Goal: Task Accomplishment & Management: Complete application form

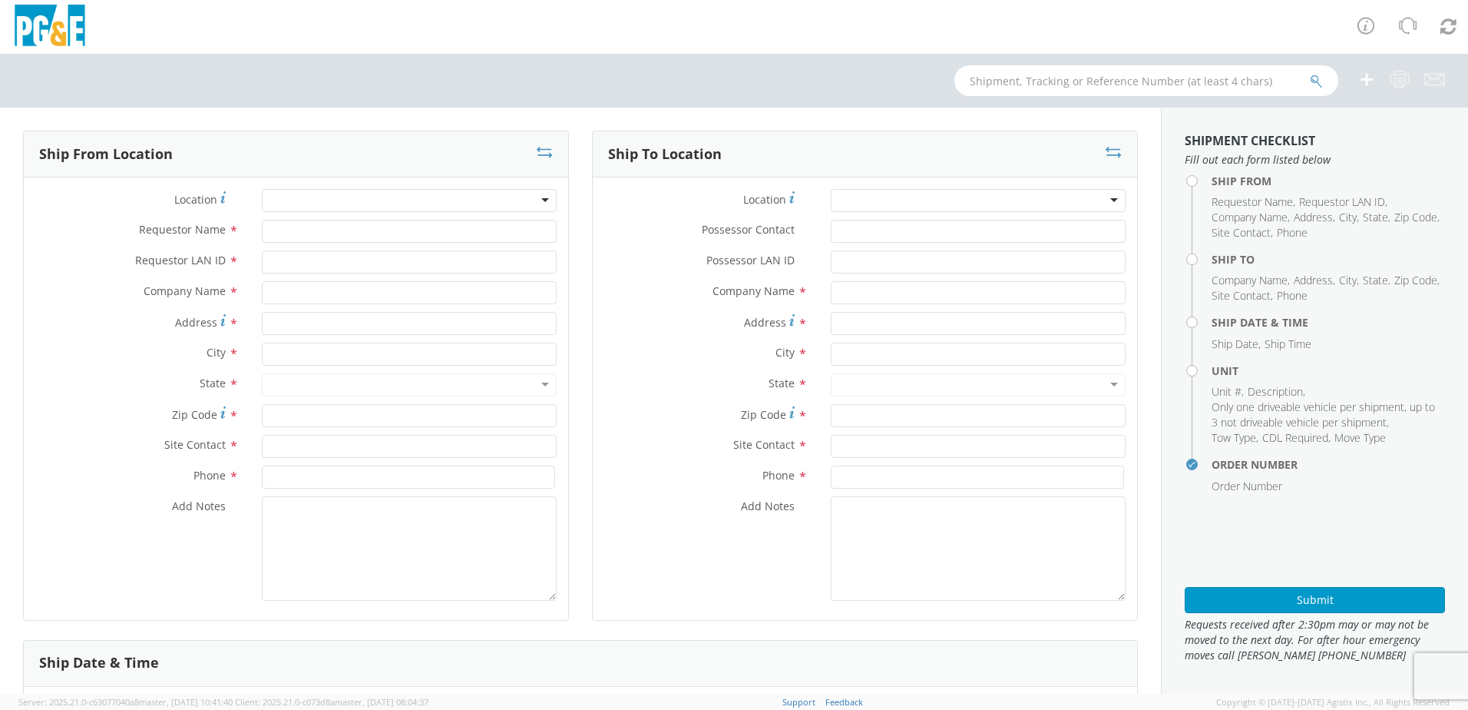
select select "2041093"
click at [304, 229] on input "Requestor Name *" at bounding box center [409, 231] width 295 height 23
type input "[PERSON_NAME]"
type input "WBM7"
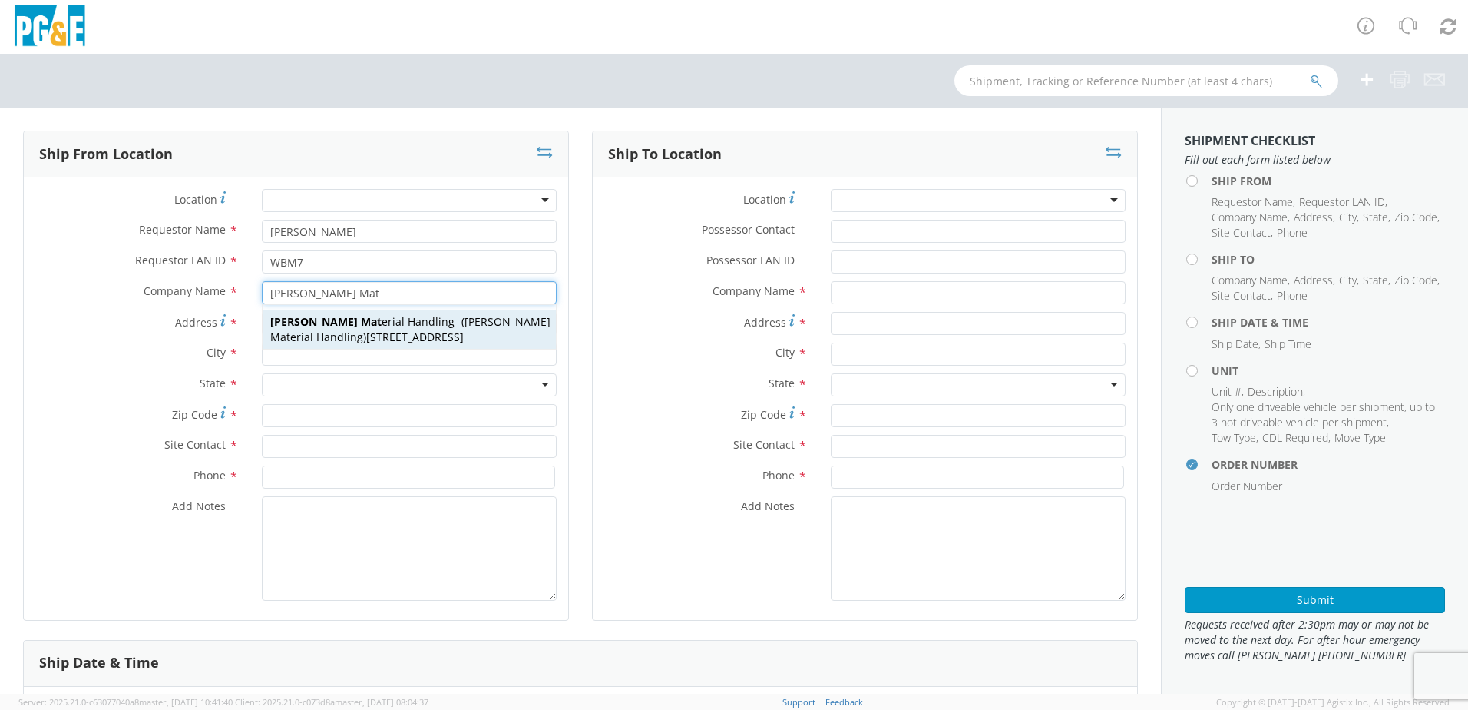
click at [322, 315] on span "[PERSON_NAME] Mat erial Handling" at bounding box center [362, 321] width 184 height 15
type input "[PERSON_NAME] Material Handling"
type input "[STREET_ADDRESS]"
type input "[GEOGRAPHIC_DATA]"
type input "95838"
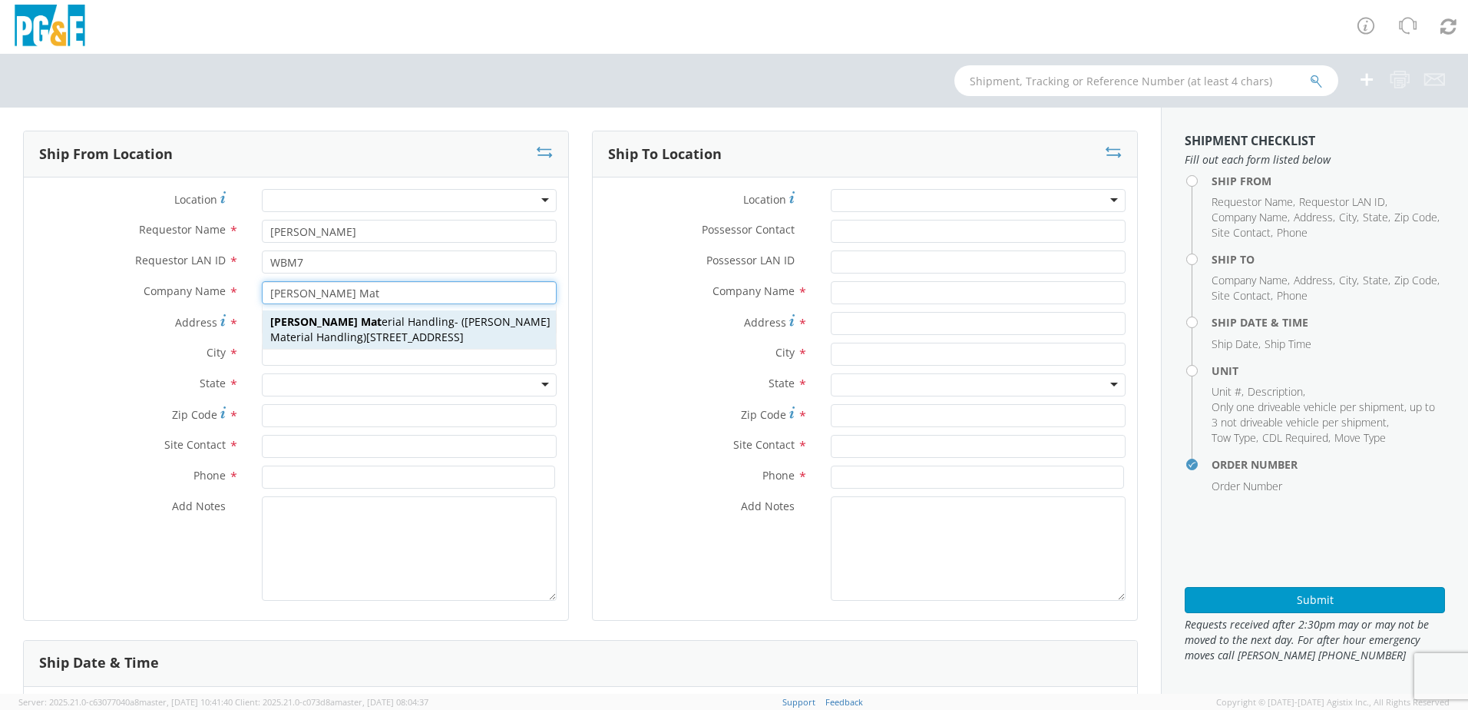
type input "[PERSON_NAME] Material Handling"
type input "[PHONE_NUMBER]"
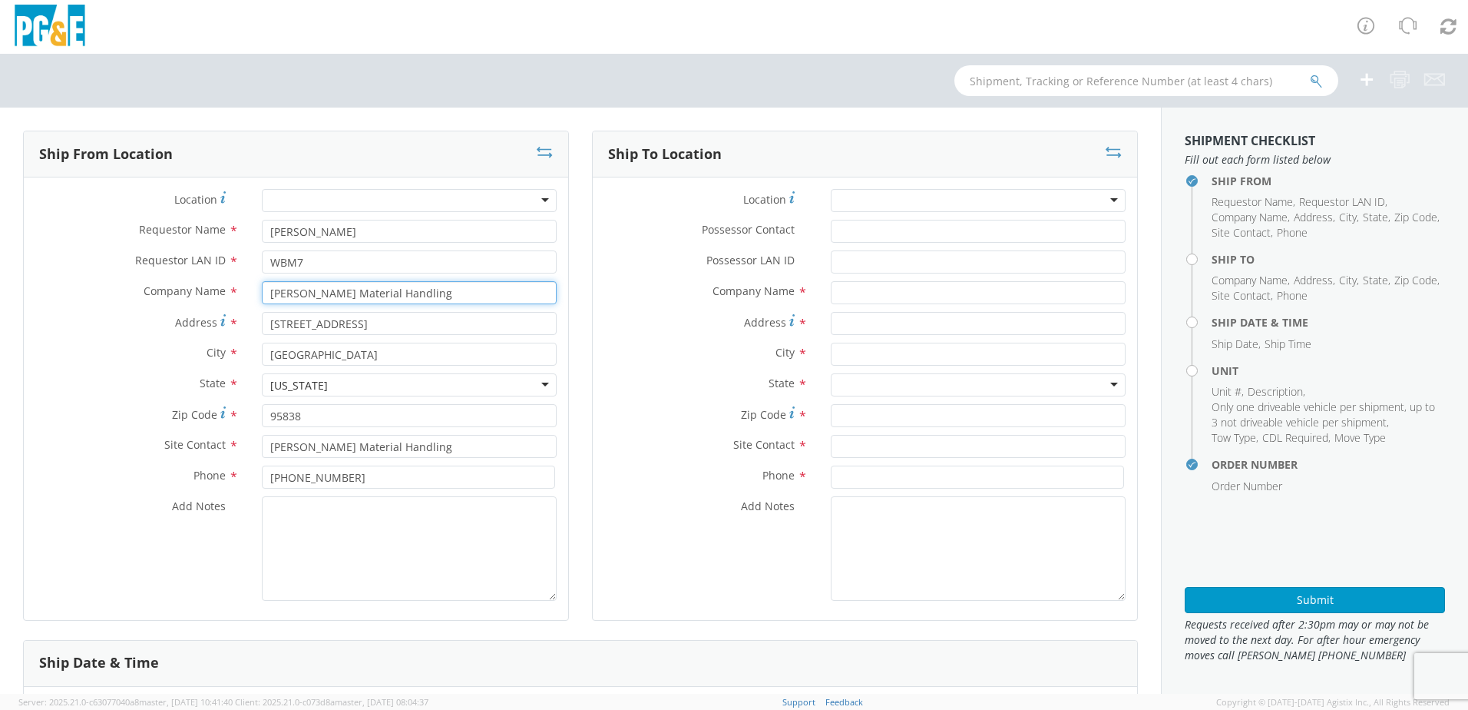
type input "[PERSON_NAME] Material Handling"
click at [905, 193] on div at bounding box center [978, 200] width 295 height 23
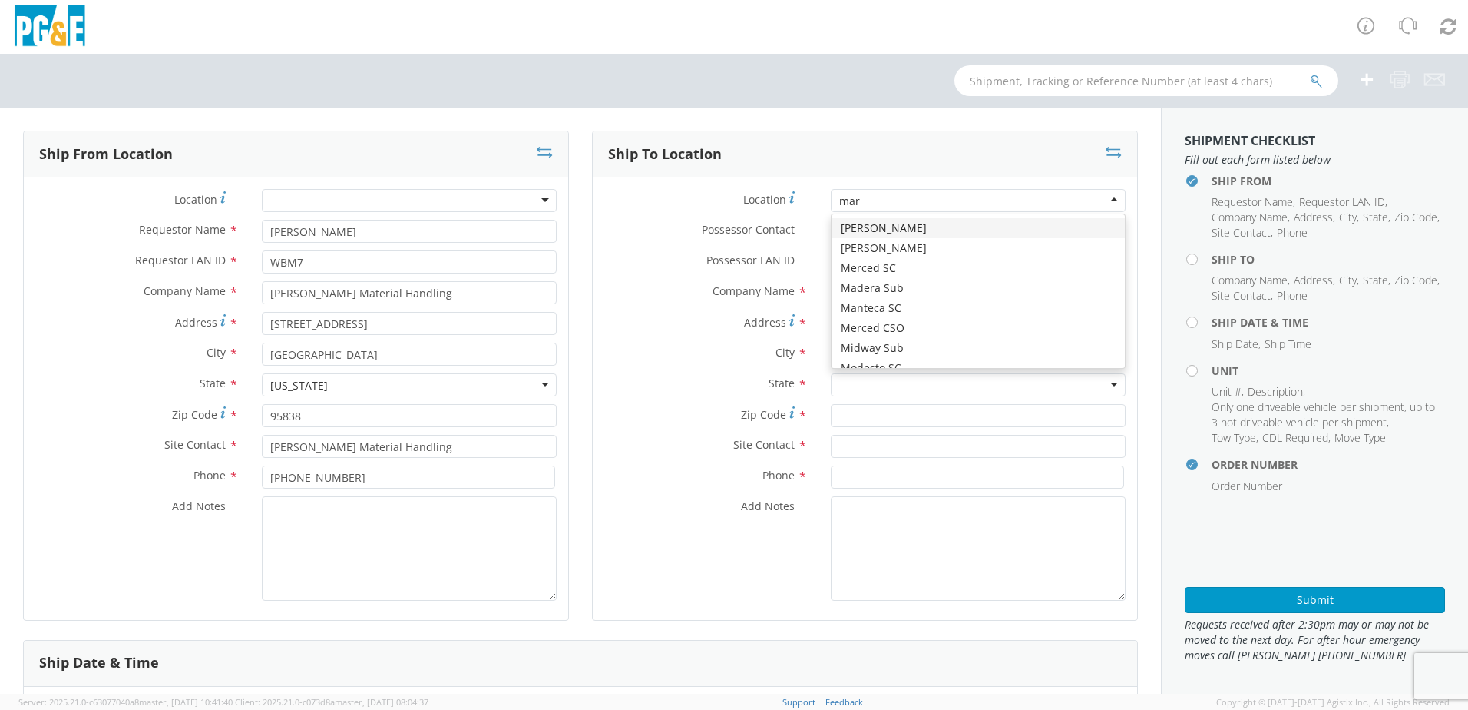
type input "mart"
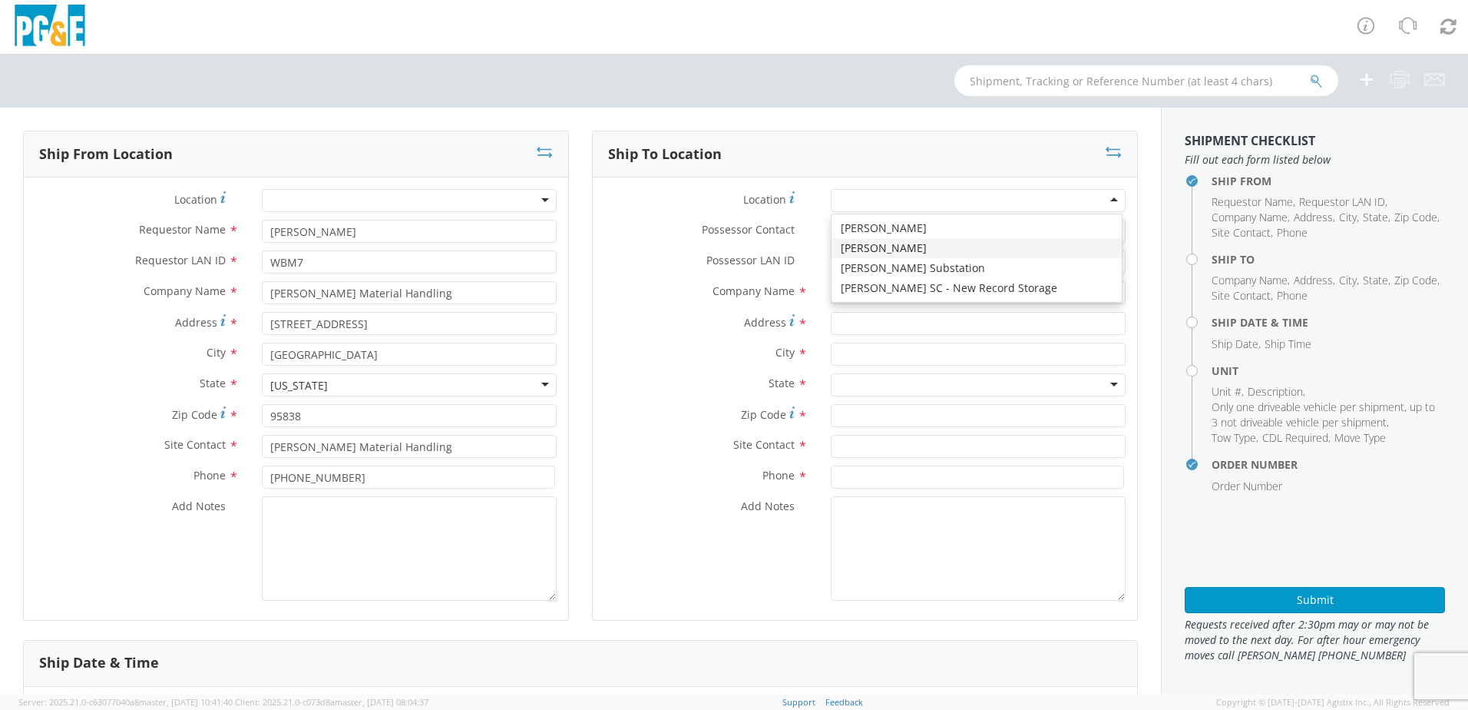
type input "PG&E"
type input "[STREET_ADDRESS][PERSON_NAME]"
type input "[GEOGRAPHIC_DATA]"
type input "94014"
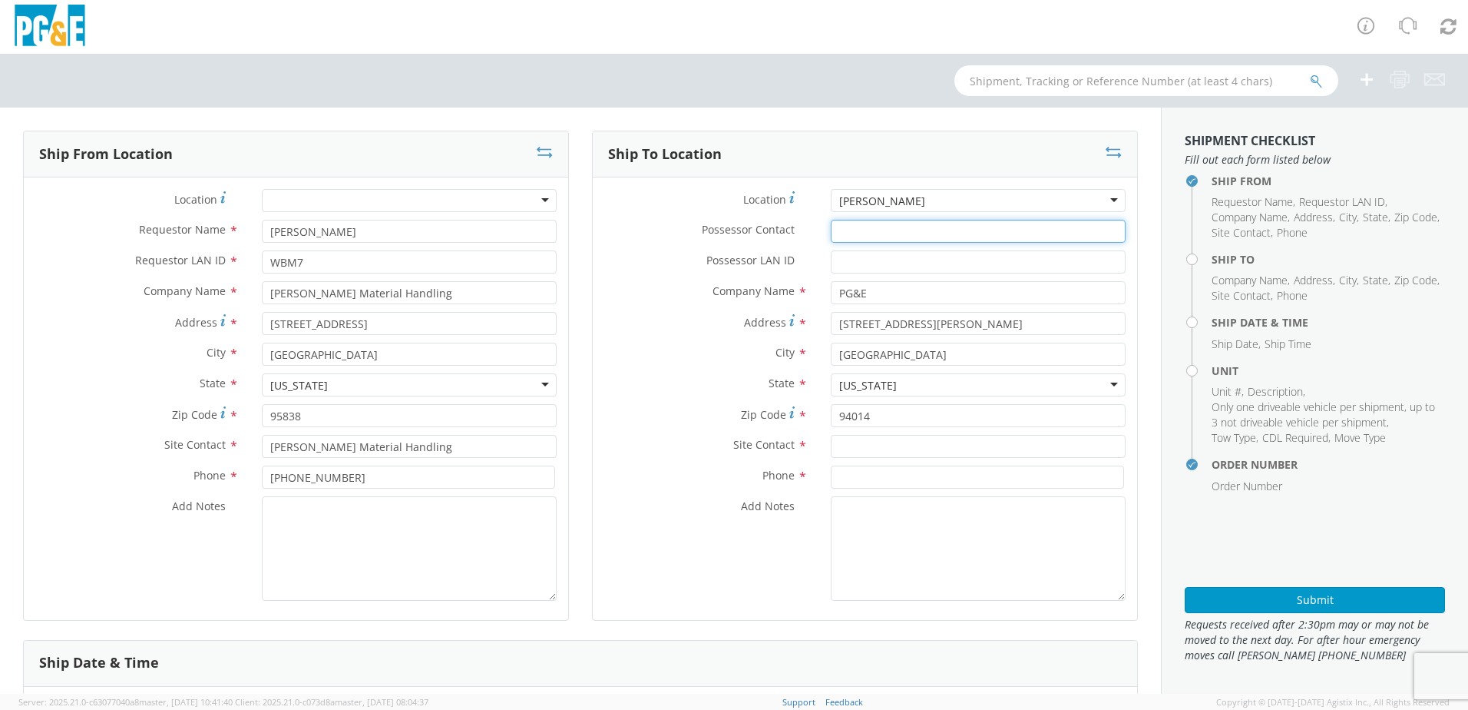
click at [838, 233] on input "Possessor Contact *" at bounding box center [978, 231] width 295 height 23
paste input "Adegbolabo Oladipupo Oyaronbi"
type input "Adegbolabo Oladipupo Oyaronbi"
click at [831, 266] on input "Possessor LAN ID *" at bounding box center [978, 261] width 295 height 23
paste input "A1OI"
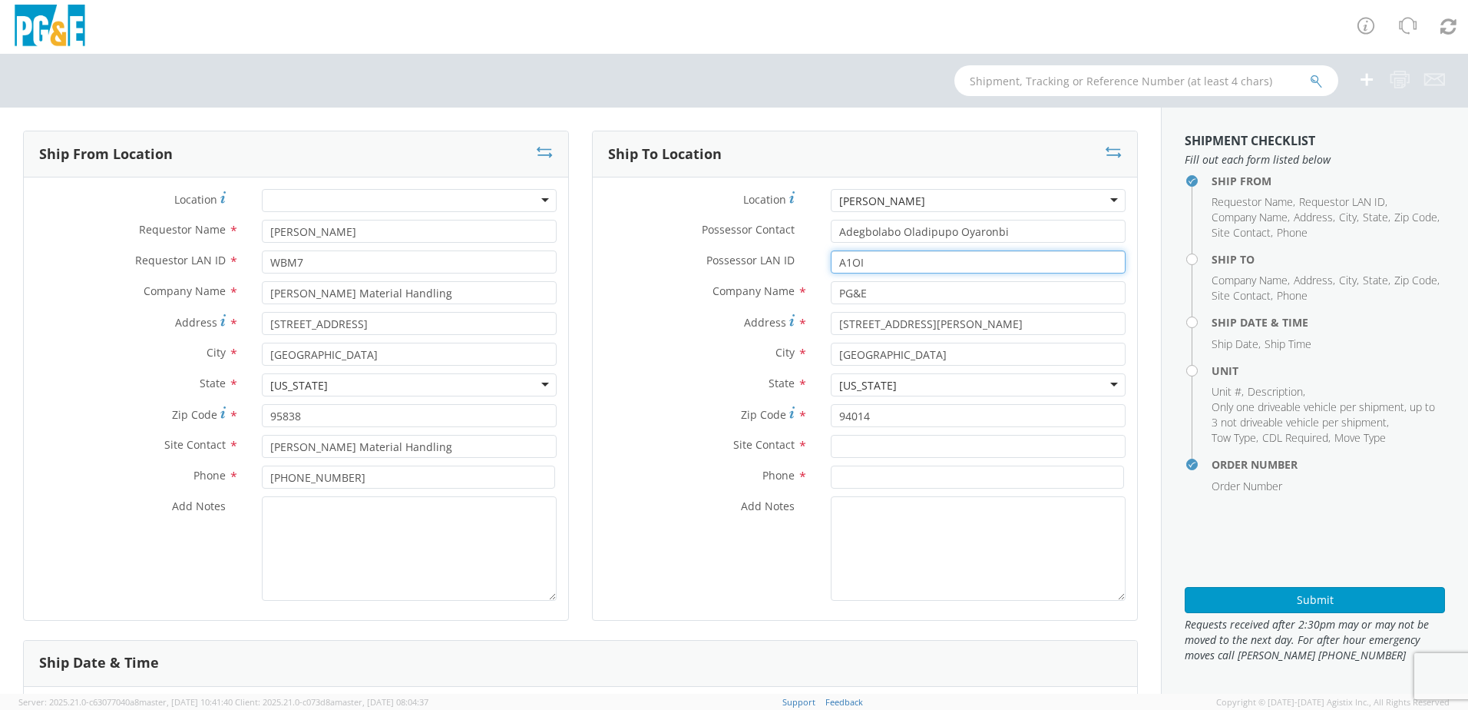
type input "A1OI"
click at [877, 450] on input "text" at bounding box center [978, 446] width 295 height 23
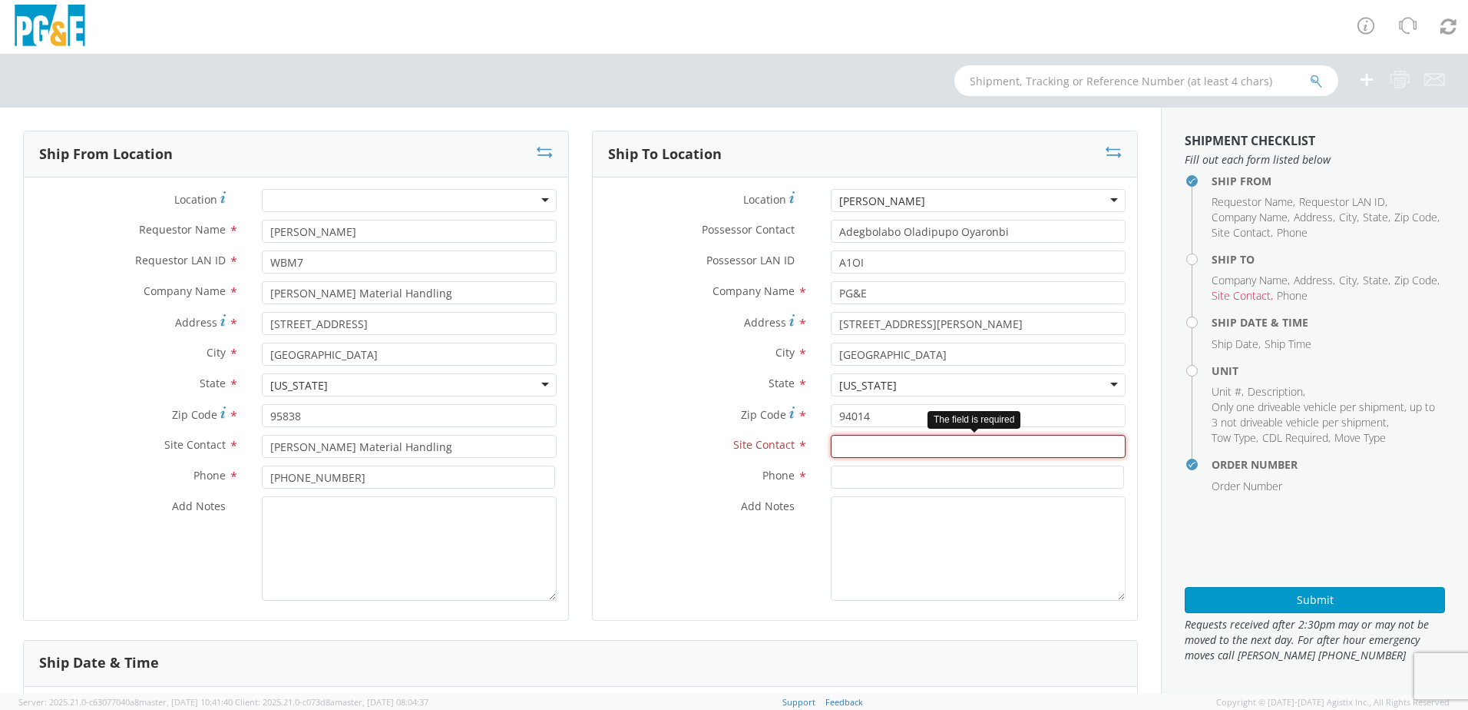
click at [855, 455] on input "text" at bounding box center [978, 446] width 295 height 23
paste input "[PERSON_NAME]"
type input "[PERSON_NAME]"
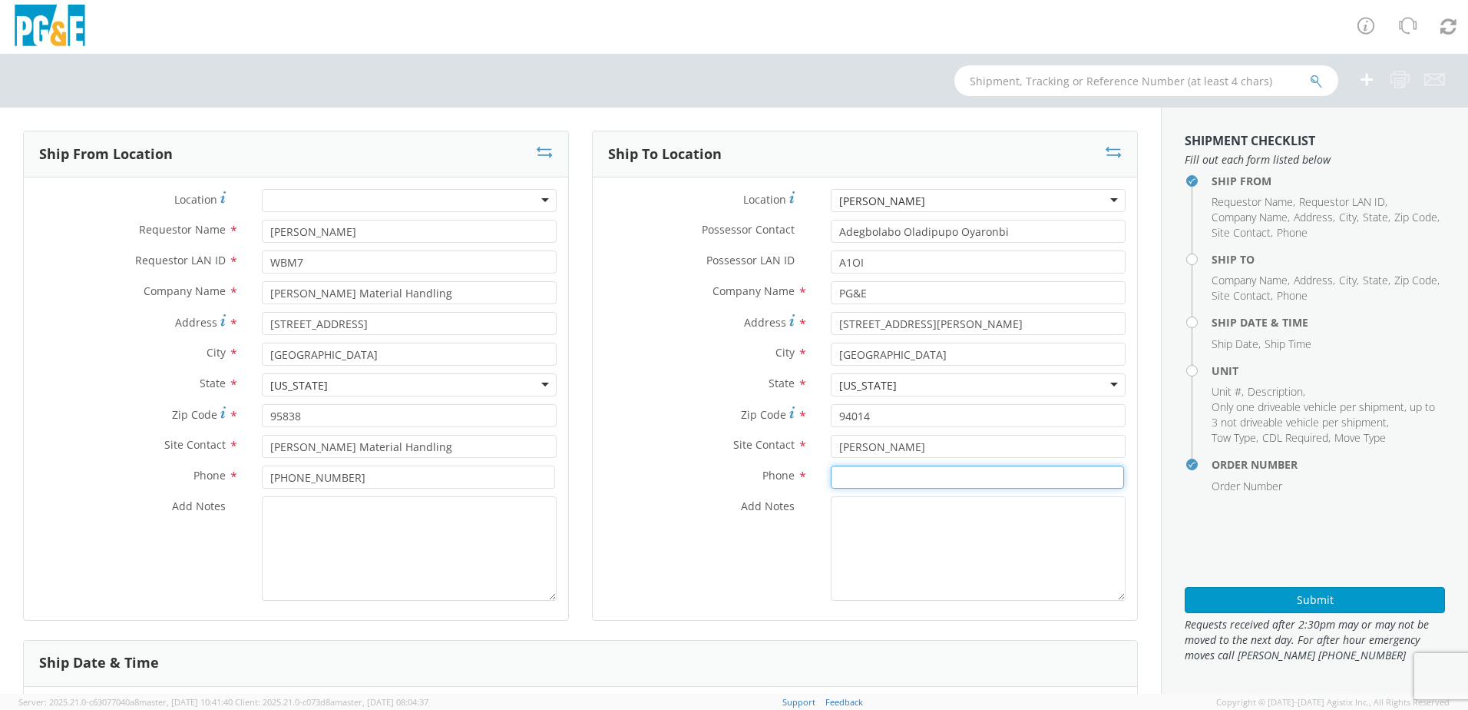
click at [842, 478] on input at bounding box center [977, 476] width 293 height 23
paste input "[PHONE_NUMBER]"
type input "[PHONE_NUMBER]"
click at [852, 509] on textarea "Add Notes *" at bounding box center [978, 548] width 295 height 104
type textarea "a"
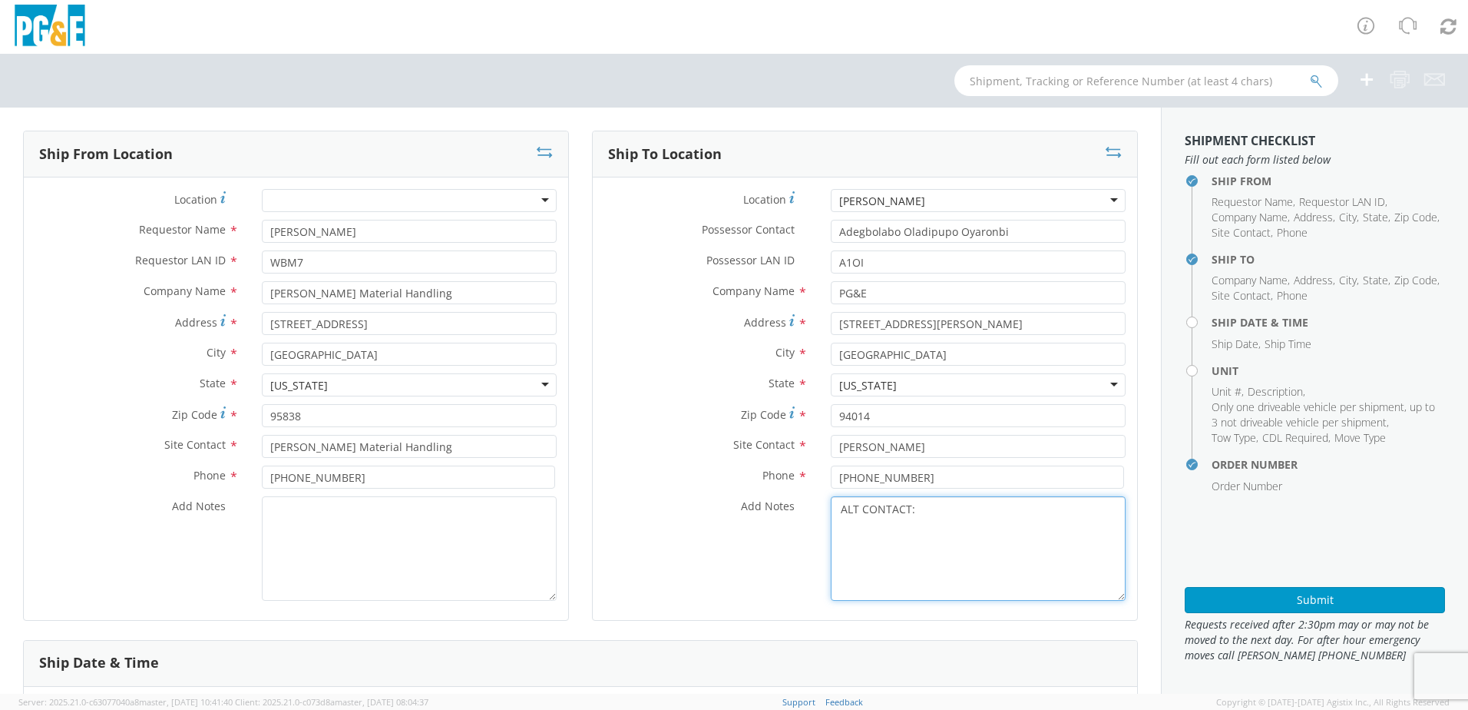
click at [915, 504] on textarea "ALT CONTACT:" at bounding box center [978, 548] width 295 height 104
paste textarea "[PERSON_NAME] @ [PHONE_NUMBER]"
click at [898, 531] on textarea "ALT CONTACT: [PERSON_NAME] @ [PHONE_NUMBER] GARAGE:" at bounding box center [978, 548] width 295 height 104
paste textarea "Garage Phone [PHONE_NUMBER]"
drag, startPoint x: 965, startPoint y: 526, endPoint x: 880, endPoint y: 524, distance: 84.5
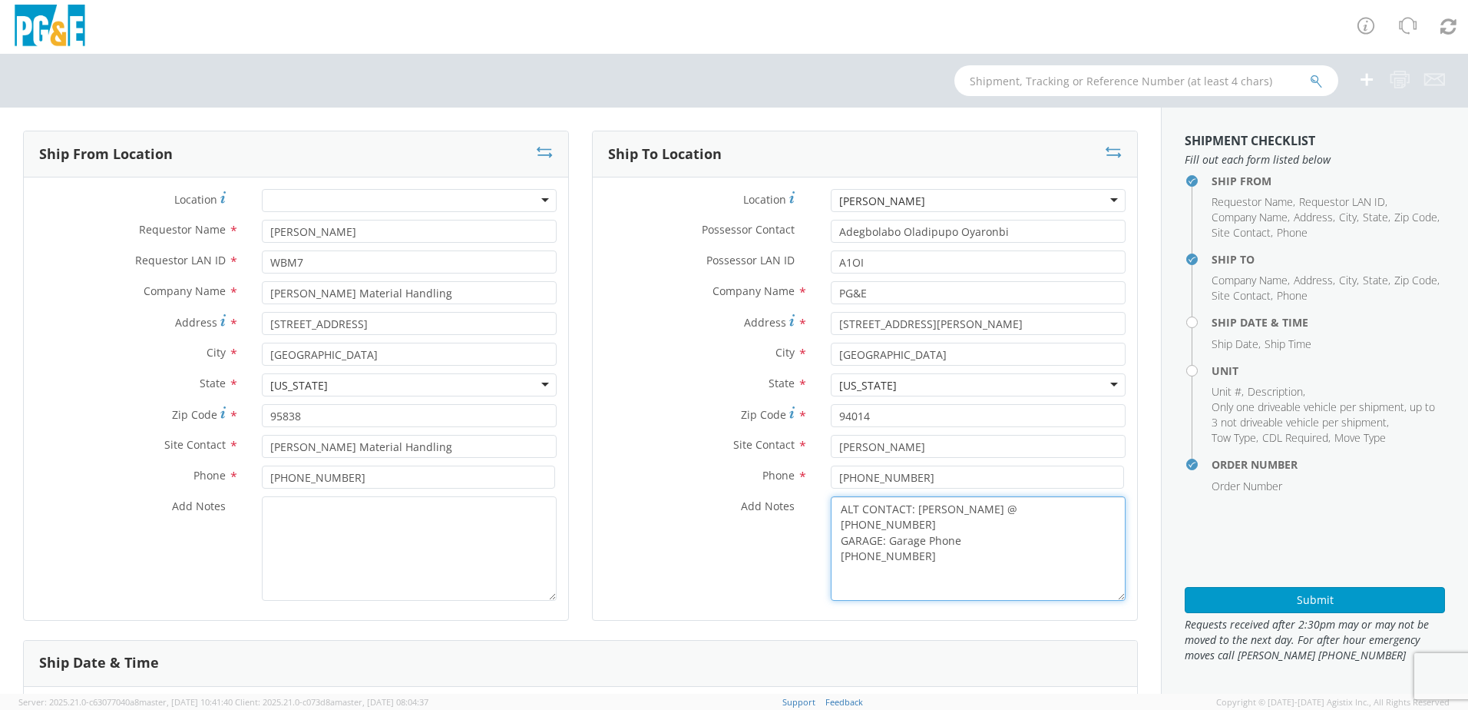
click at [880, 524] on textarea "ALT CONTACT: [PERSON_NAME] @ [PHONE_NUMBER] GARAGE: Garage Phone [PHONE_NUMBER]" at bounding box center [978, 548] width 295 height 104
click at [831, 538] on textarea "ALT CONTACT: [PERSON_NAME] @ [PHONE_NUMBER] GARAGE: [PHONE_NUMBER]" at bounding box center [978, 548] width 295 height 104
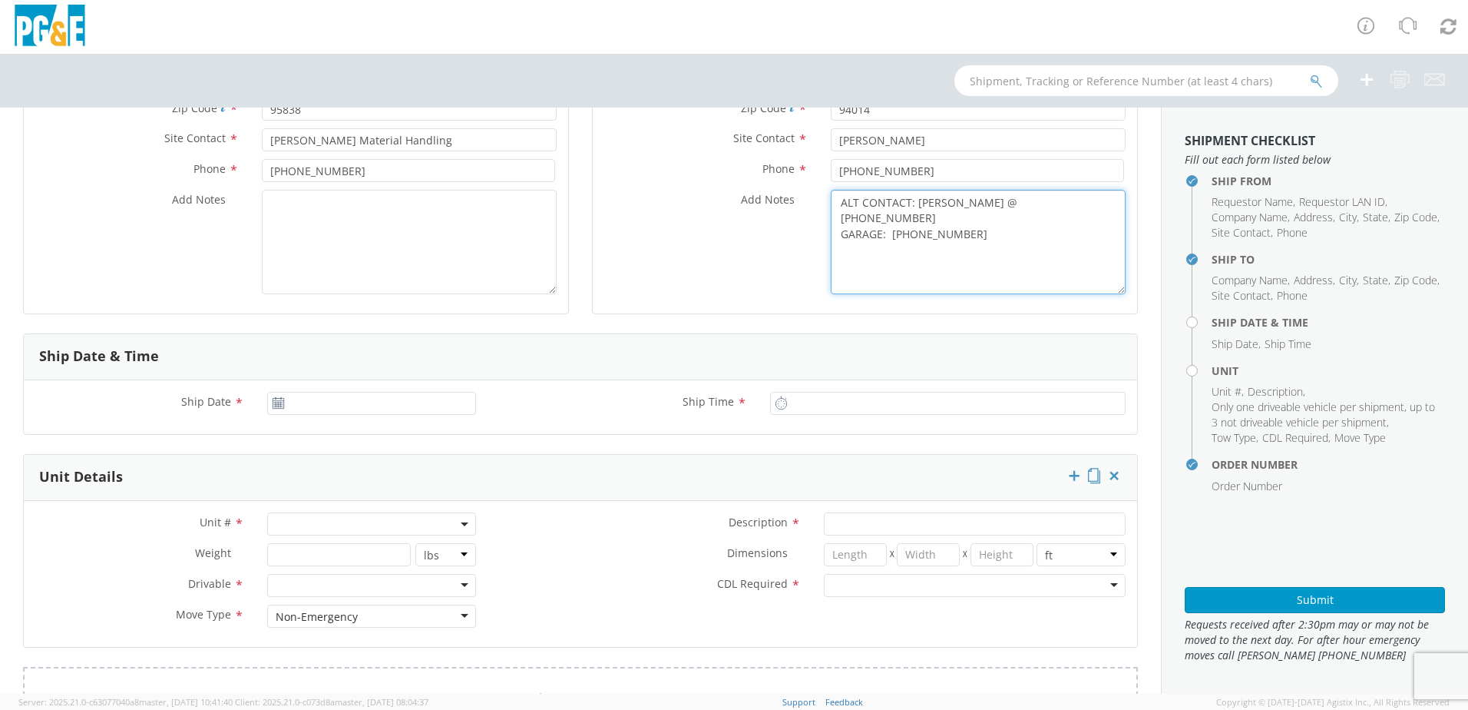
scroll to position [307, 0]
type textarea "ALT CONTACT: [PERSON_NAME] @ [PHONE_NUMBER] GARAGE: [PHONE_NUMBER]"
click at [273, 402] on use at bounding box center [278, 401] width 11 height 11
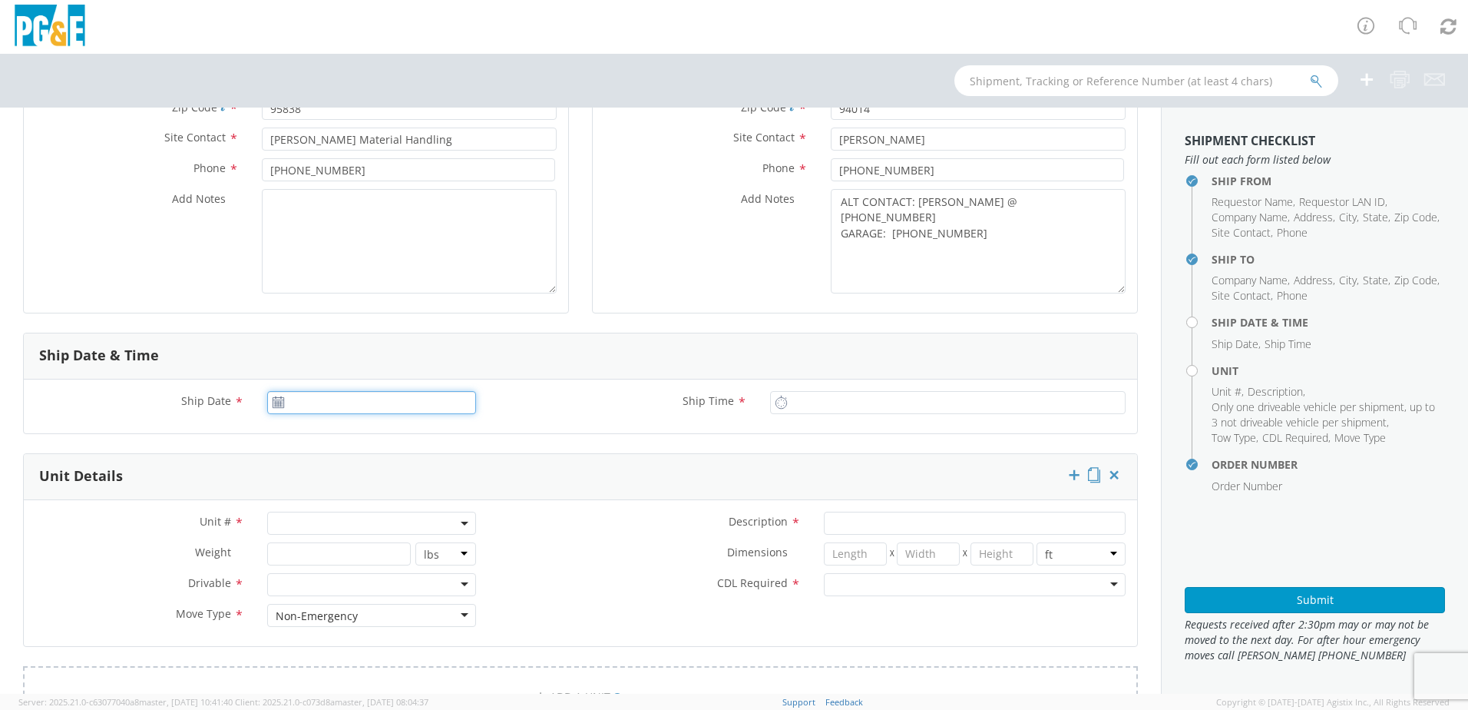
click at [283, 402] on input "Ship Date *" at bounding box center [371, 402] width 209 height 23
click at [427, 522] on td "17" at bounding box center [429, 522] width 26 height 23
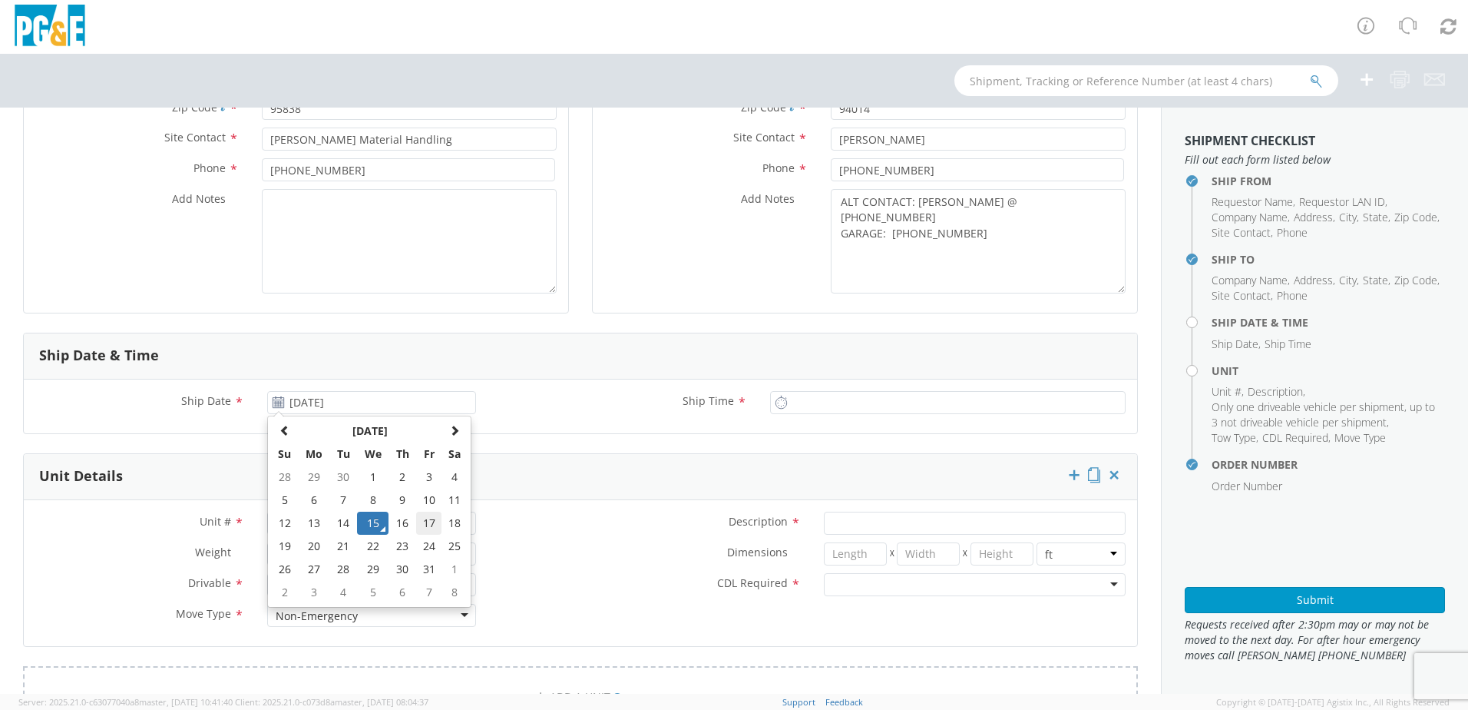
type input "[DATE]"
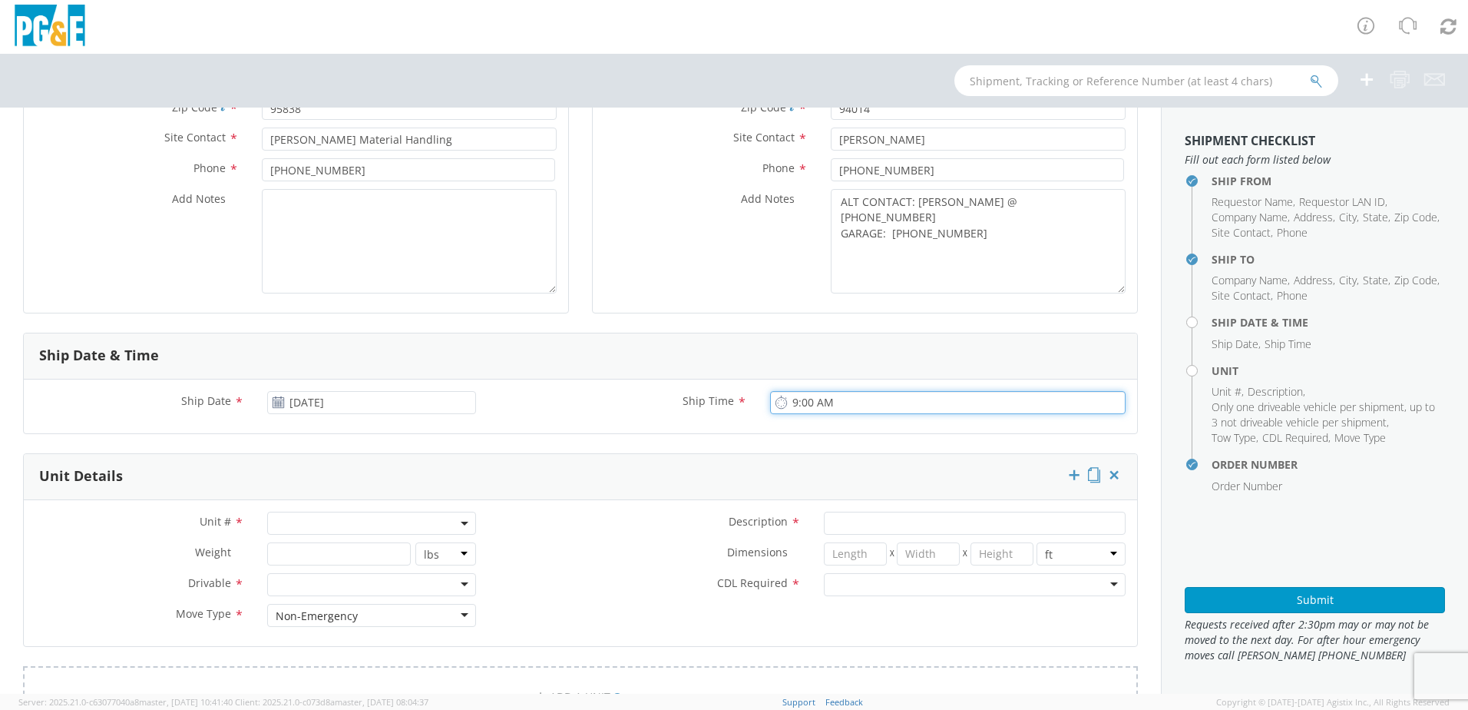
click at [793, 397] on input "9:00 AM" at bounding box center [948, 402] width 356 height 23
type input "8:00 AM"
click at [289, 513] on span at bounding box center [371, 522] width 209 height 23
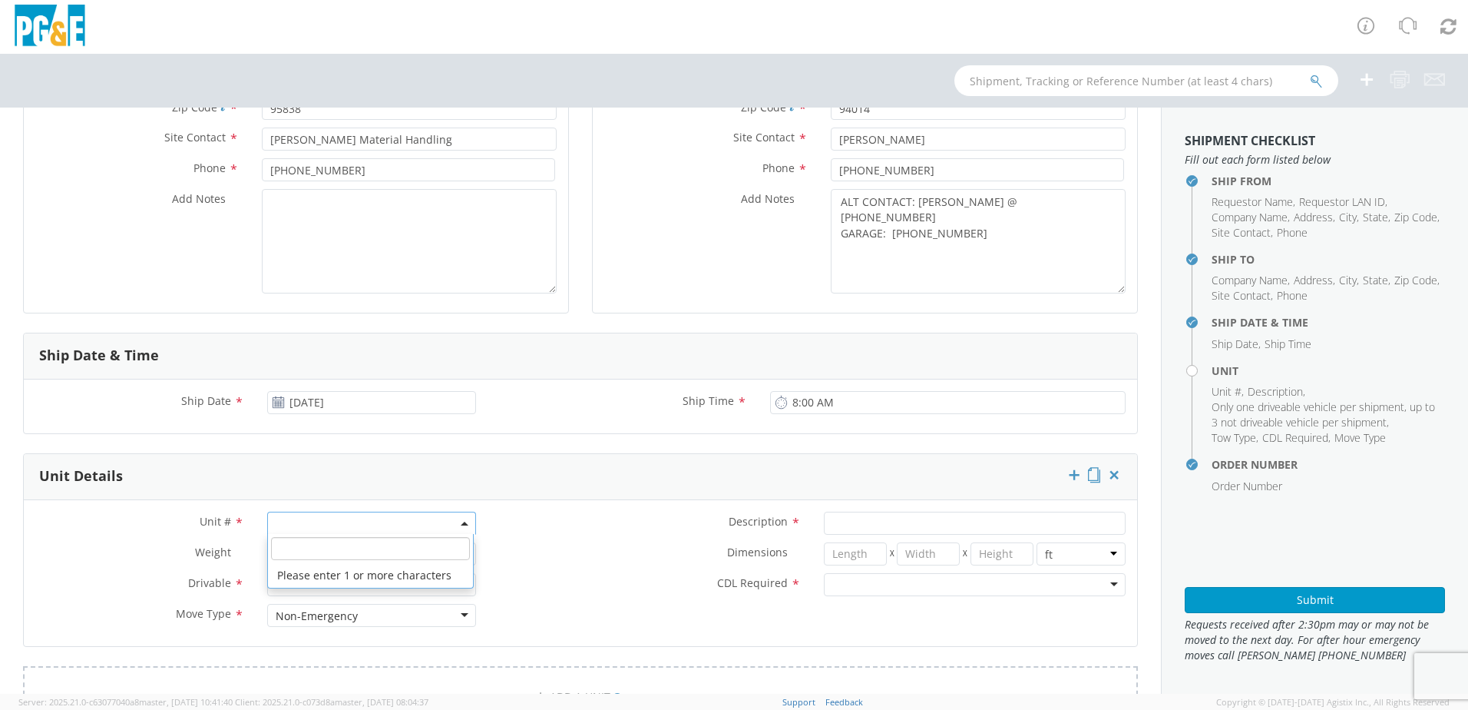
click at [287, 538] on input "search" at bounding box center [370, 548] width 199 height 23
paste input "B44234"
type input "B44234"
type input "TRAILER; TRAFFIC CONTROLLER"
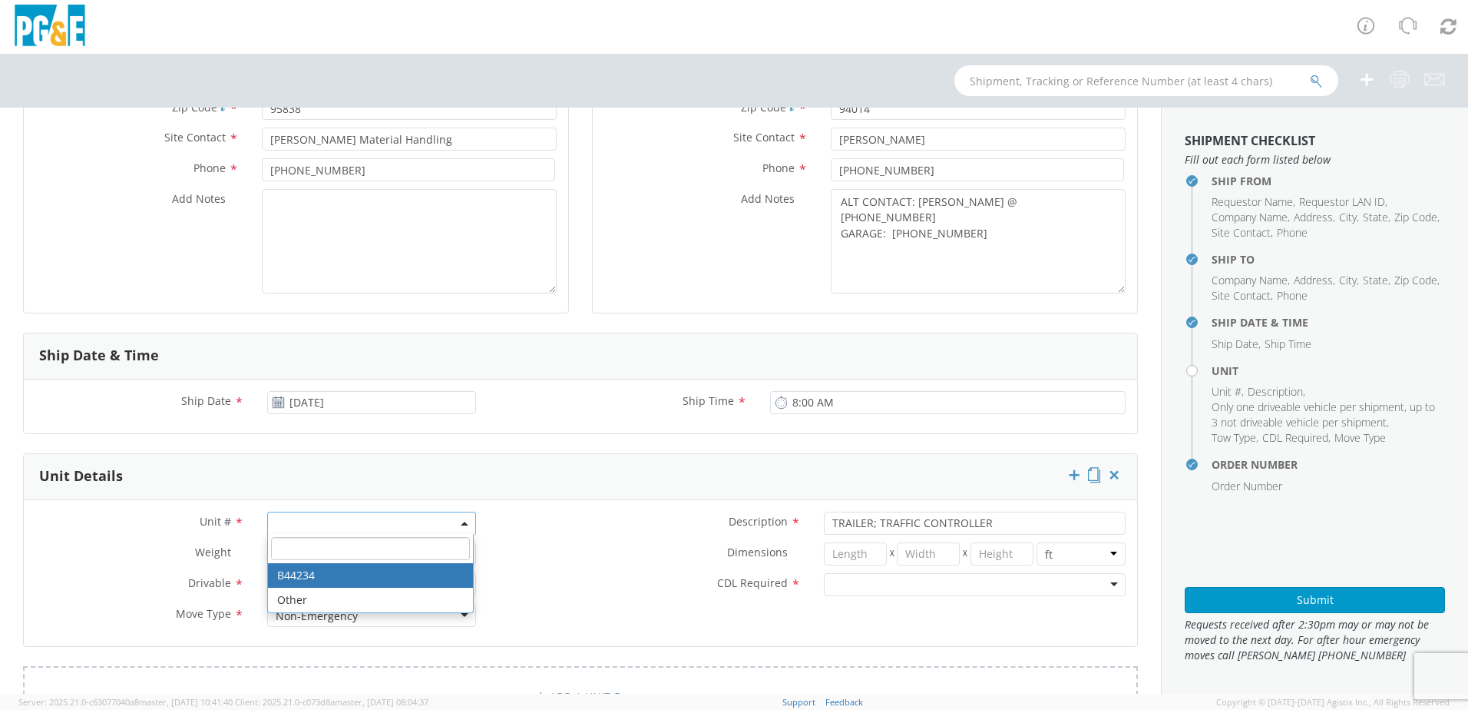
select select "B44234"
select select "? object:null ?"
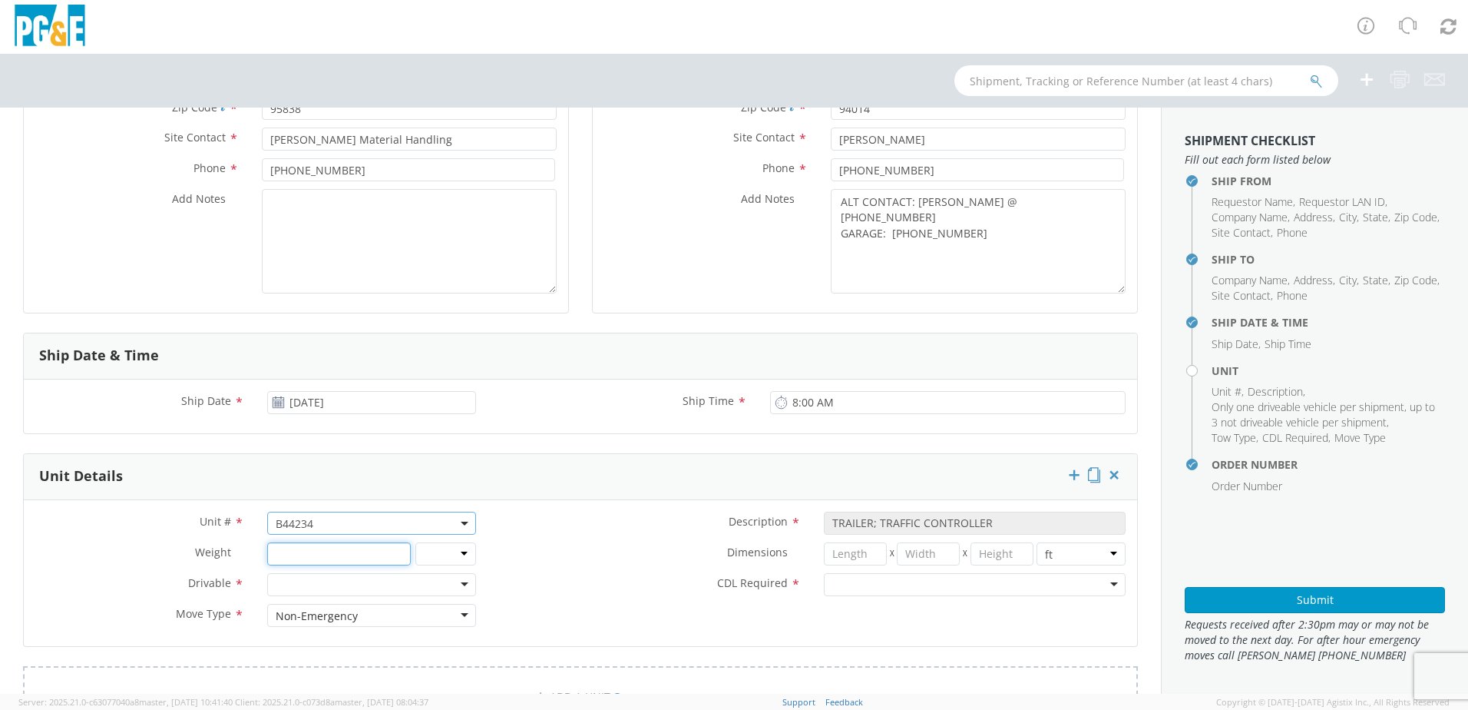
click at [304, 554] on input "number" at bounding box center [338, 553] width 143 height 23
click at [277, 583] on div at bounding box center [371, 584] width 209 height 23
click at [346, 607] on div "Non-Emergency" at bounding box center [371, 615] width 209 height 23
click at [581, 593] on div "CDL Required * N - CDL Not Required Y - CDL Required" at bounding box center [813, 584] width 650 height 23
click at [832, 589] on div at bounding box center [975, 584] width 302 height 23
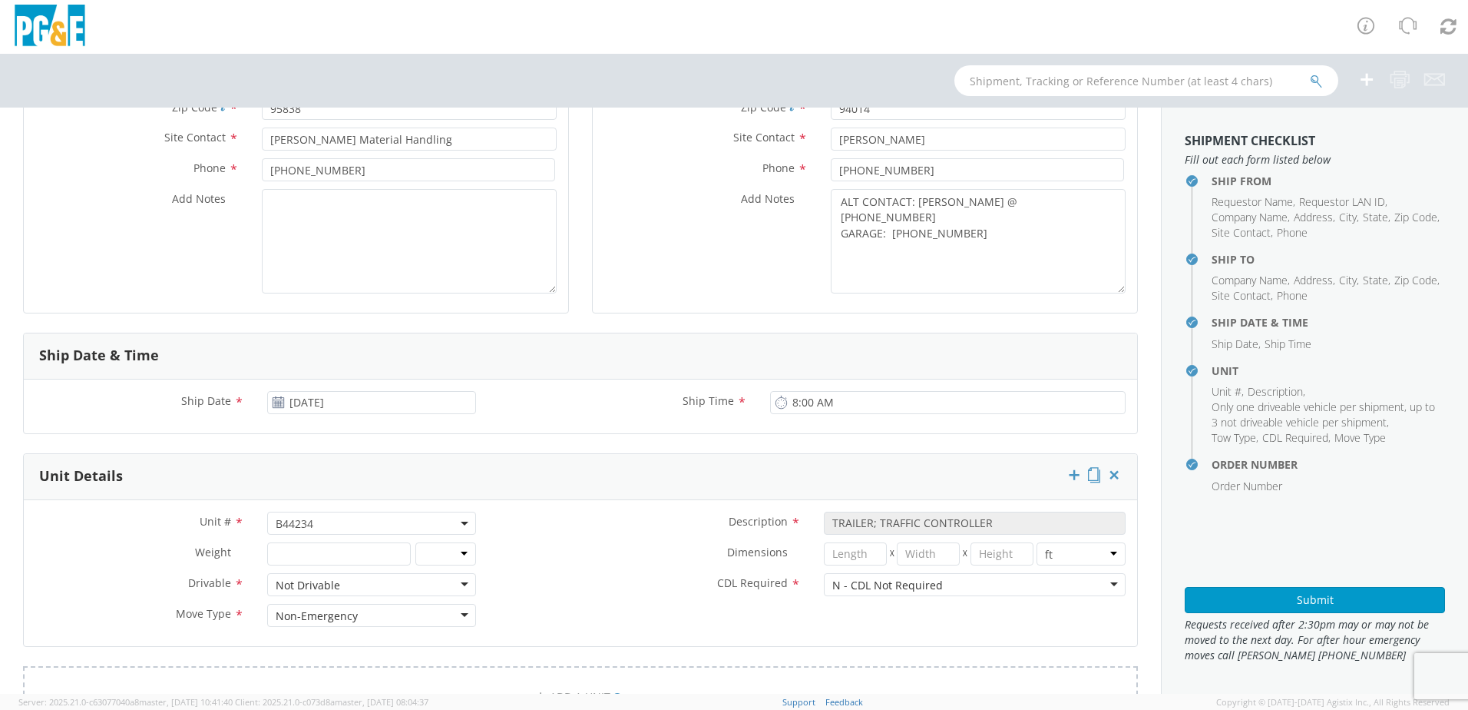
click at [590, 600] on div "CDL Required * N - CDL Not Required N - CDL Not Required N - CDL Not Required Y…" at bounding box center [813, 588] width 650 height 31
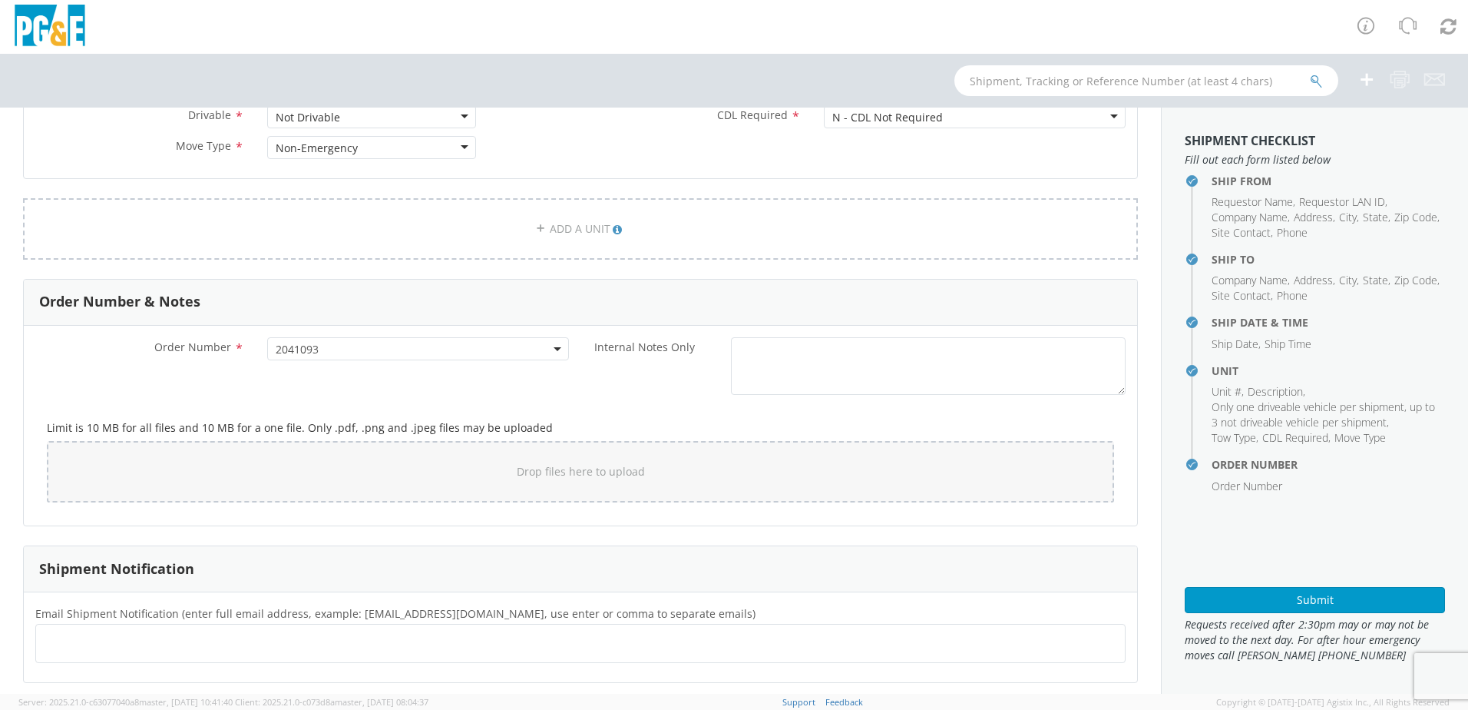
scroll to position [783, 0]
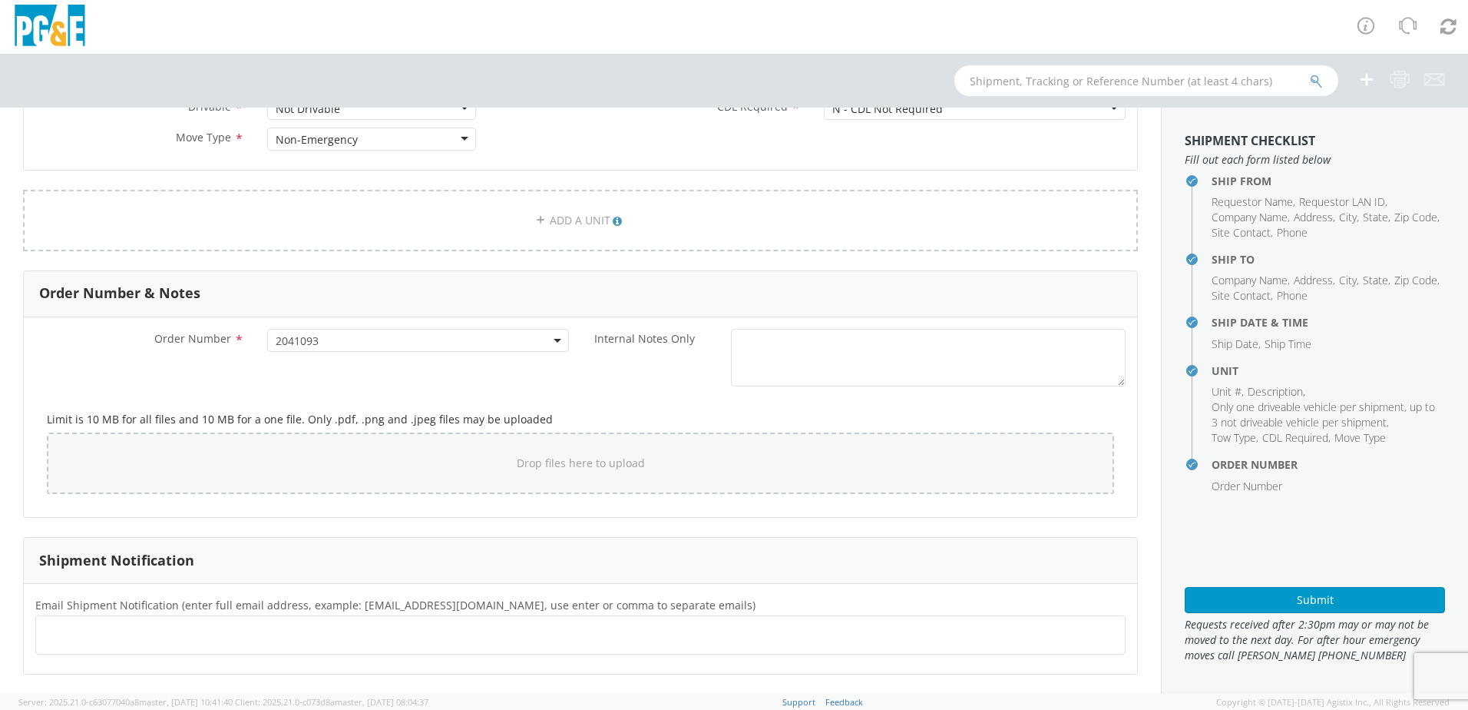
click at [237, 644] on ul at bounding box center [580, 634] width 1077 height 25
paste input "[EMAIL_ADDRESS][DOMAIN_NAME]"
type input "[EMAIL_ADDRESS][DOMAIN_NAME]"
click at [300, 640] on ul "[EMAIL_ADDRESS][DOMAIN_NAME] ×" at bounding box center [580, 635] width 1077 height 26
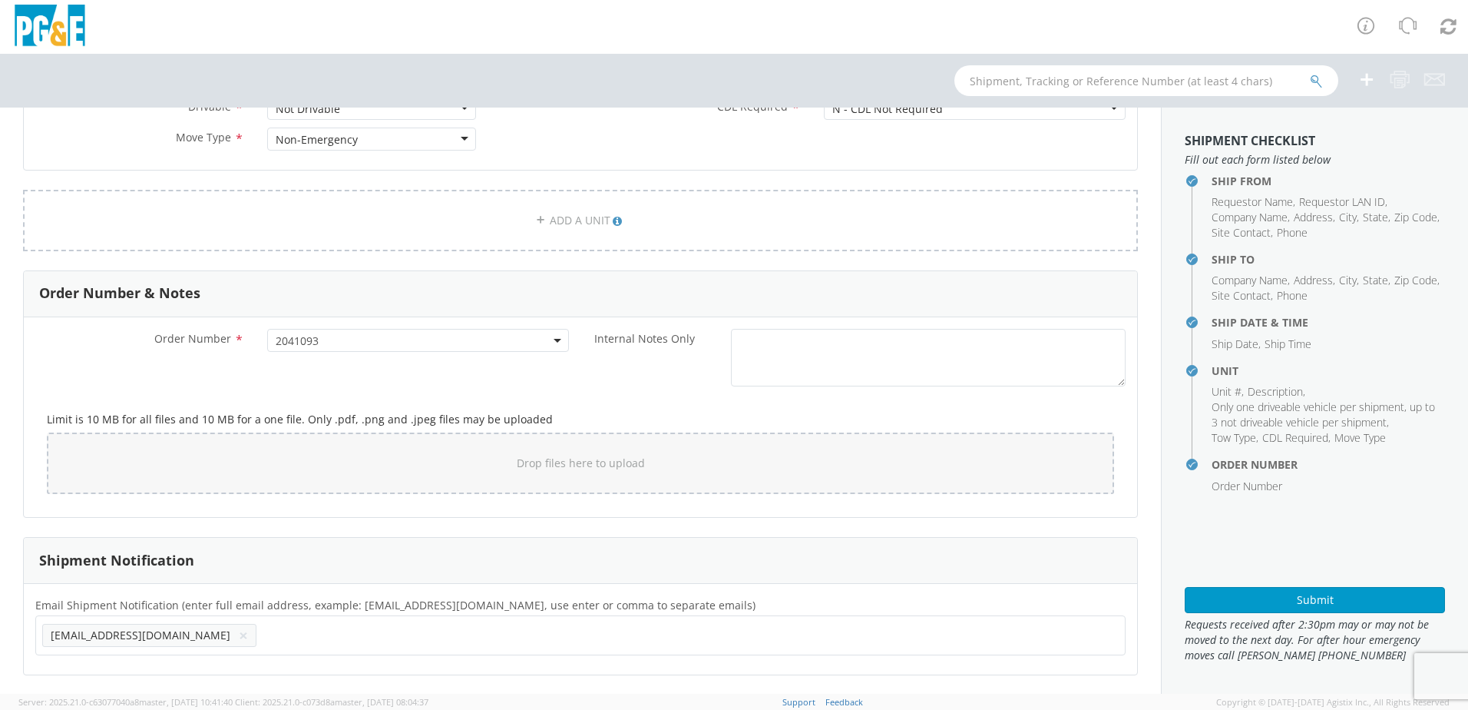
paste input "[EMAIL_ADDRESS][DOMAIN_NAME]"
type input "[EMAIL_ADDRESS][DOMAIN_NAME]"
drag, startPoint x: 362, startPoint y: 636, endPoint x: 373, endPoint y: 634, distance: 10.9
click at [482, 636] on input "text" at bounding box center [490, 635] width 16 height 22
paste input "[EMAIL_ADDRESS][DOMAIN_NAME]"
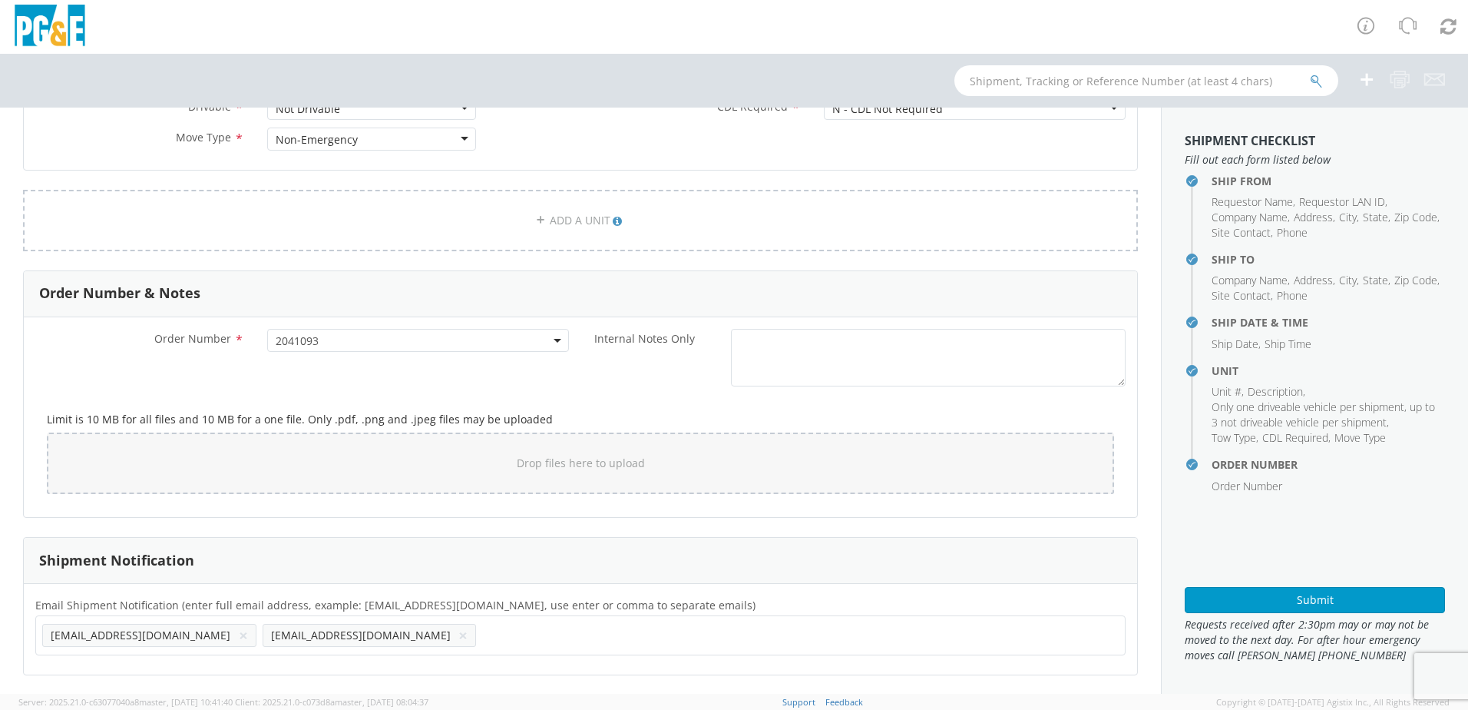
type input "[EMAIL_ADDRESS][DOMAIN_NAME]"
click at [528, 637] on ul "[EMAIL_ADDRESS][DOMAIN_NAME] × [EMAIL_ADDRESS][DOMAIN_NAME] × [EMAIL_ADDRESS][D…" at bounding box center [580, 635] width 1077 height 26
paste input "[EMAIL_ADDRESS][DOMAIN_NAME]"
type input "[EMAIL_ADDRESS][DOMAIN_NAME]"
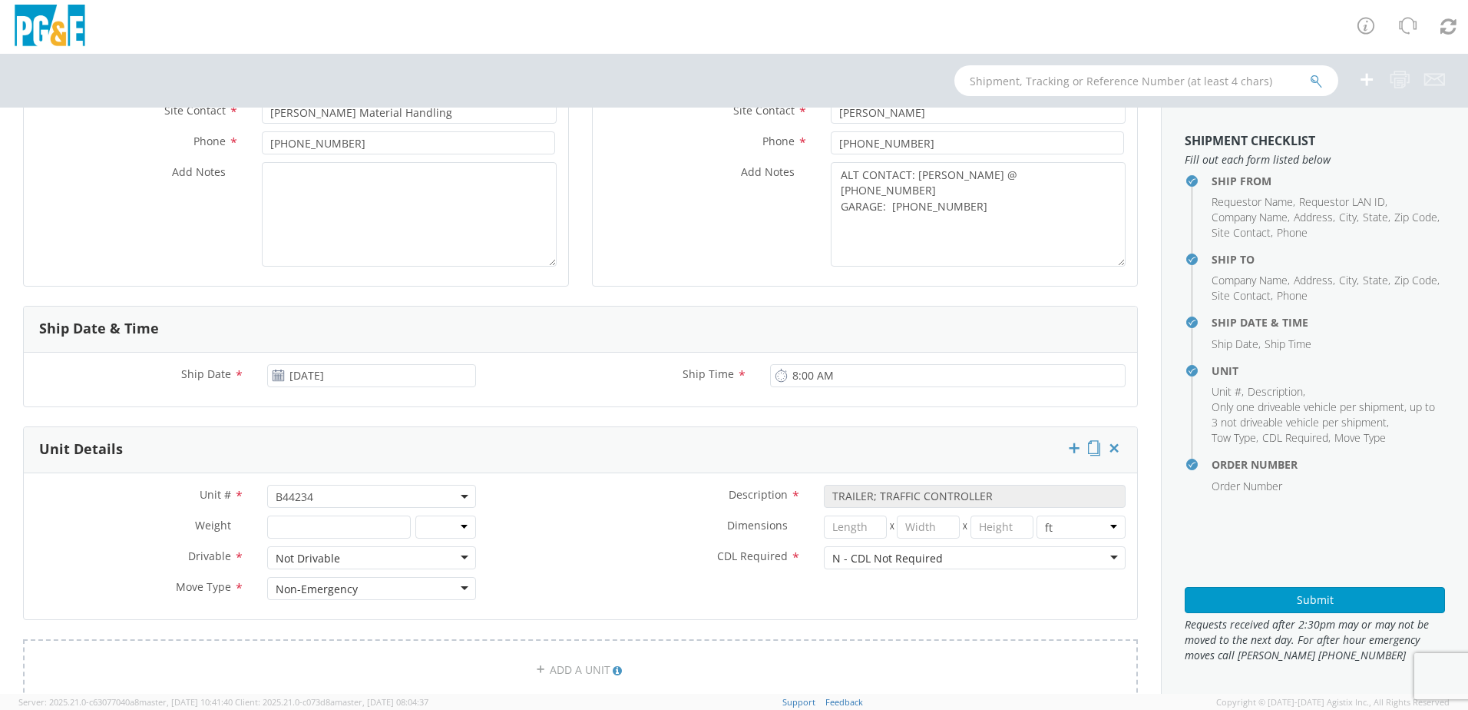
scroll to position [538, 0]
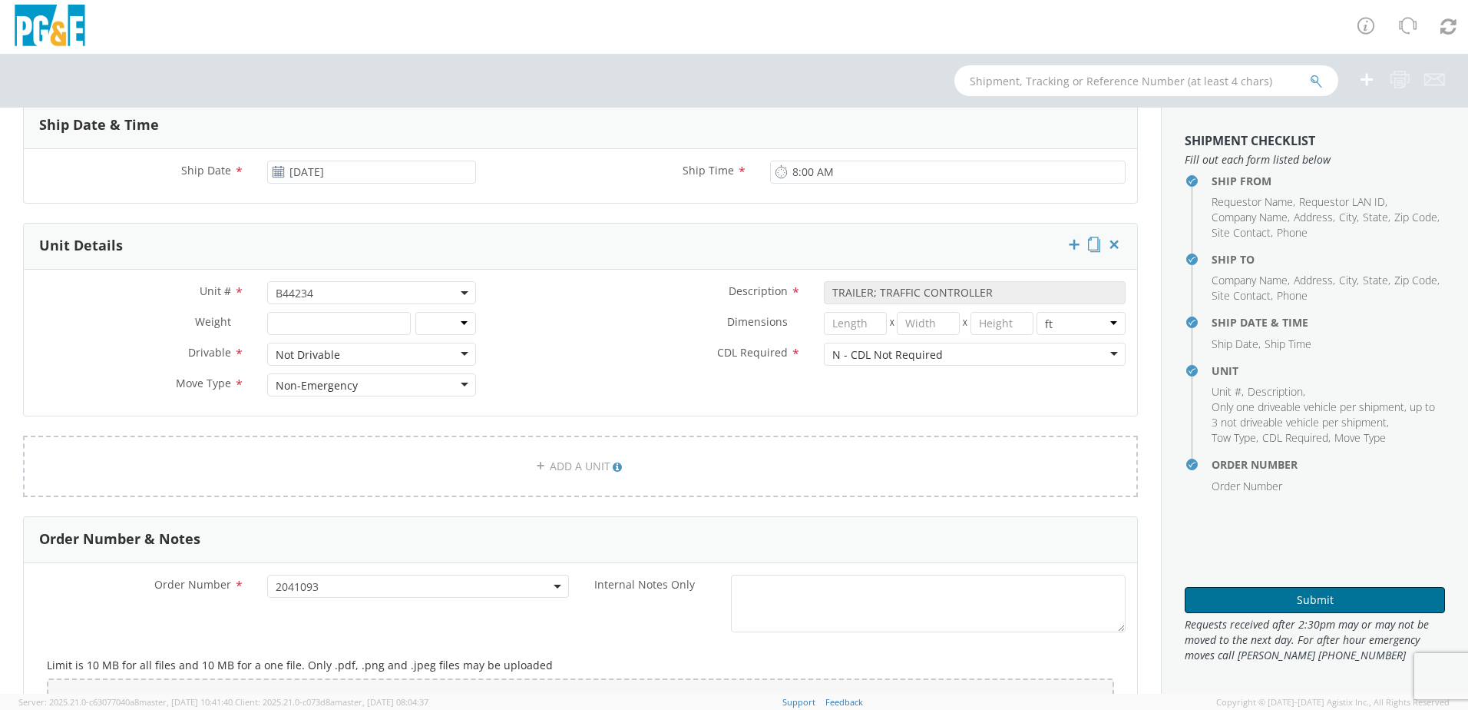
click at [1211, 598] on button "Submit" at bounding box center [1315, 600] width 260 height 26
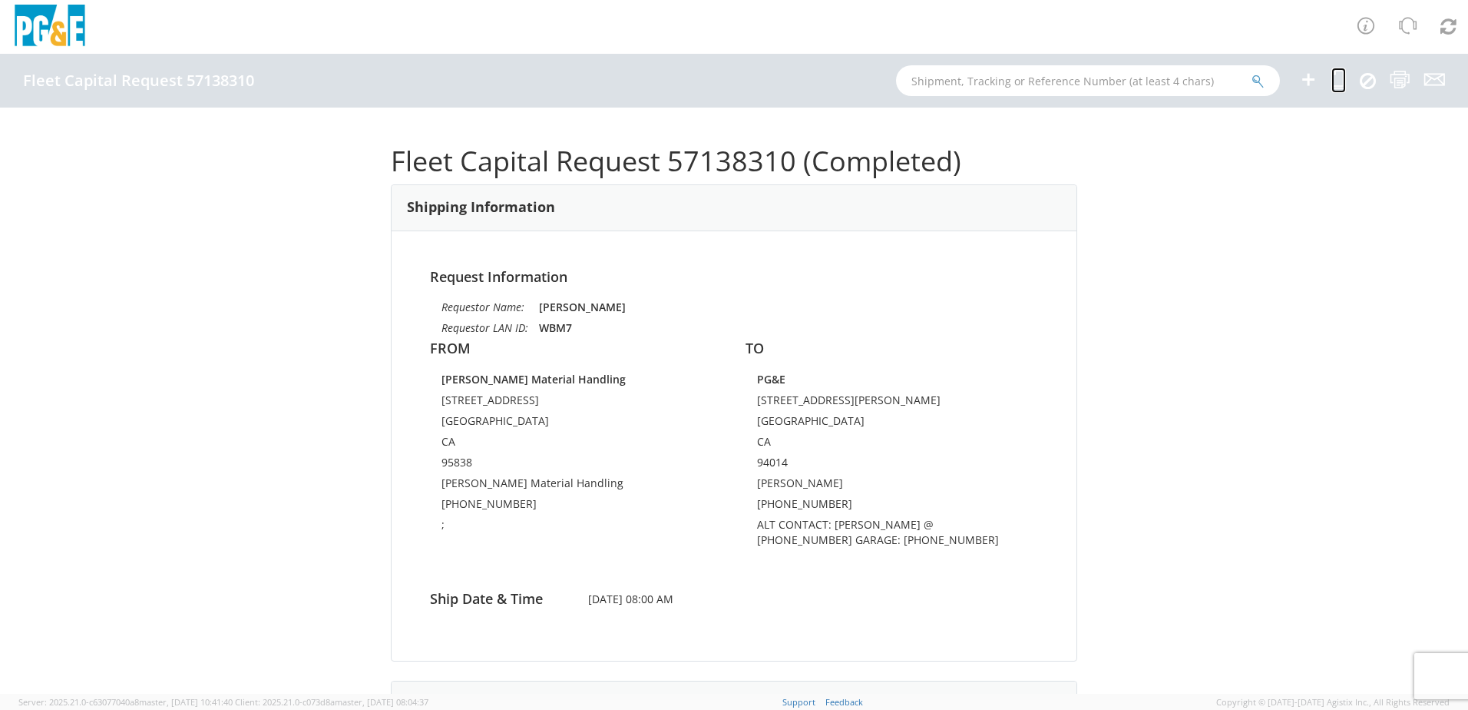
click at [1337, 76] on icon at bounding box center [1339, 79] width 15 height 19
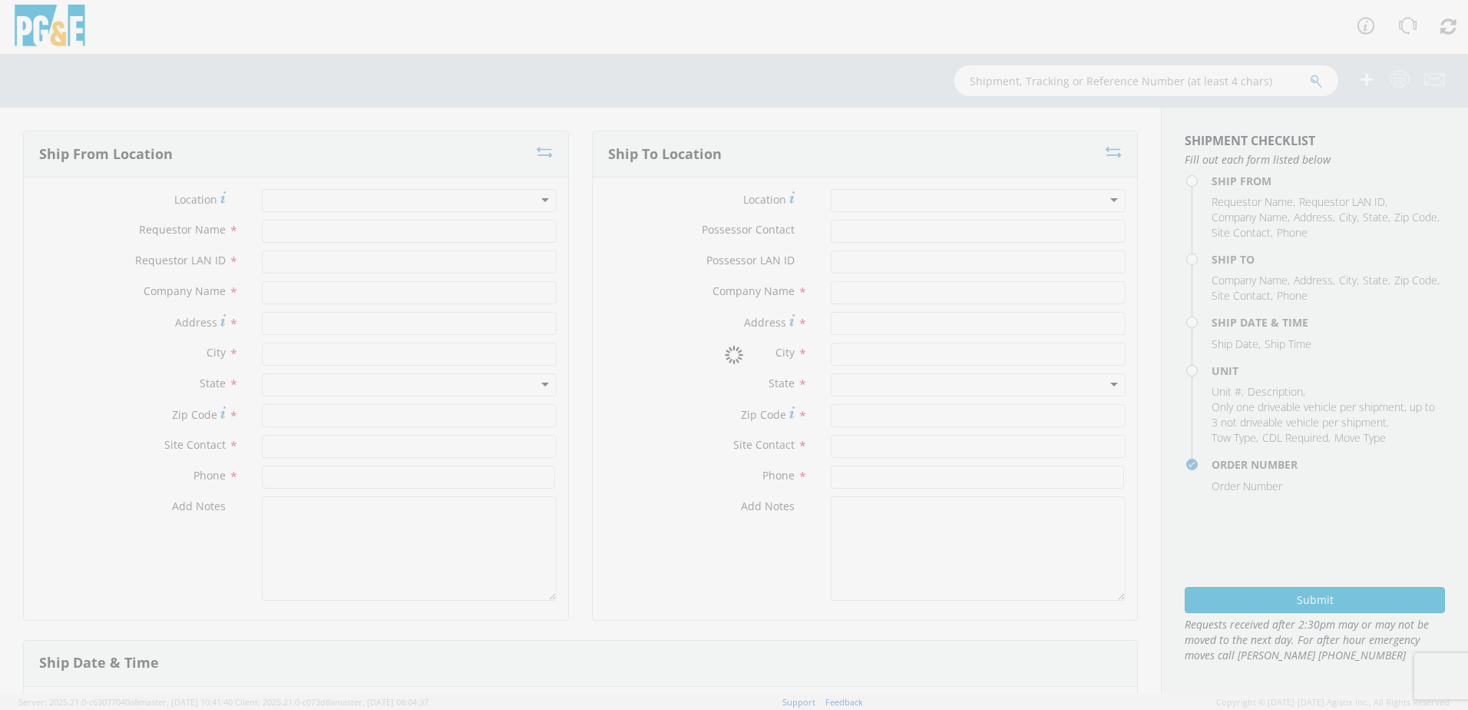
type input "[PERSON_NAME]"
type input "WBM7"
type input "[PERSON_NAME] Material Handling"
type input "[STREET_ADDRESS]"
type input "[GEOGRAPHIC_DATA]"
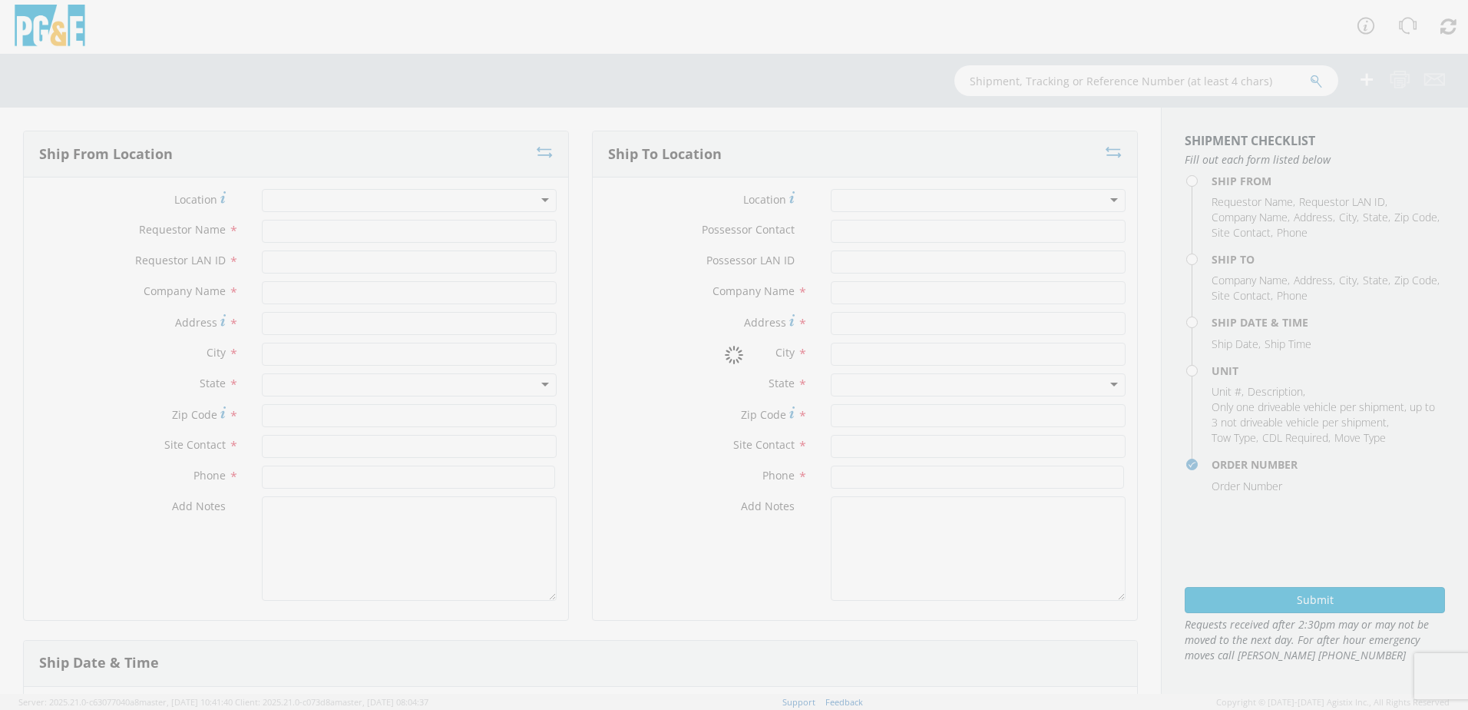
type input "95838"
type input "[PERSON_NAME] Material Handling"
type input "[PHONE_NUMBER]"
type textarea ";"
type input "Adegbolabo Oladipupo Oyaronbi"
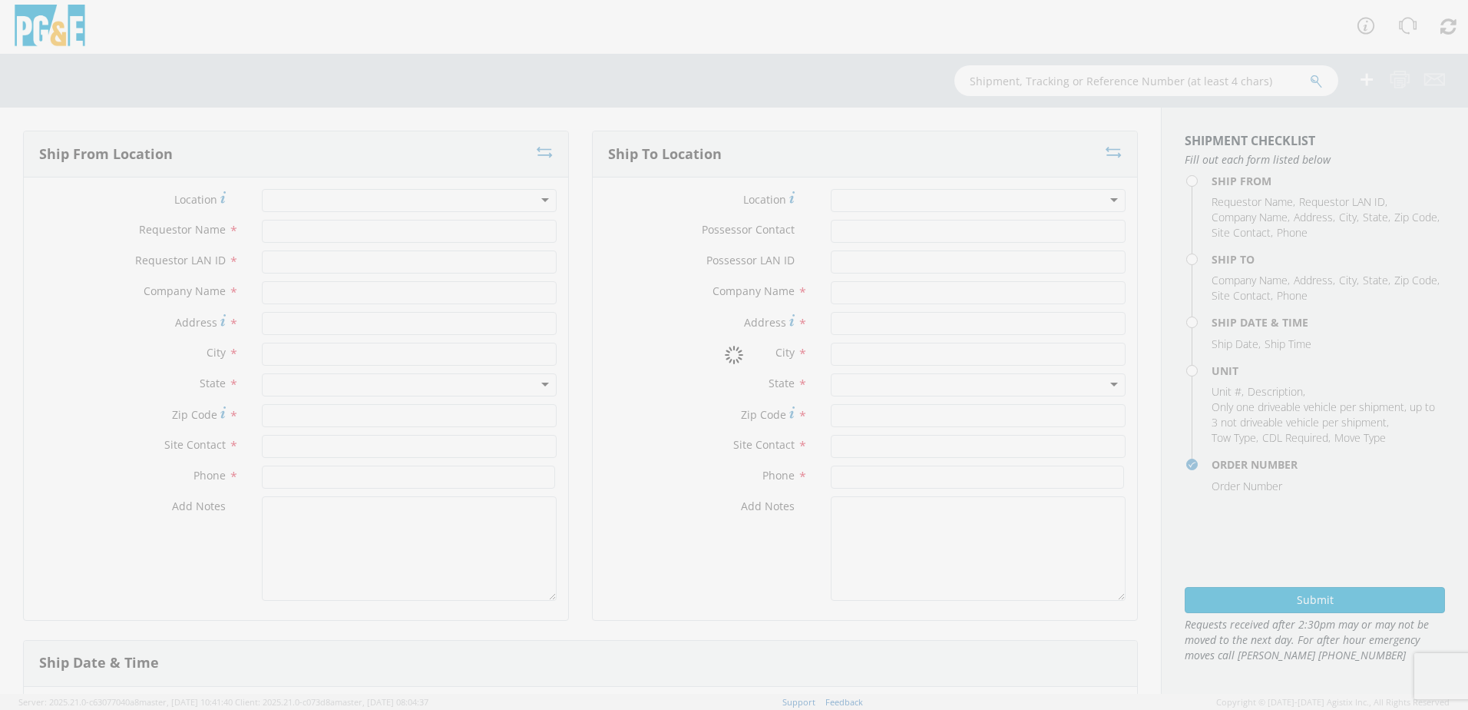
type input "A1OI"
type input "PG&E"
type input "[STREET_ADDRESS][PERSON_NAME]"
type input "[GEOGRAPHIC_DATA]"
type input "94014"
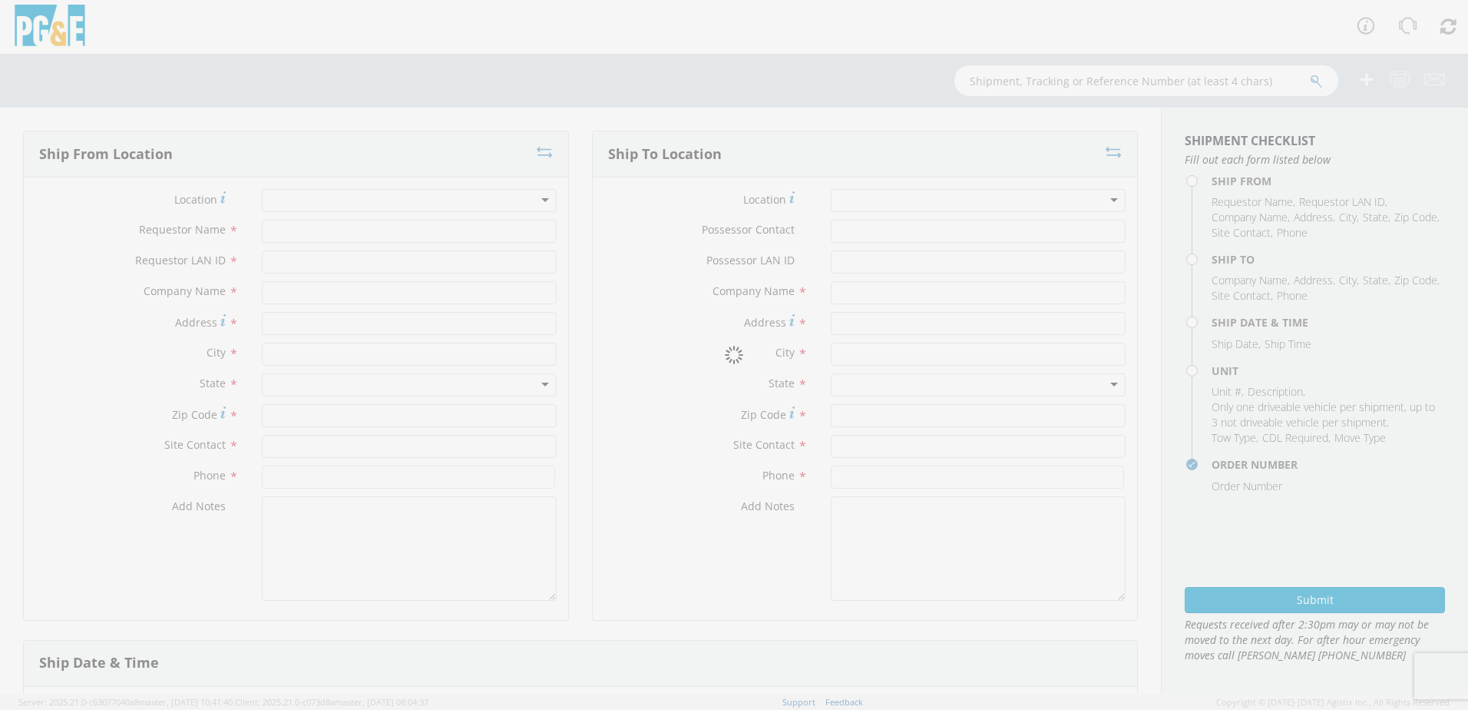
type input "[PERSON_NAME]"
type input "[PHONE_NUMBER]"
type textarea "ALT CONTACT: [PERSON_NAME] @ [PHONE_NUMBER] GARAGE: [PHONE_NUMBER]"
type input "[DATE]"
type input "8:00 AM"
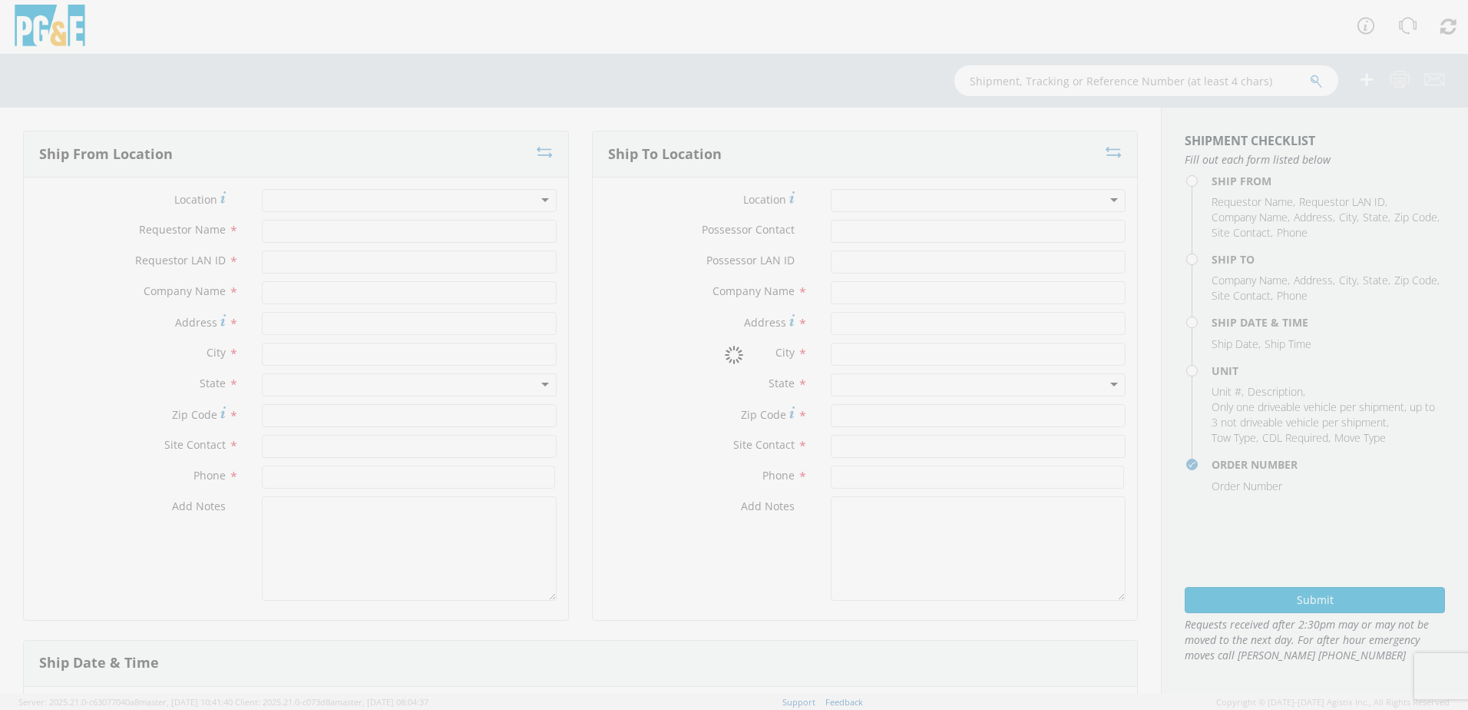
type input "TRAILER; TRAFFIC CONTROLLER"
type input "0"
select select "B44234"
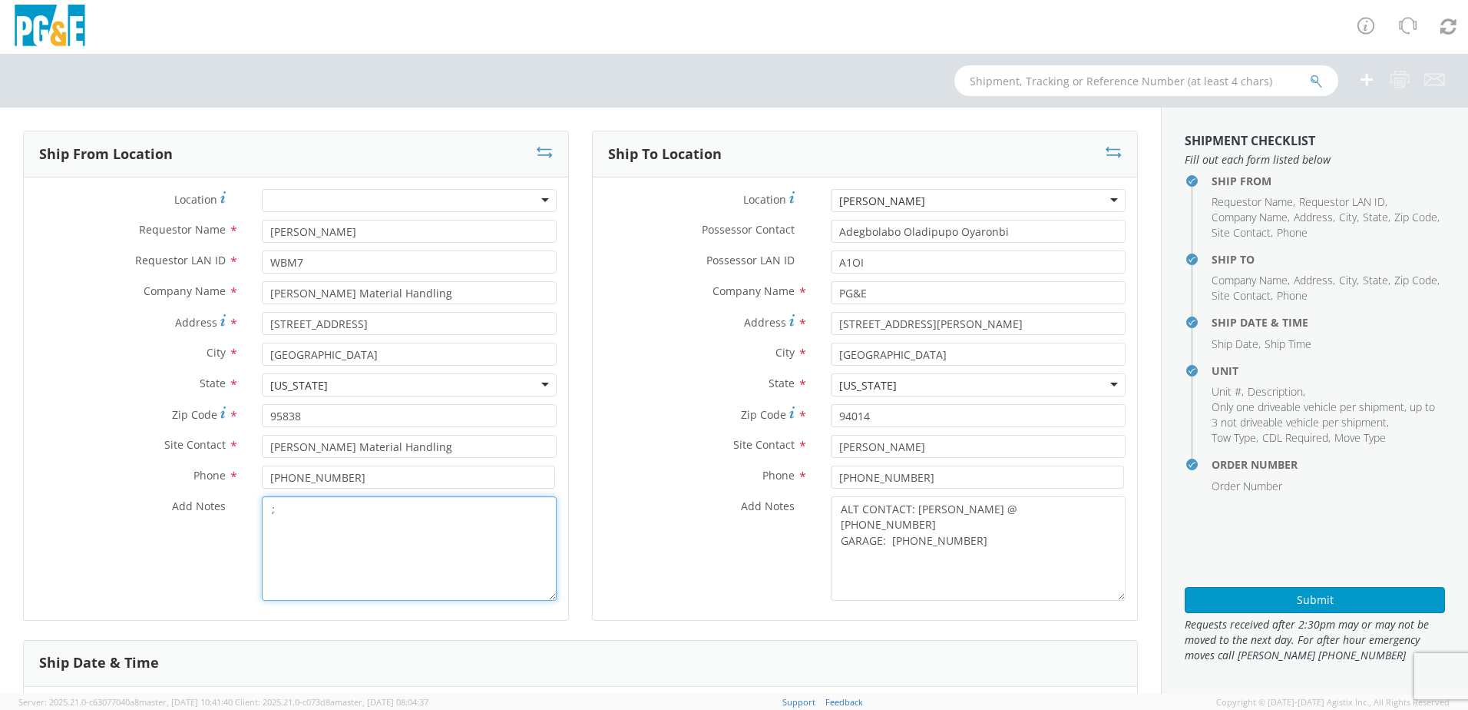
click at [302, 506] on textarea ";" at bounding box center [409, 548] width 295 height 104
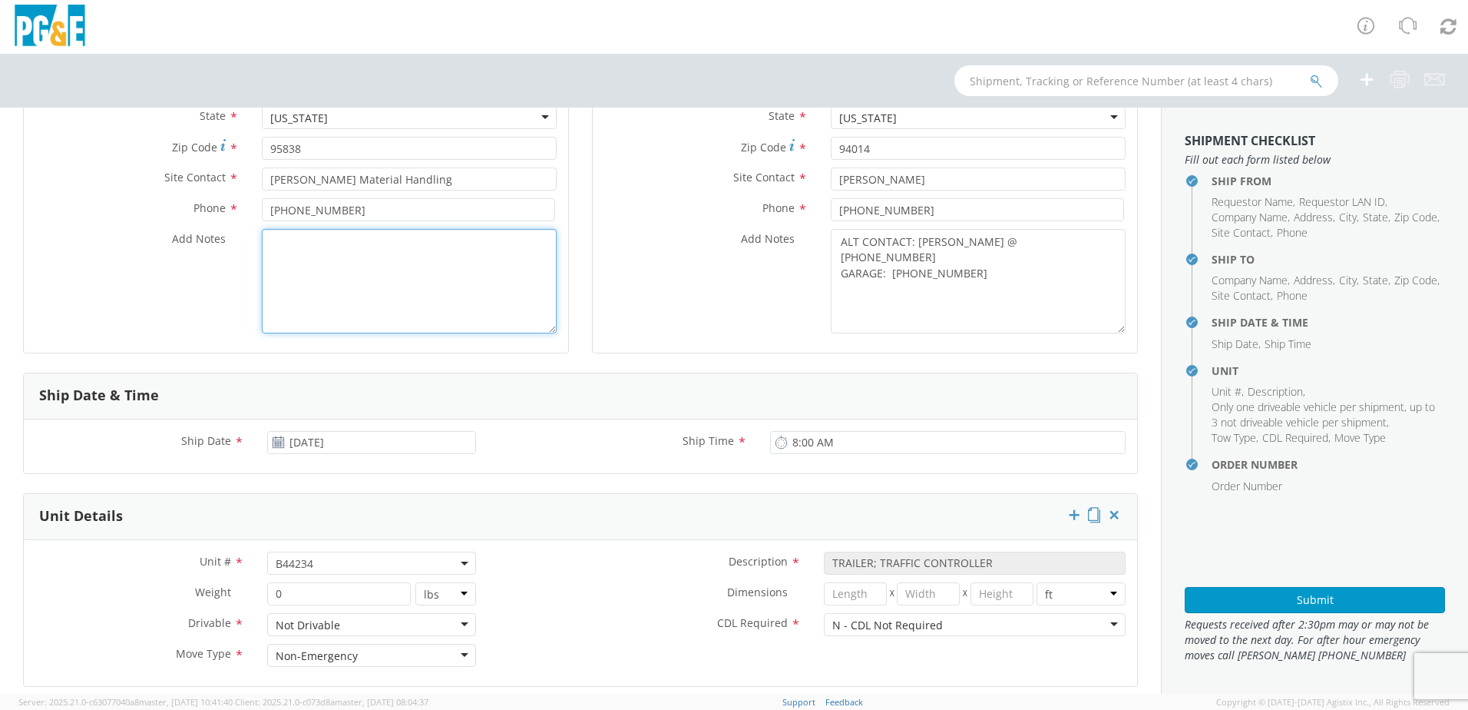
scroll to position [307, 0]
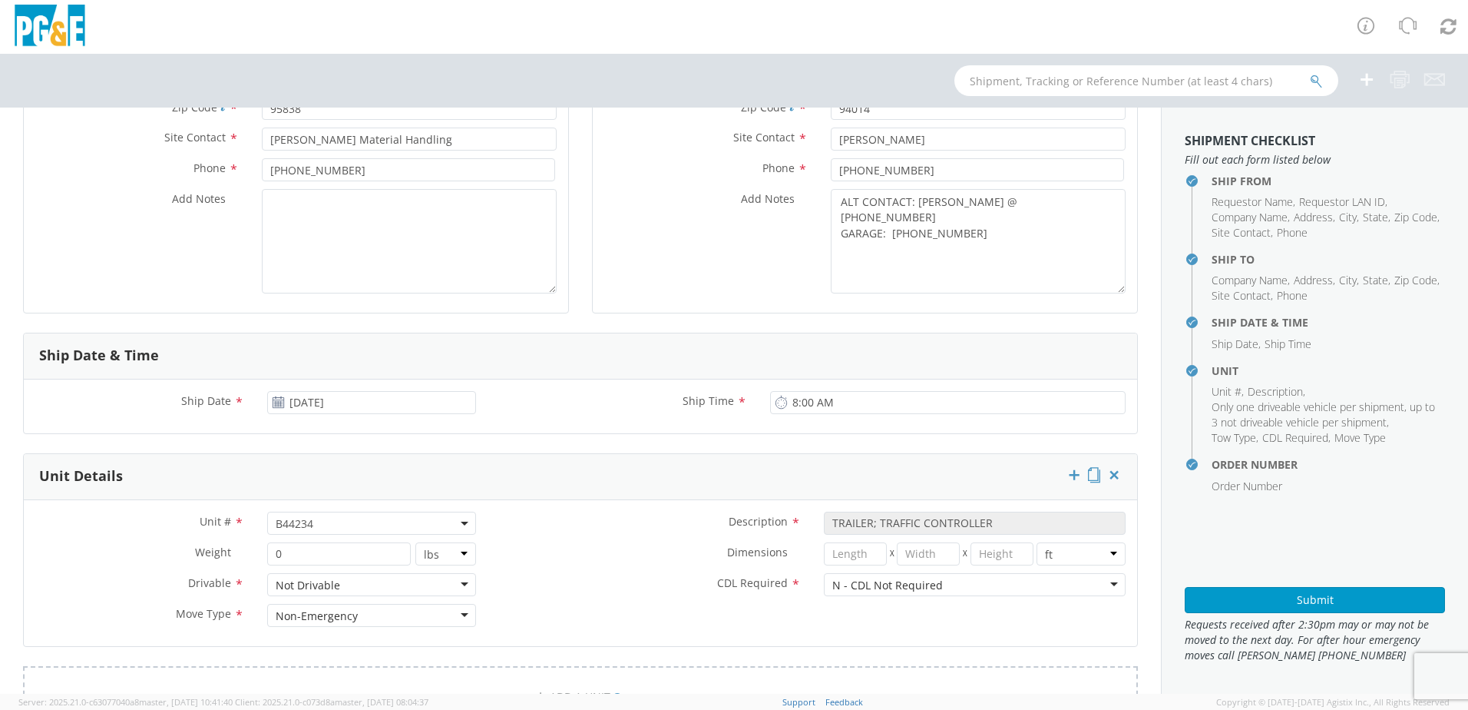
click at [336, 525] on span "B44234" at bounding box center [372, 523] width 192 height 15
click at [290, 548] on input "search" at bounding box center [370, 548] width 199 height 23
paste input "B44235"
type input "B44235"
select select "B44235"
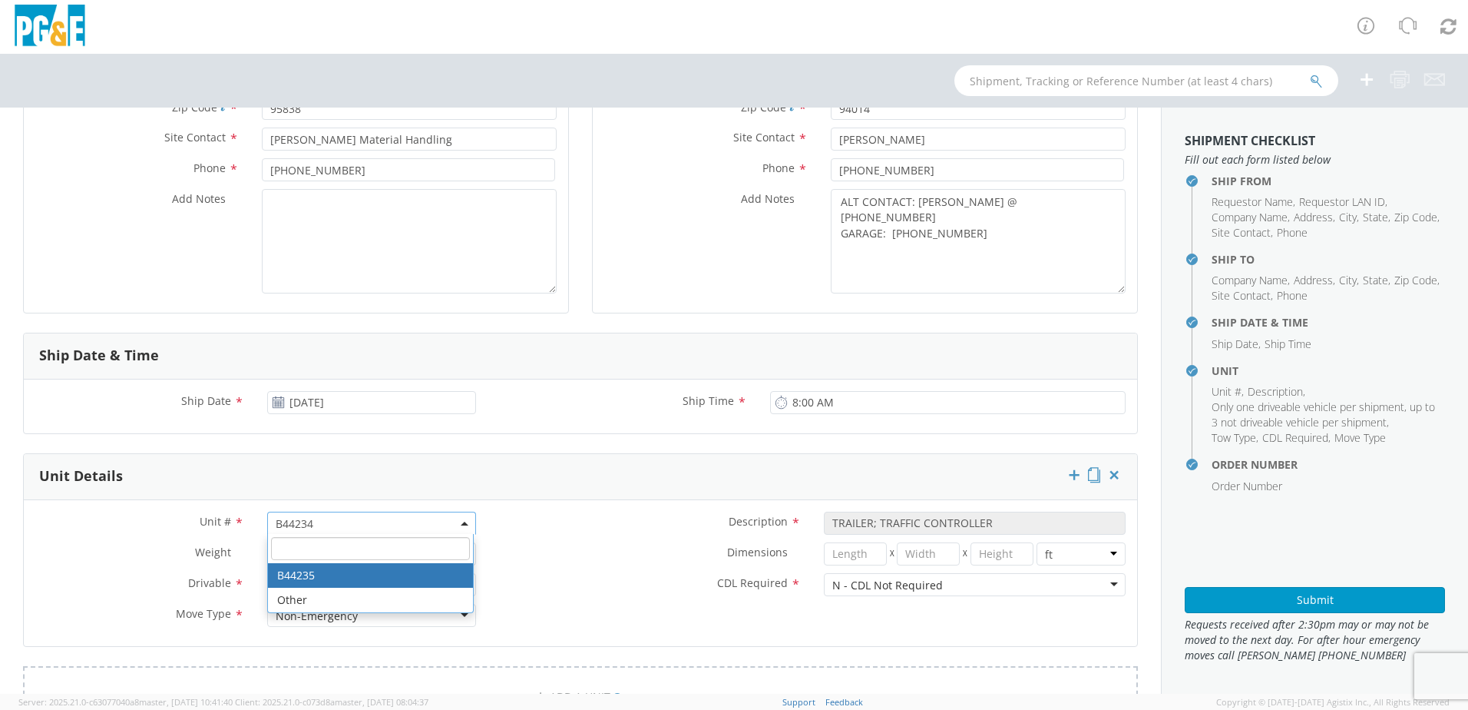
select select "? object:null ?"
click at [505, 561] on label "Dimensions *" at bounding box center [650, 552] width 325 height 20
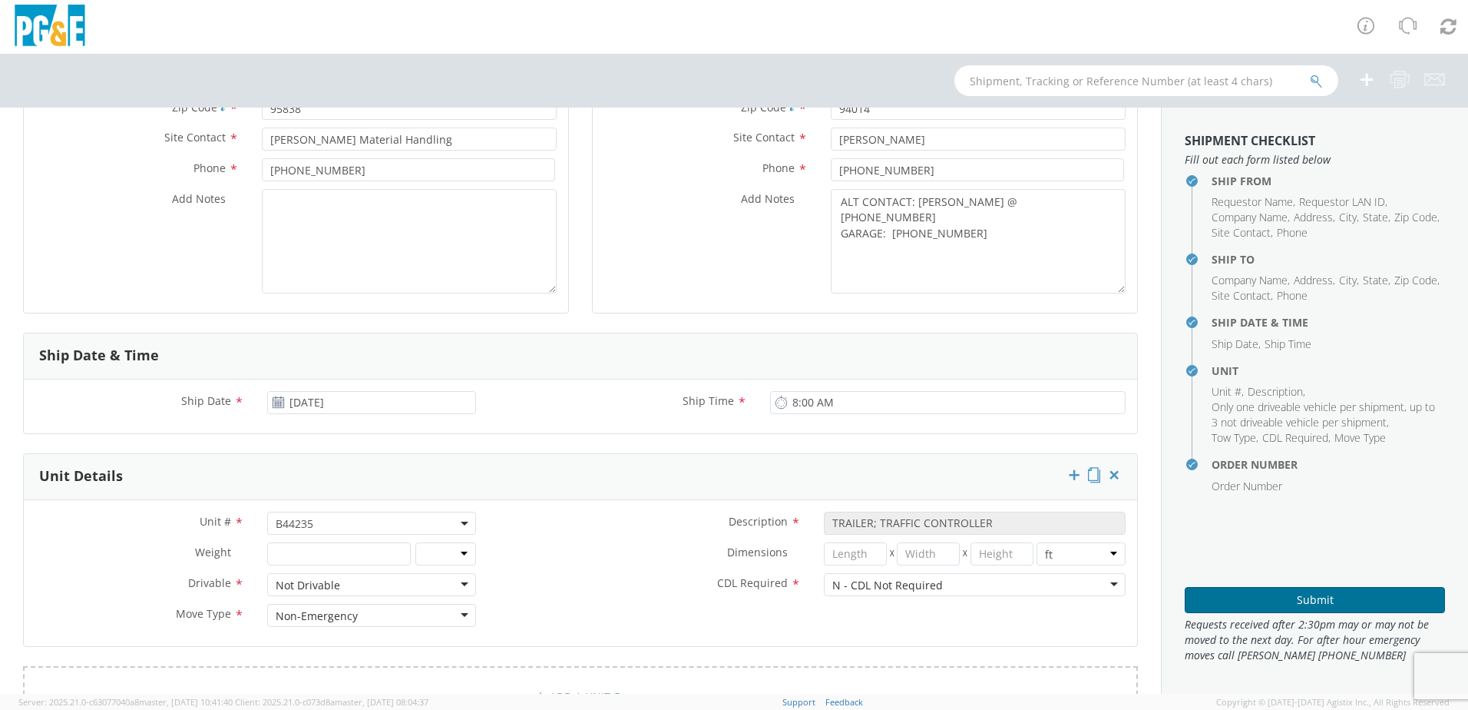
click at [1277, 592] on button "Submit" at bounding box center [1315, 600] width 260 height 26
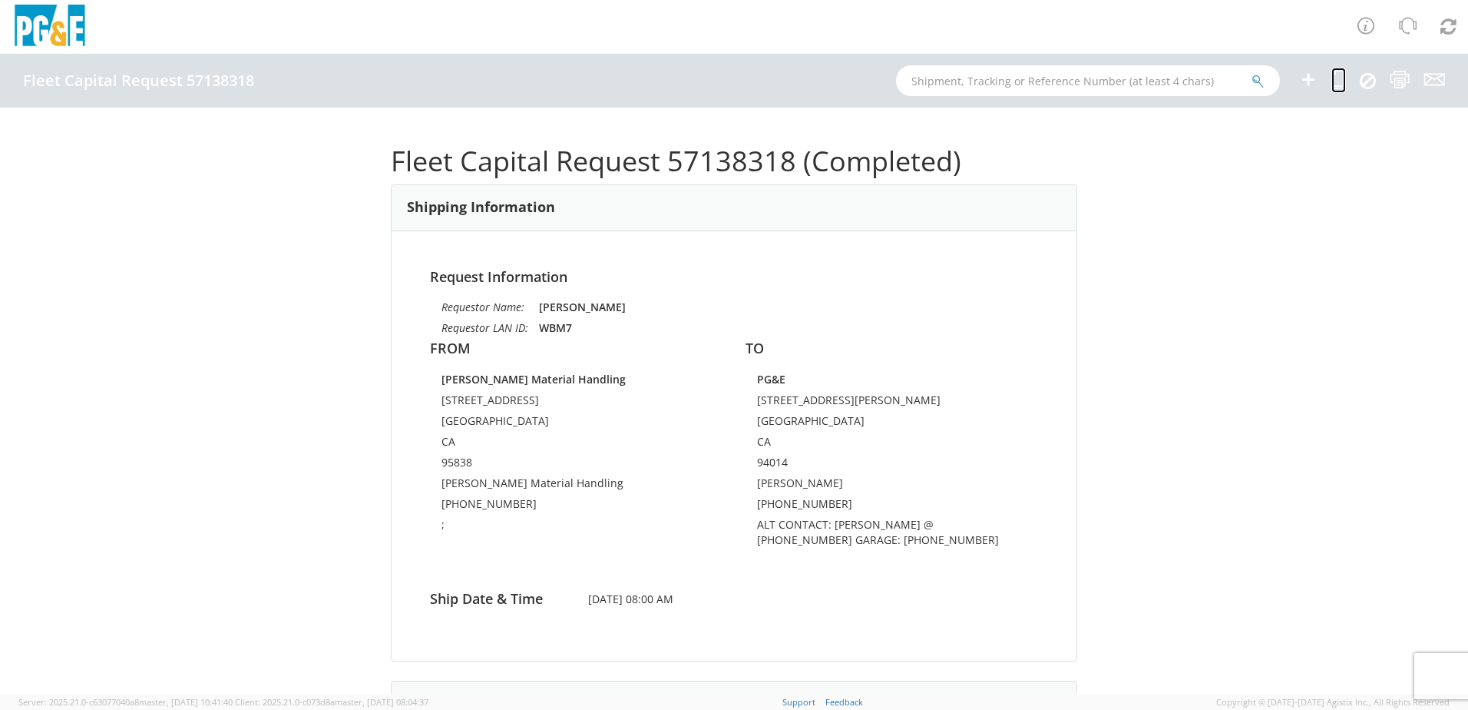
click at [1341, 84] on icon at bounding box center [1339, 79] width 15 height 19
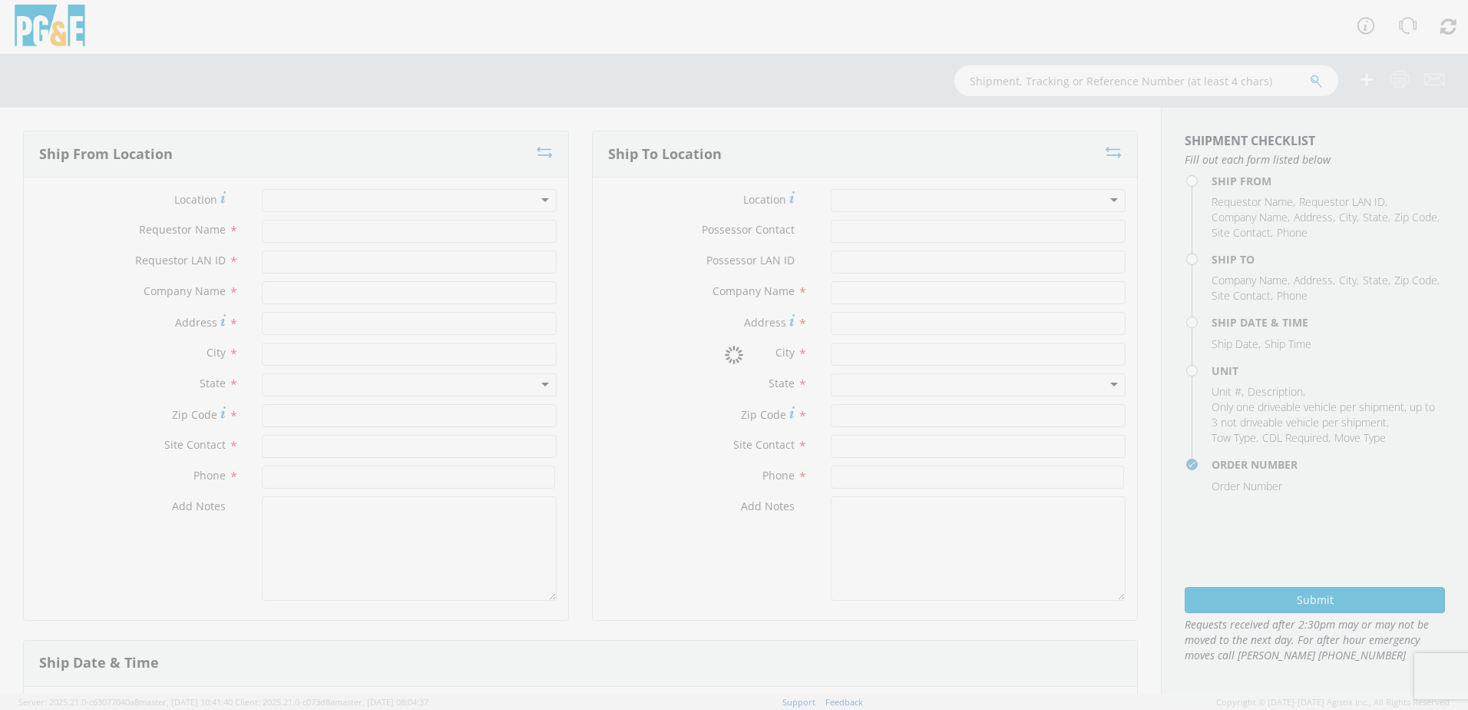
type input "[PERSON_NAME]"
type input "WBM7"
type input "[PERSON_NAME] Material Handling"
type input "[STREET_ADDRESS]"
type input "[GEOGRAPHIC_DATA]"
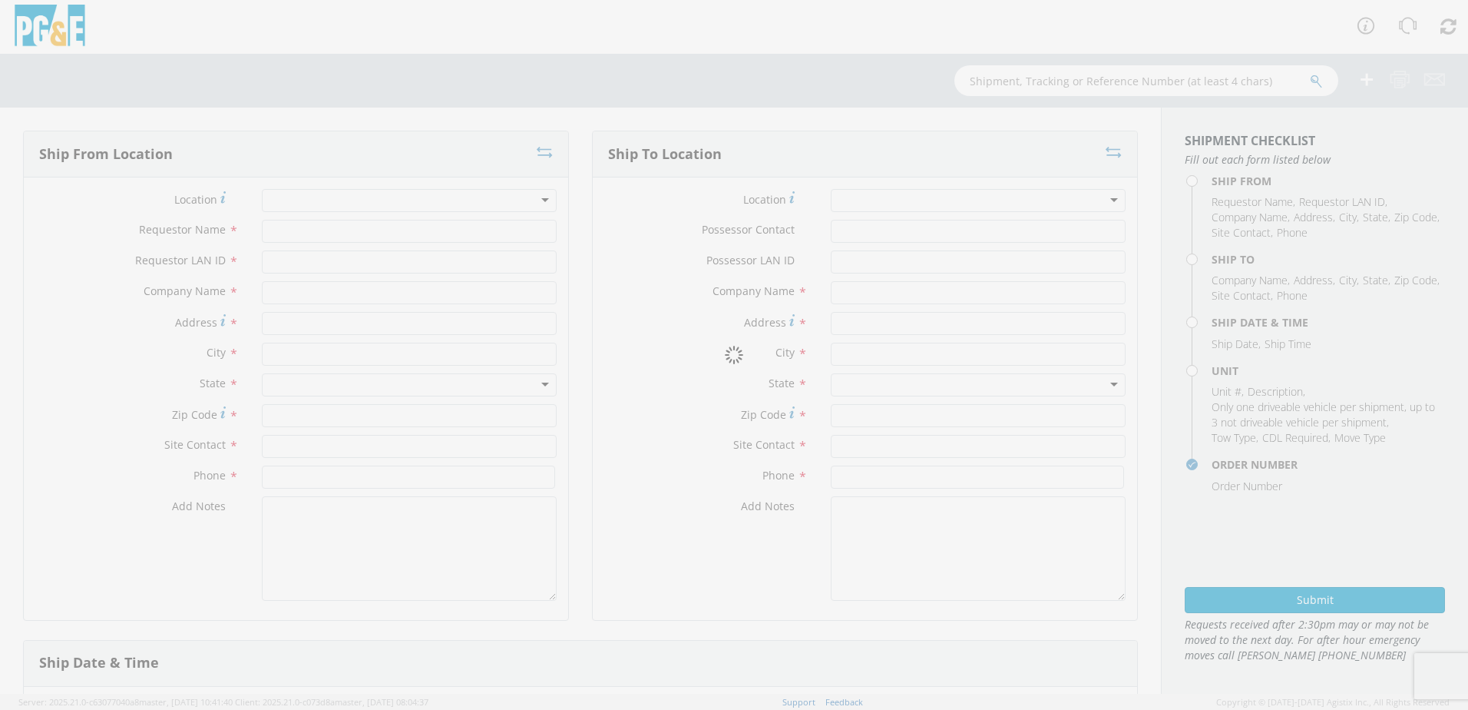
type input "95838"
type input "[PERSON_NAME] Material Handling"
type input "[PHONE_NUMBER]"
type textarea ";"
type input "Adegbolabo Oladipupo Oyaronbi"
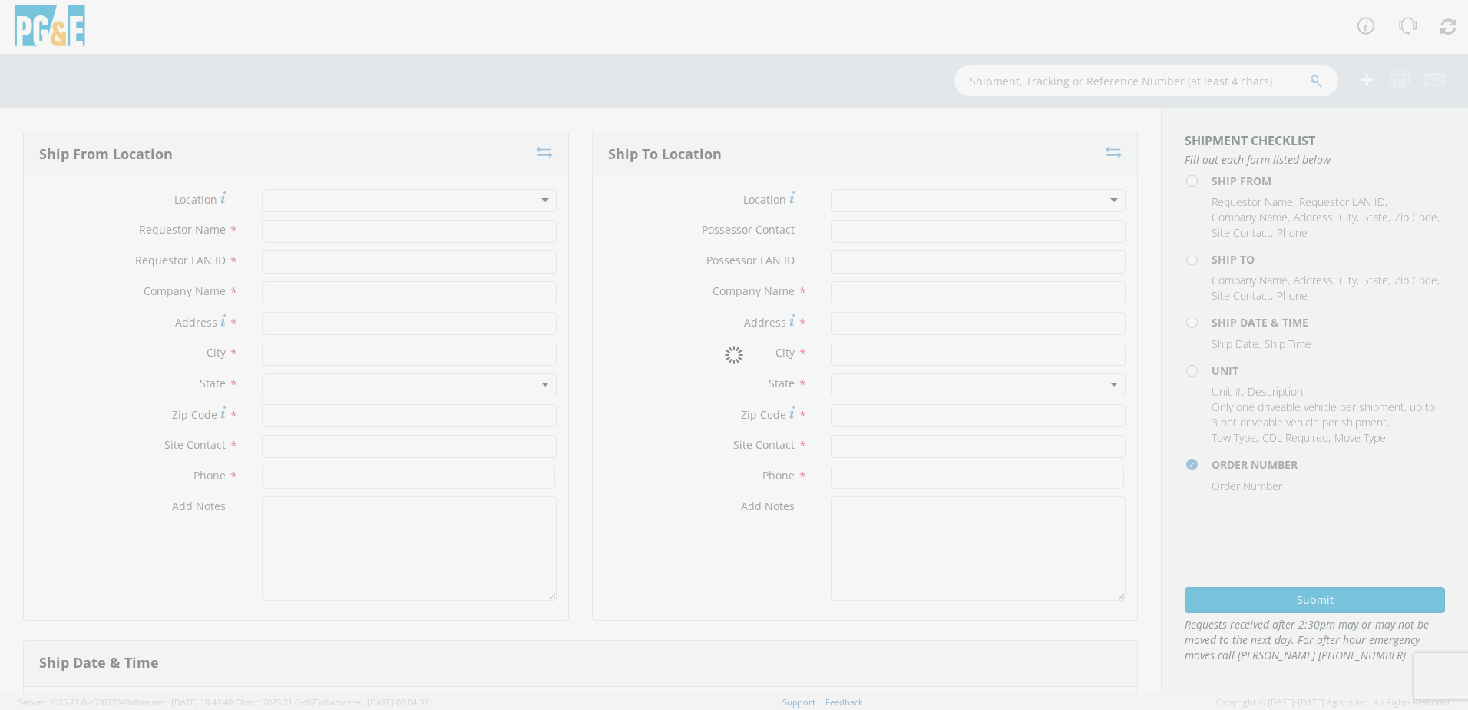
type input "A1OI"
type input "PG&E"
type input "[STREET_ADDRESS][PERSON_NAME]"
type input "[GEOGRAPHIC_DATA]"
type input "94014"
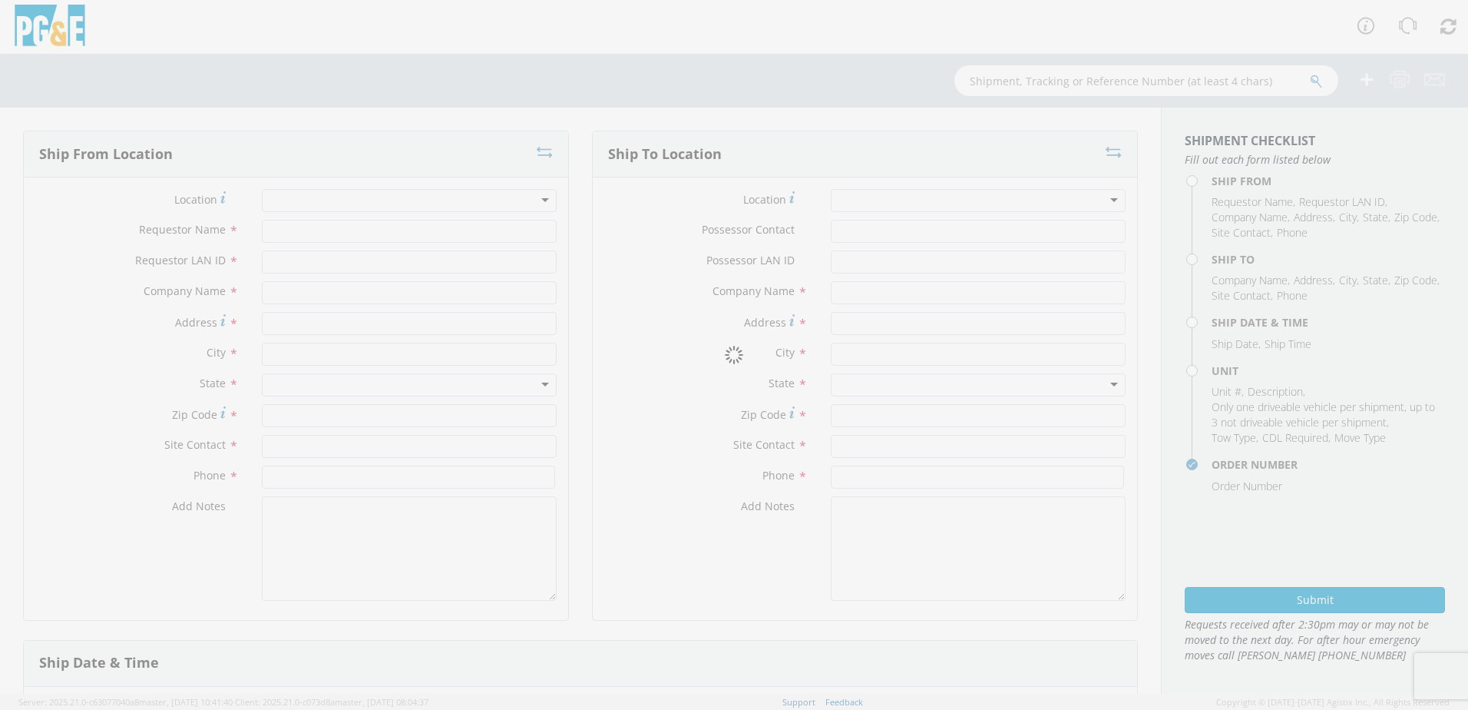
type input "[PERSON_NAME]"
type input "[PHONE_NUMBER]"
type textarea "ALT CONTACT: [PERSON_NAME] @ [PHONE_NUMBER] GARAGE: [PHONE_NUMBER]"
type input "[DATE]"
type input "8:00 AM"
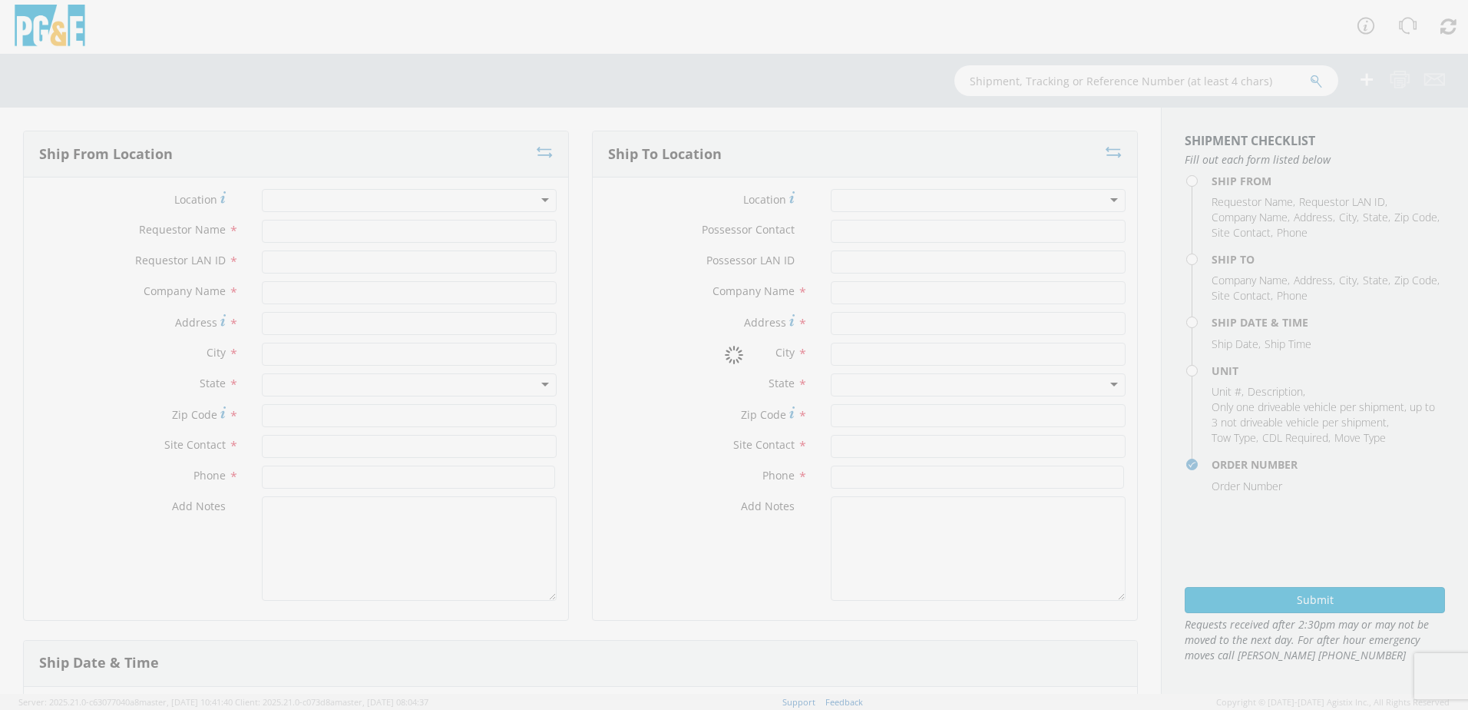
type input "TRAILER; TRAFFIC CONTROLLER"
type input "0"
select select "B44235"
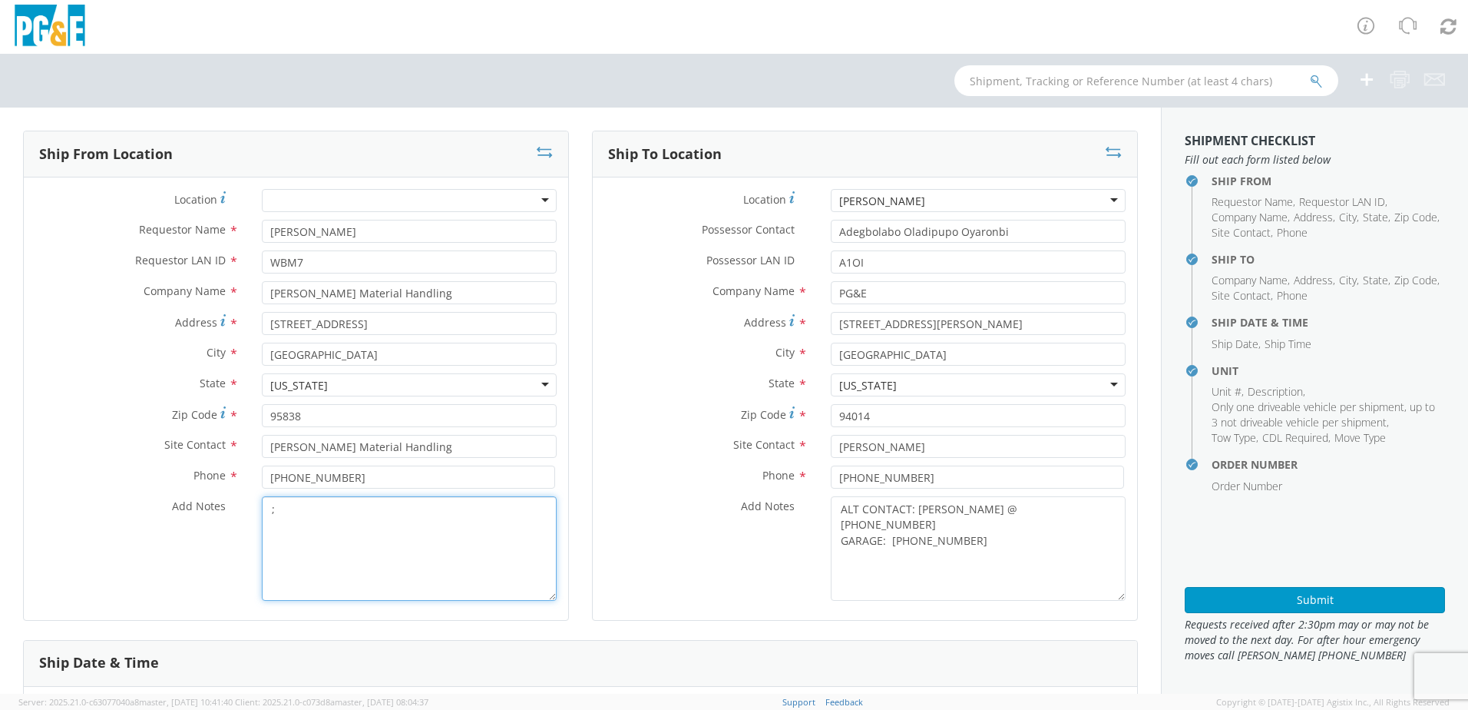
click at [282, 517] on textarea ";" at bounding box center [409, 548] width 295 height 104
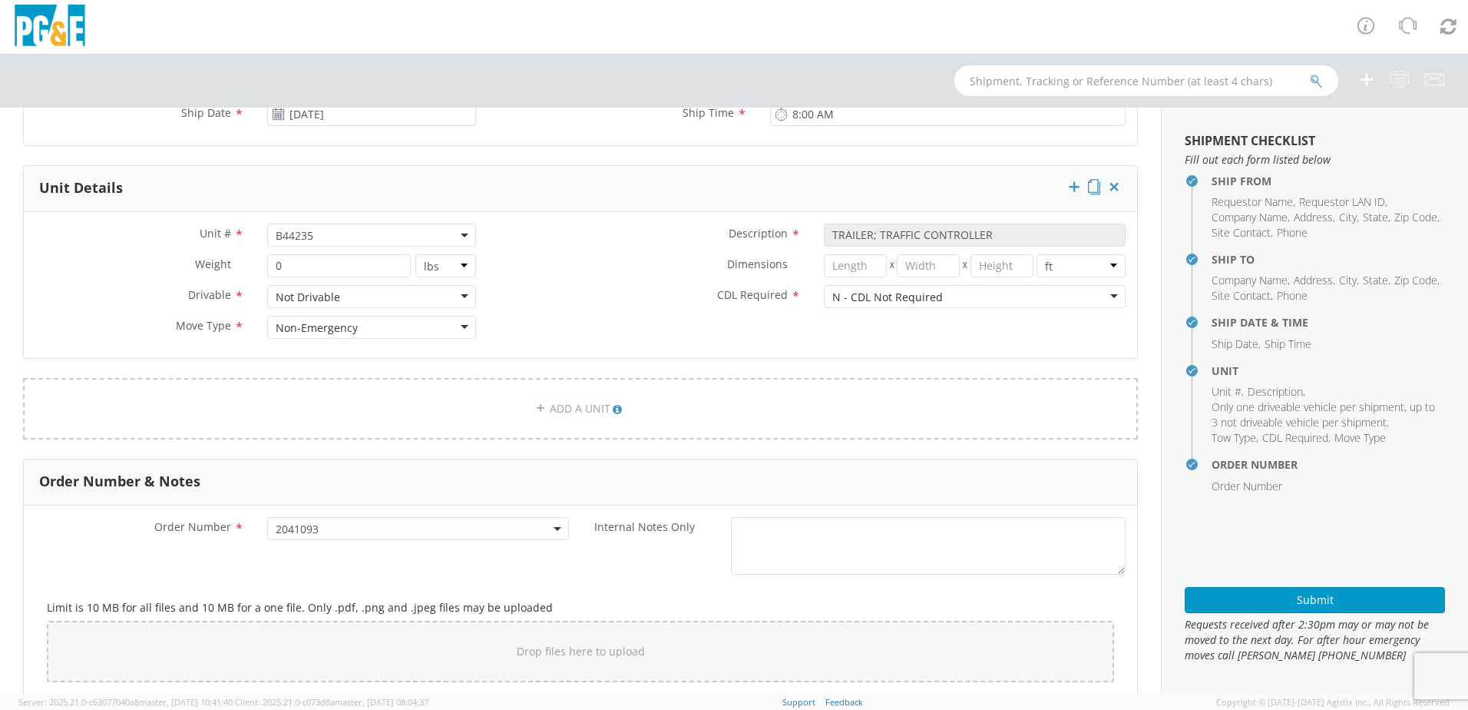
scroll to position [784, 0]
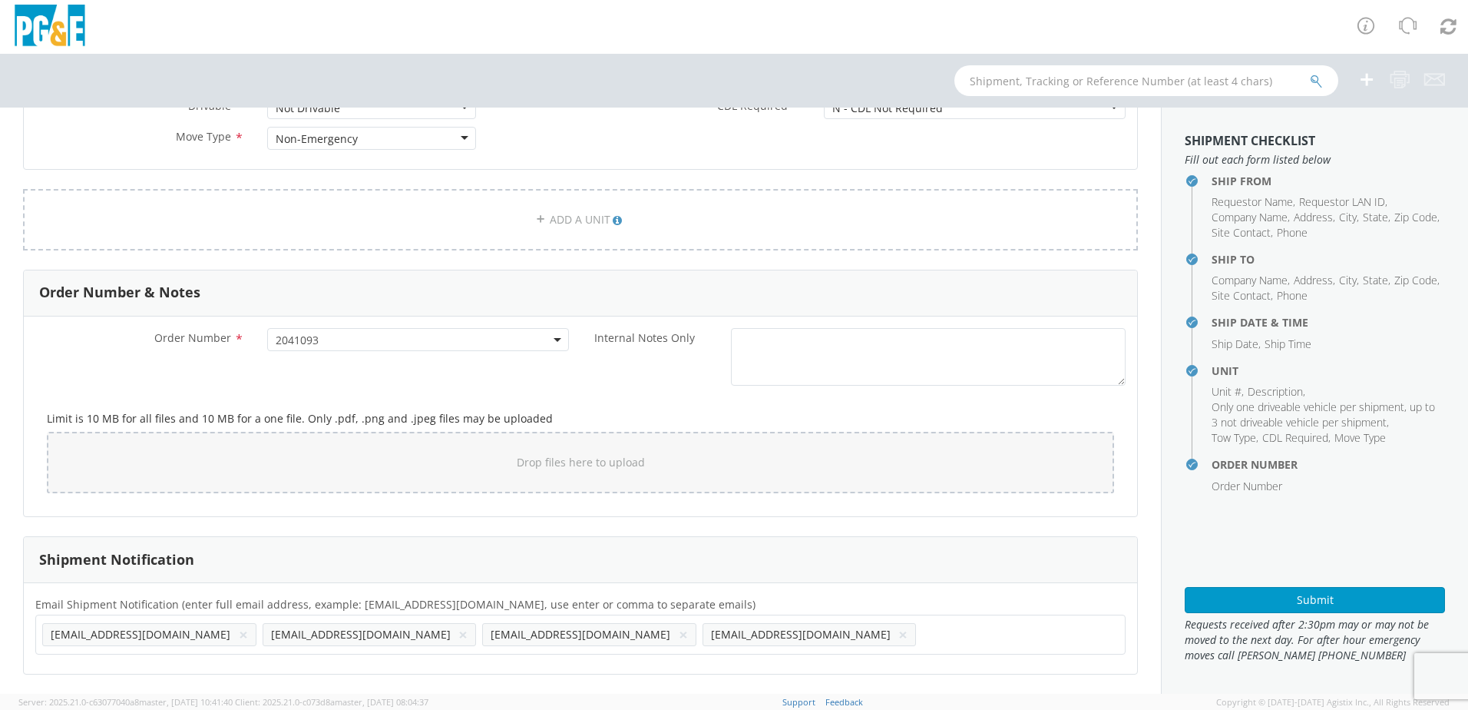
click at [239, 636] on button "×" at bounding box center [243, 634] width 9 height 18
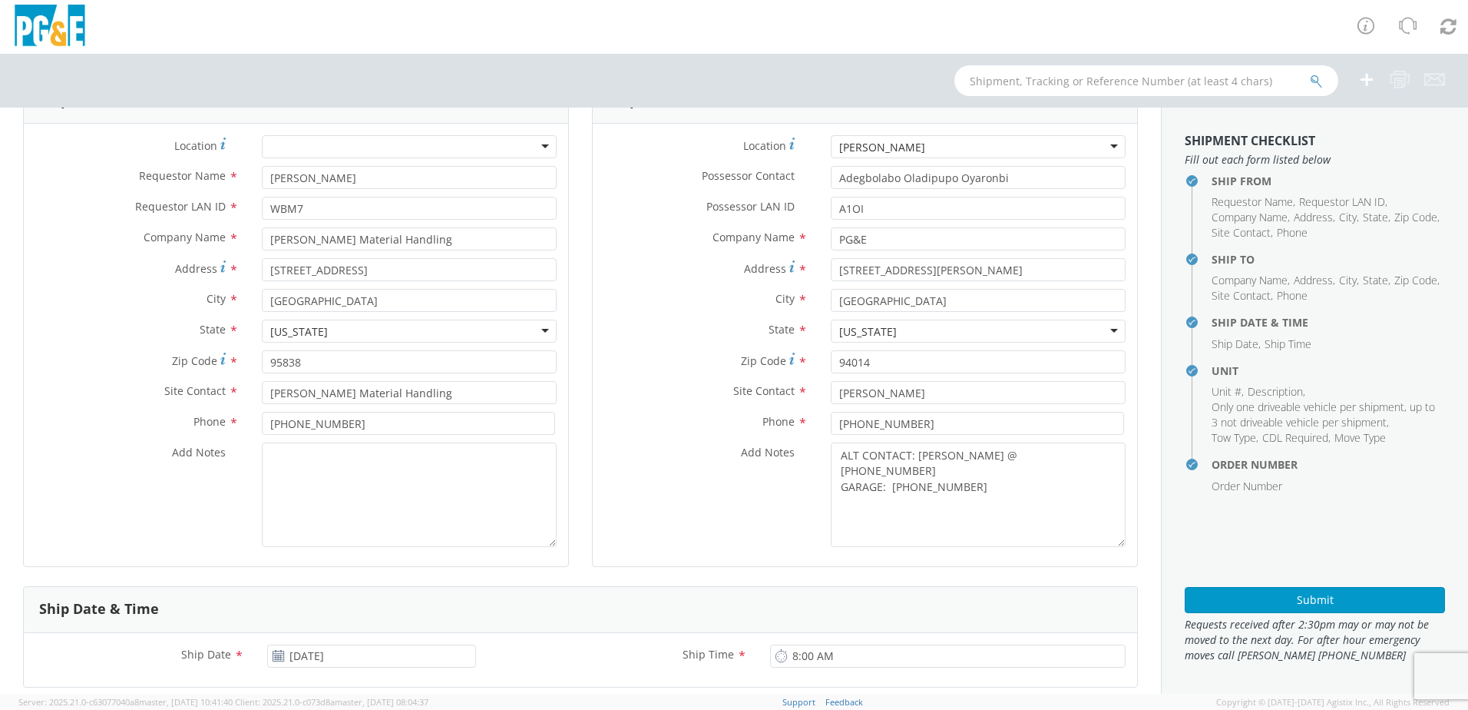
scroll to position [0, 0]
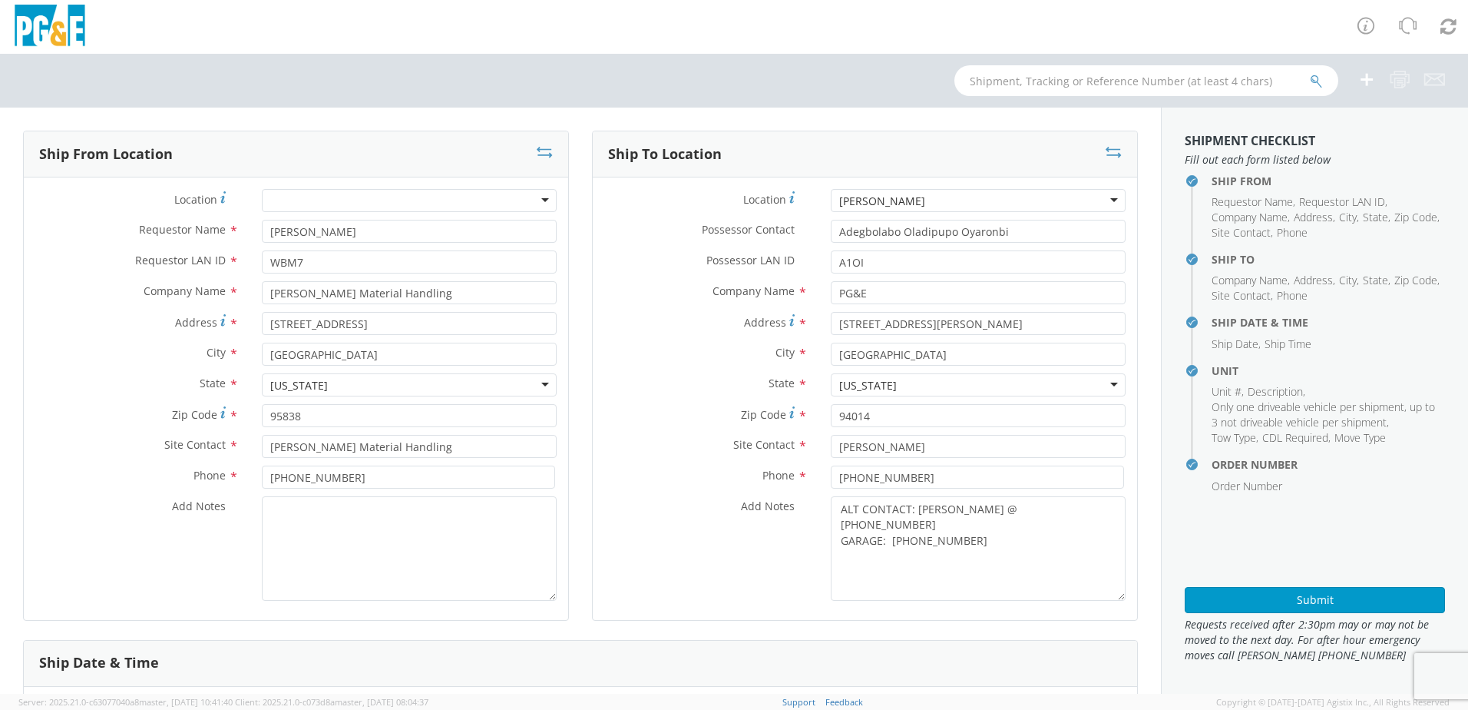
click at [898, 205] on div "[PERSON_NAME]" at bounding box center [978, 200] width 295 height 23
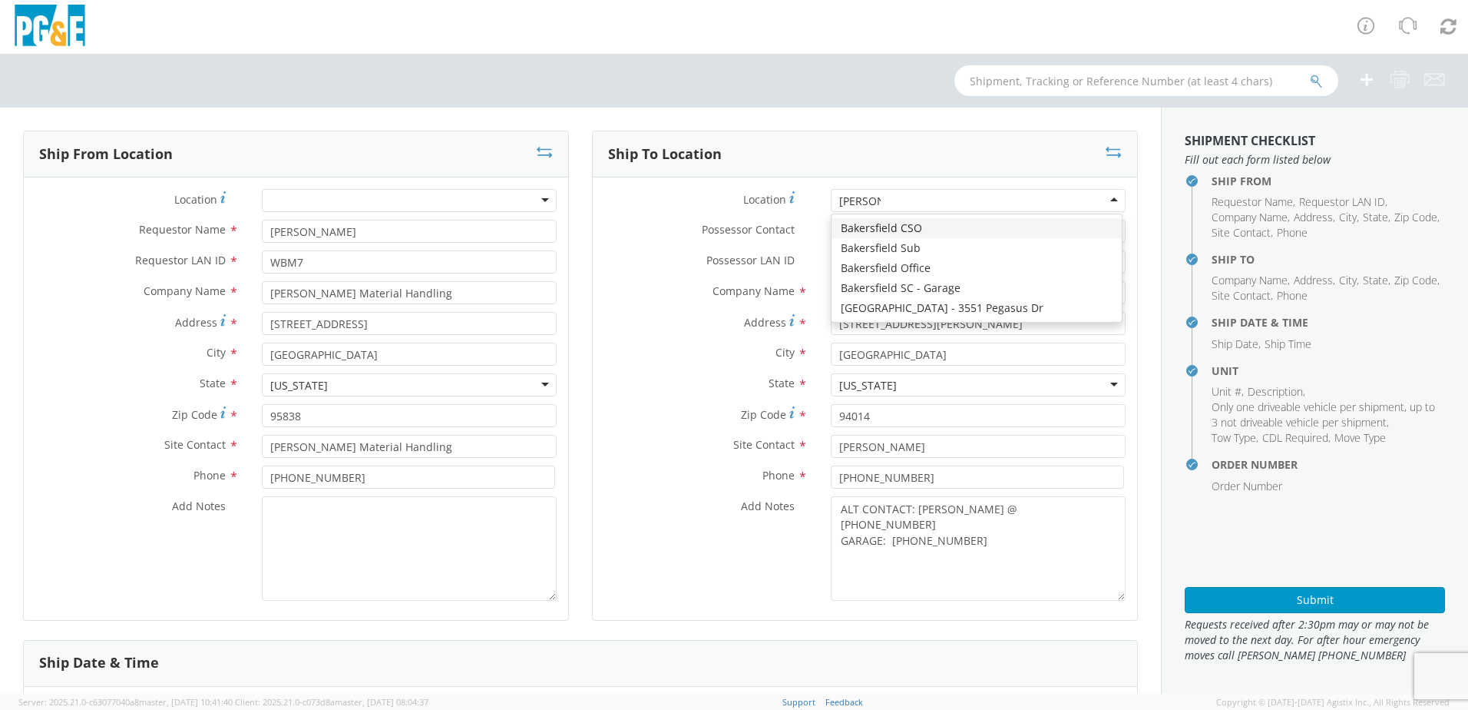
type input "BAKERS"
type input "[STREET_ADDRESS][PERSON_NAME]"
type input "BAKERSFIELD"
type input "93313"
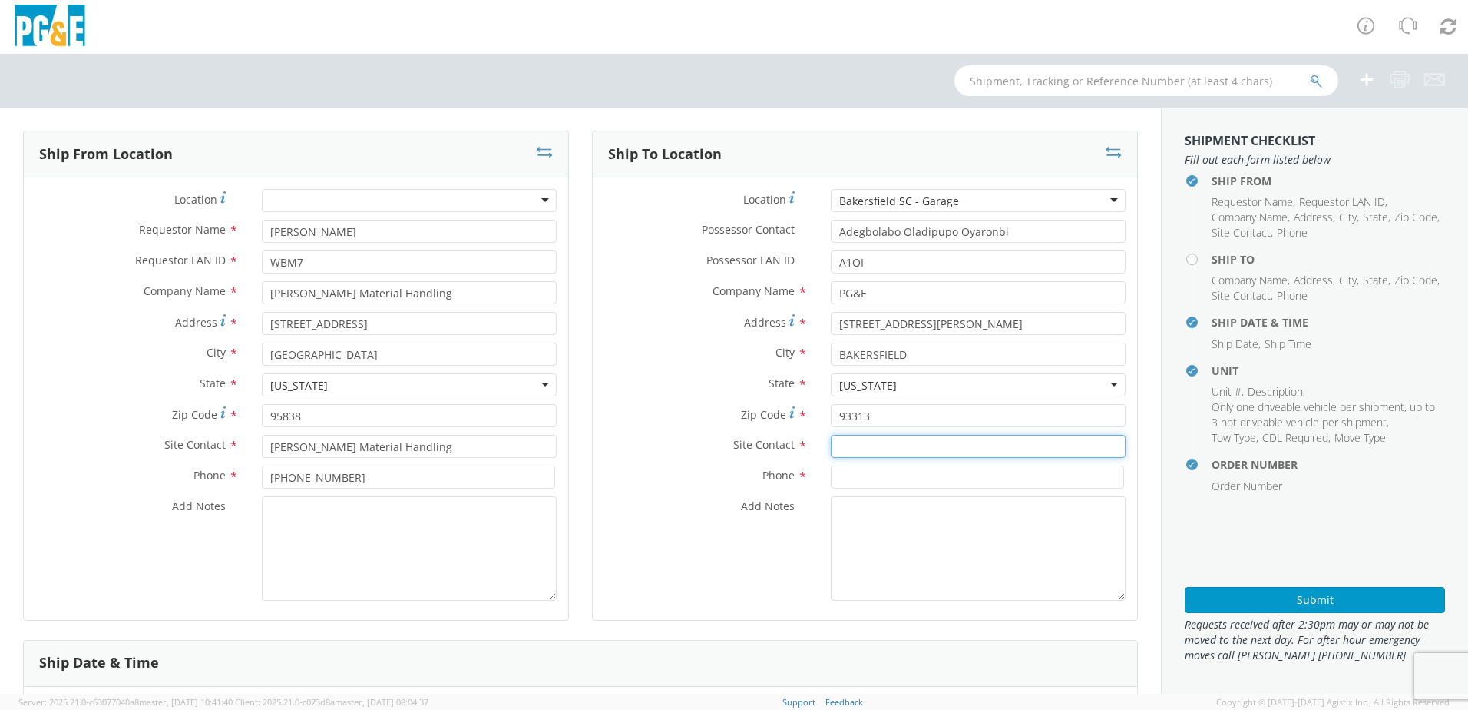
click at [831, 447] on input "text" at bounding box center [978, 446] width 295 height 23
paste input "[PERSON_NAME]"
type input "[PERSON_NAME]"
click at [842, 480] on input at bounding box center [977, 476] width 293 height 23
paste input "[PHONE_NUMBER]"
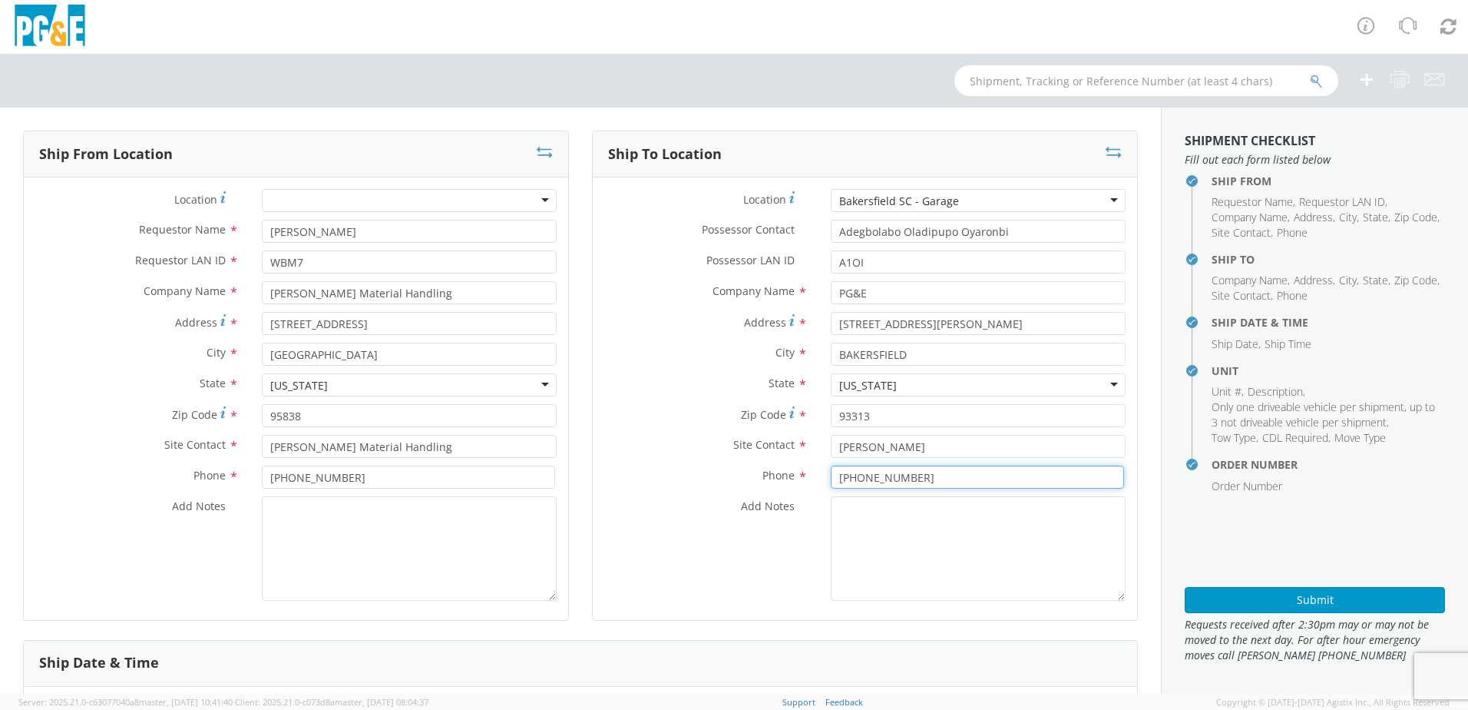
type input "[PHONE_NUMBER]"
click at [858, 514] on textarea "Add Notes *" at bounding box center [978, 548] width 295 height 104
click at [951, 528] on textarea "ALT CONTACT:" at bounding box center [978, 548] width 295 height 104
paste textarea "[PERSON_NAME] @ [PHONE_NUMBER]"
click at [924, 542] on textarea "ALT CONTACT: [PERSON_NAME] @ [PHONE_NUMBER] GARAGE:" at bounding box center [978, 548] width 295 height 104
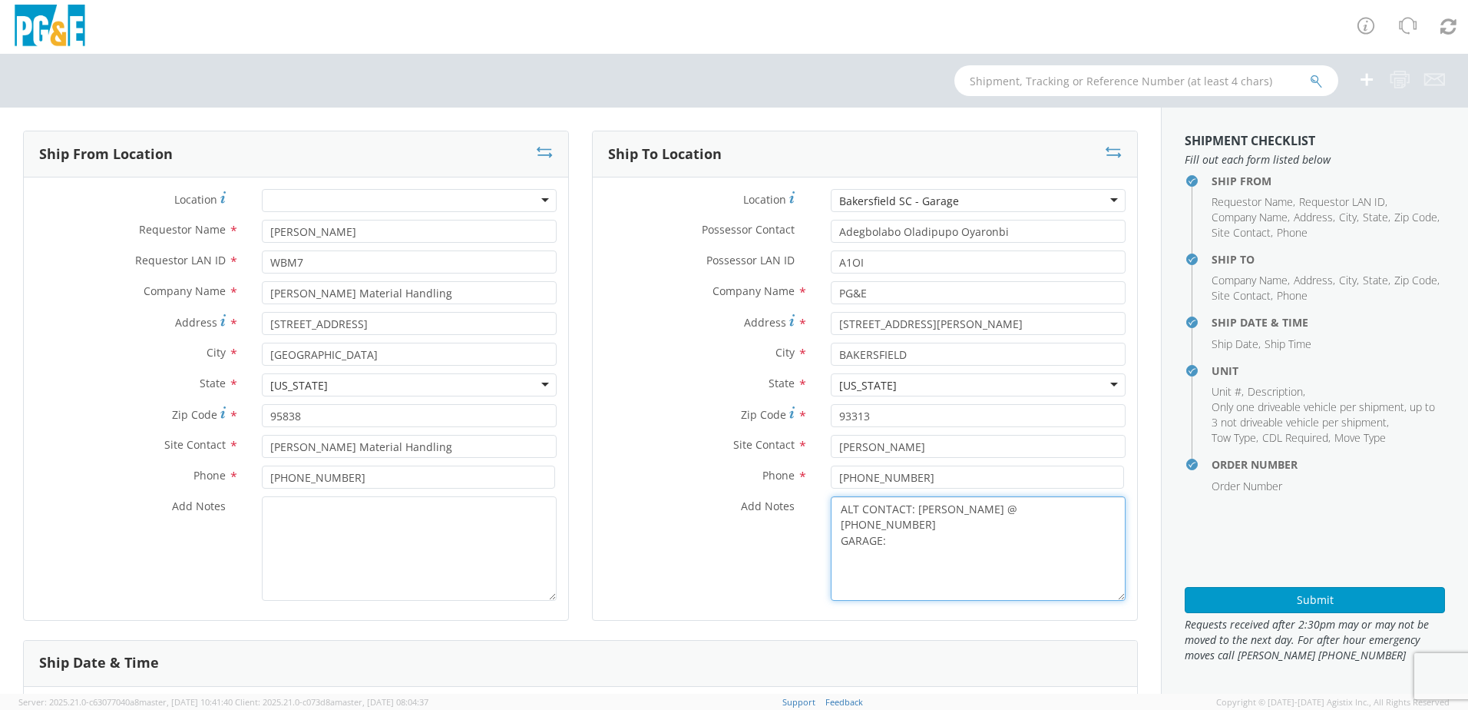
paste textarea "[PHONE_NUMBER]"
type textarea "ALT CONTACT: [PERSON_NAME] @ [PHONE_NUMBER] GARAGE: [PHONE_NUMBER]"
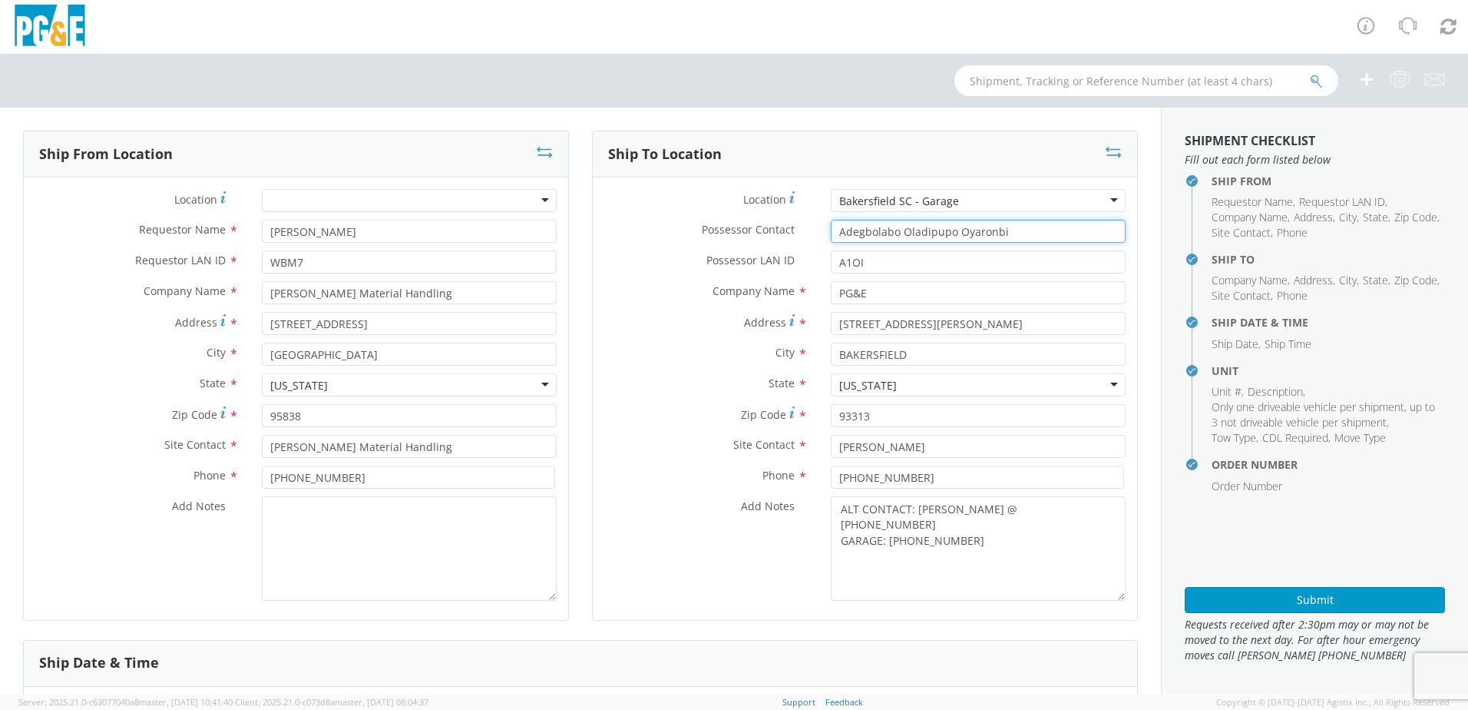
drag, startPoint x: 1001, startPoint y: 229, endPoint x: 786, endPoint y: 229, distance: 215.0
click at [786, 229] on div "Possessor Contact * Adegbolabo Oladipupo Oyaronbi" at bounding box center [865, 231] width 544 height 23
paste input "[PERSON_NAME]"
type input "[PERSON_NAME]"
drag, startPoint x: 859, startPoint y: 261, endPoint x: 779, endPoint y: 258, distance: 79.9
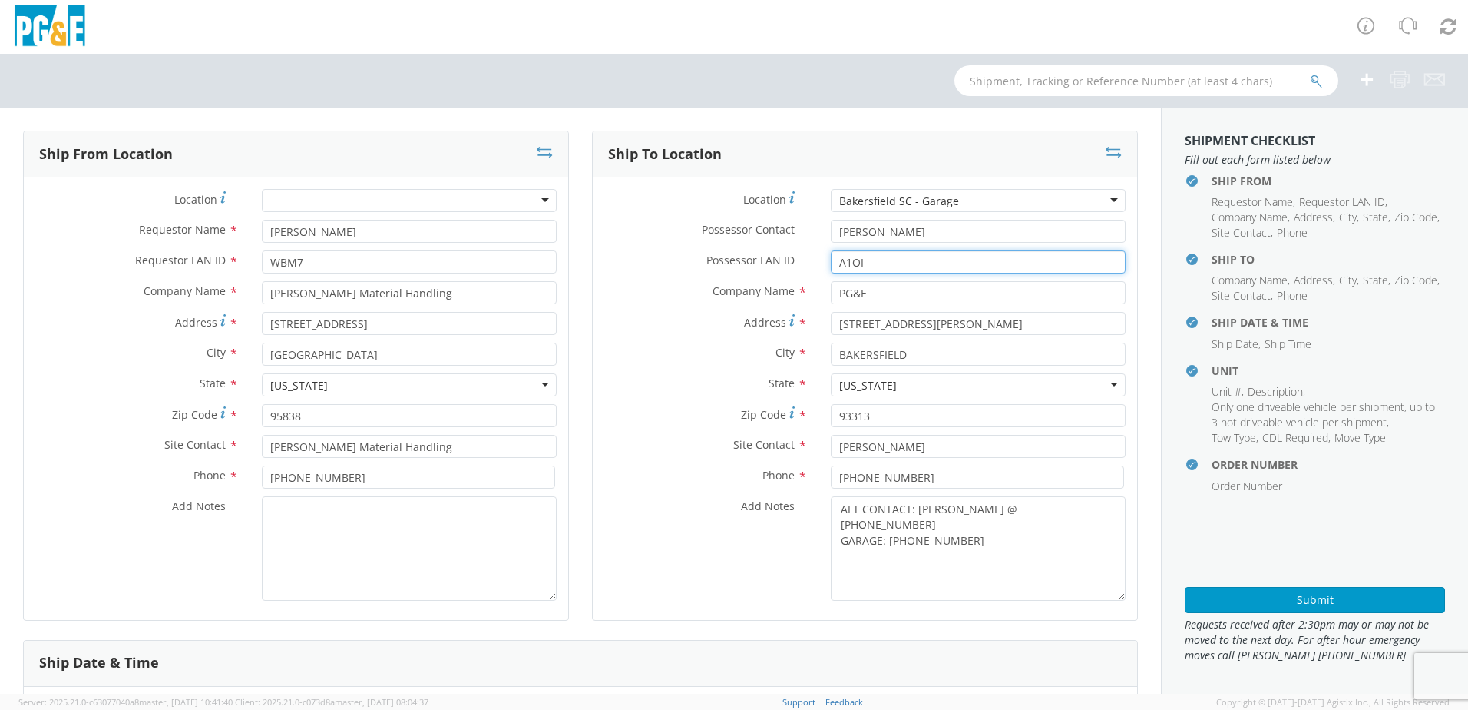
click at [780, 259] on div "Possessor LAN ID * A1OI" at bounding box center [865, 261] width 544 height 23
paste input "BLA6"
type input "BLA6"
click at [428, 545] on textarea "Add Notes *" at bounding box center [409, 548] width 295 height 104
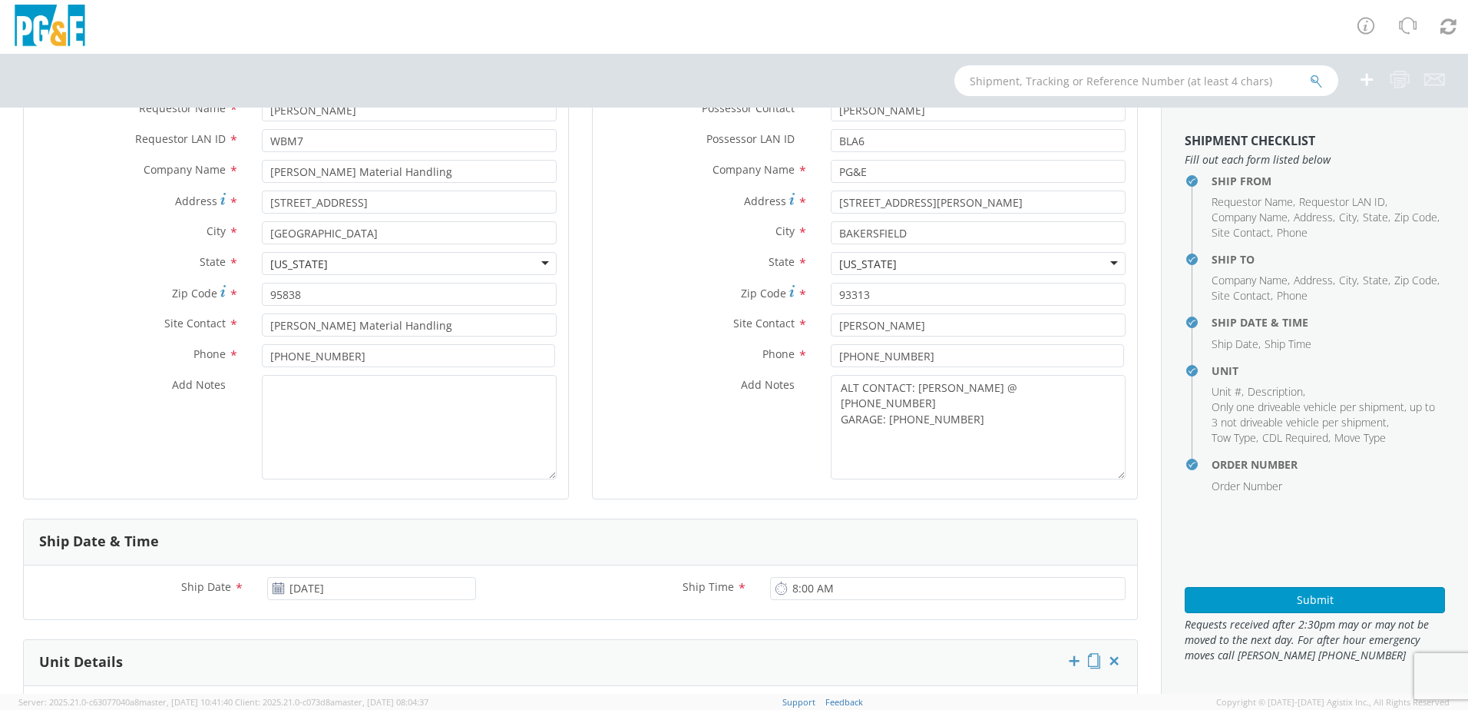
scroll to position [461, 0]
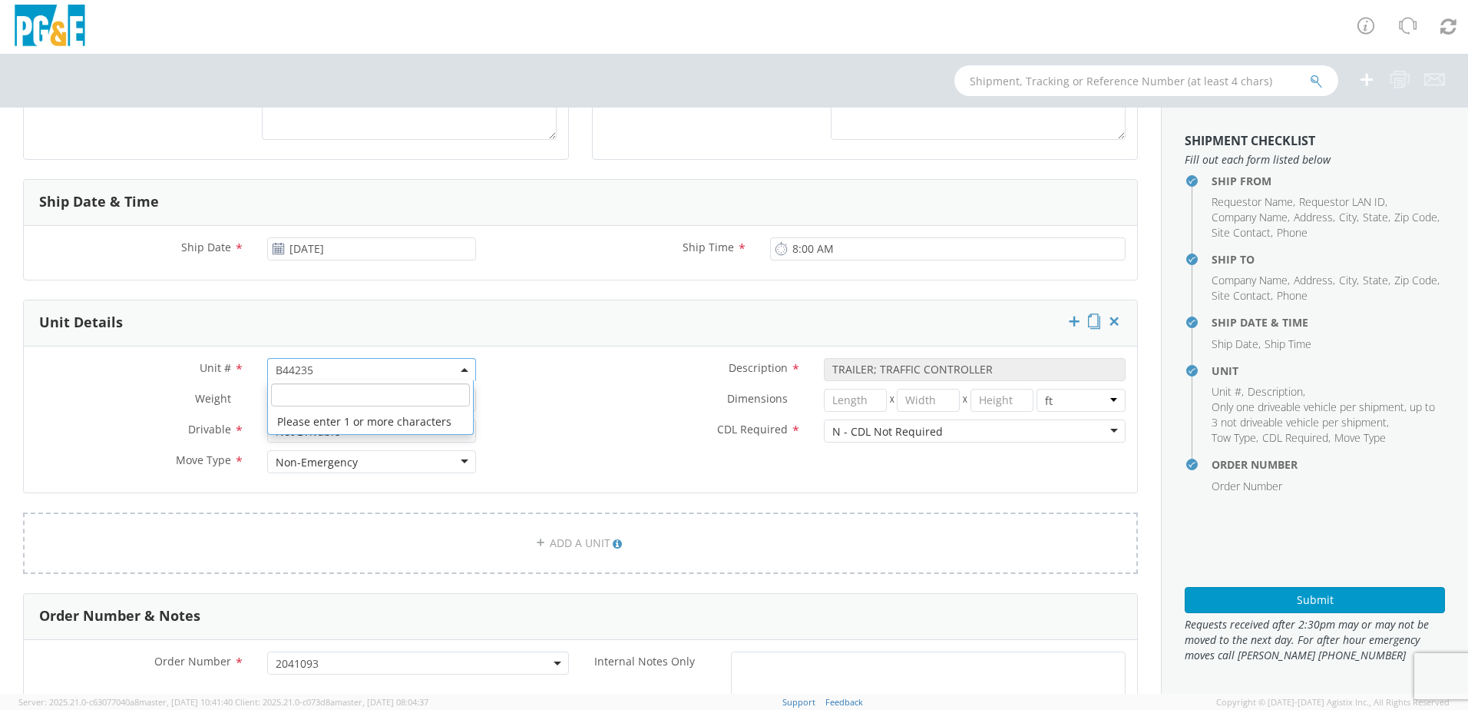
click at [317, 371] on span "B44235" at bounding box center [372, 369] width 192 height 15
click at [307, 392] on input "search" at bounding box center [370, 394] width 199 height 23
paste input "B45367"
type input "B45367"
select select "B45367"
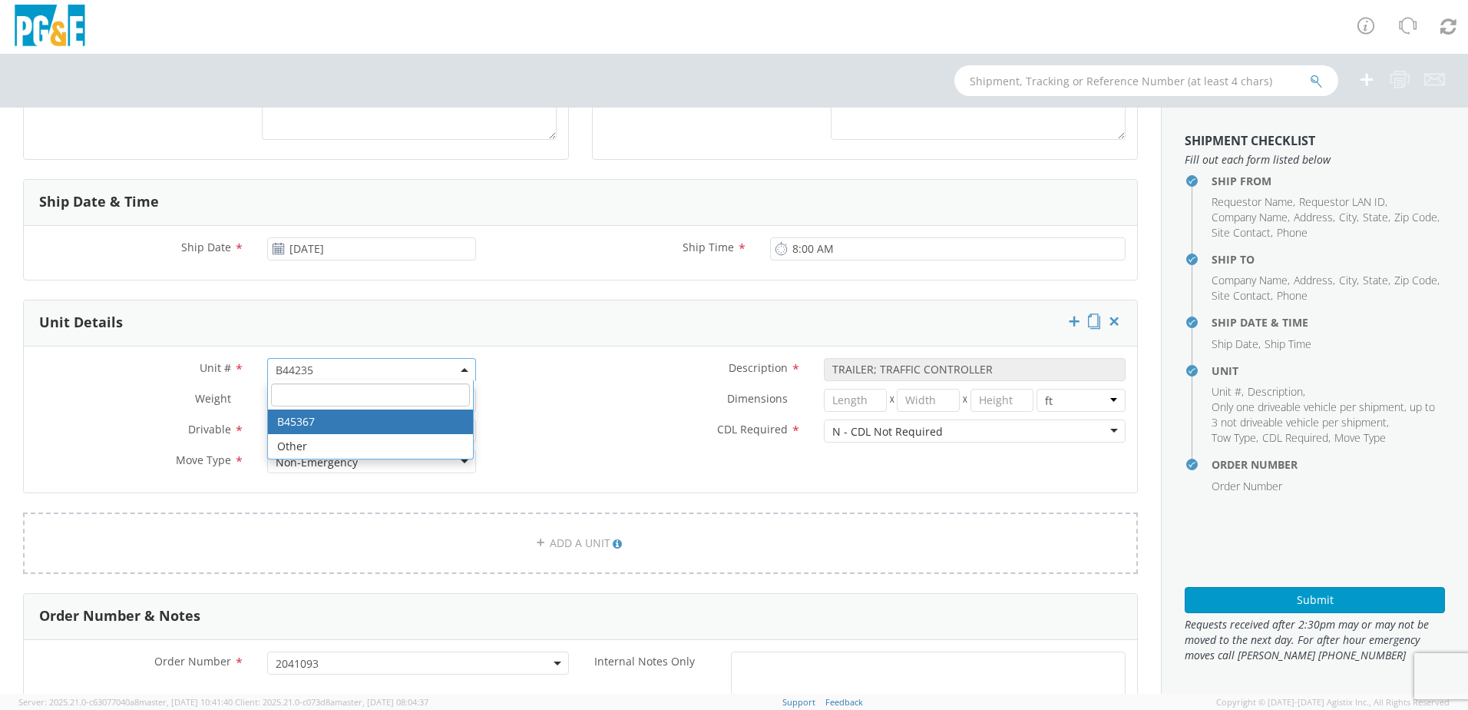
select select "? object:null ?"
click at [493, 406] on label "Dimensions *" at bounding box center [650, 399] width 325 height 20
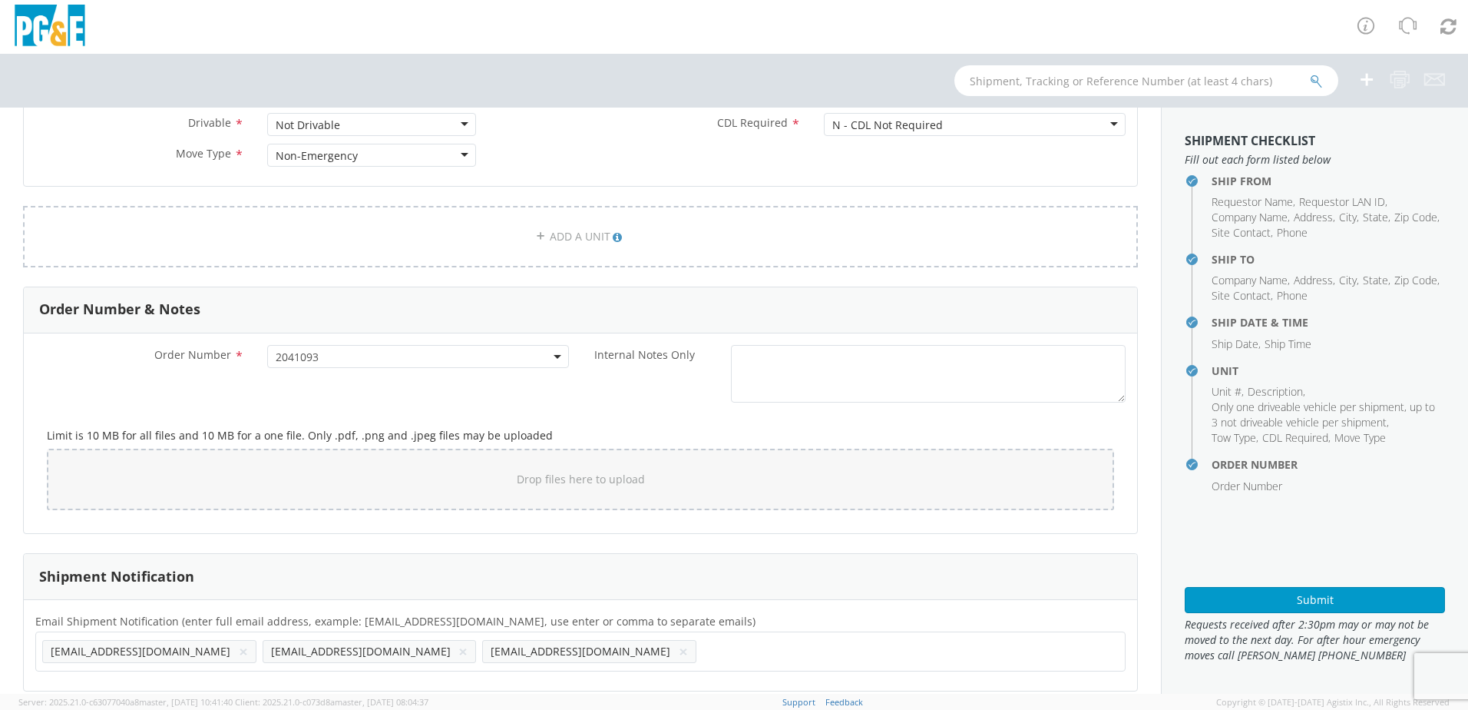
scroll to position [784, 0]
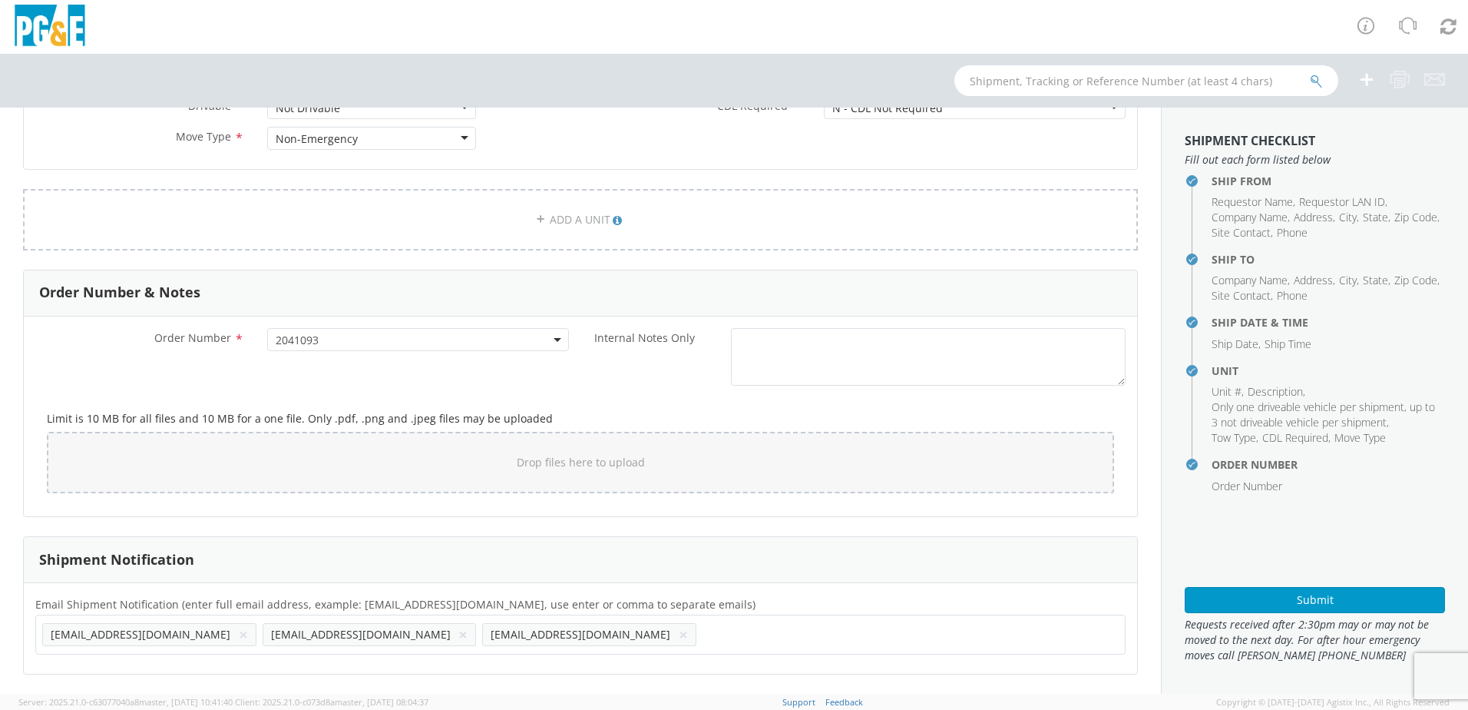
click at [703, 637] on input "text" at bounding box center [711, 634] width 16 height 22
paste input "[EMAIL_ADDRESS][DOMAIN_NAME]"
type input "[EMAIL_ADDRESS][DOMAIN_NAME]"
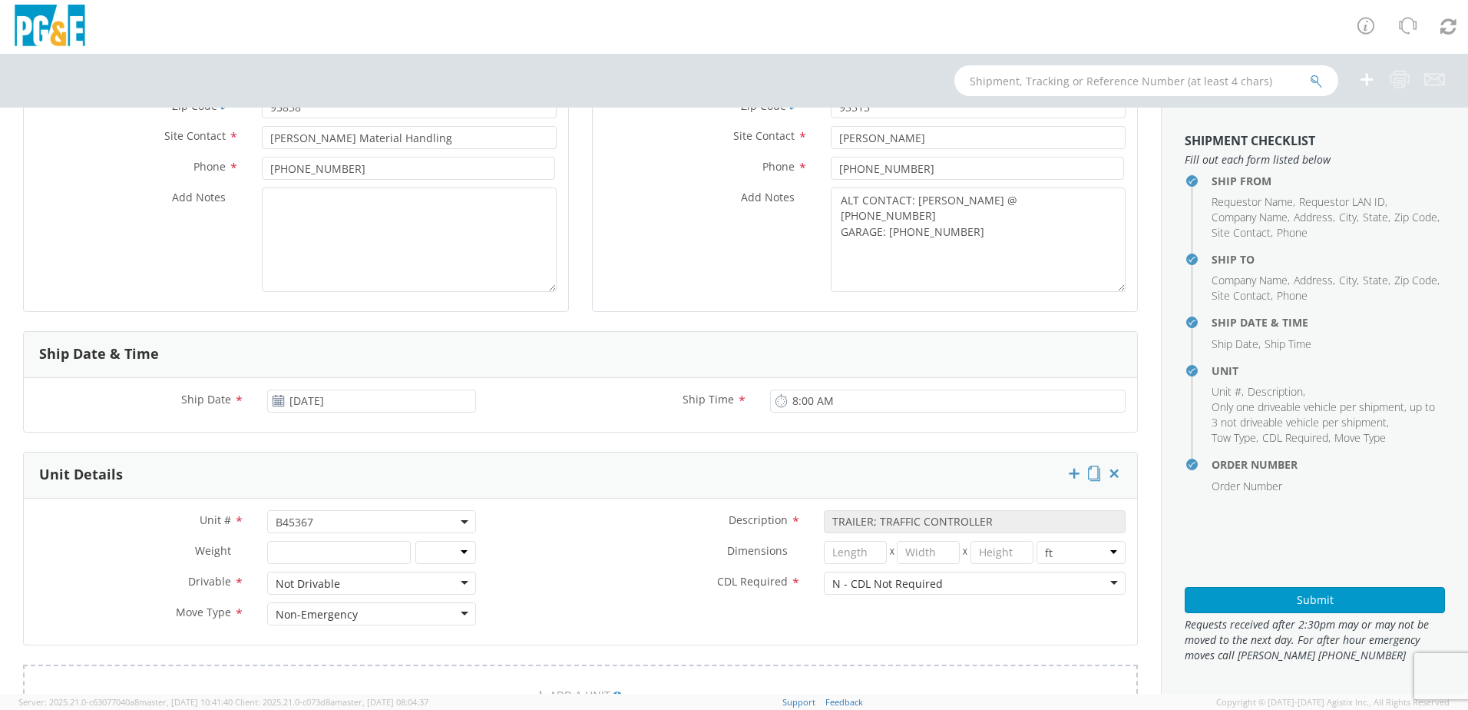
scroll to position [630, 0]
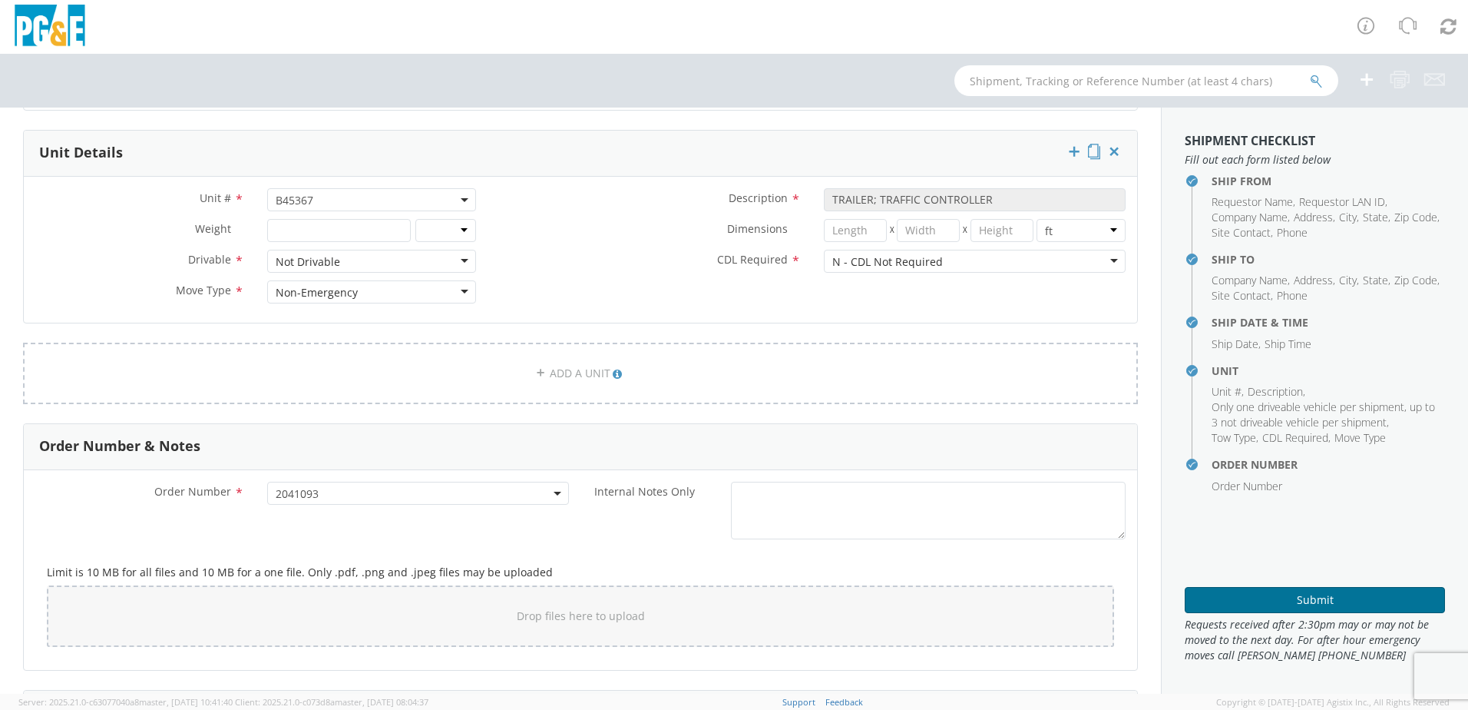
click at [1257, 601] on button "Submit" at bounding box center [1315, 600] width 260 height 26
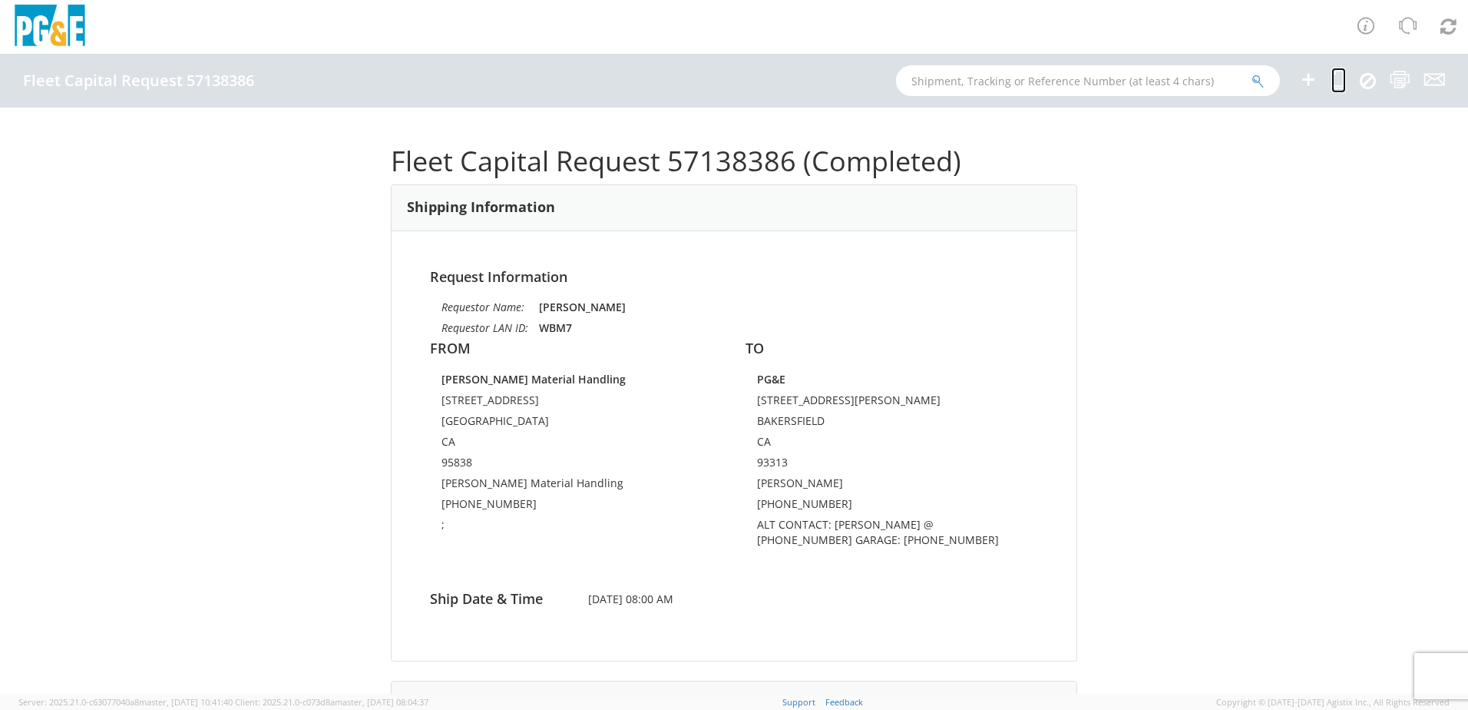
click at [1339, 81] on icon at bounding box center [1339, 79] width 15 height 19
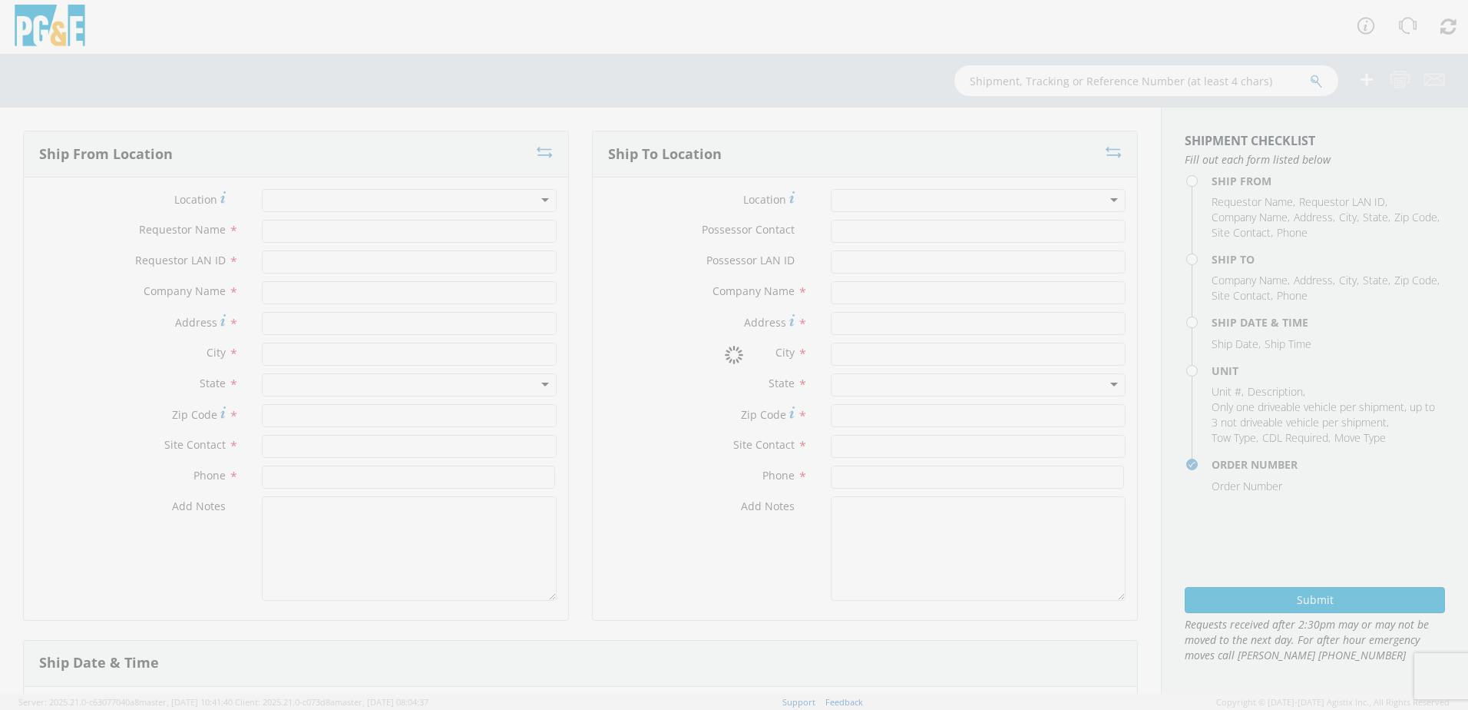
type input "[PERSON_NAME]"
type input "WBM7"
type input "[PERSON_NAME] Material Handling"
type input "[STREET_ADDRESS]"
type input "[GEOGRAPHIC_DATA]"
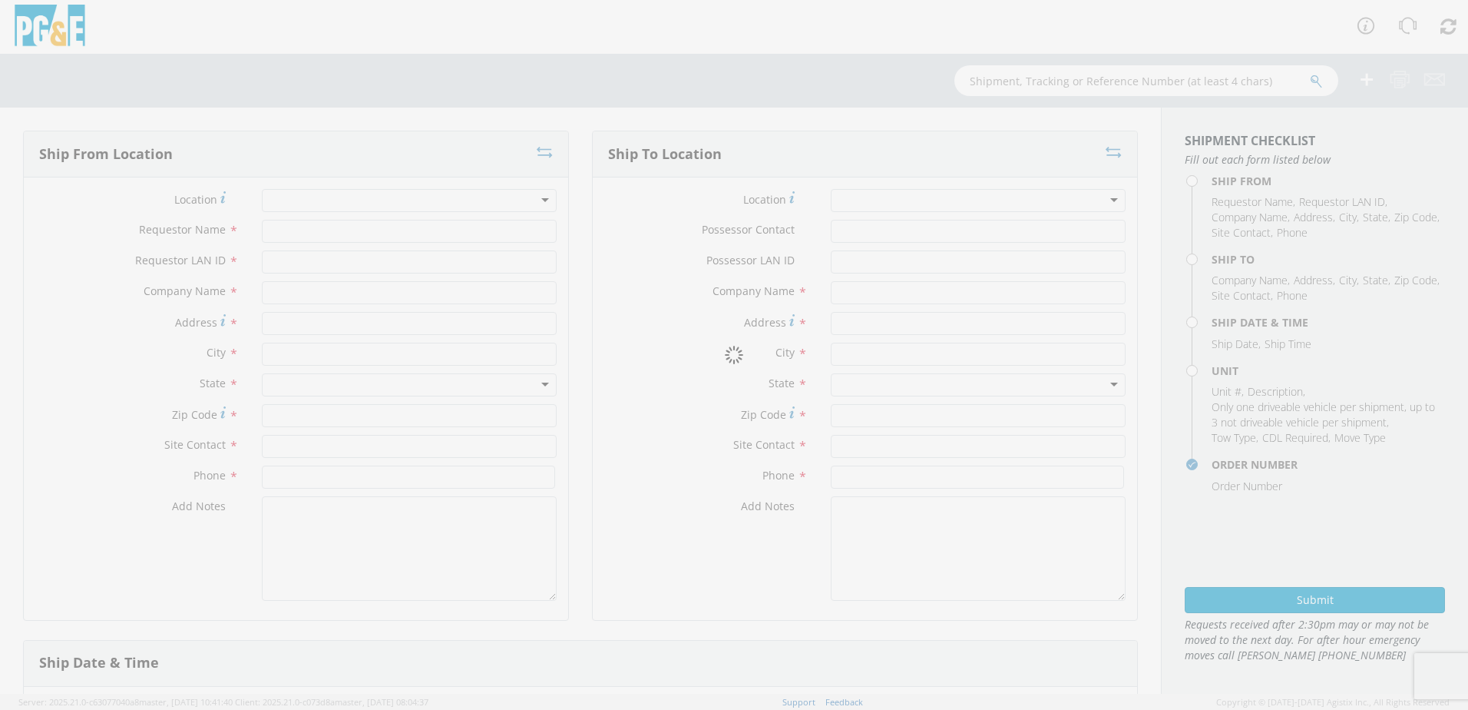
type input "95838"
type input "[PERSON_NAME] Material Handling"
type input "[PHONE_NUMBER]"
type textarea ";"
type input "[PERSON_NAME]"
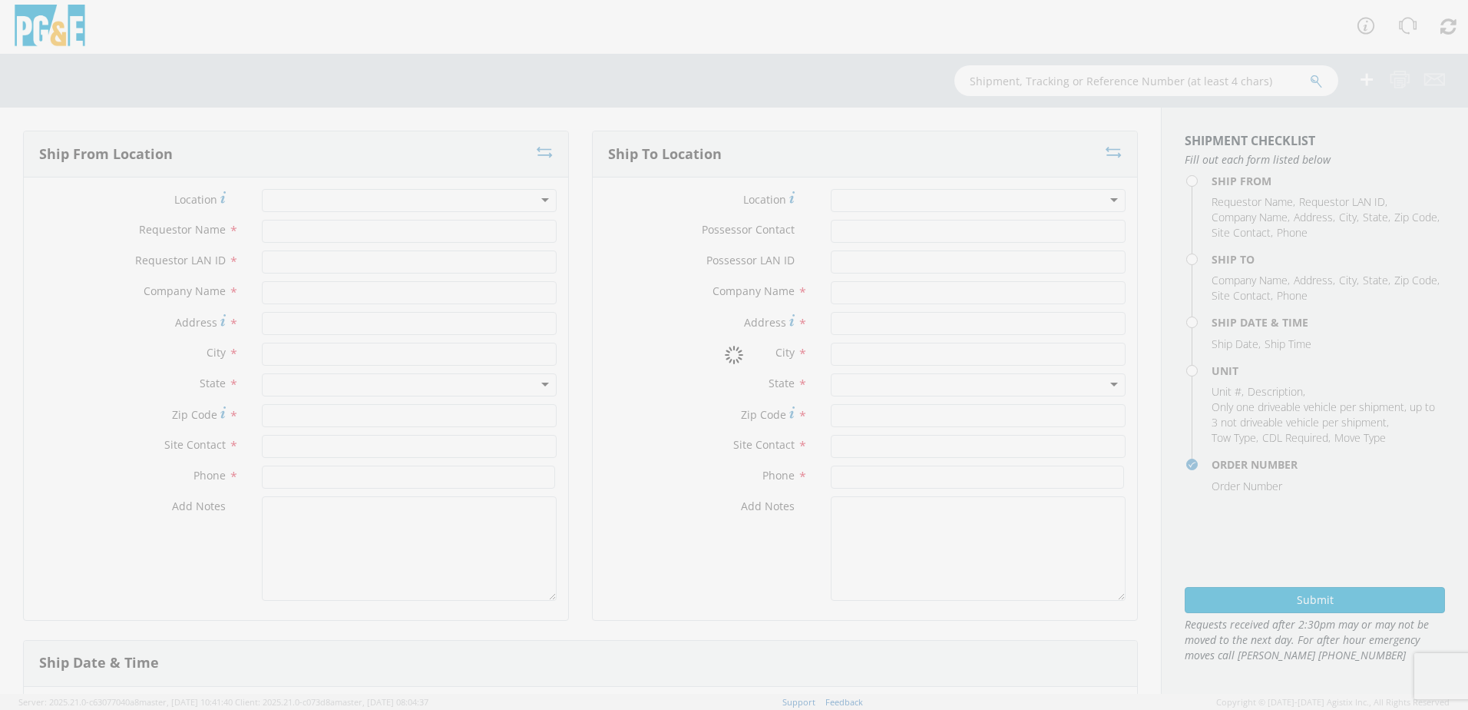
type input "BLA6"
type input "PG&E"
type input "[STREET_ADDRESS][PERSON_NAME]"
type input "BAKERSFIELD"
type input "93313"
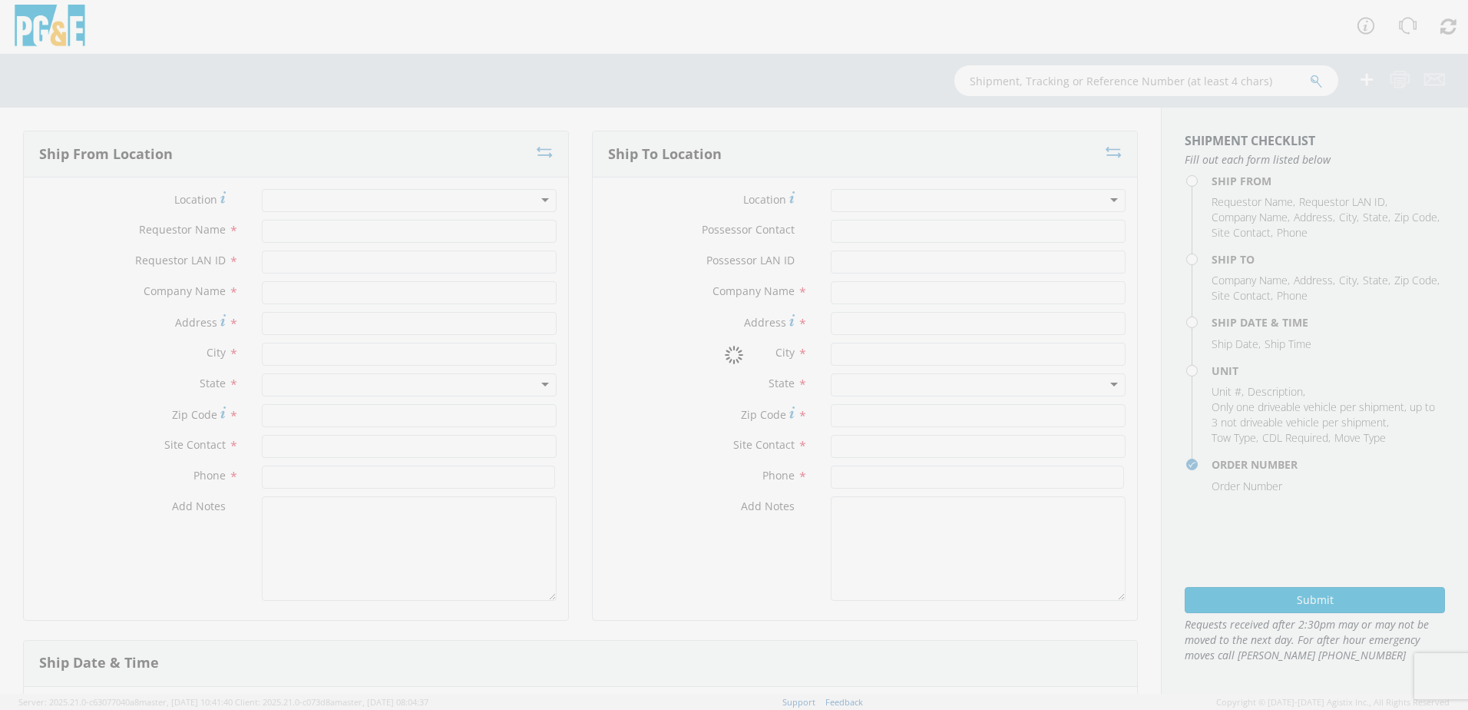
type input "[PERSON_NAME]"
type input "[PHONE_NUMBER]"
type textarea "ALT CONTACT: [PERSON_NAME] @ [PHONE_NUMBER] GARAGE: [PHONE_NUMBER]"
type input "[DATE]"
type input "8:00 AM"
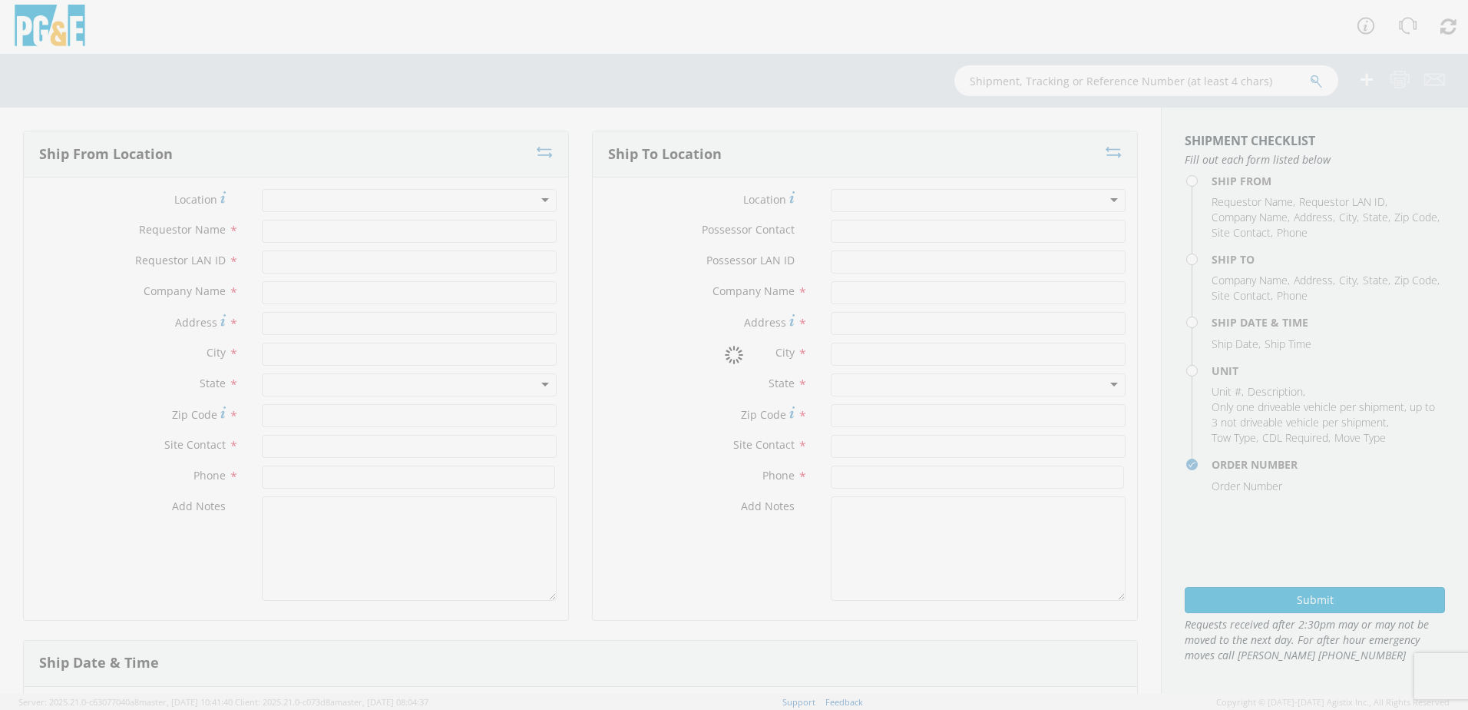
type input "TRAILER; TRAFFIC CONTROLLER"
type input "0"
select select "B45367"
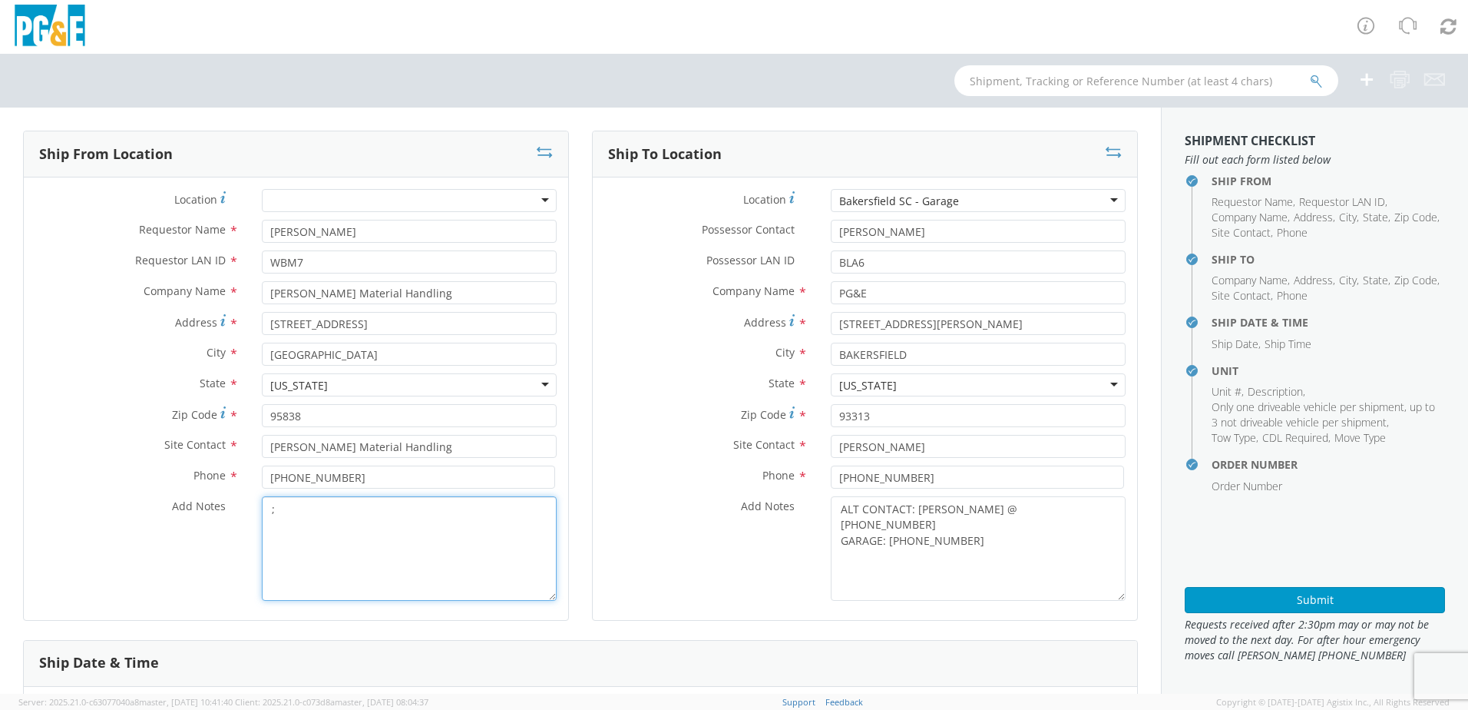
click at [385, 519] on textarea ";" at bounding box center [409, 548] width 295 height 104
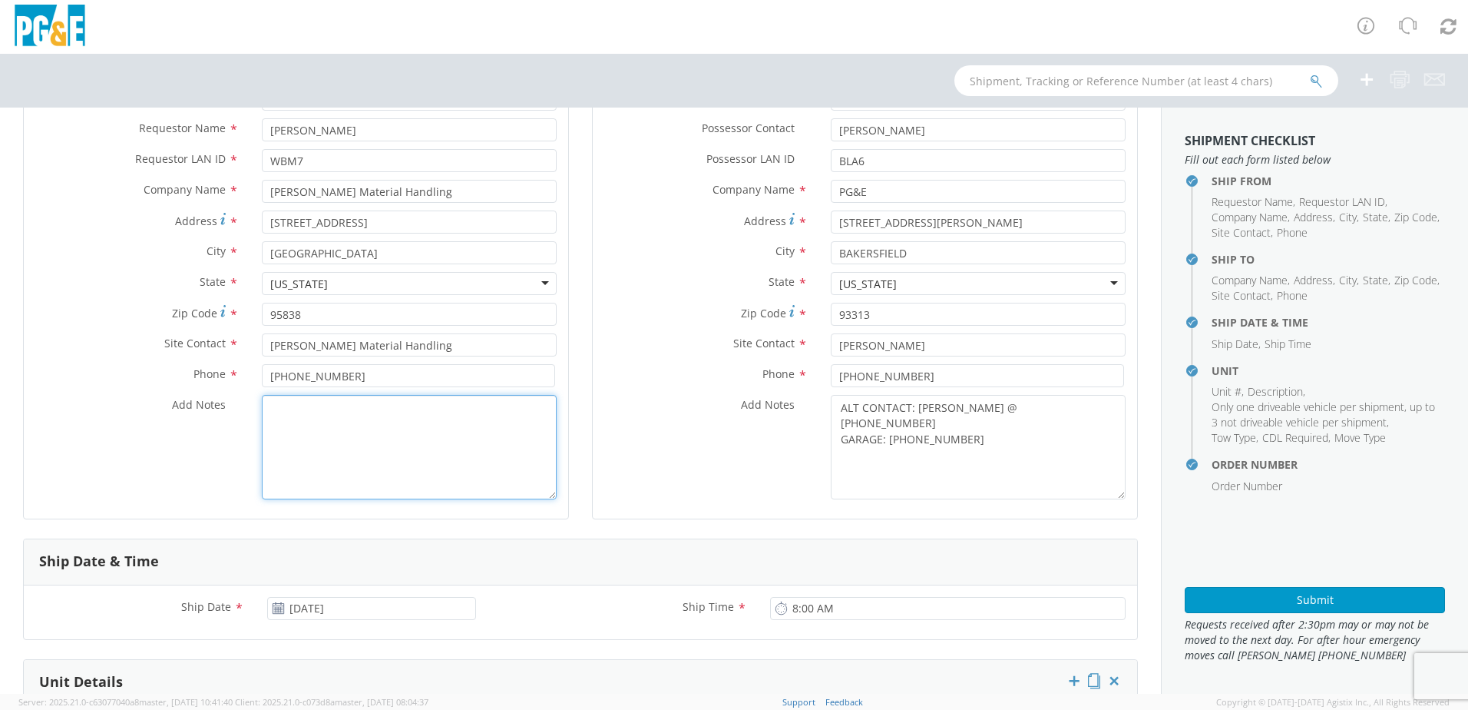
scroll to position [384, 0]
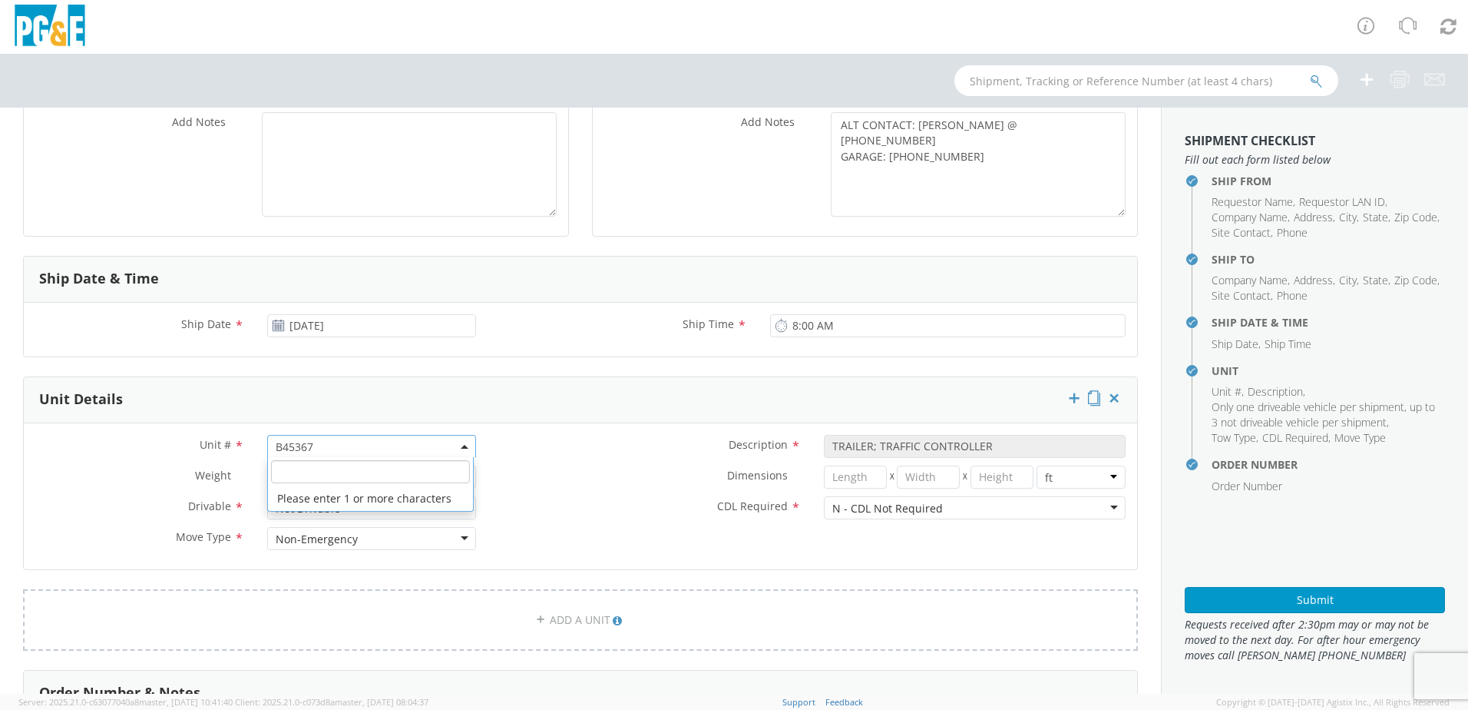
click at [325, 442] on span "B45367" at bounding box center [372, 446] width 192 height 15
click at [303, 472] on input "search" at bounding box center [370, 471] width 199 height 23
paste input "B45371"
type input "B45371"
select select "B45371"
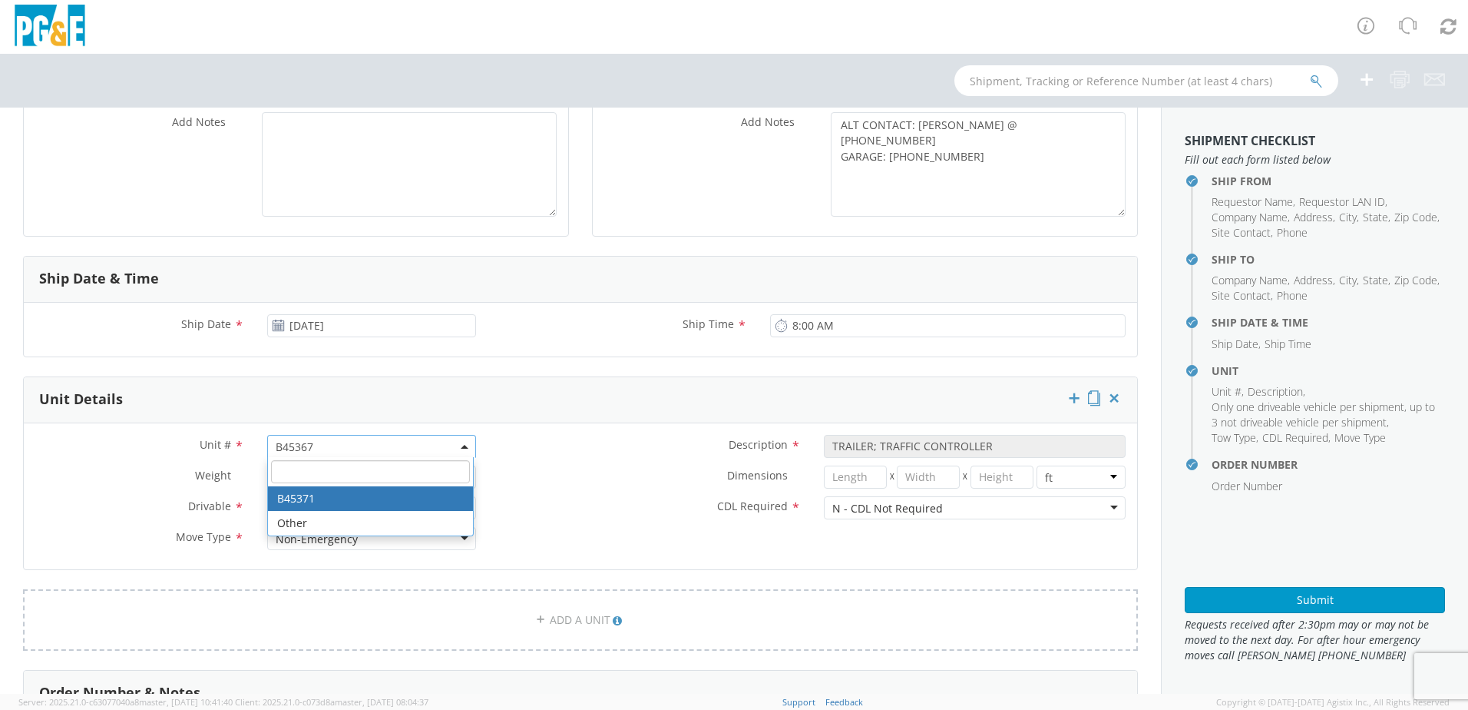
select select "? object:null ?"
click at [508, 480] on label "Dimensions *" at bounding box center [650, 475] width 325 height 20
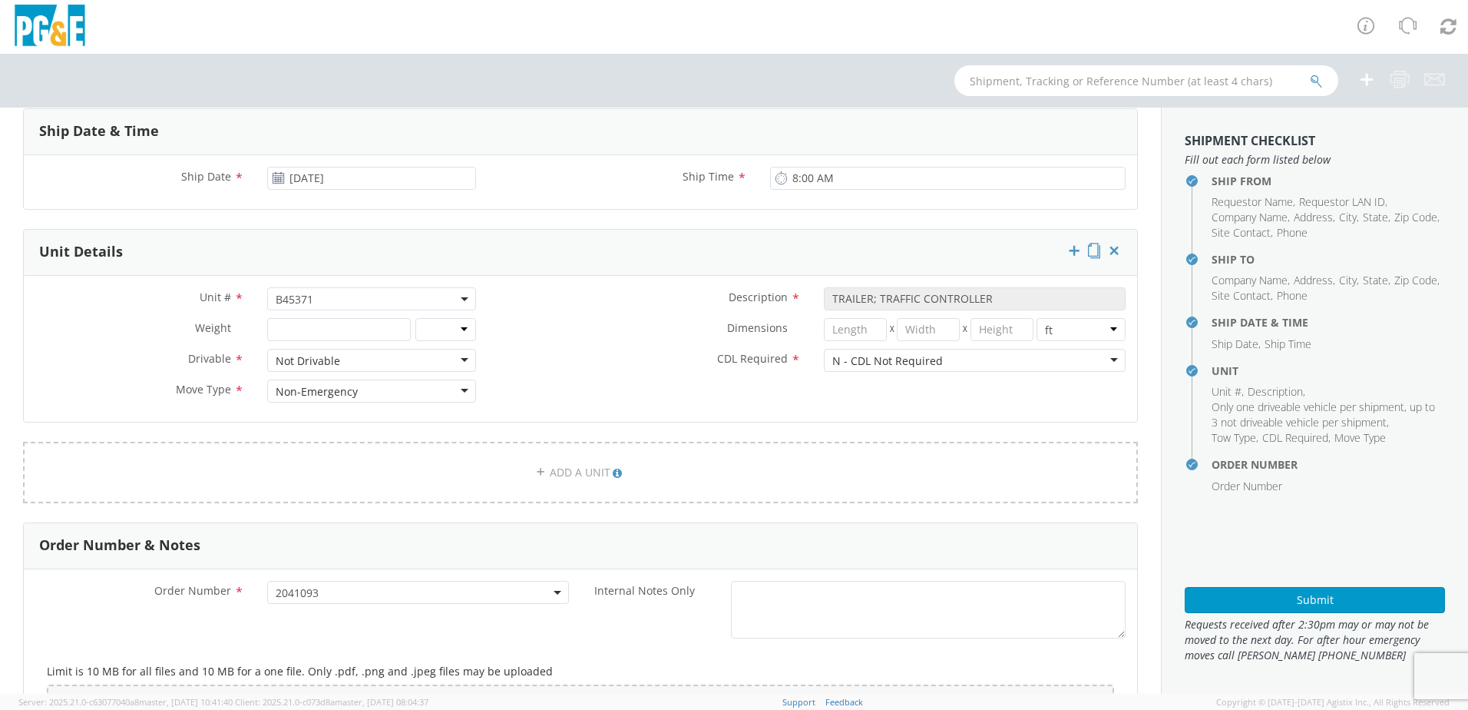
scroll to position [784, 0]
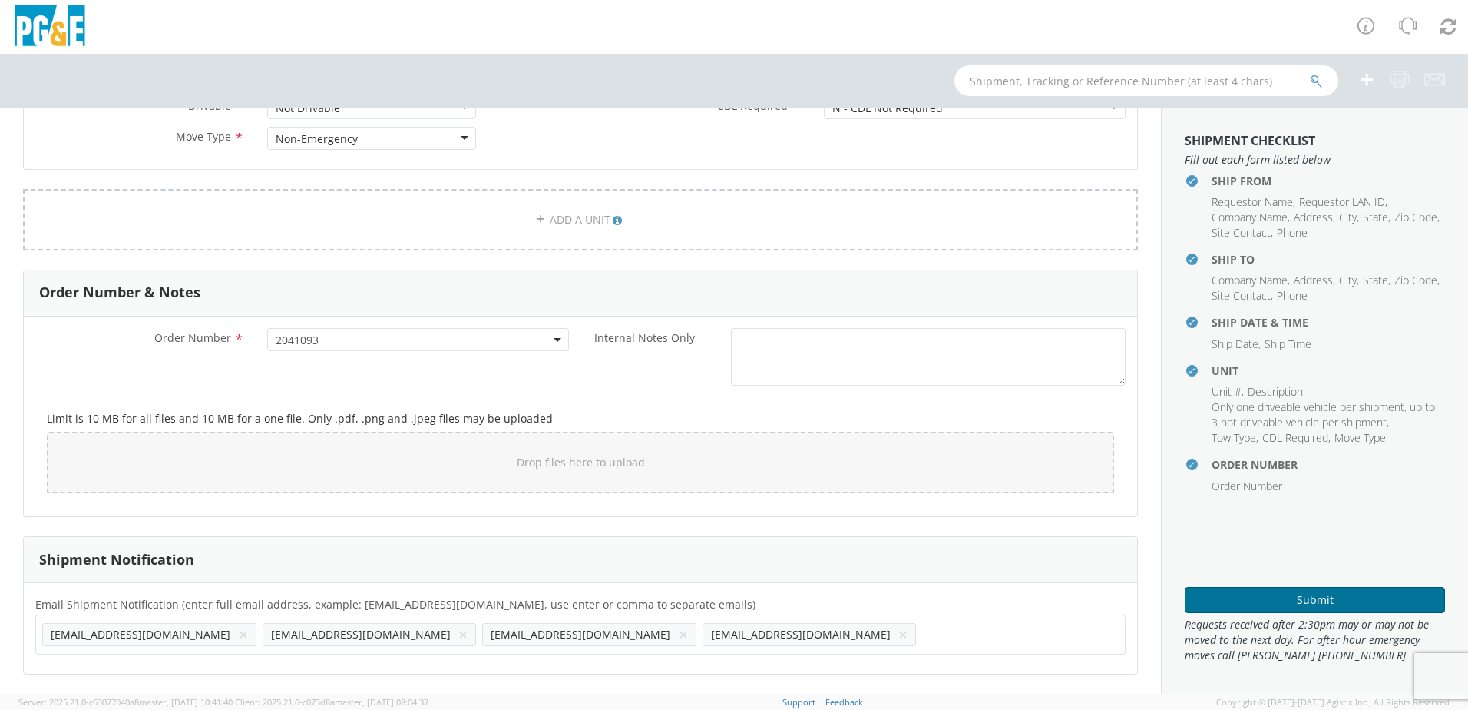
click at [1297, 600] on button "Submit" at bounding box center [1315, 600] width 260 height 26
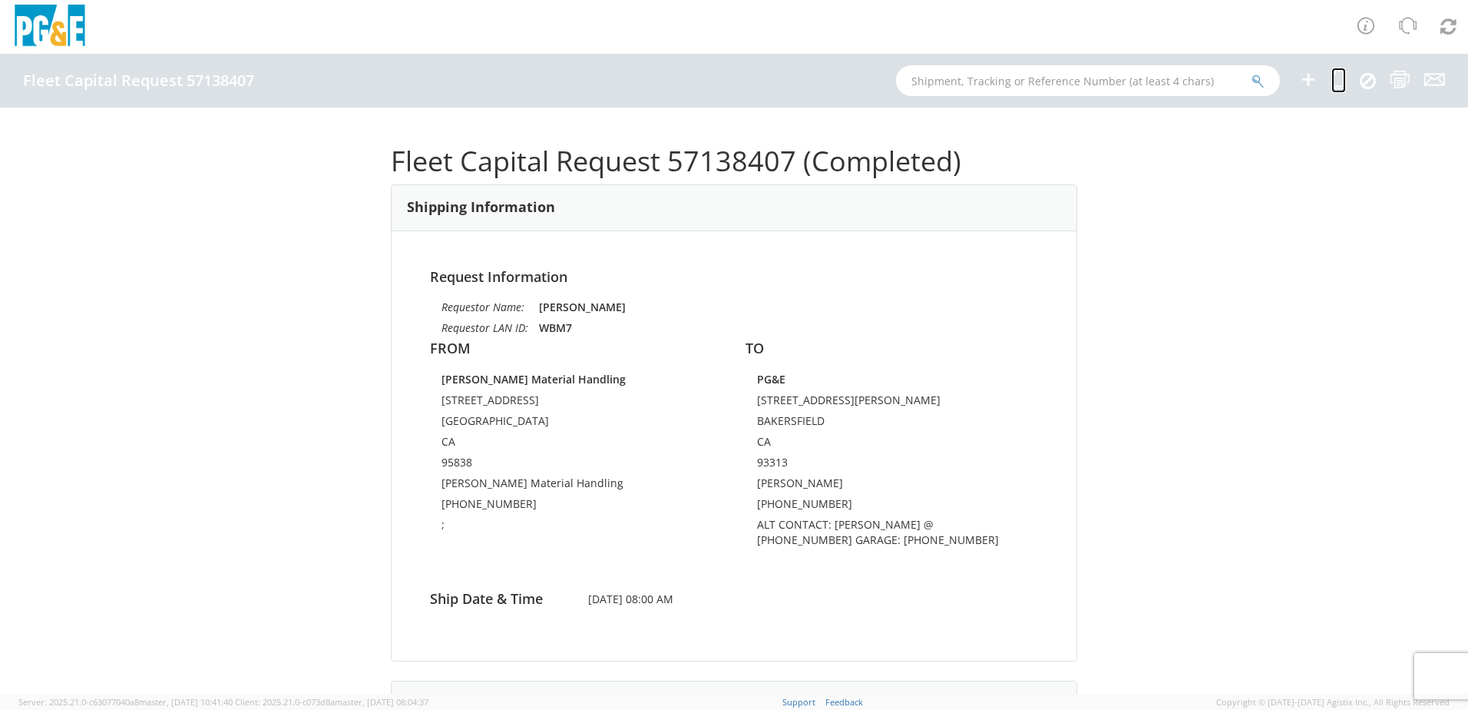
click at [1338, 76] on icon at bounding box center [1339, 79] width 15 height 19
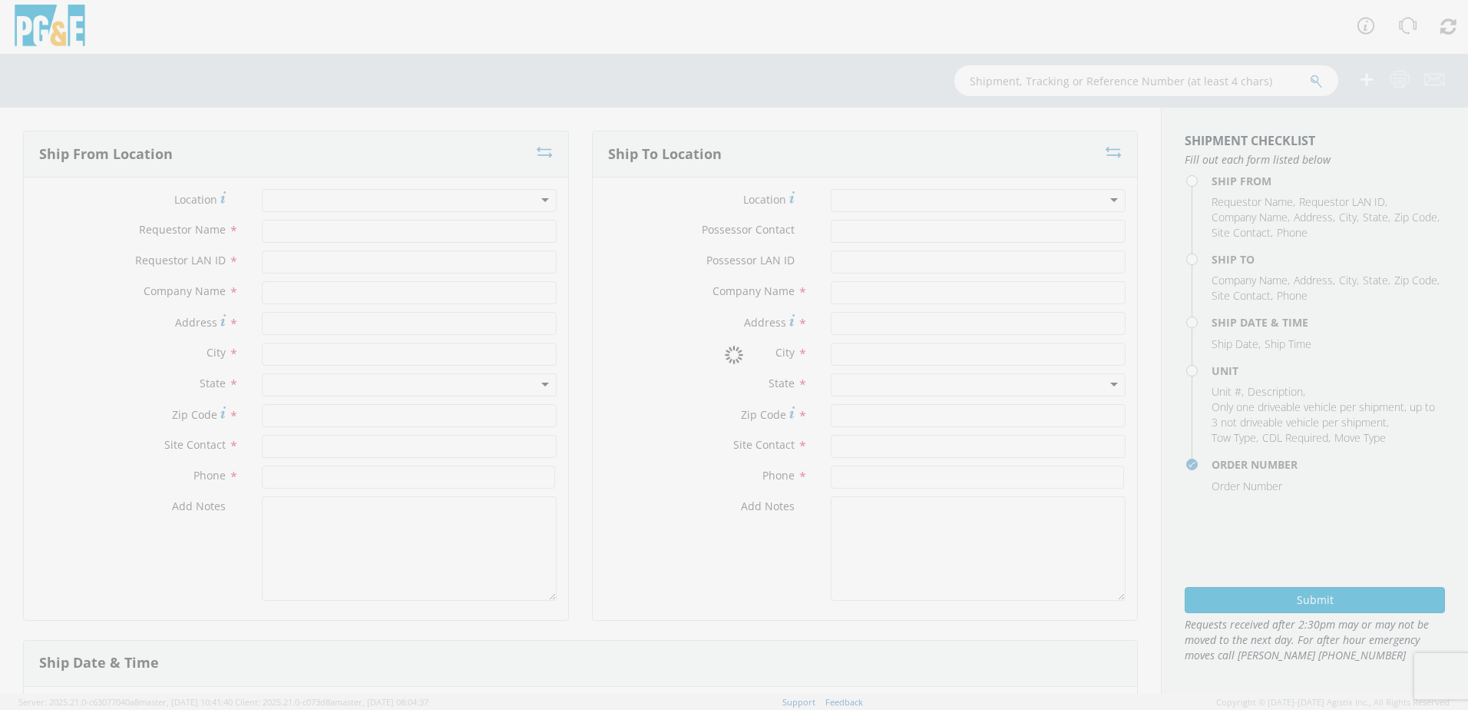
type input "[PERSON_NAME]"
type input "WBM7"
type input "[PERSON_NAME] Material Handling"
type input "[STREET_ADDRESS]"
type input "[GEOGRAPHIC_DATA]"
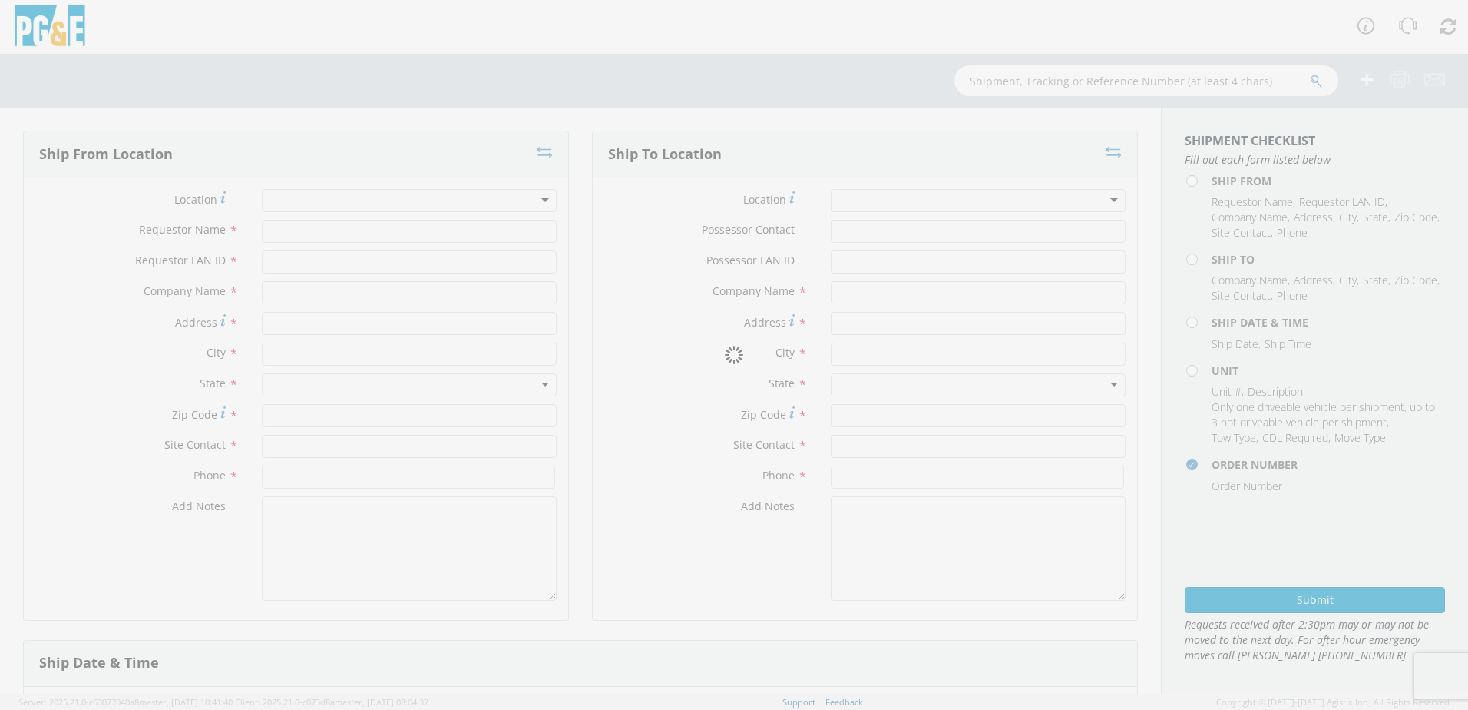
type input "95838"
type input "[PERSON_NAME] Material Handling"
type input "[PHONE_NUMBER]"
type textarea ";"
type input "[PERSON_NAME]"
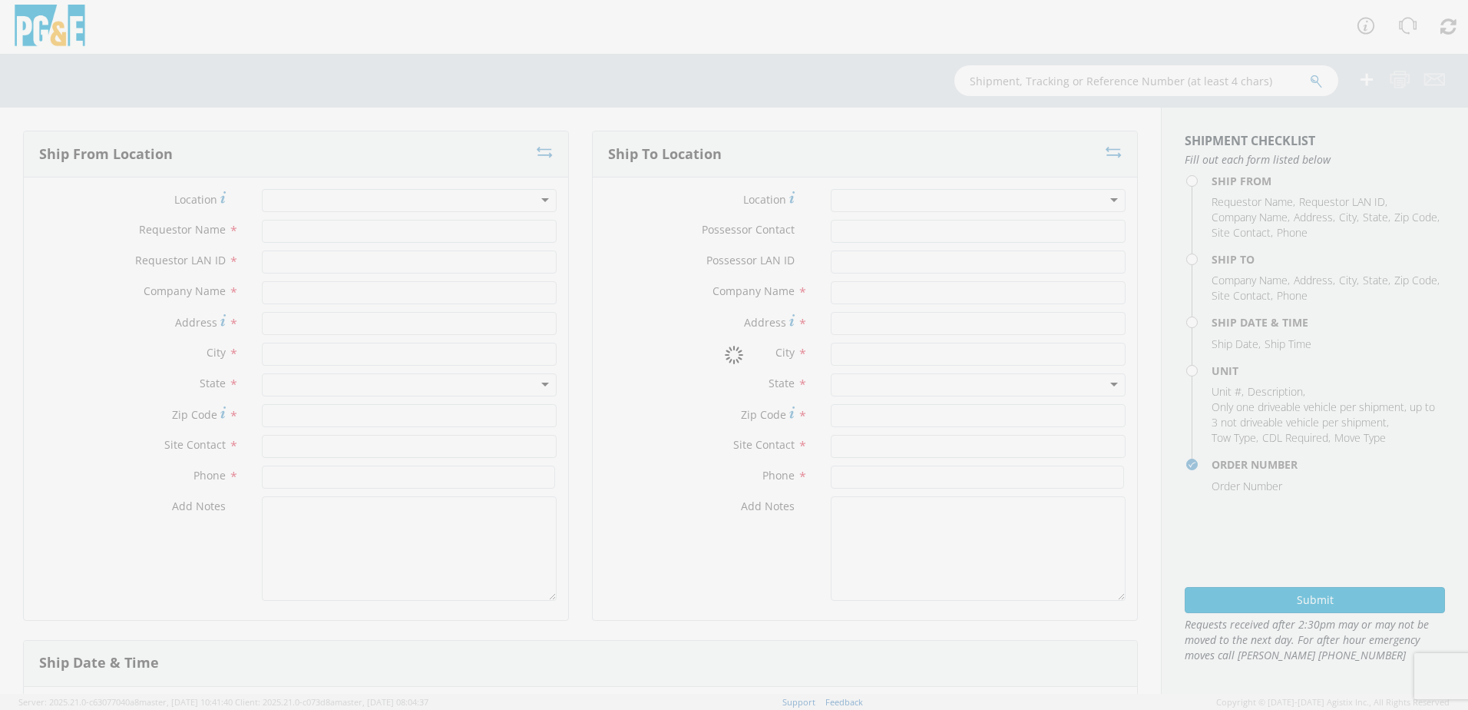
type input "BLA6"
type input "PG&E"
type input "[STREET_ADDRESS][PERSON_NAME]"
type input "BAKERSFIELD"
type input "93313"
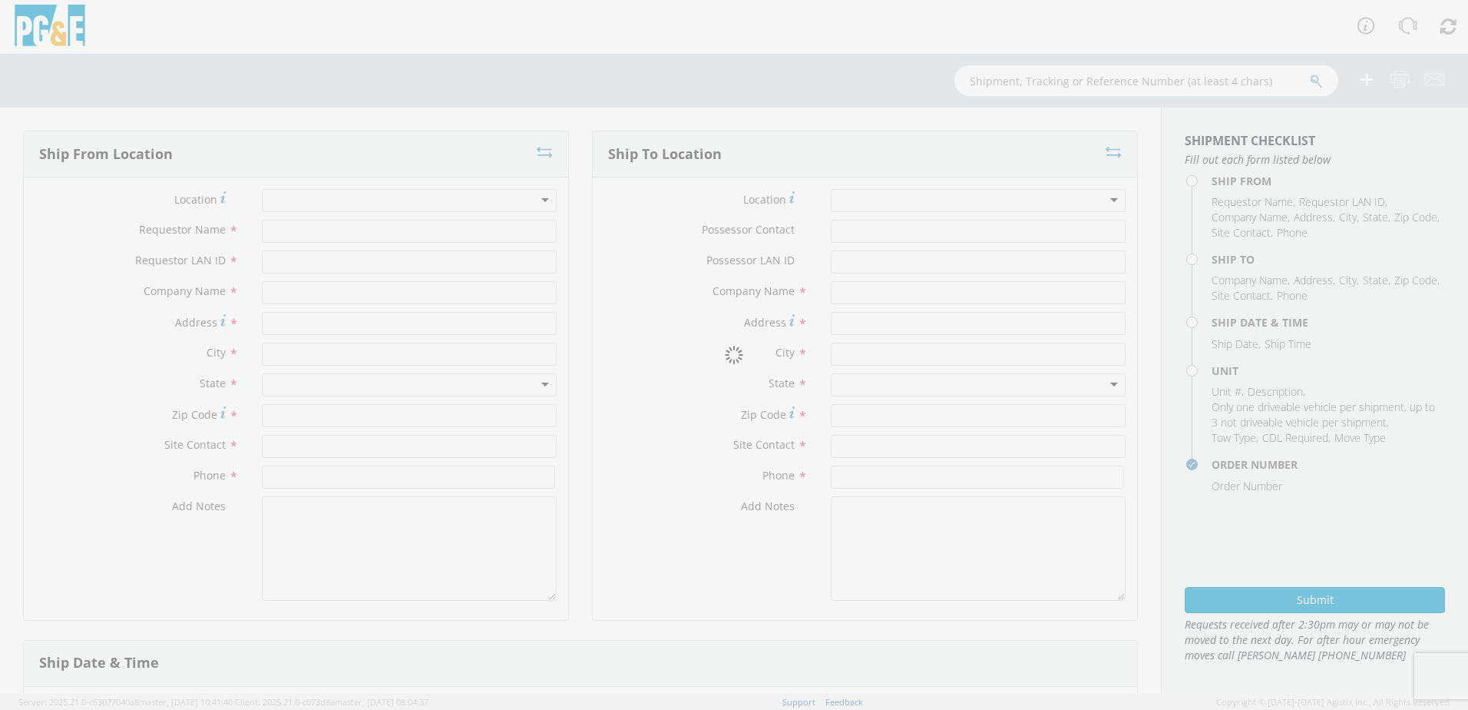
type input "[PERSON_NAME]"
type input "[PHONE_NUMBER]"
type textarea "ALT CONTACT: [PERSON_NAME] @ [PHONE_NUMBER] GARAGE: [PHONE_NUMBER]"
type input "[DATE]"
type input "8:00 AM"
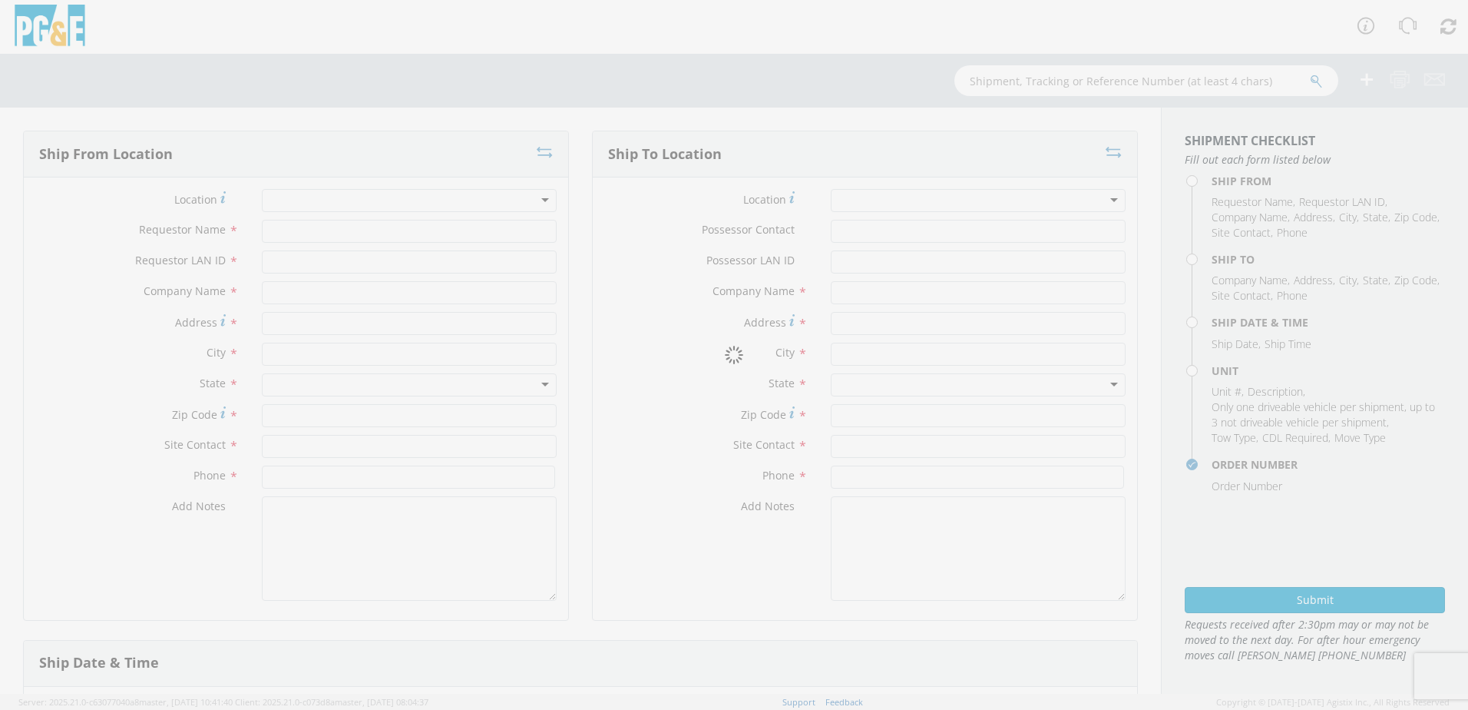
type input "TRAILER; TRAFFIC CONTROLLER"
type input "0"
select select "B45371"
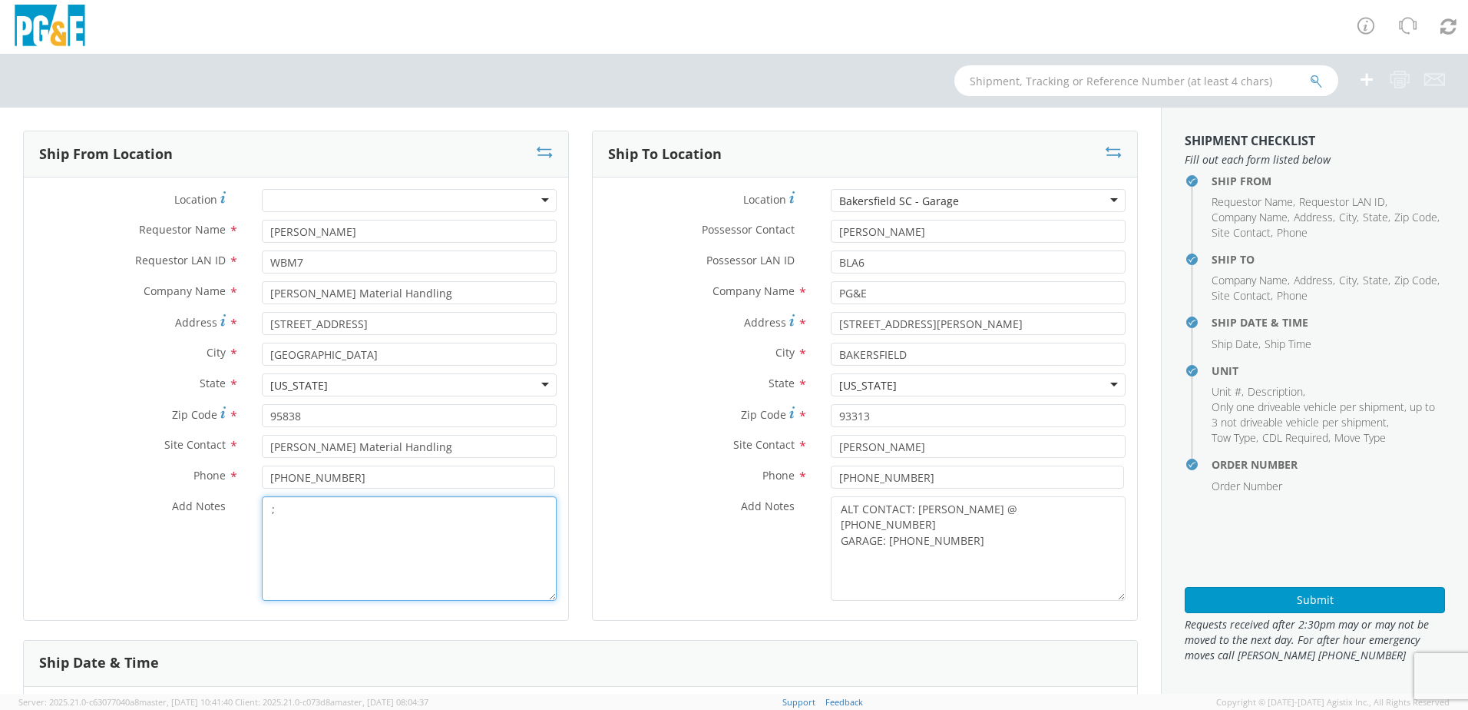
click at [292, 519] on textarea ";" at bounding box center [409, 548] width 295 height 104
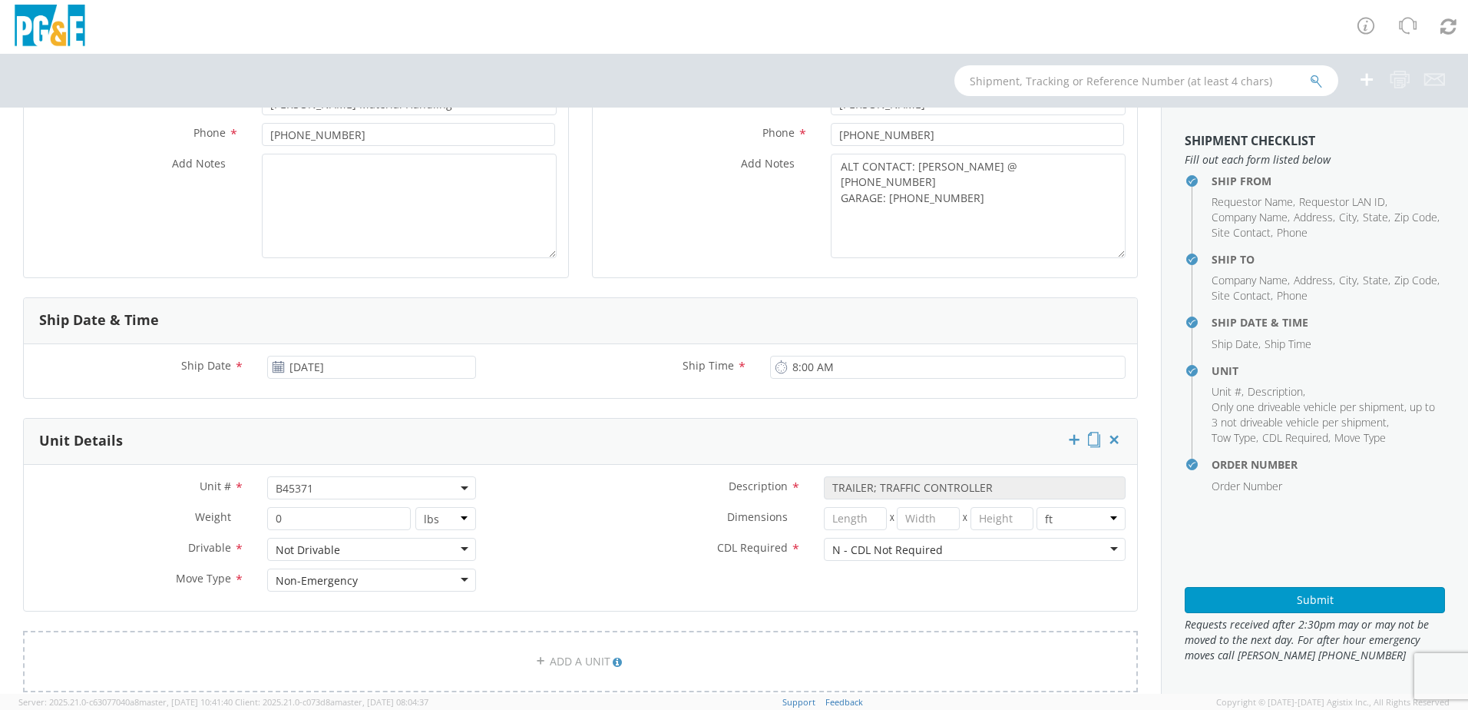
scroll to position [384, 0]
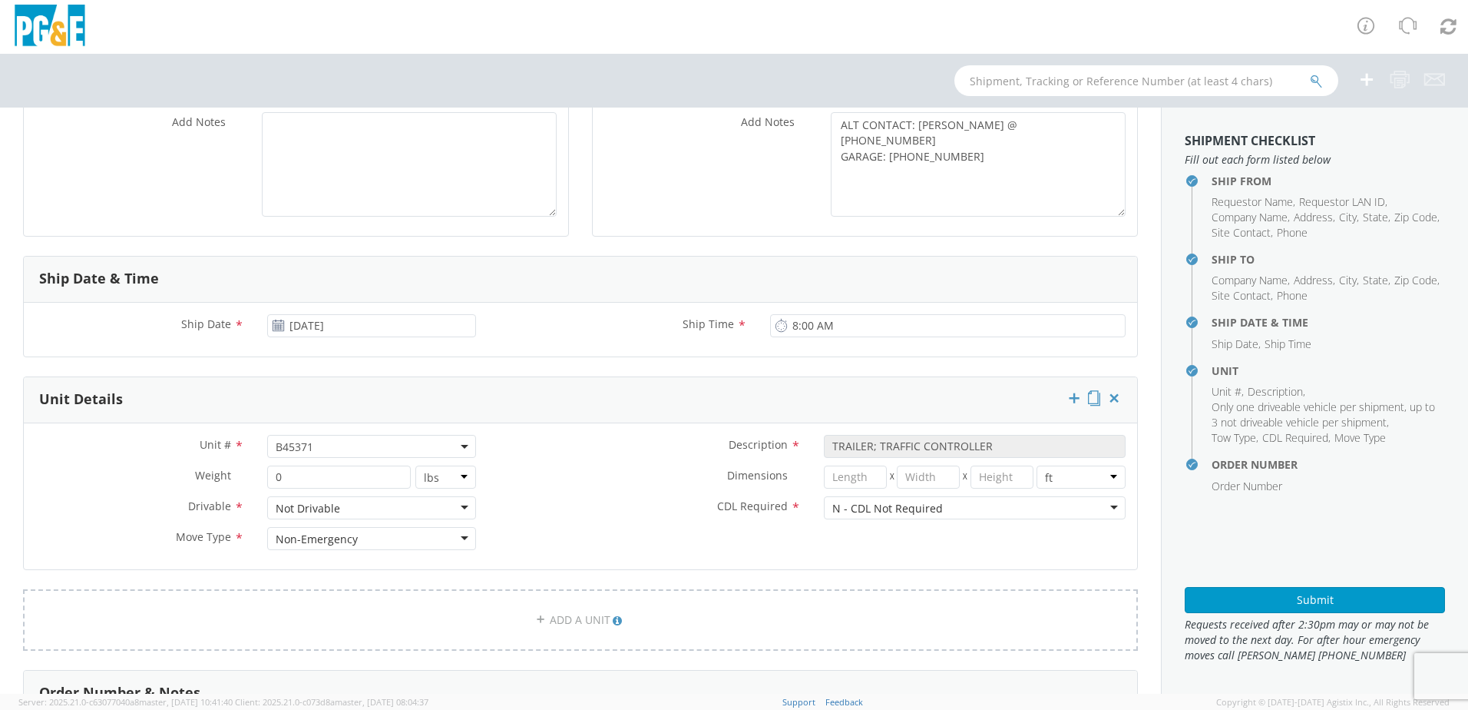
click at [315, 454] on span "B45371" at bounding box center [371, 446] width 209 height 23
click at [309, 474] on input "search" at bounding box center [370, 471] width 199 height 23
paste input "B45373"
type input "B45373"
select select "B45373"
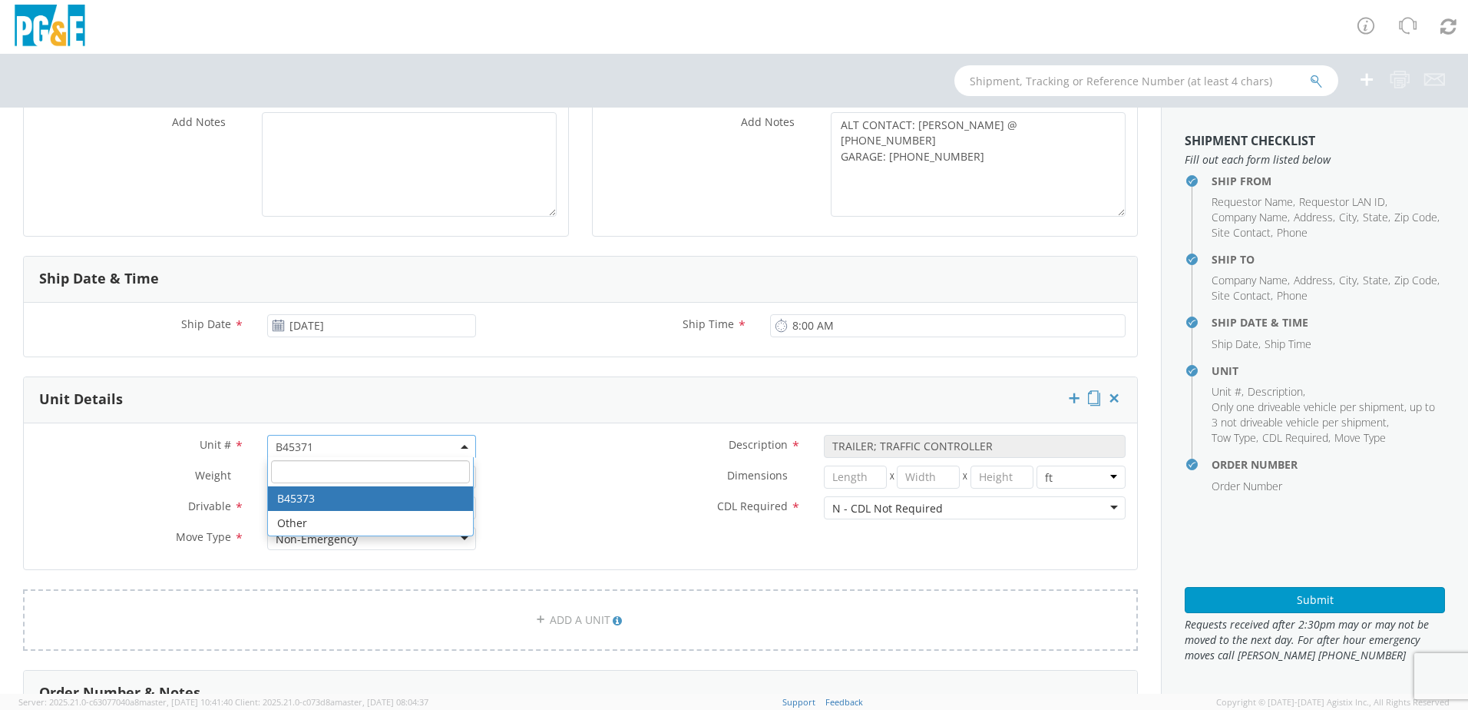
select select "? object:null ?"
click at [672, 512] on label "CDL Required *" at bounding box center [650, 506] width 325 height 20
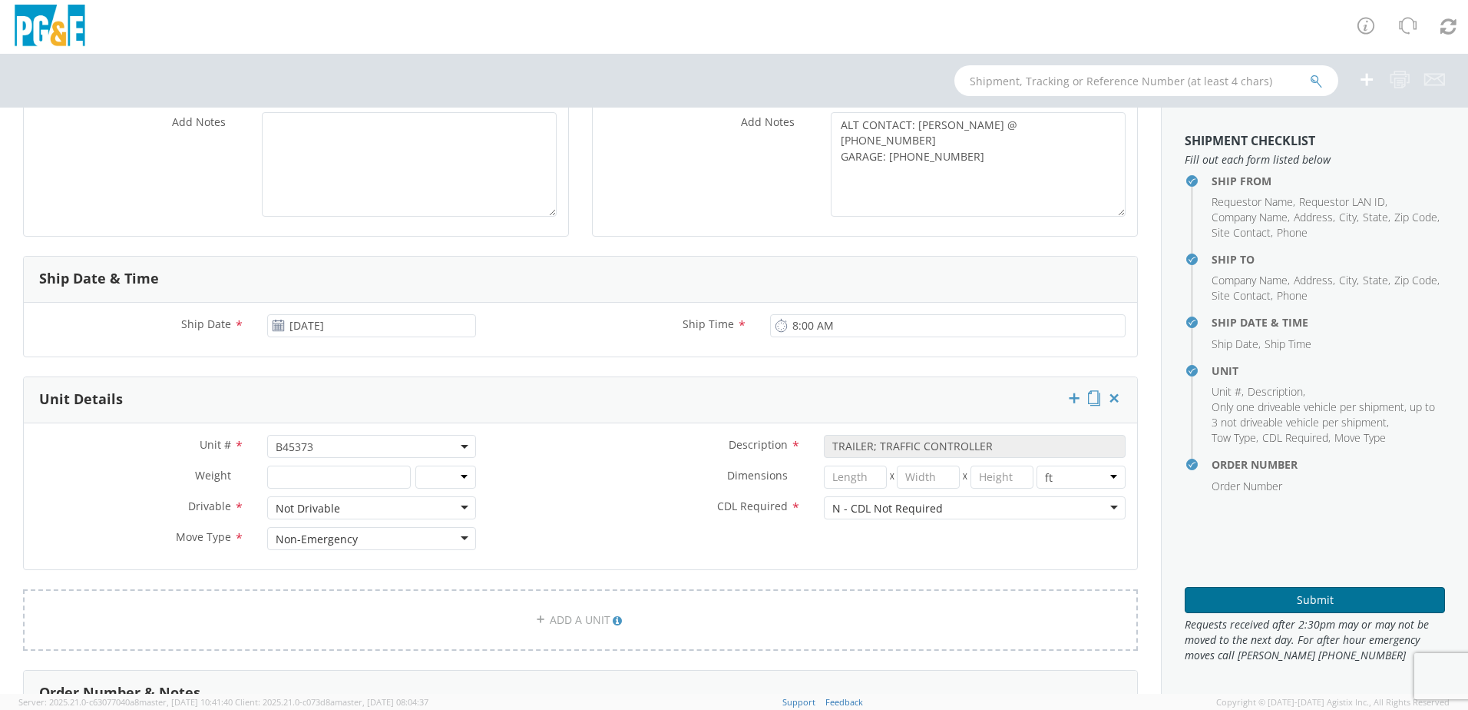
click at [1216, 597] on button "Submit" at bounding box center [1315, 600] width 260 height 26
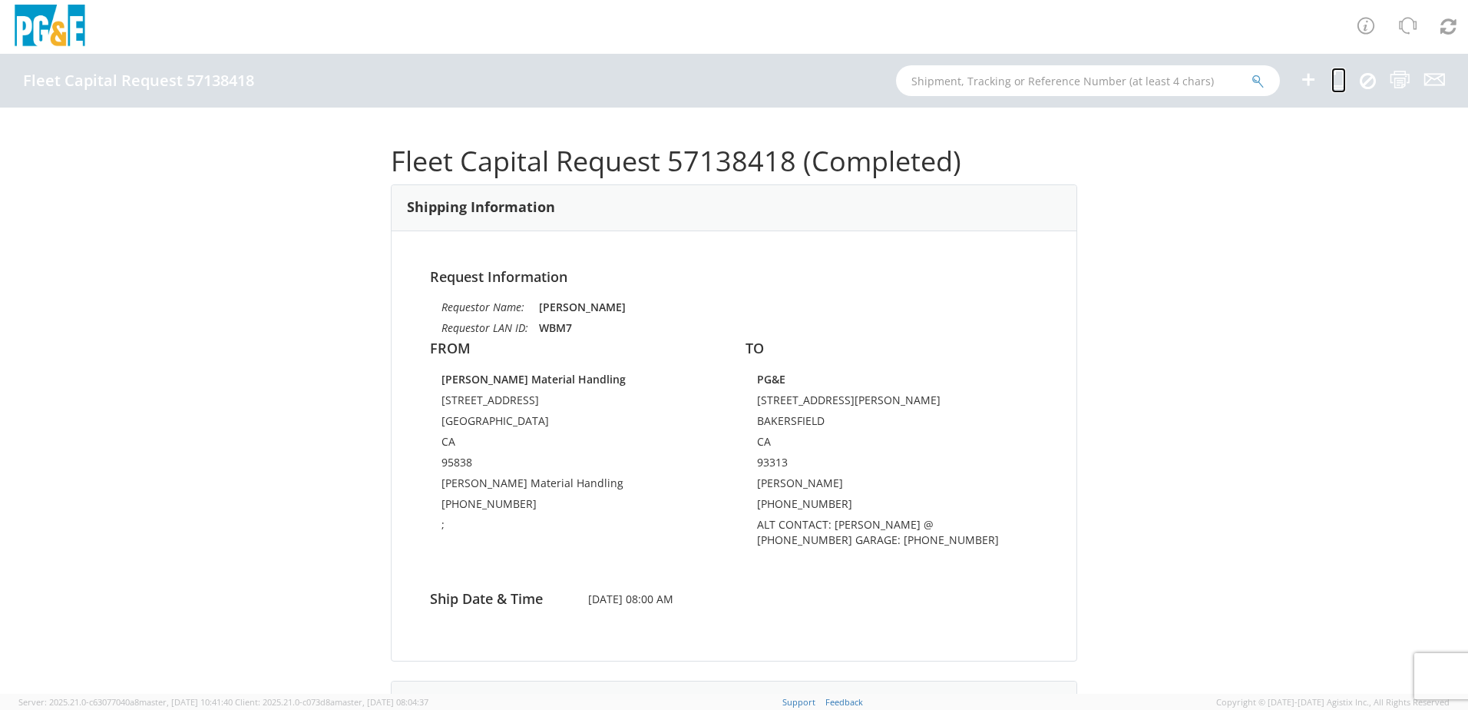
click at [1333, 83] on icon at bounding box center [1339, 79] width 15 height 19
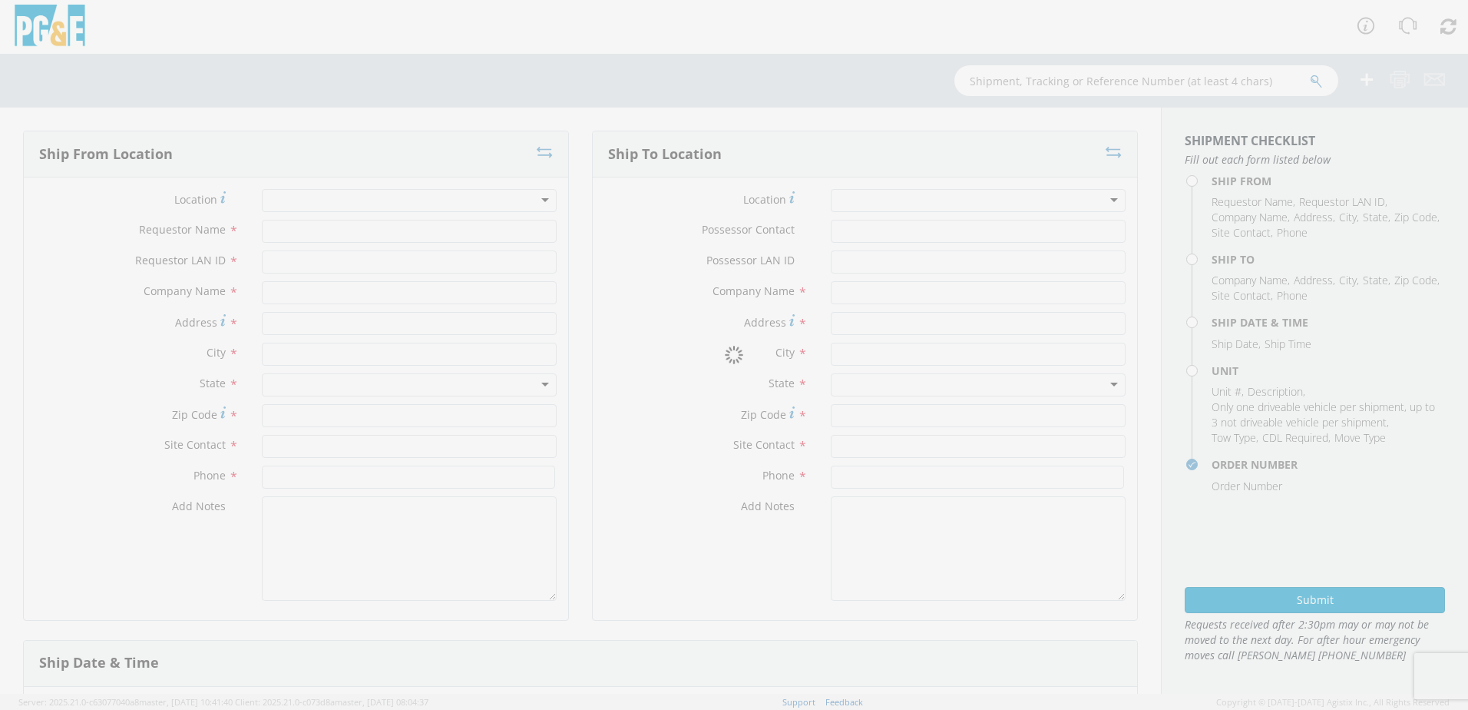
type input "[PERSON_NAME]"
type input "WBM7"
type input "[PERSON_NAME] Material Handling"
type input "[STREET_ADDRESS]"
type input "[GEOGRAPHIC_DATA]"
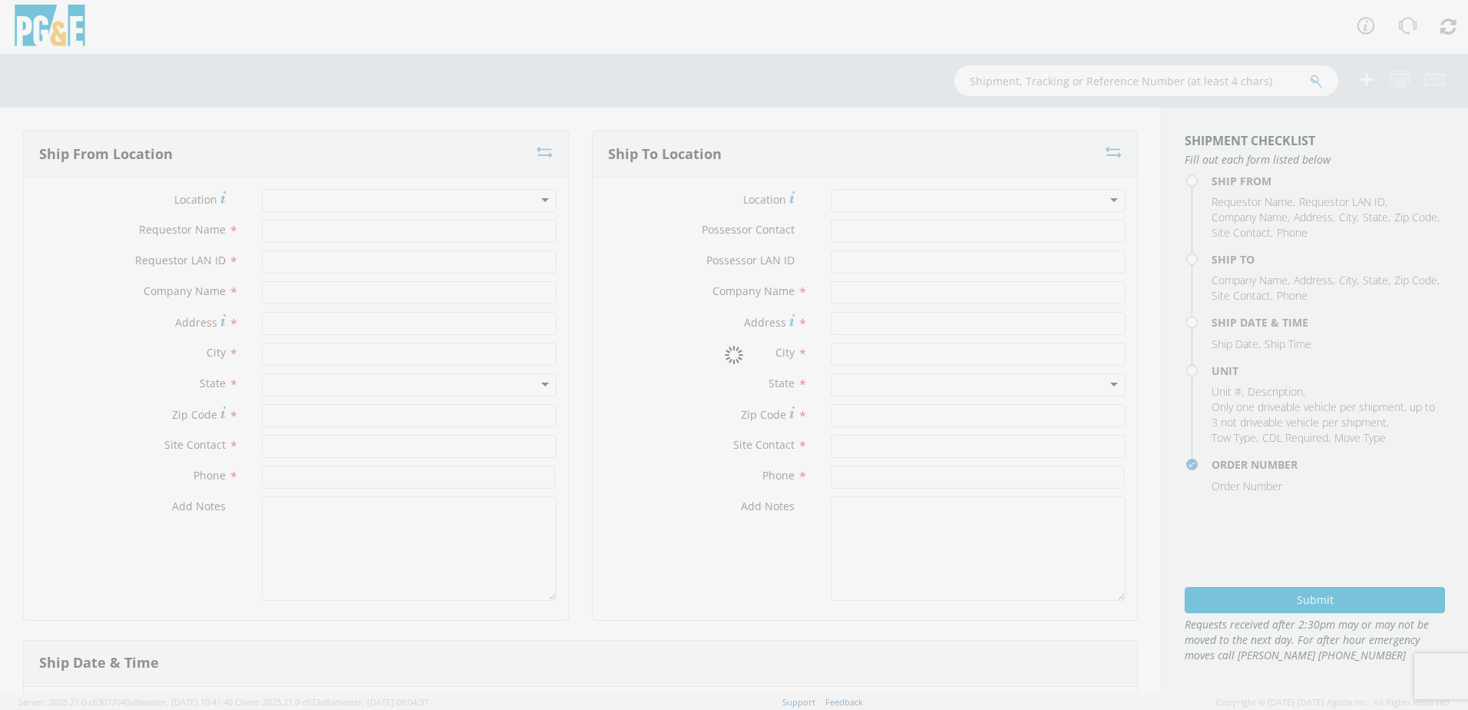
type input "95838"
type input "[PERSON_NAME] Material Handling"
type input "[PHONE_NUMBER]"
type textarea ";"
type input "[PERSON_NAME]"
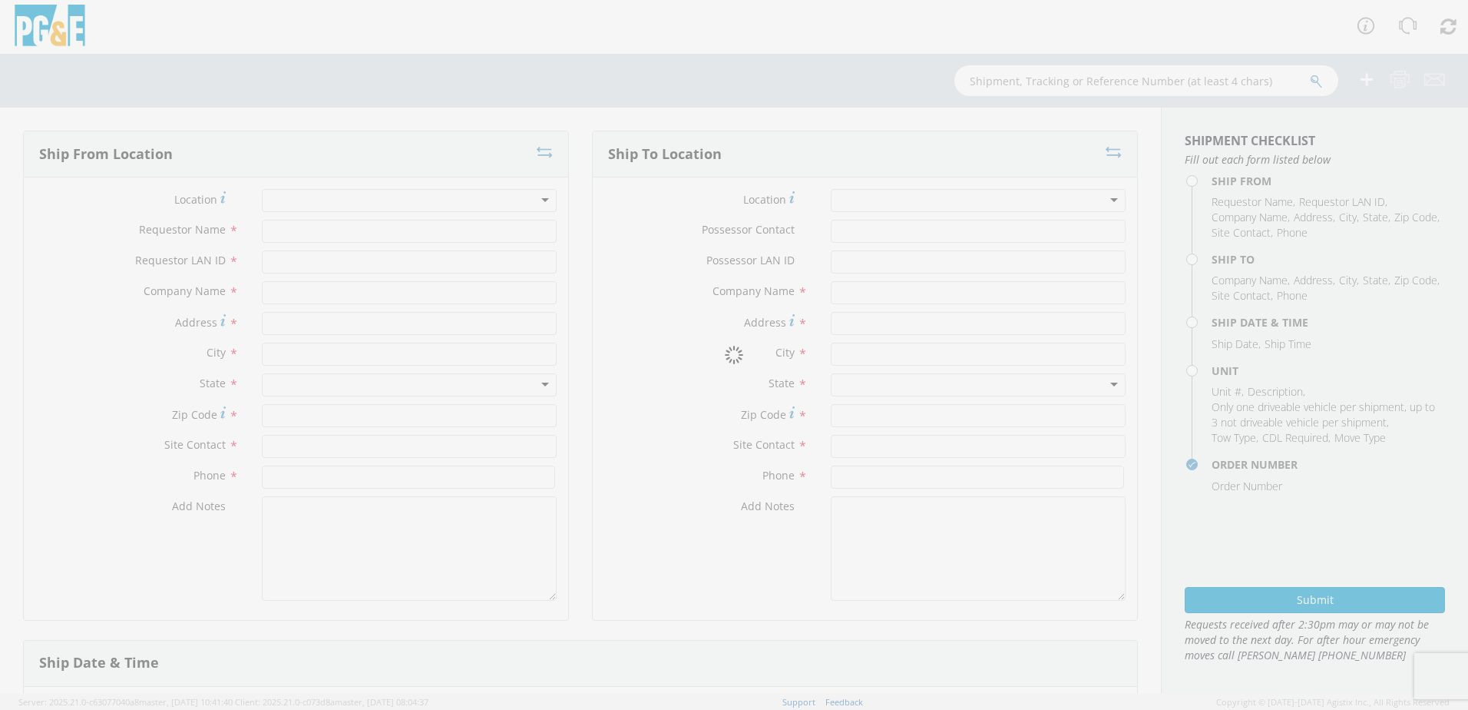
type input "BLA6"
type input "PG&E"
type input "[STREET_ADDRESS][PERSON_NAME]"
type input "BAKERSFIELD"
type input "93313"
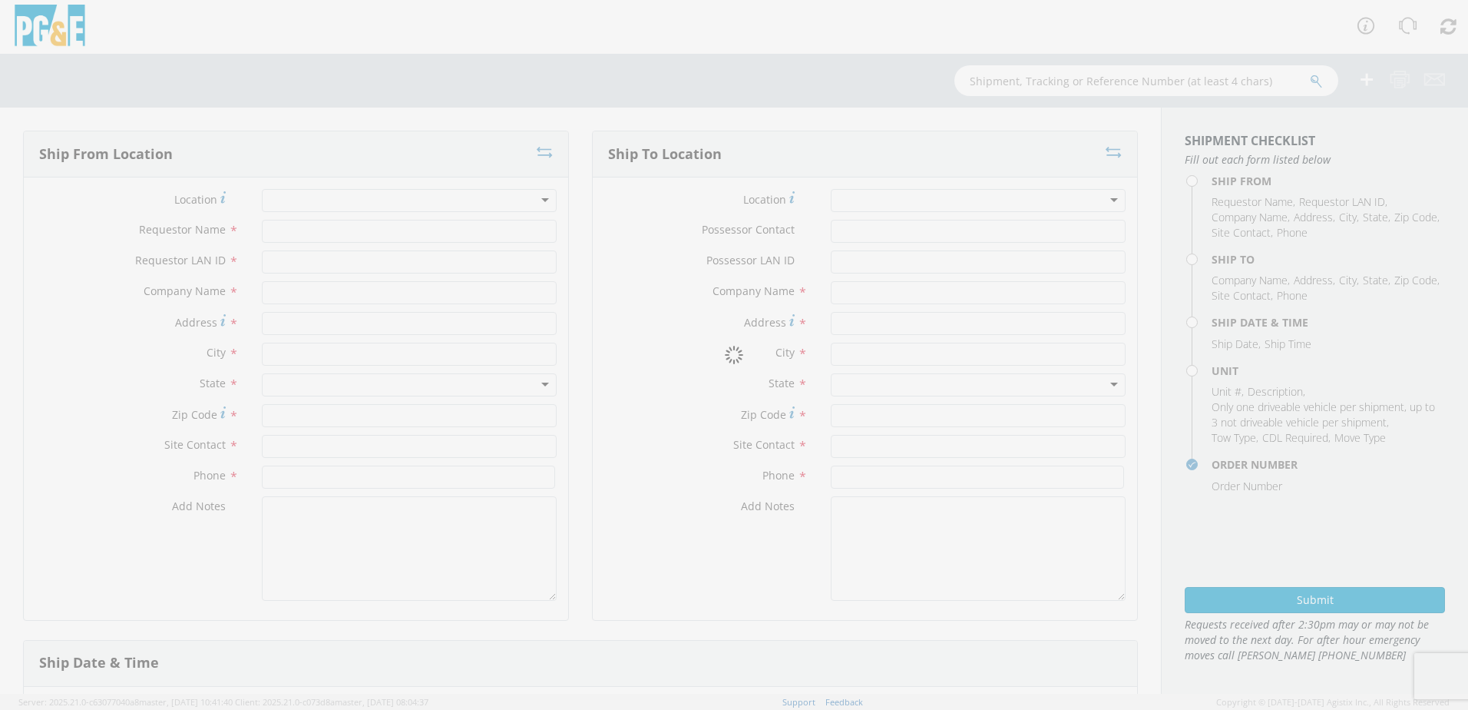
type input "[PERSON_NAME]"
type input "[PHONE_NUMBER]"
type textarea "ALT CONTACT: [PERSON_NAME] @ [PHONE_NUMBER] GARAGE: [PHONE_NUMBER]"
type input "[DATE]"
type input "8:00 AM"
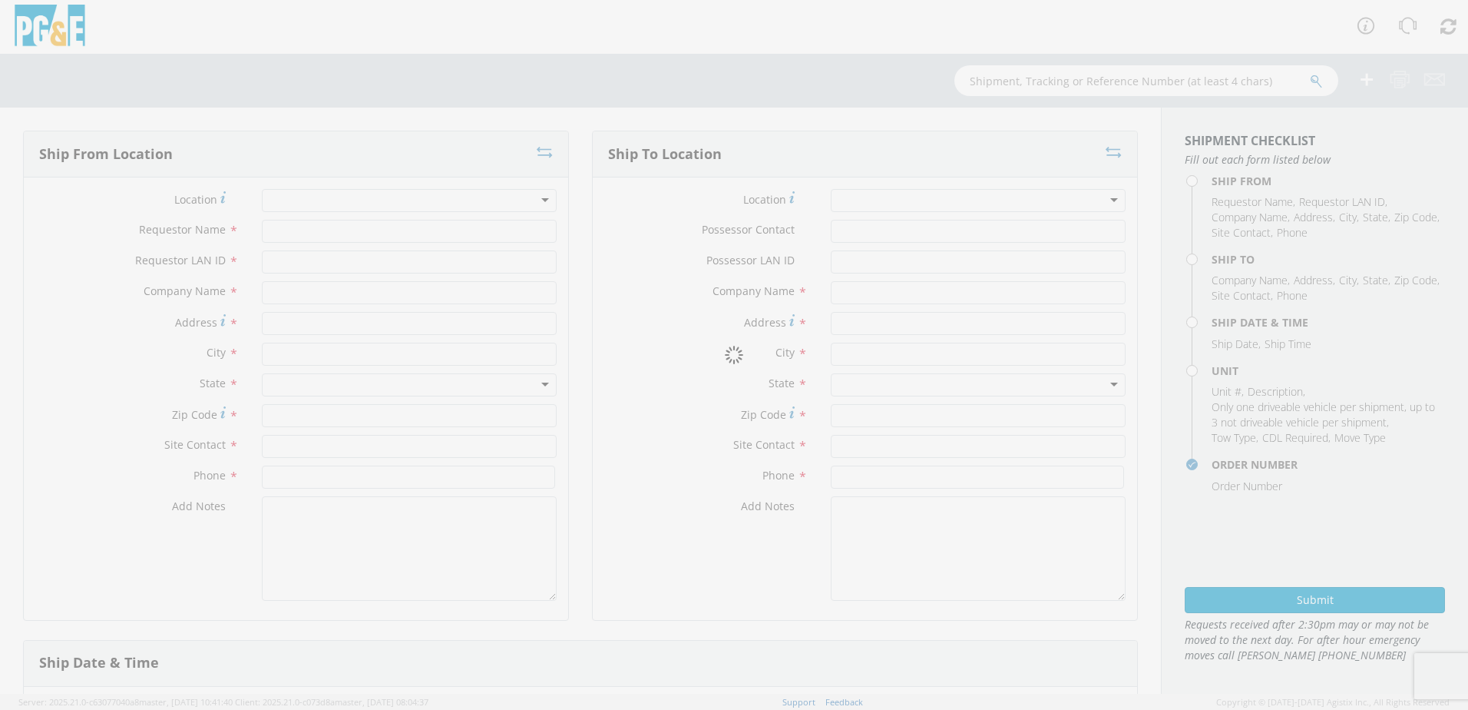
type input "TRAILER; TRAFFIC CONTROLLER"
type input "0"
select select "B45373"
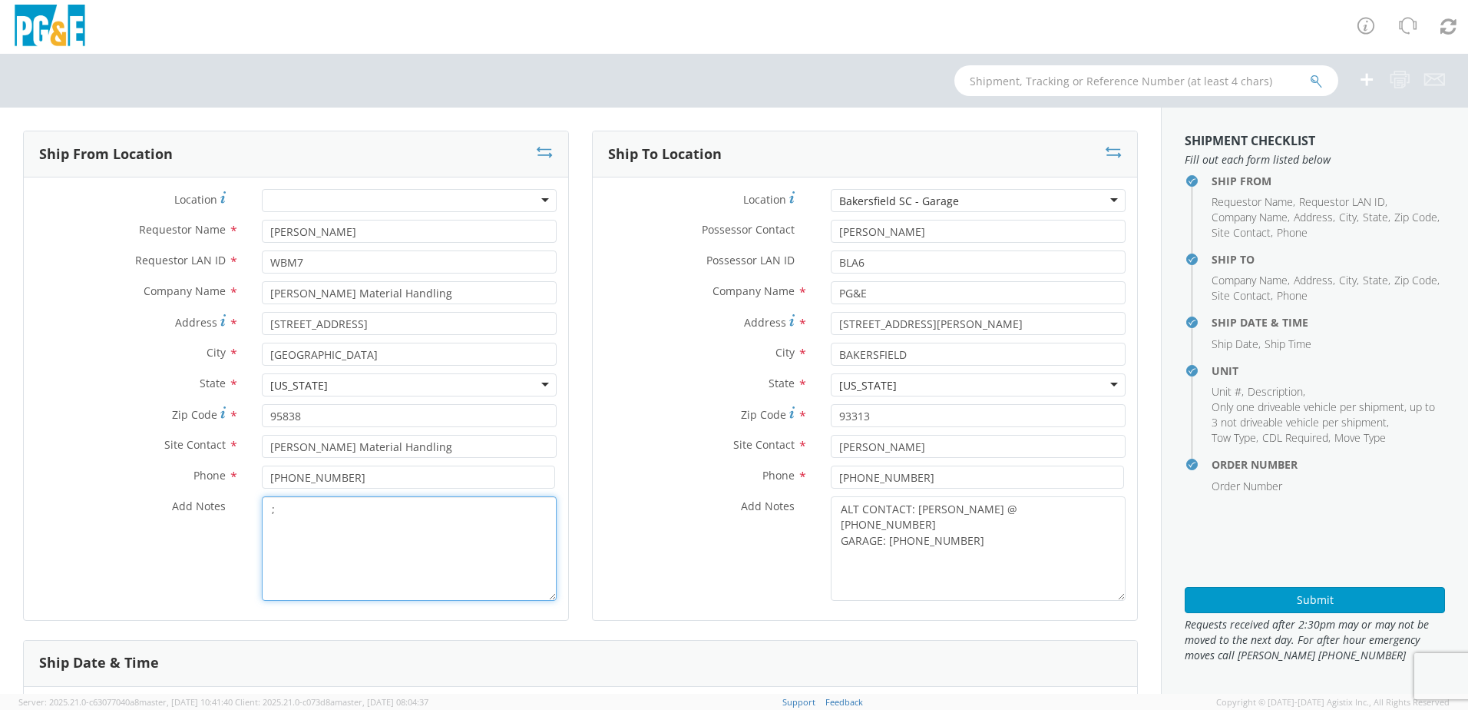
click at [293, 516] on textarea ";" at bounding box center [409, 548] width 295 height 104
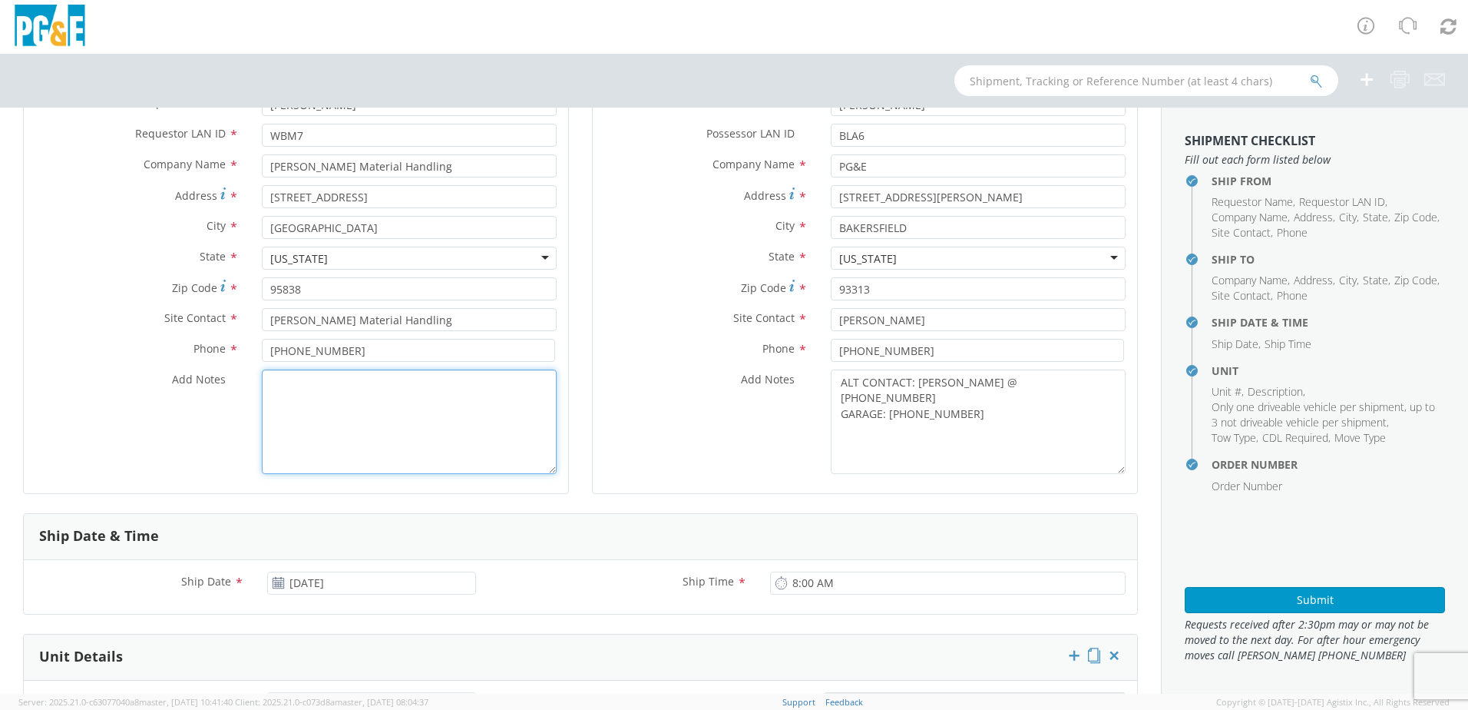
scroll to position [384, 0]
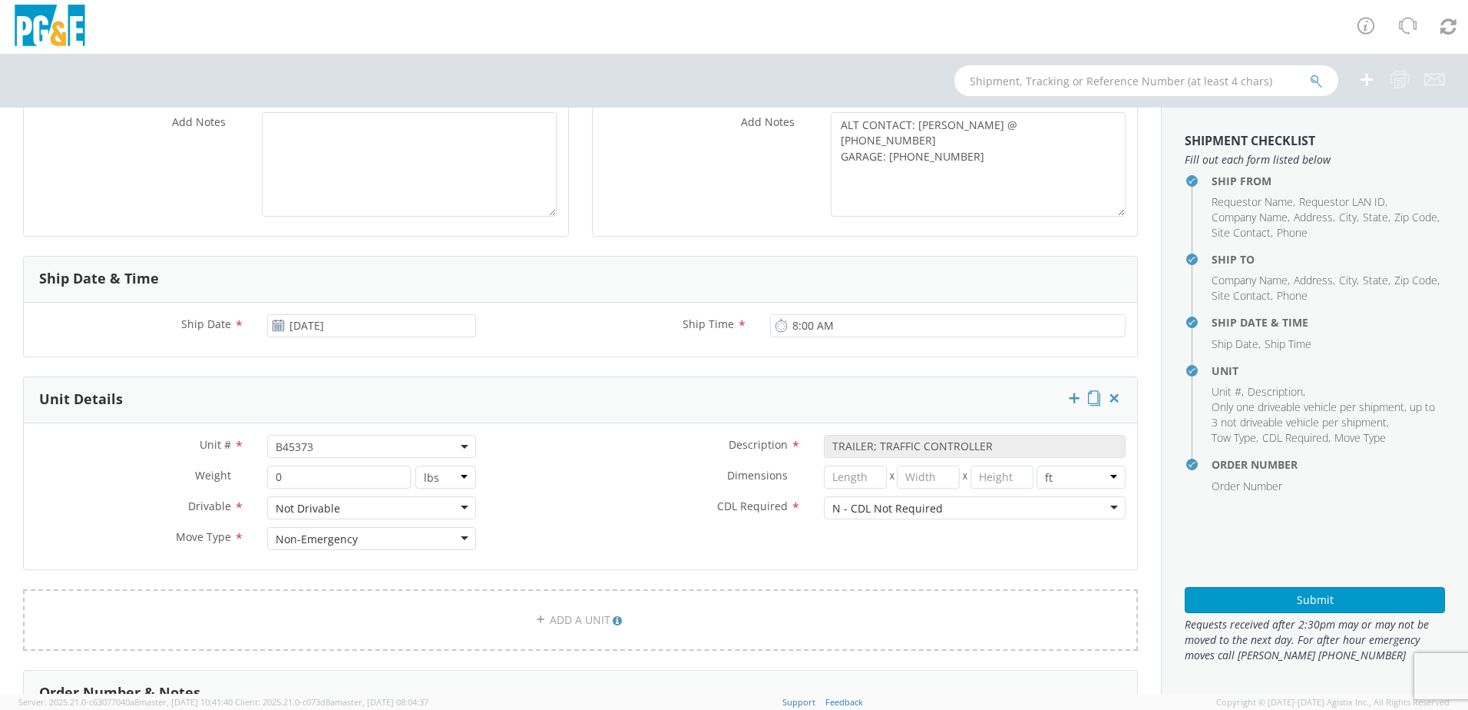
click at [330, 442] on span "B45373" at bounding box center [372, 446] width 192 height 15
click at [322, 468] on input "search" at bounding box center [370, 471] width 199 height 23
paste input "B45374"
type input "B45374"
select select "B45374"
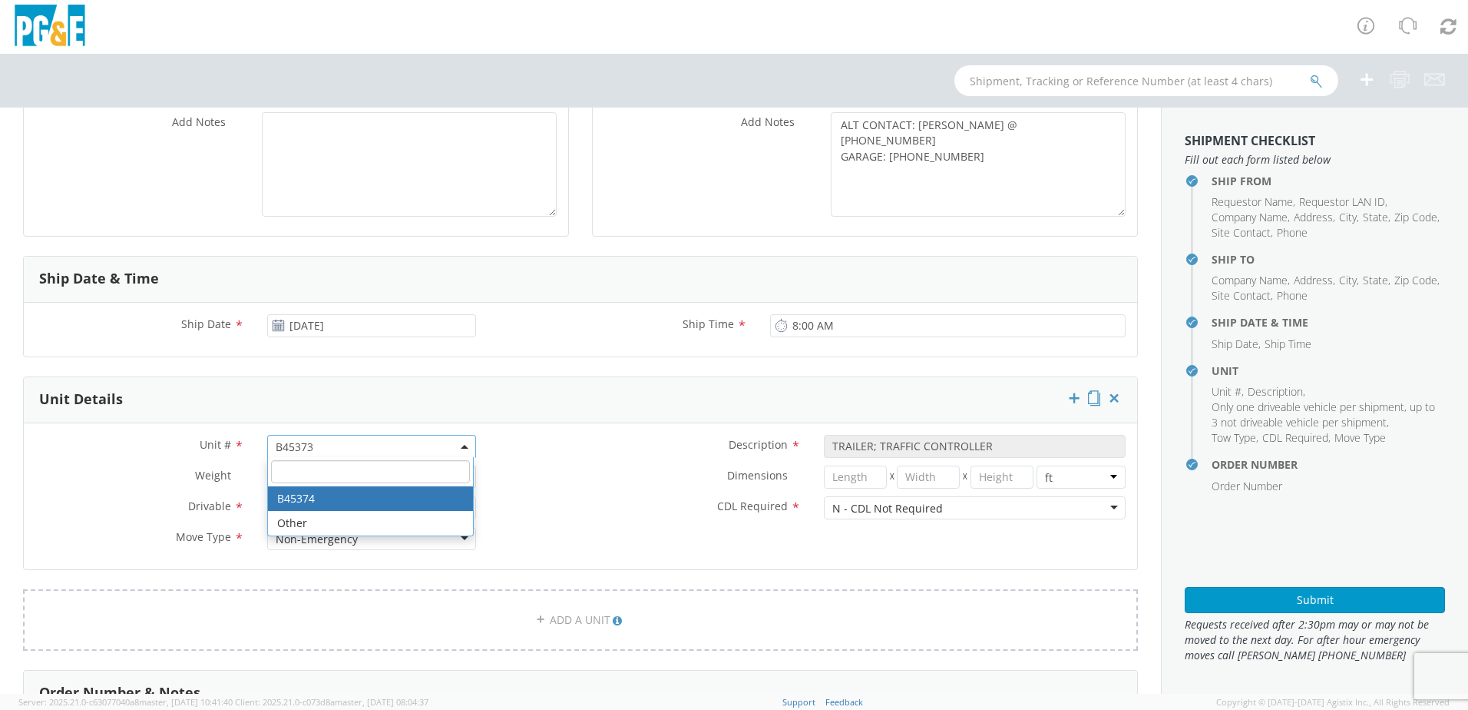
select select "? object:null ?"
click at [593, 481] on label "Dimensions *" at bounding box center [650, 475] width 325 height 20
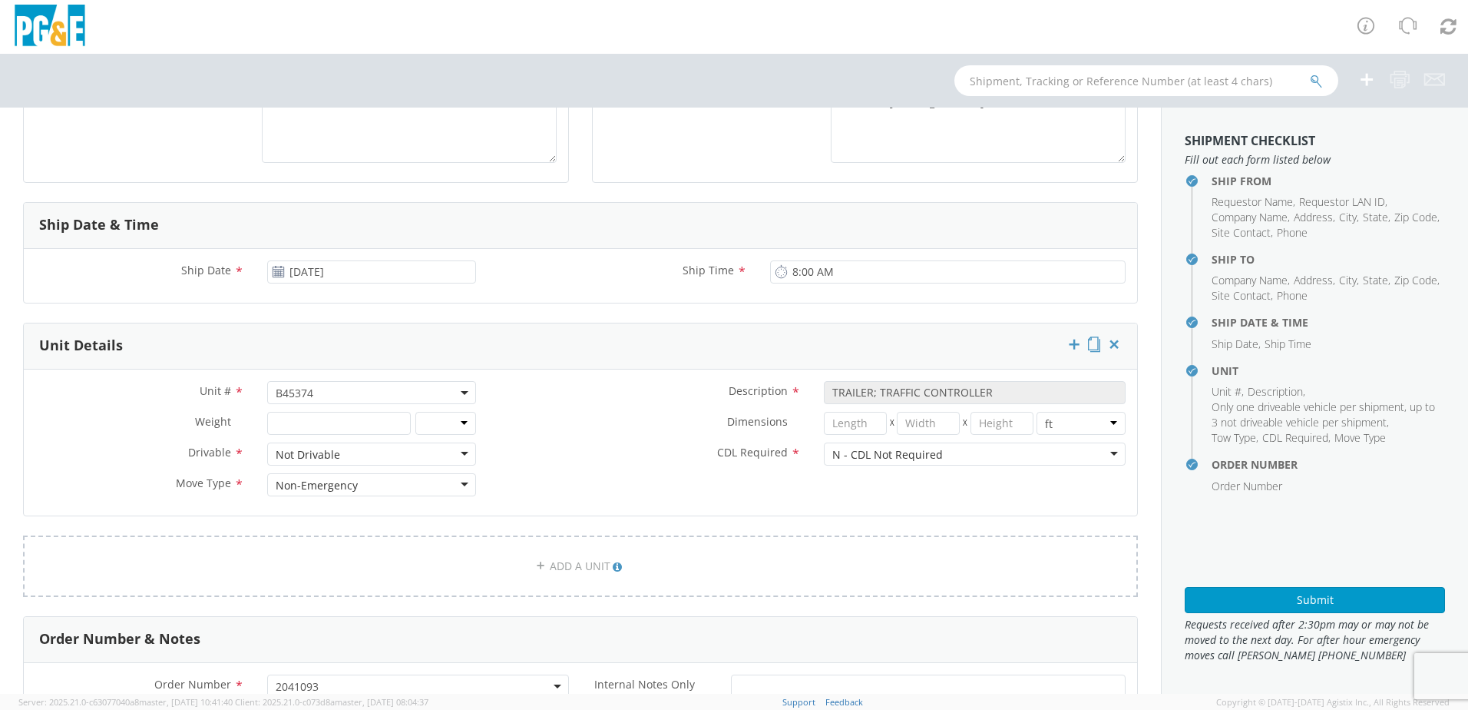
scroll to position [461, 0]
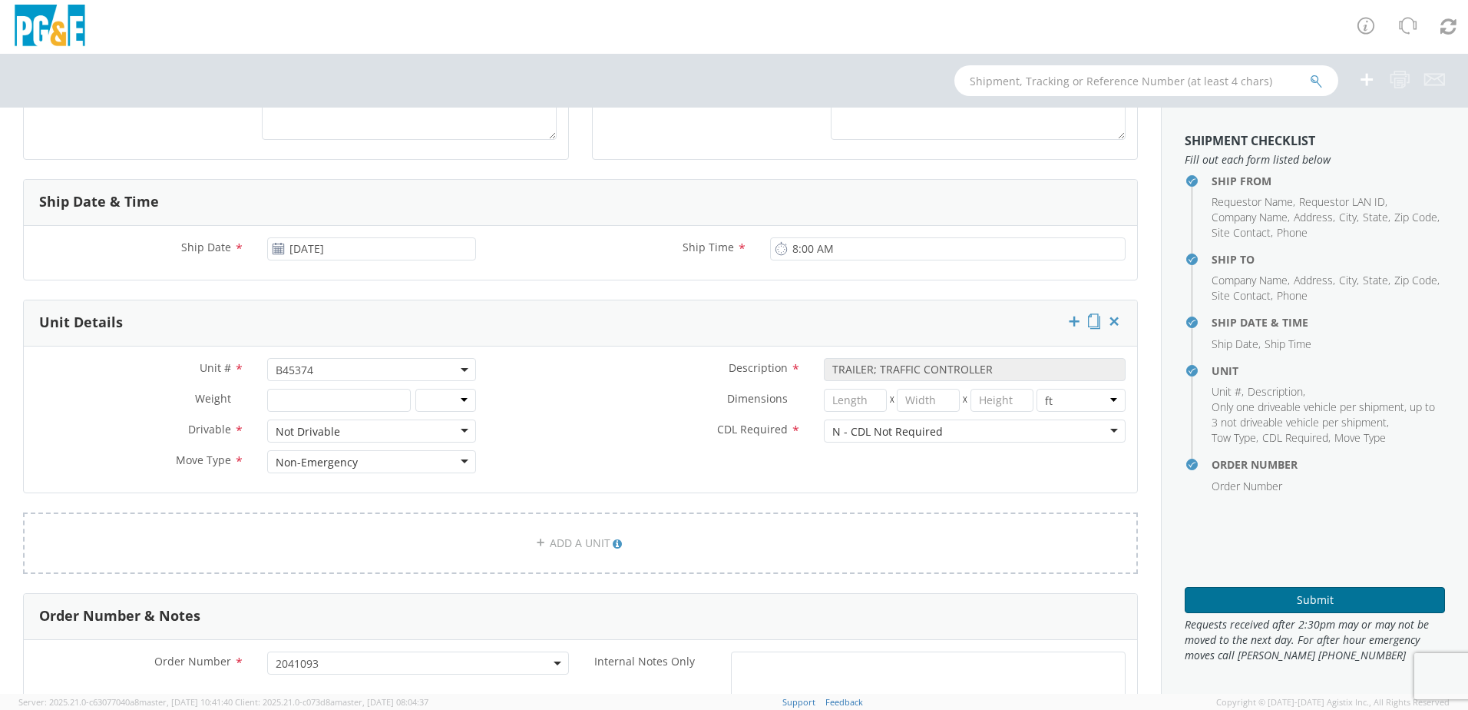
click at [1305, 592] on button "Submit" at bounding box center [1315, 600] width 260 height 26
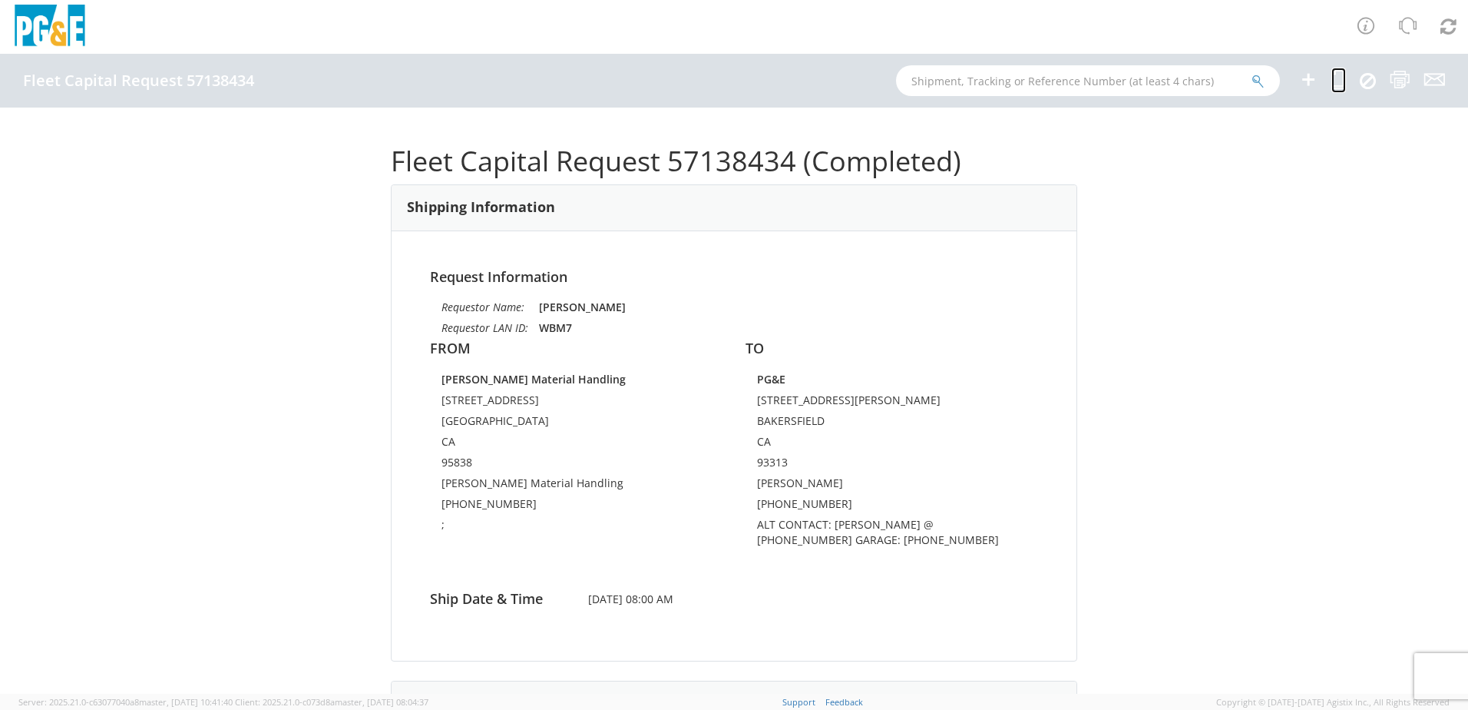
click at [1332, 77] on icon at bounding box center [1339, 79] width 15 height 19
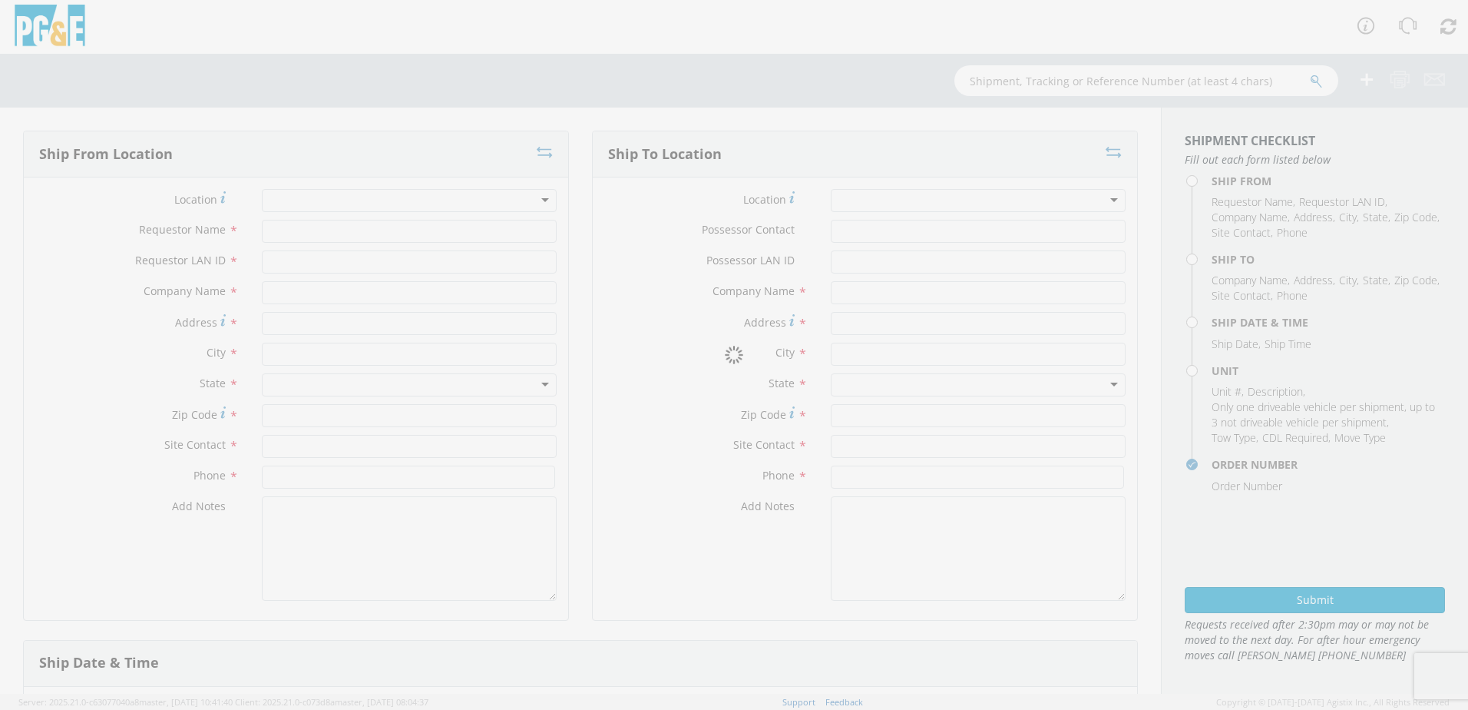
type input "[PERSON_NAME]"
type input "WBM7"
type input "[PERSON_NAME] Material Handling"
type input "[STREET_ADDRESS]"
type input "[GEOGRAPHIC_DATA]"
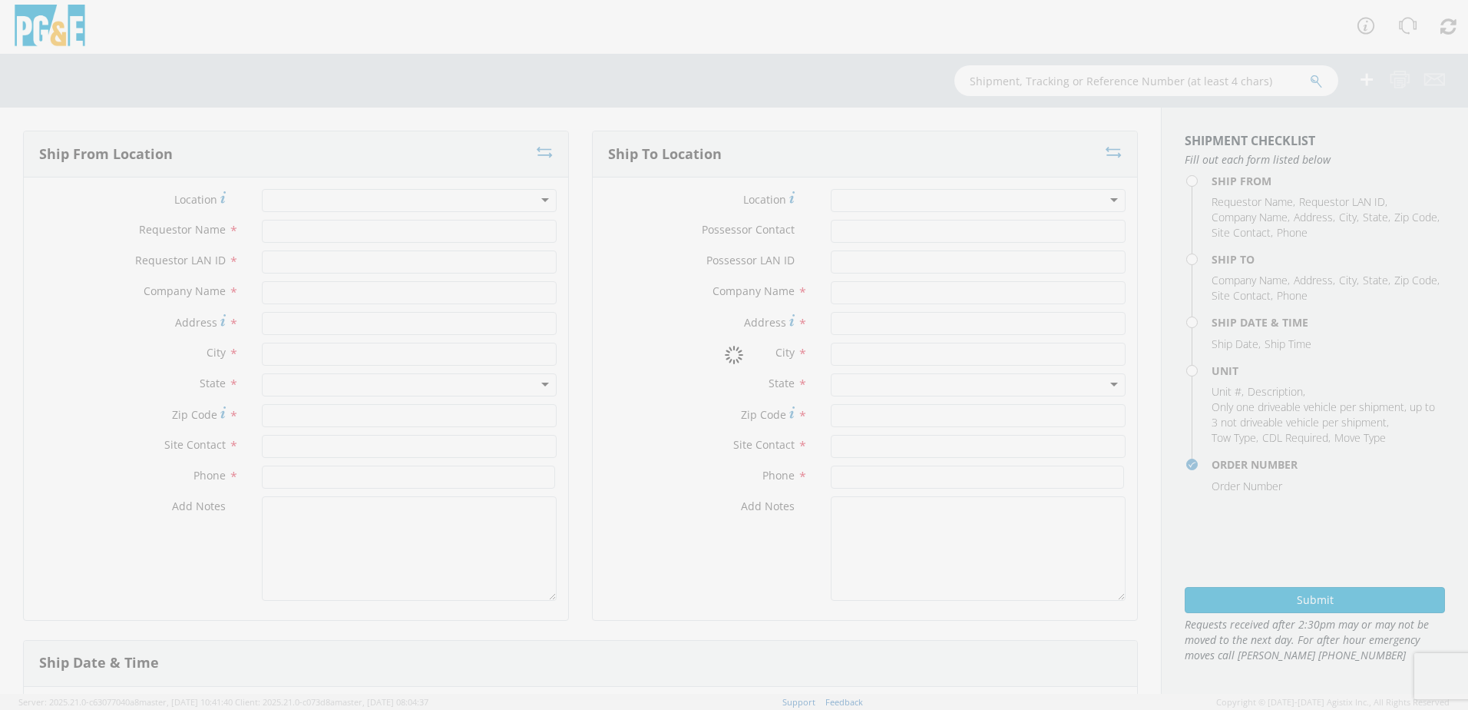
type input "95838"
type input "[PERSON_NAME] Material Handling"
type input "[PHONE_NUMBER]"
type textarea ";"
type input "[PERSON_NAME]"
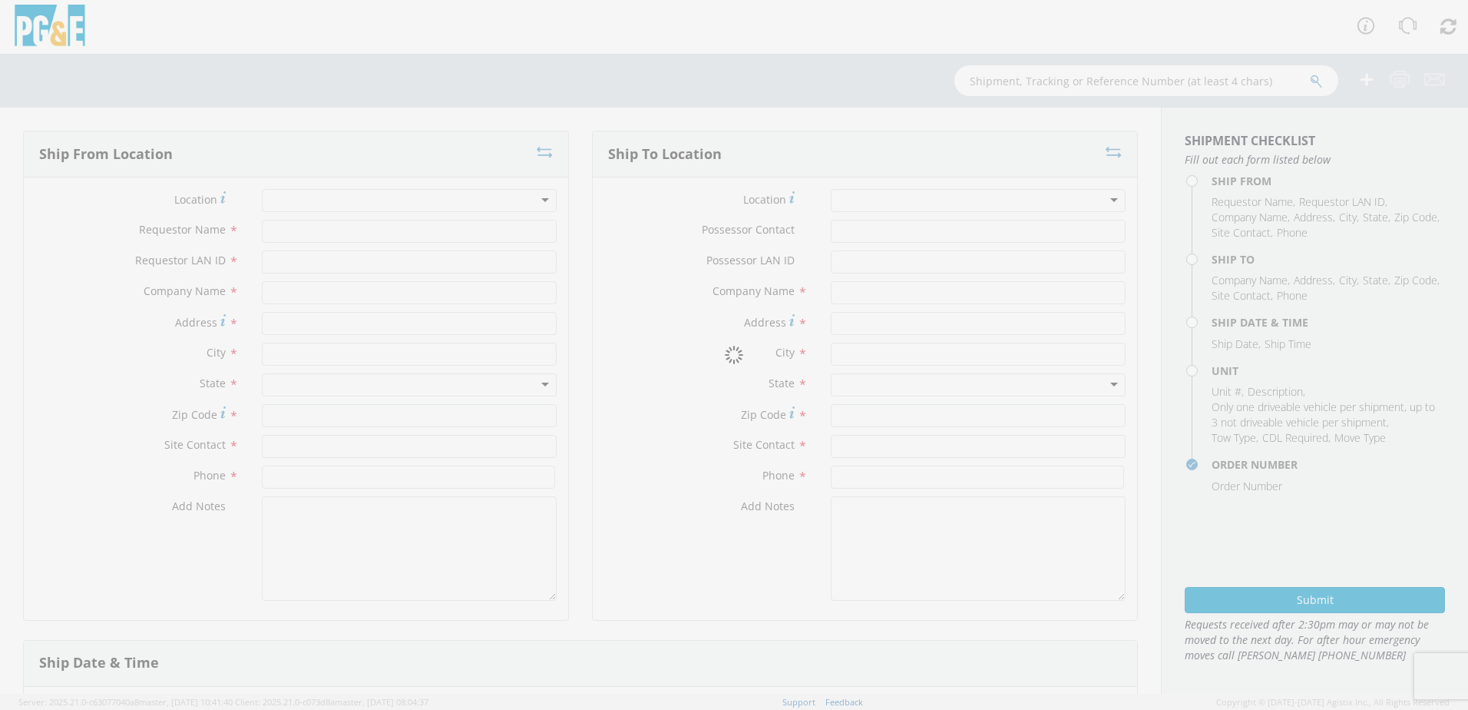
type input "BLA6"
type input "PG&E"
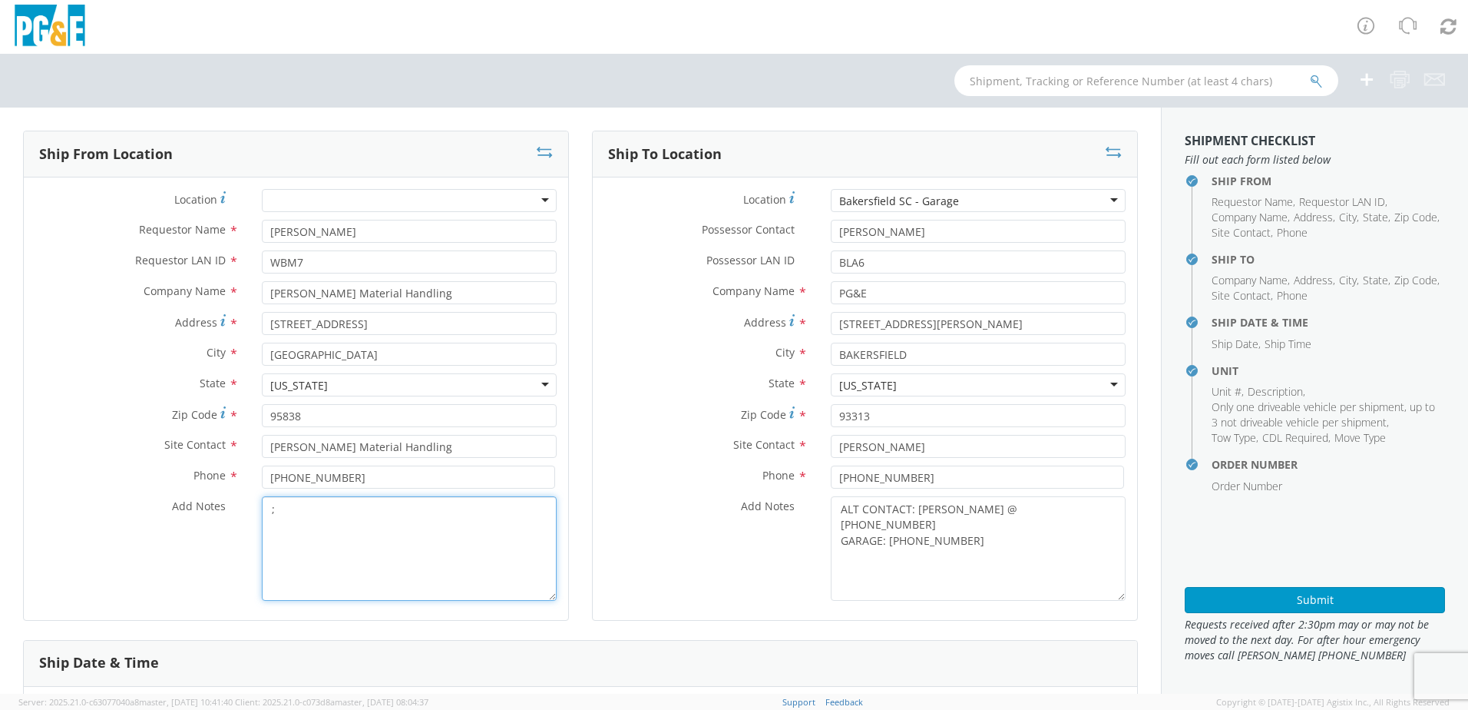
click at [275, 514] on textarea ";" at bounding box center [409, 548] width 295 height 104
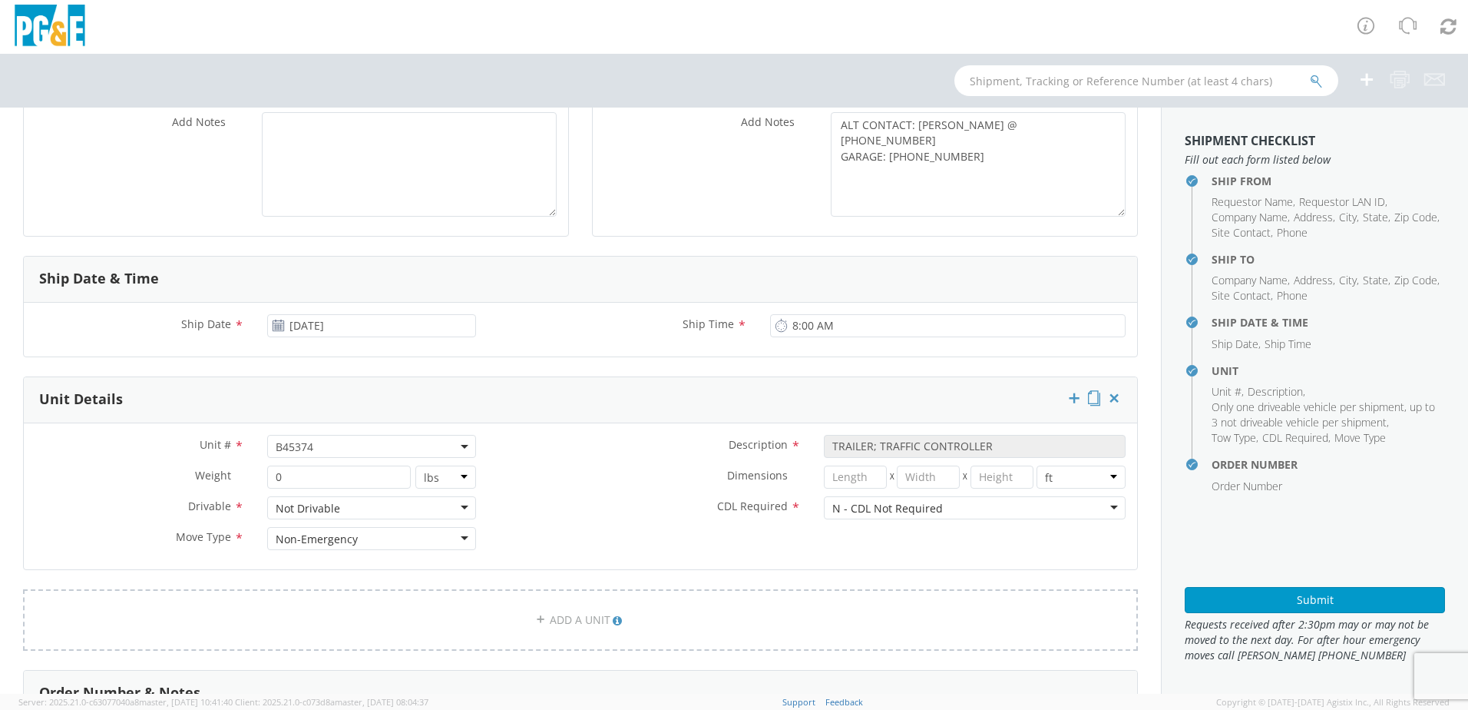
click at [334, 455] on span "B45374" at bounding box center [371, 446] width 209 height 23
click at [305, 471] on input "search" at bounding box center [370, 471] width 199 height 23
paste input "B45375"
click at [561, 495] on div "Dimensions * X X in cm ft" at bounding box center [813, 480] width 650 height 31
click at [1219, 610] on button "Submit" at bounding box center [1315, 600] width 260 height 26
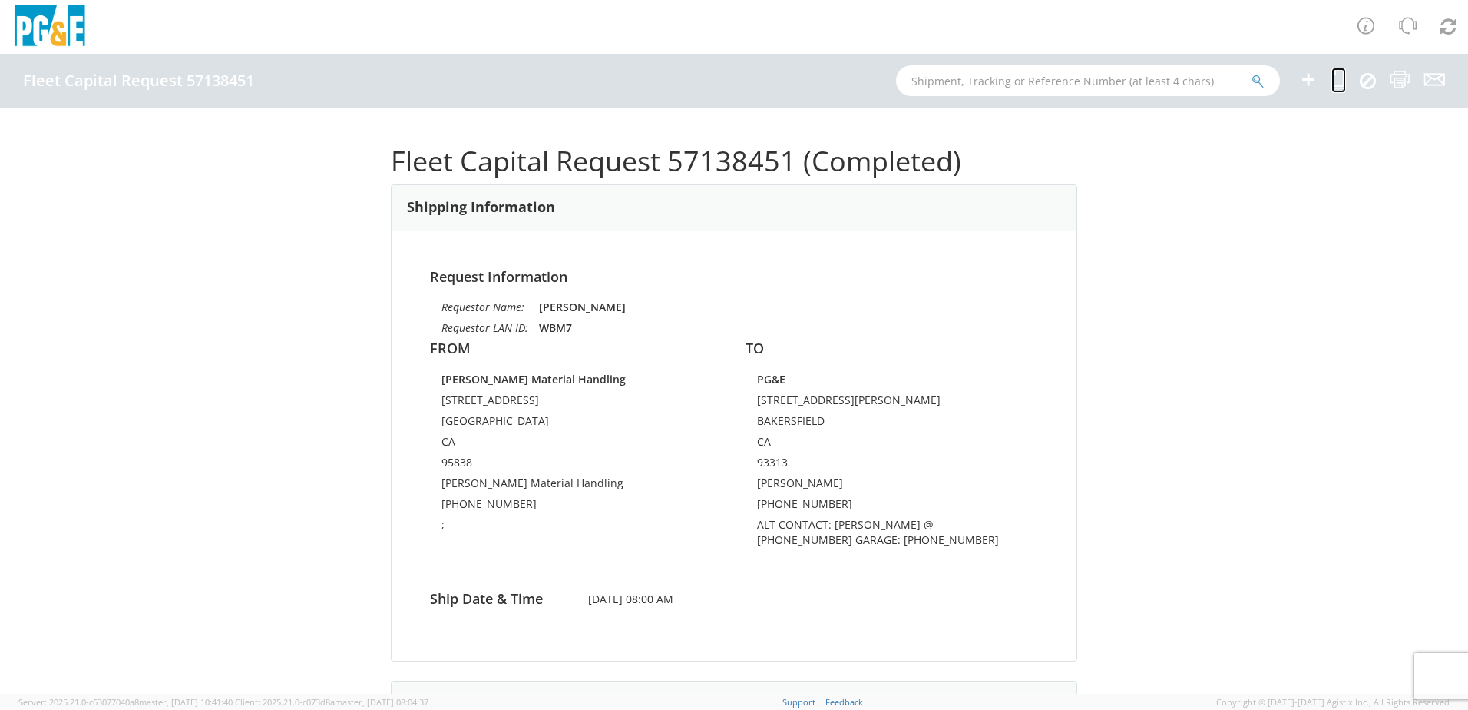
click at [1338, 80] on icon at bounding box center [1339, 79] width 15 height 19
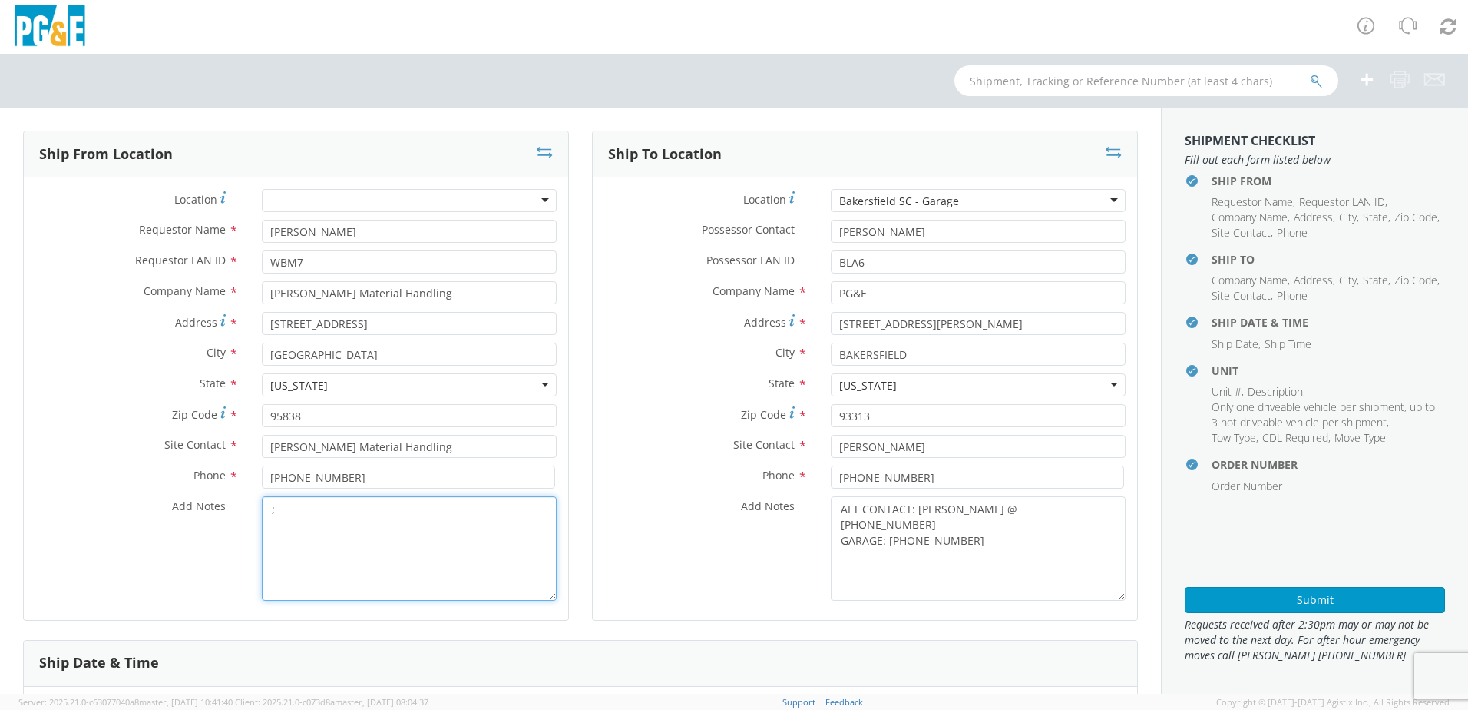
click at [294, 515] on textarea ";" at bounding box center [409, 548] width 295 height 104
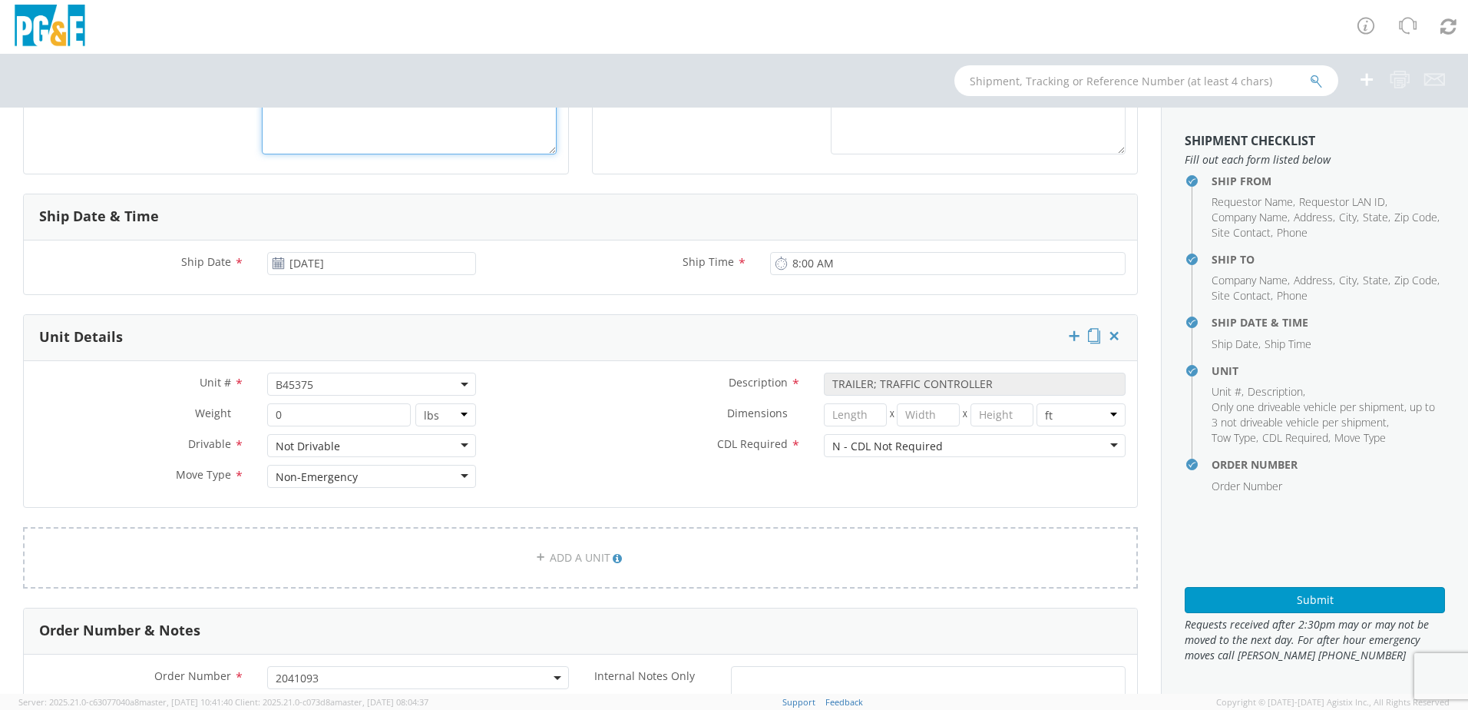
scroll to position [461, 0]
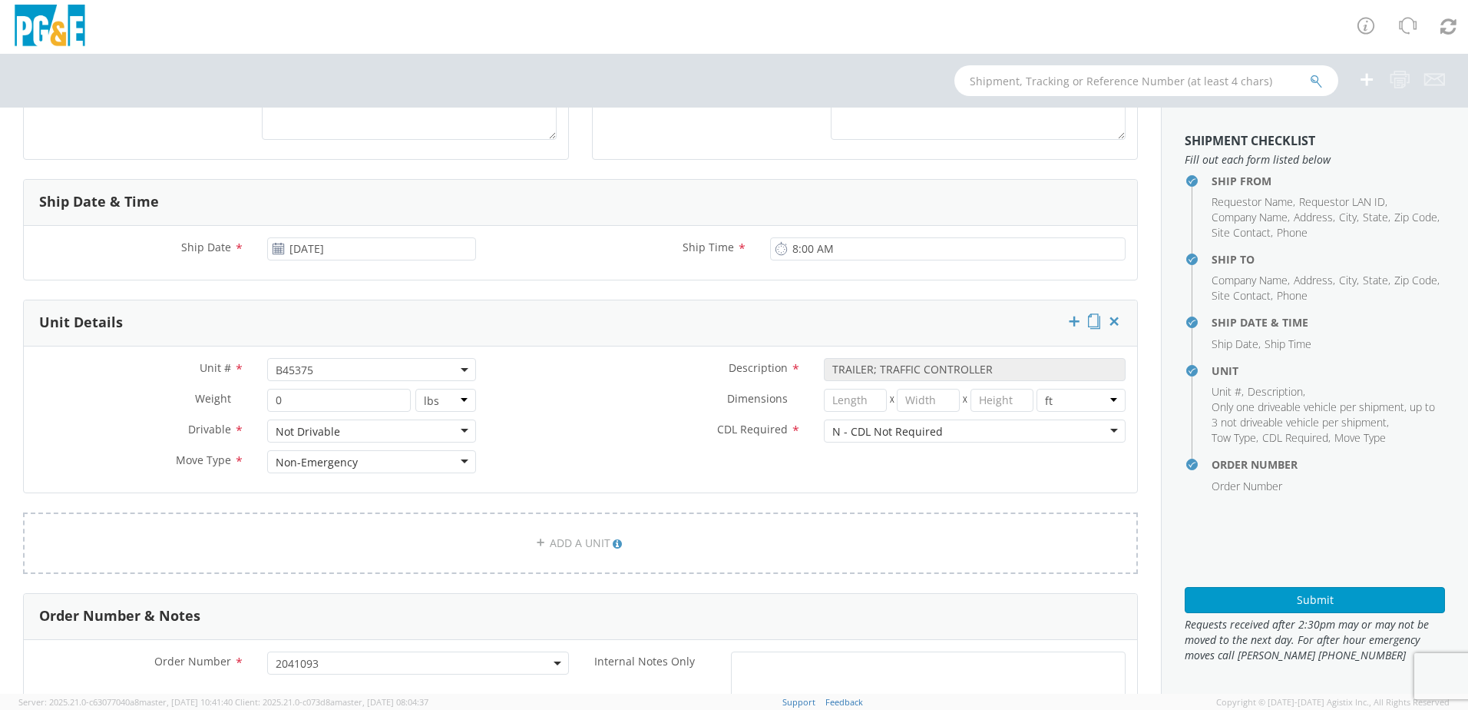
click at [319, 363] on span "B45375" at bounding box center [372, 369] width 192 height 15
click at [304, 393] on input "search" at bounding box center [370, 394] width 199 height 23
paste input "B45376"
click at [640, 400] on label "Dimensions *" at bounding box center [650, 399] width 325 height 20
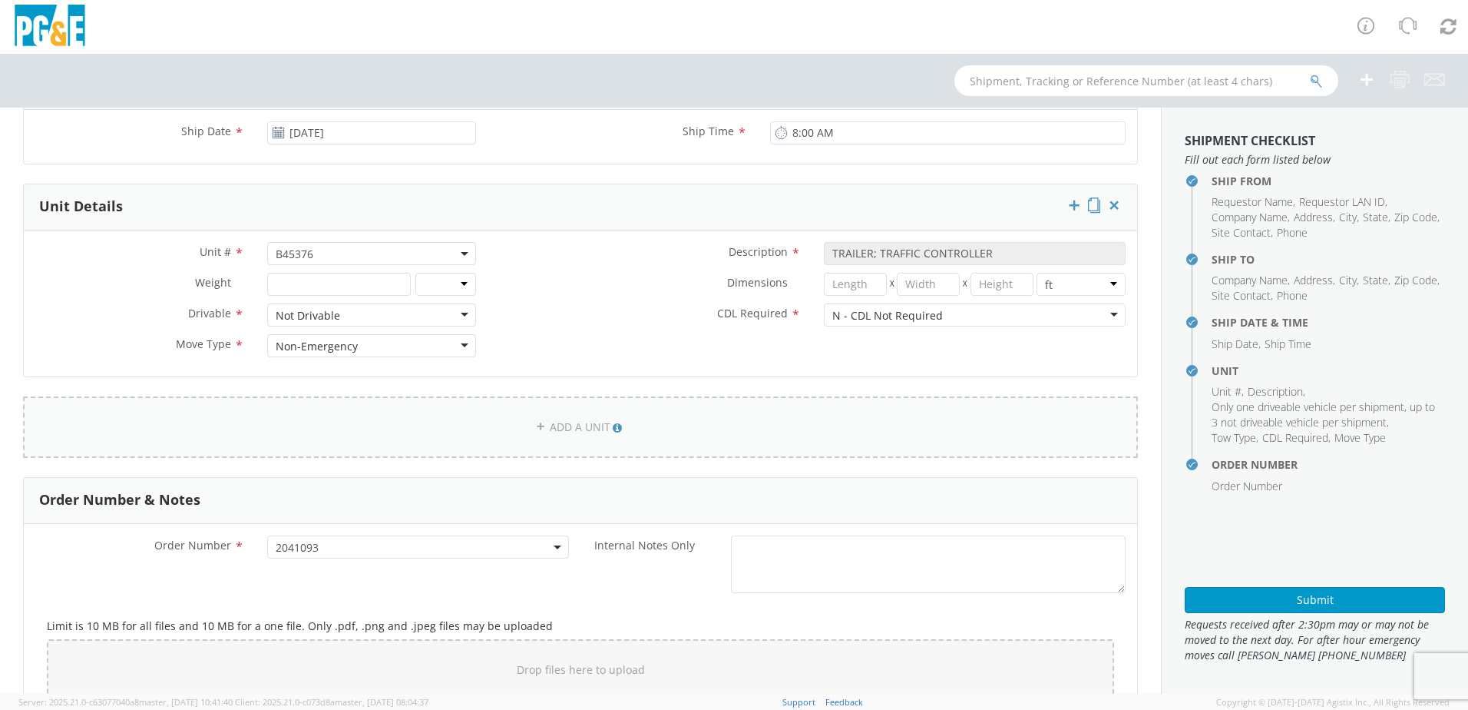
scroll to position [614, 0]
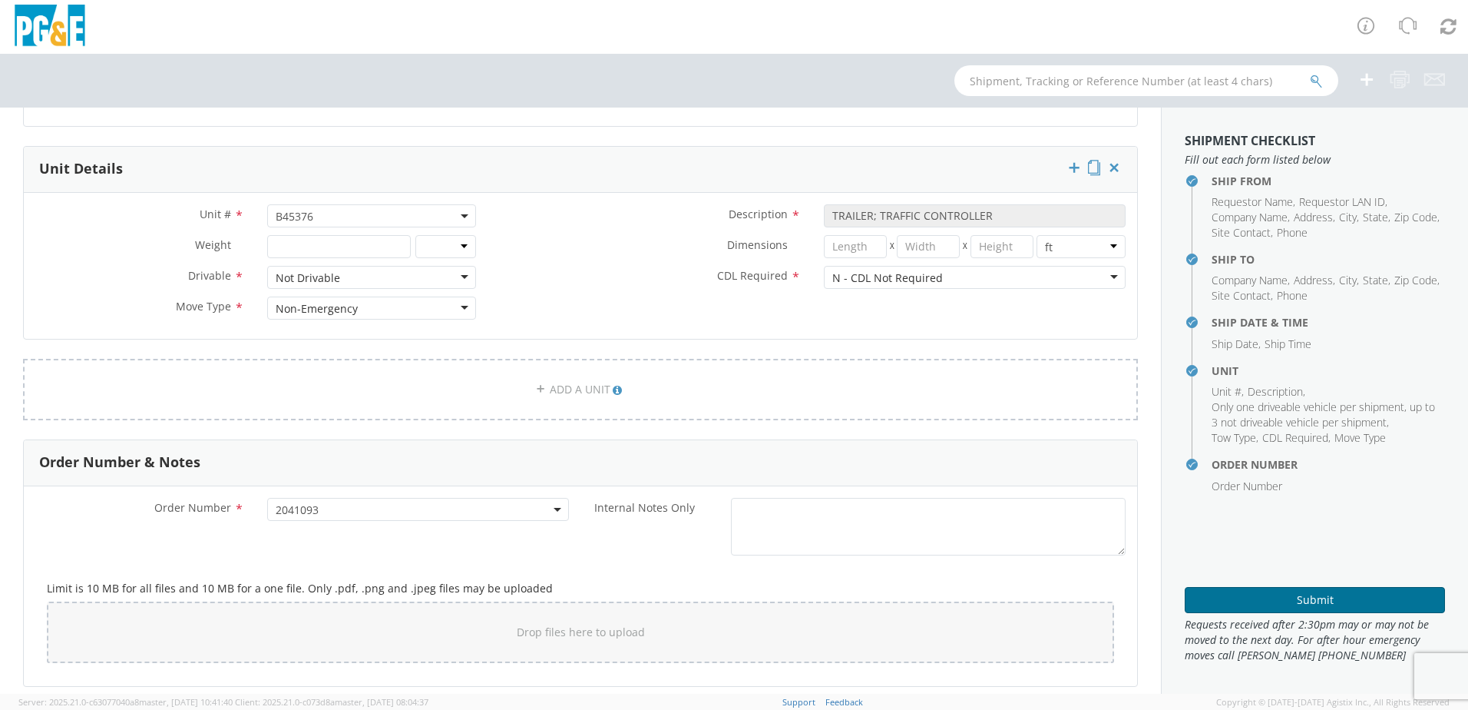
click at [1239, 594] on button "Submit" at bounding box center [1315, 600] width 260 height 26
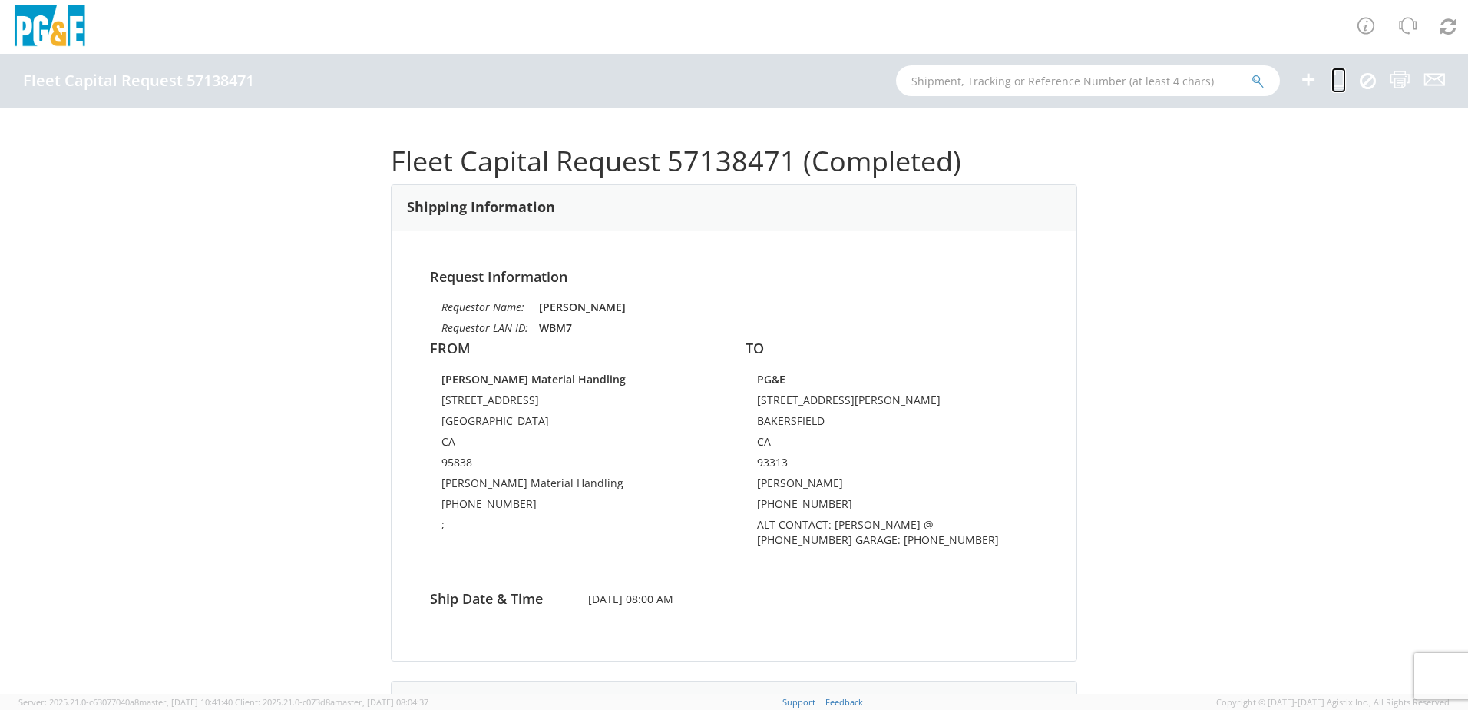
click at [1342, 83] on icon at bounding box center [1339, 79] width 15 height 19
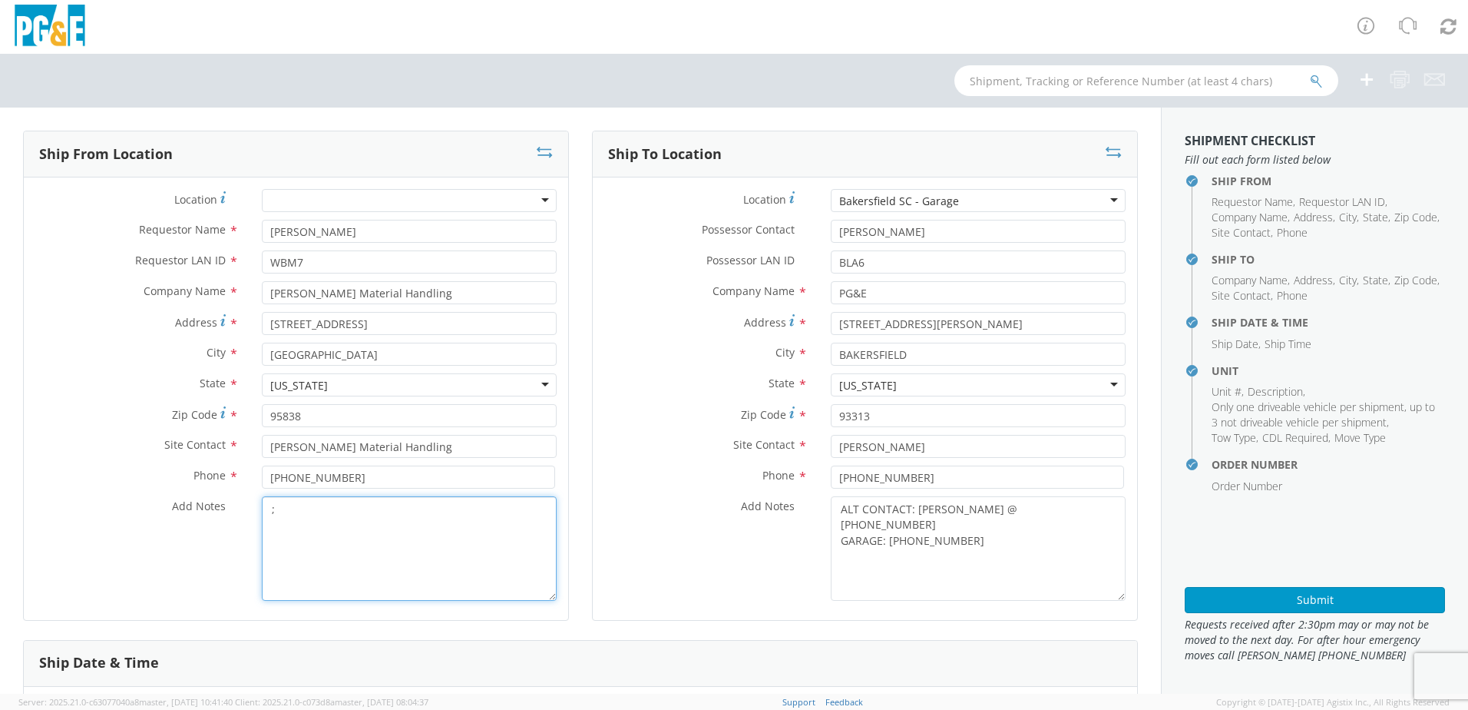
click at [280, 511] on textarea ";" at bounding box center [409, 548] width 295 height 104
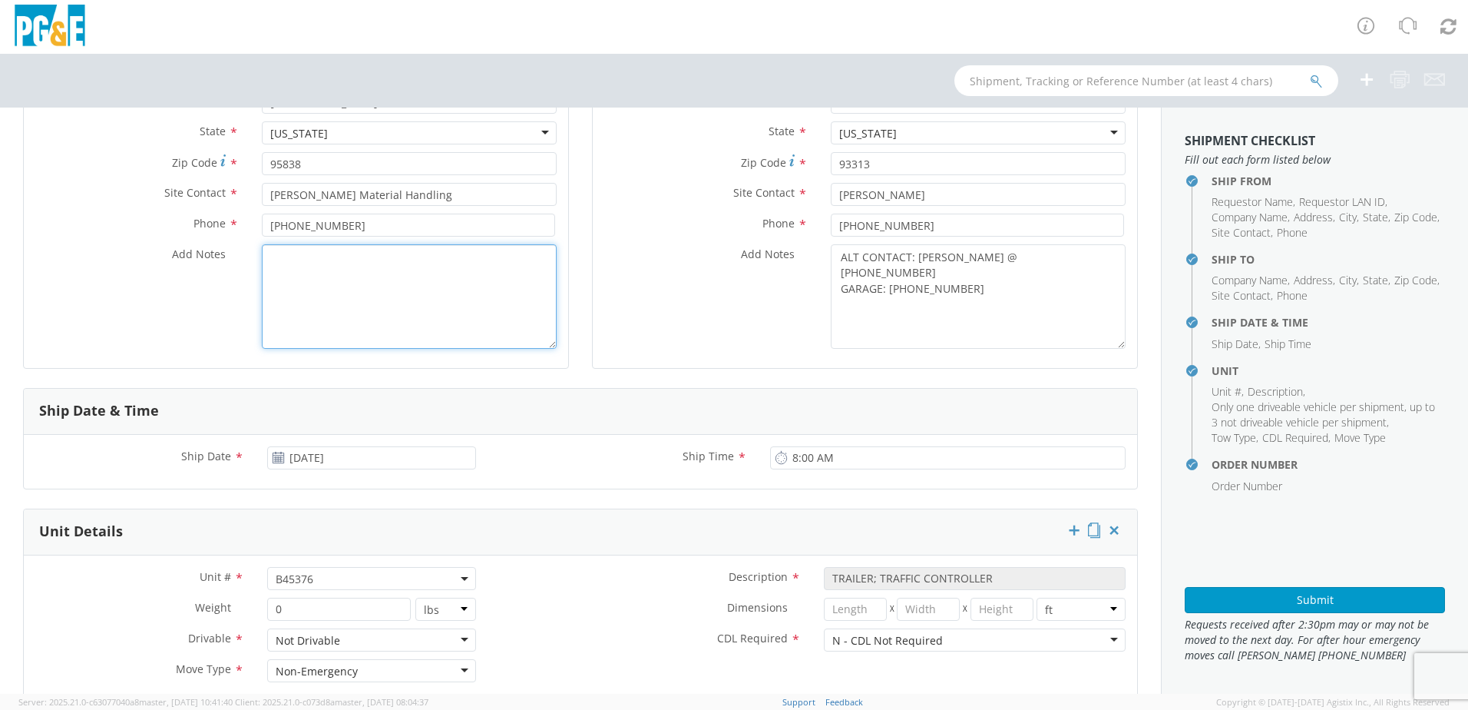
scroll to position [307, 0]
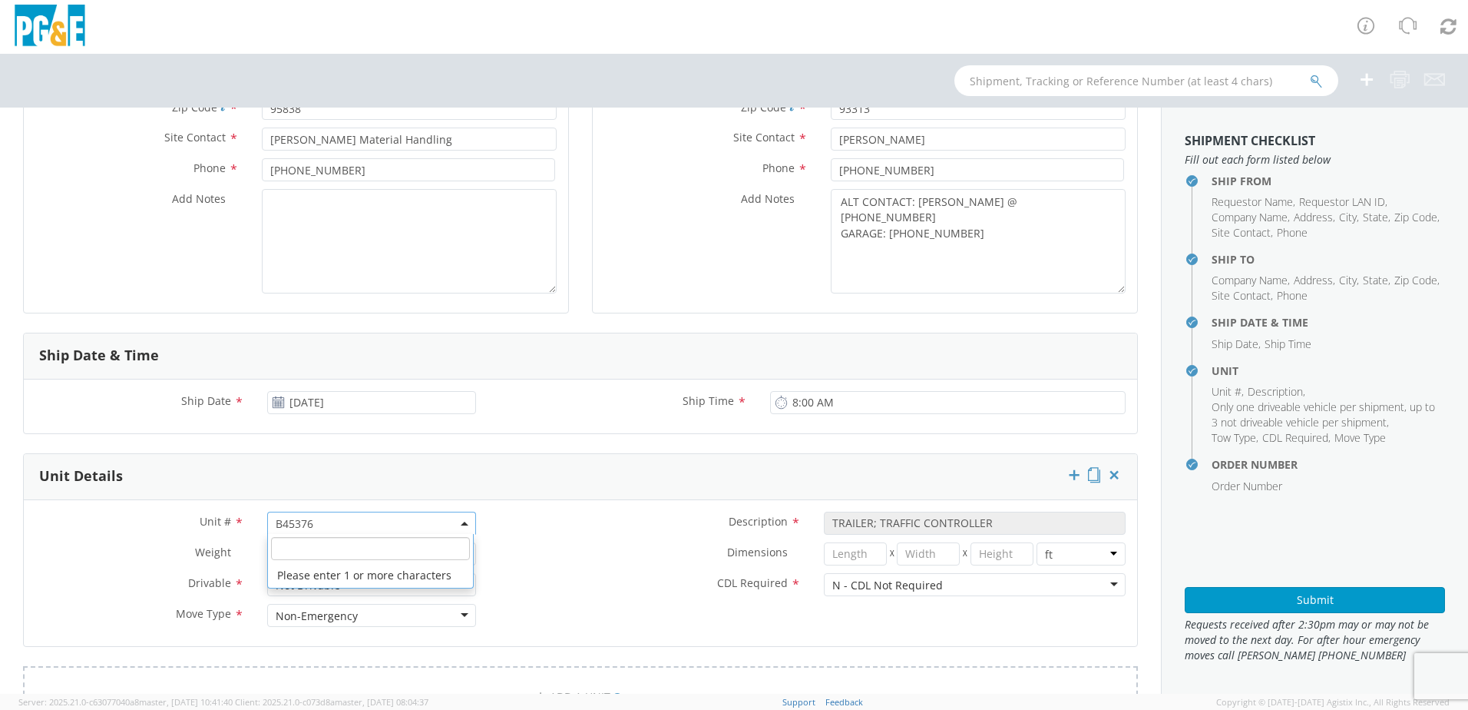
click at [347, 521] on span "B45376" at bounding box center [372, 523] width 192 height 15
click at [300, 554] on input "search" at bounding box center [370, 548] width 199 height 23
paste input "B45381"
click at [616, 577] on label "CDL Required *" at bounding box center [650, 583] width 325 height 20
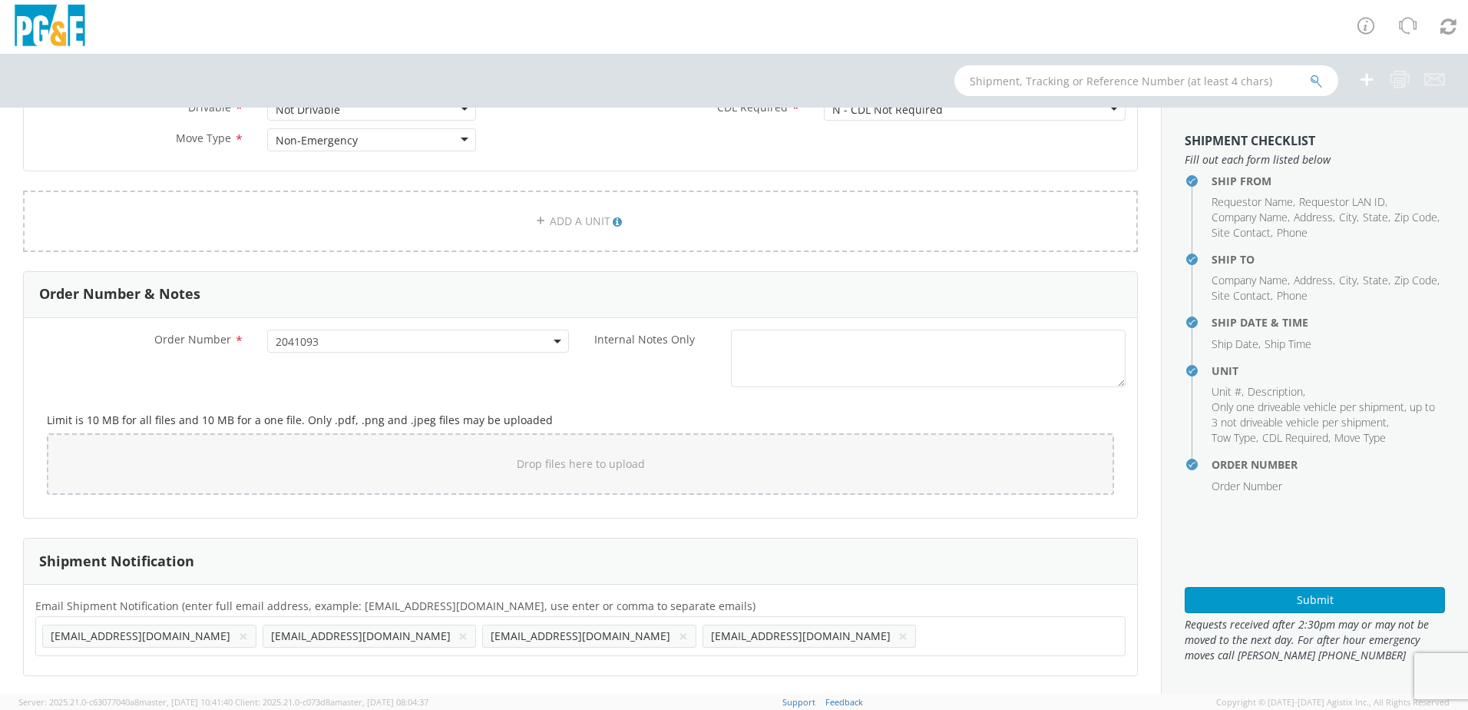
scroll to position [784, 0]
click at [1263, 597] on button "Submit" at bounding box center [1315, 600] width 260 height 26
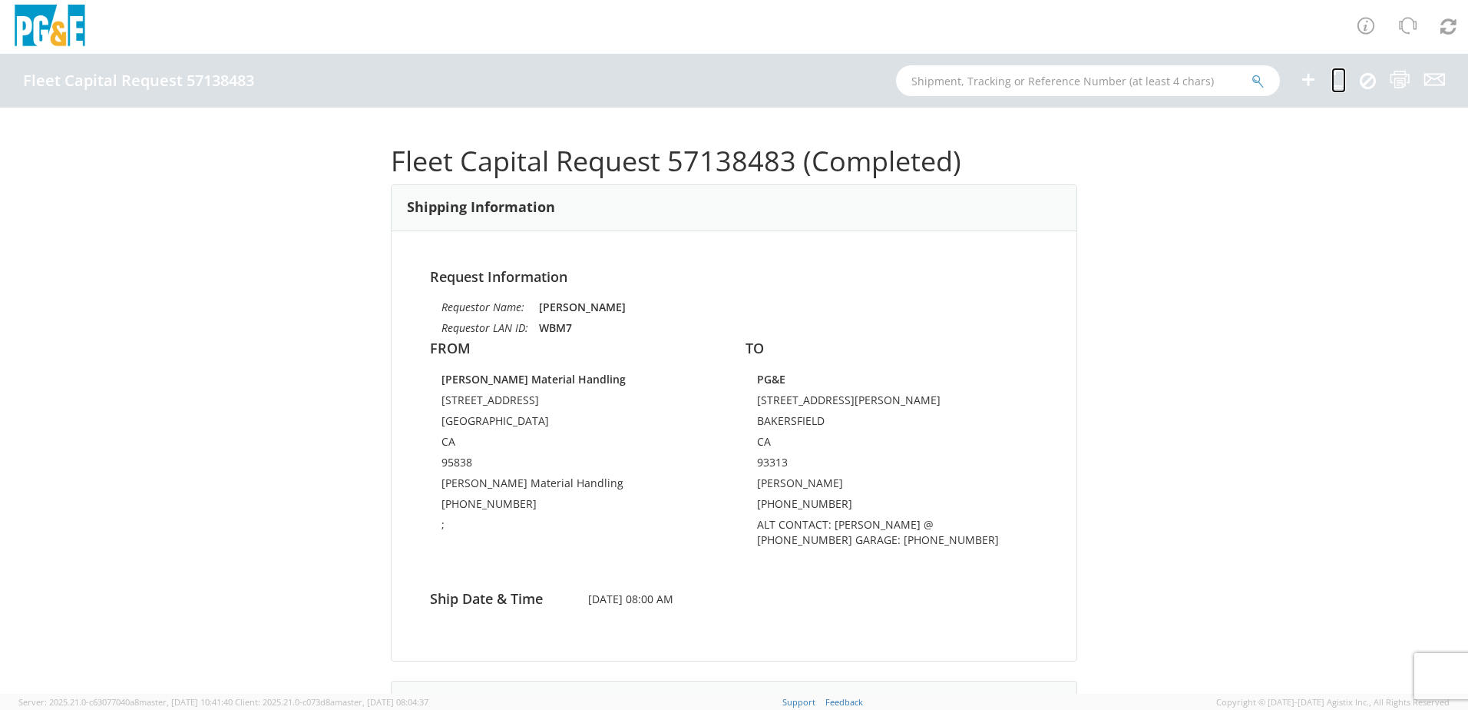
click at [1337, 81] on icon at bounding box center [1339, 79] width 15 height 19
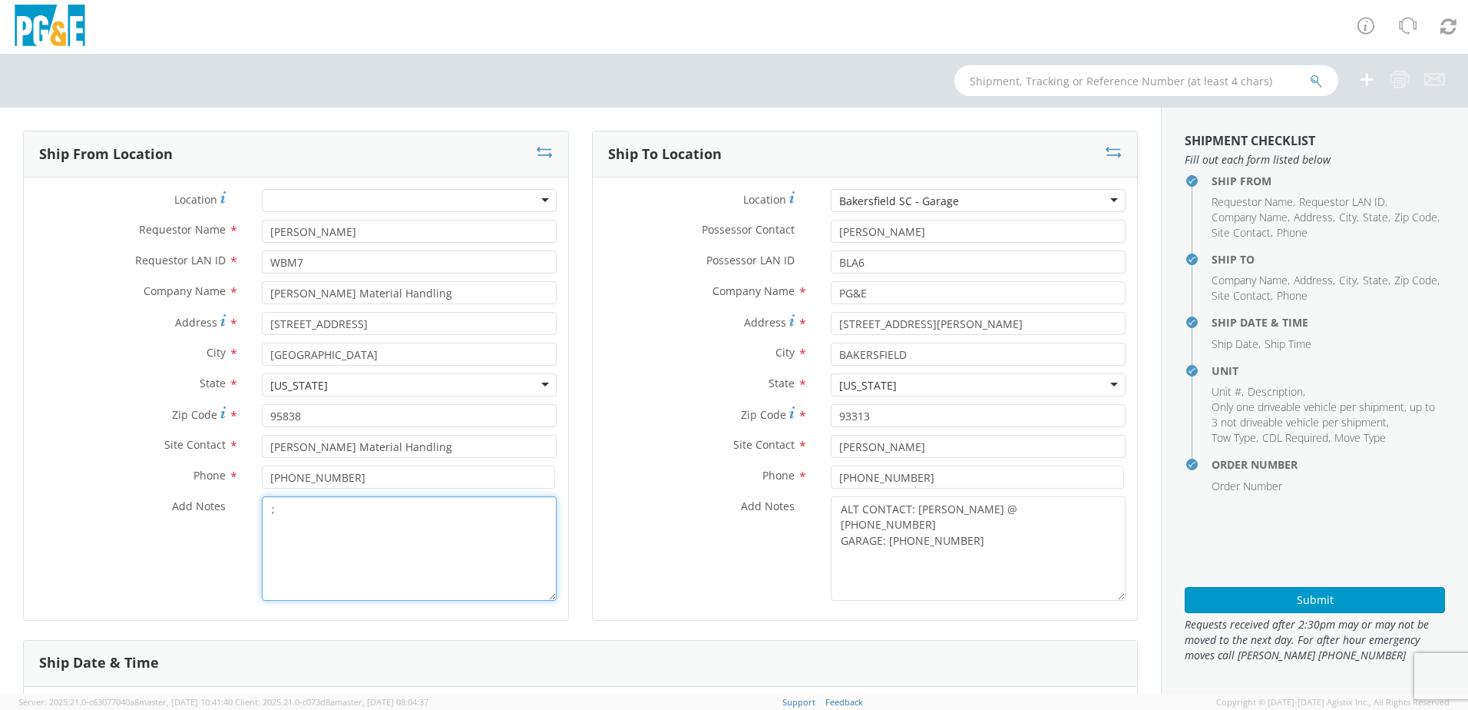
click at [369, 522] on textarea ";" at bounding box center [409, 548] width 295 height 104
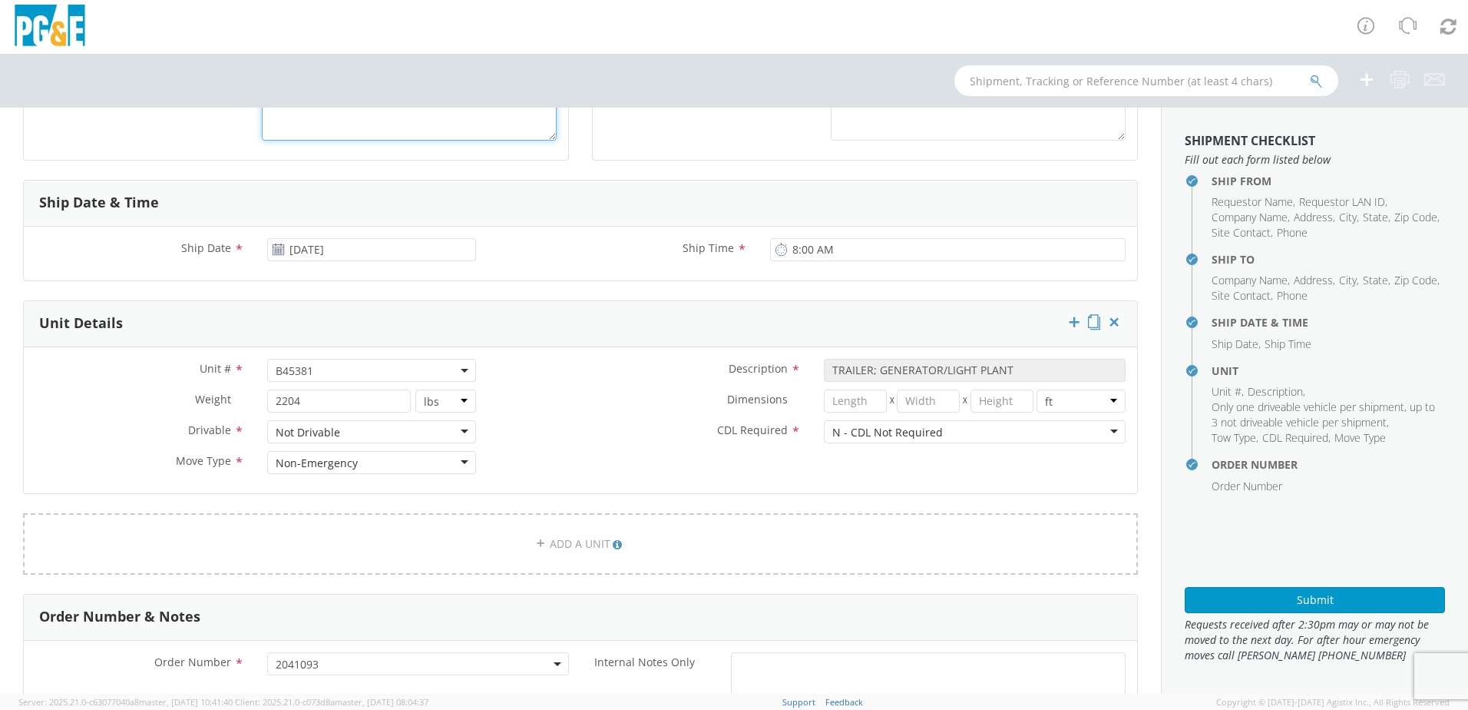
scroll to position [461, 0]
click at [328, 366] on span "B45381" at bounding box center [372, 369] width 192 height 15
click at [293, 402] on input "search" at bounding box center [370, 394] width 199 height 23
paste input "B45382"
click at [571, 416] on div "Dimensions * X X in cm ft" at bounding box center [813, 404] width 650 height 31
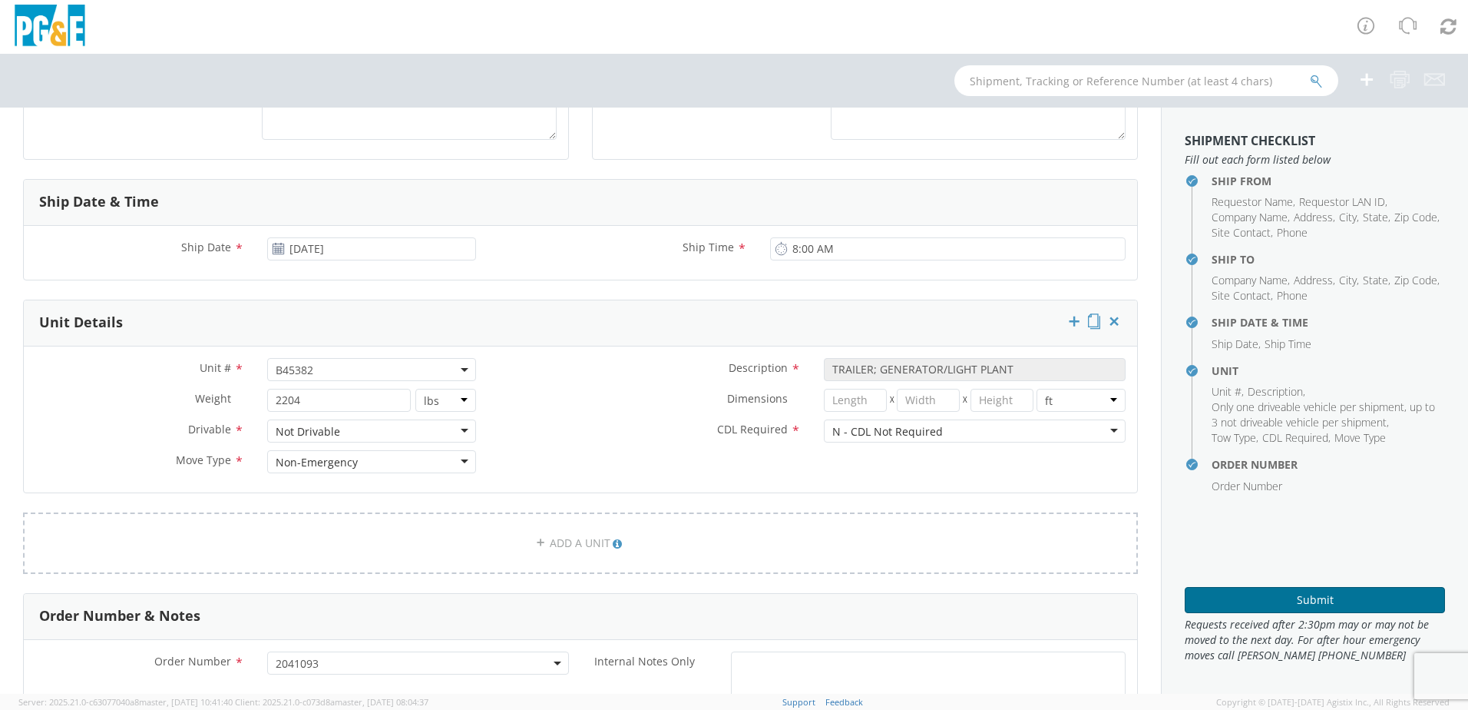
click at [1203, 599] on button "Submit" at bounding box center [1315, 600] width 260 height 26
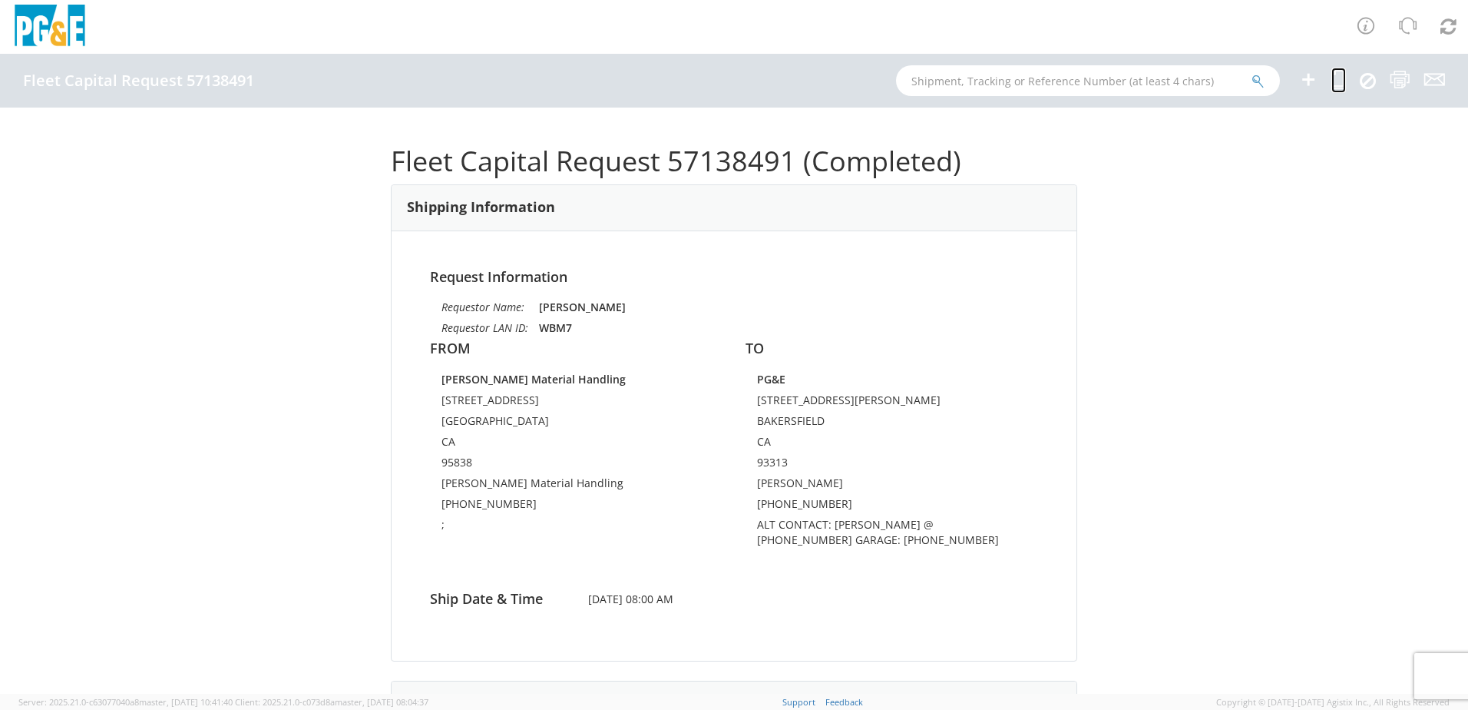
click at [1337, 77] on icon at bounding box center [1339, 79] width 15 height 19
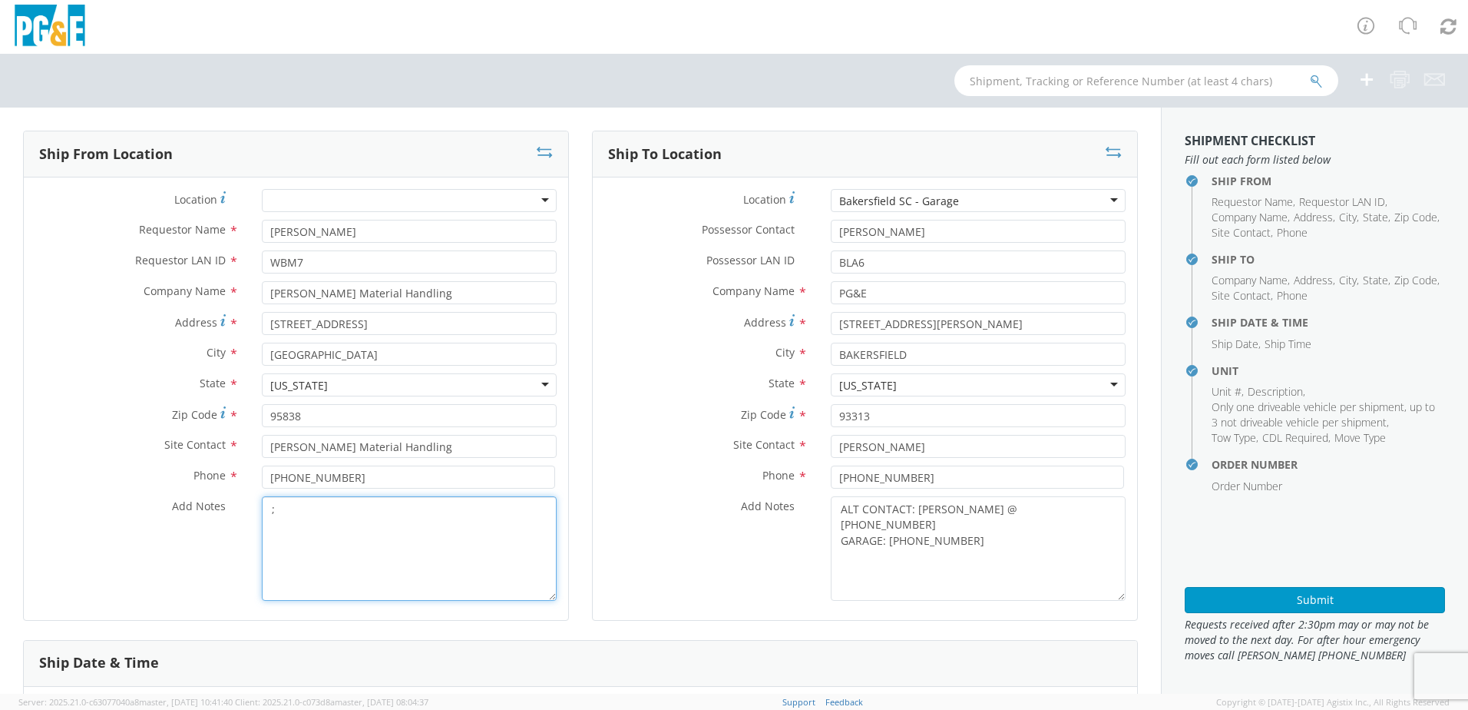
click at [387, 543] on textarea ";" at bounding box center [409, 548] width 295 height 104
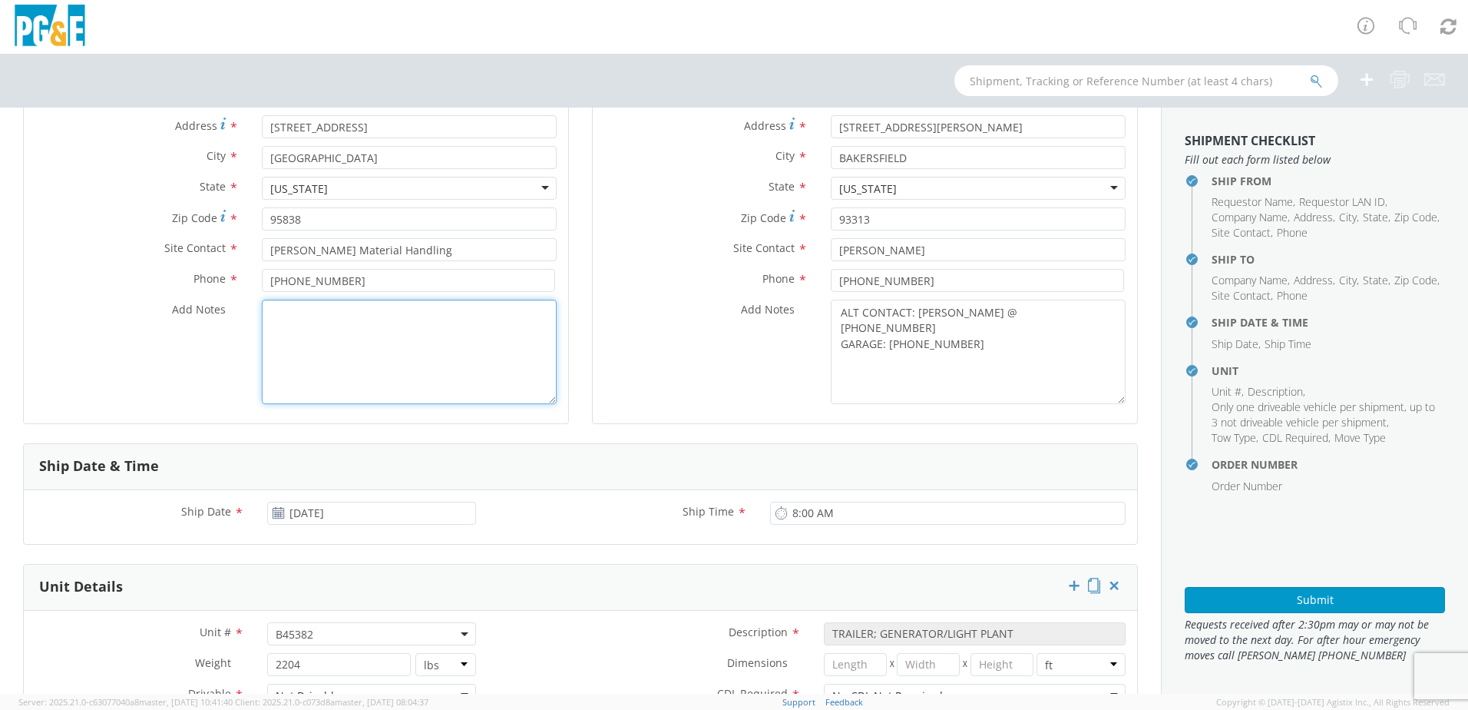
scroll to position [230, 0]
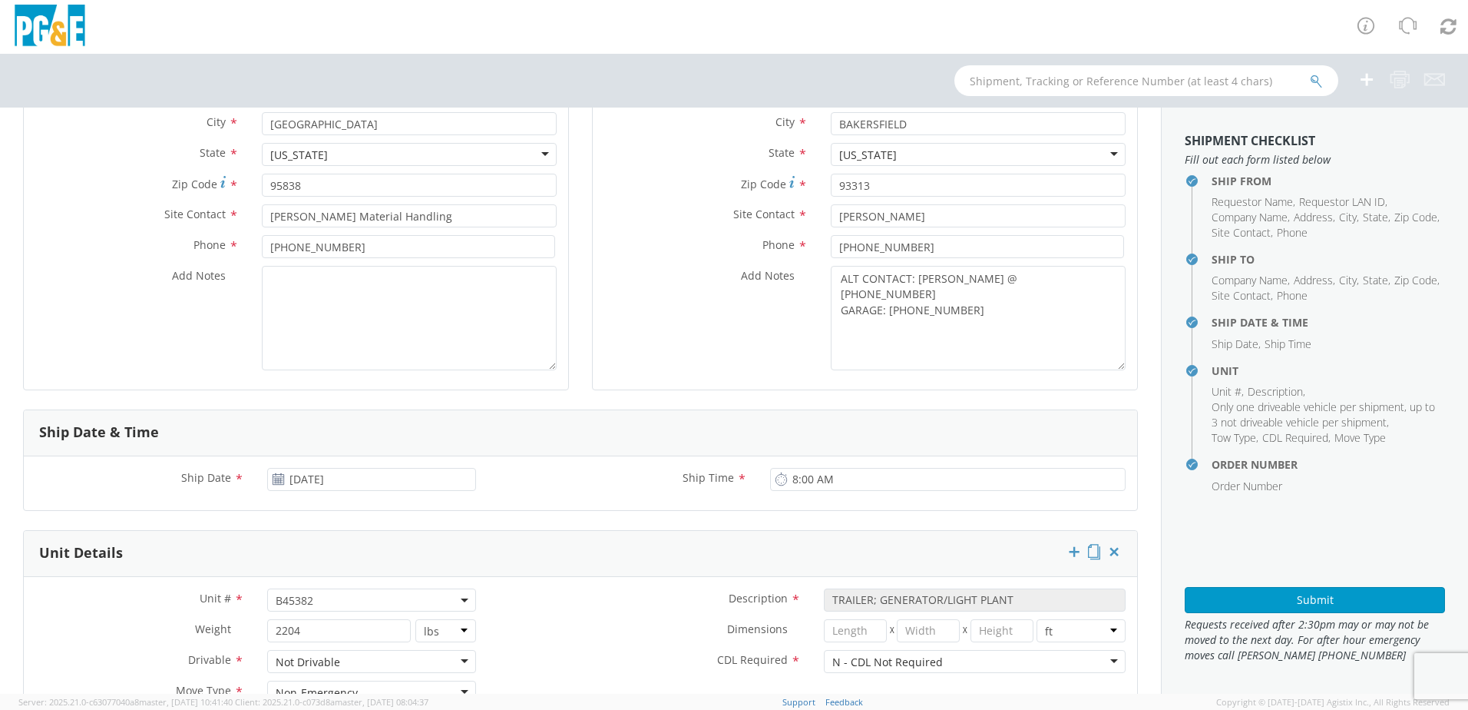
click at [317, 597] on span "B45382" at bounding box center [372, 600] width 192 height 15
click at [303, 624] on input "search" at bounding box center [370, 625] width 199 height 23
click at [313, 623] on input "search" at bounding box center [370, 625] width 199 height 23
paste input "B45383"
click at [557, 619] on label "Dimensions *" at bounding box center [650, 629] width 325 height 20
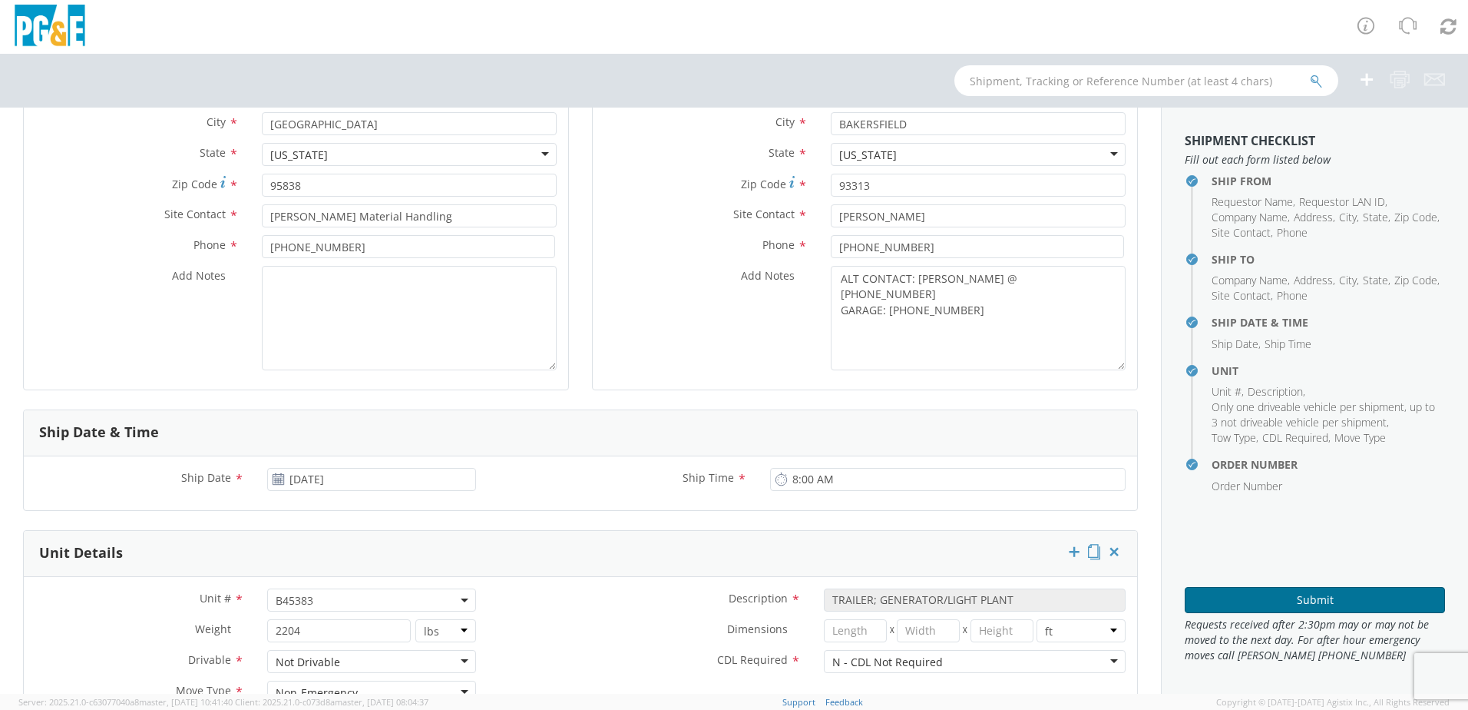
click at [1233, 593] on button "Submit" at bounding box center [1315, 600] width 260 height 26
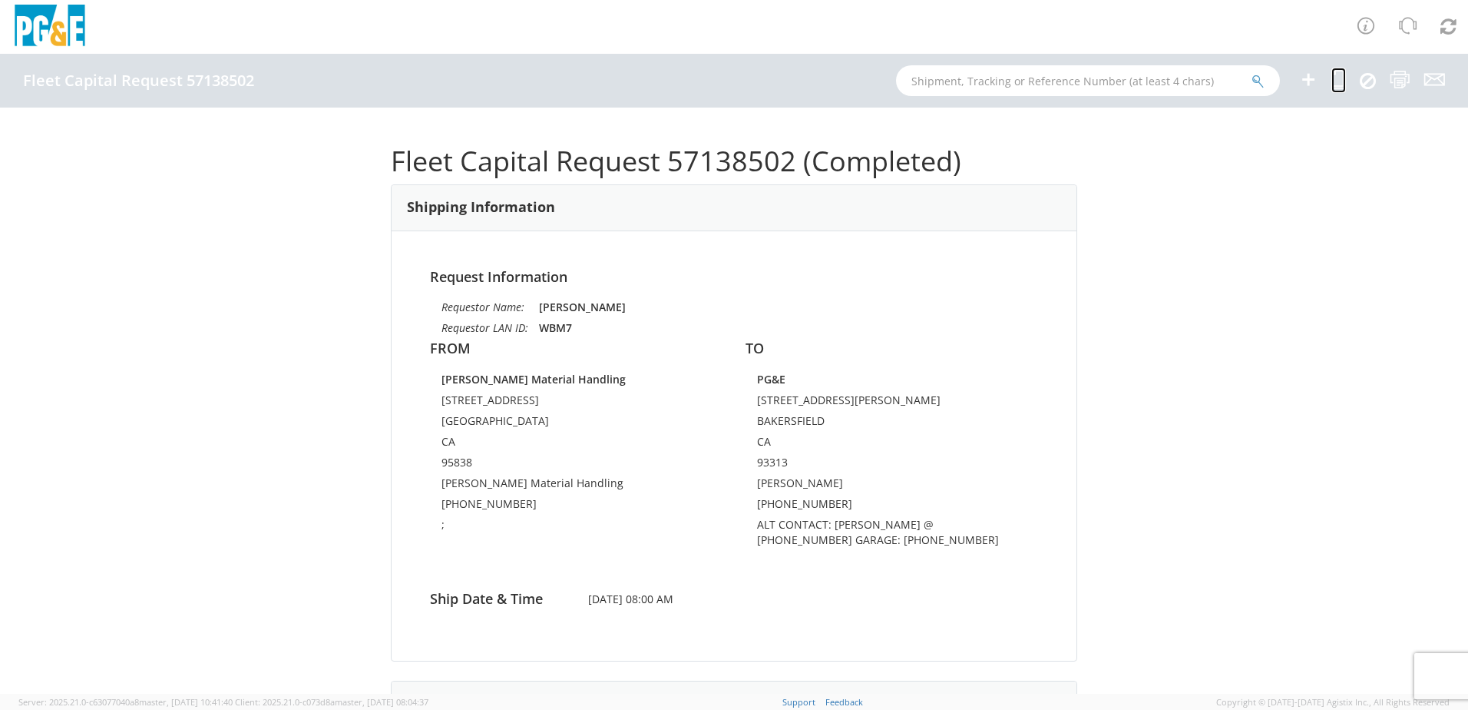
click at [1335, 85] on icon at bounding box center [1339, 79] width 15 height 19
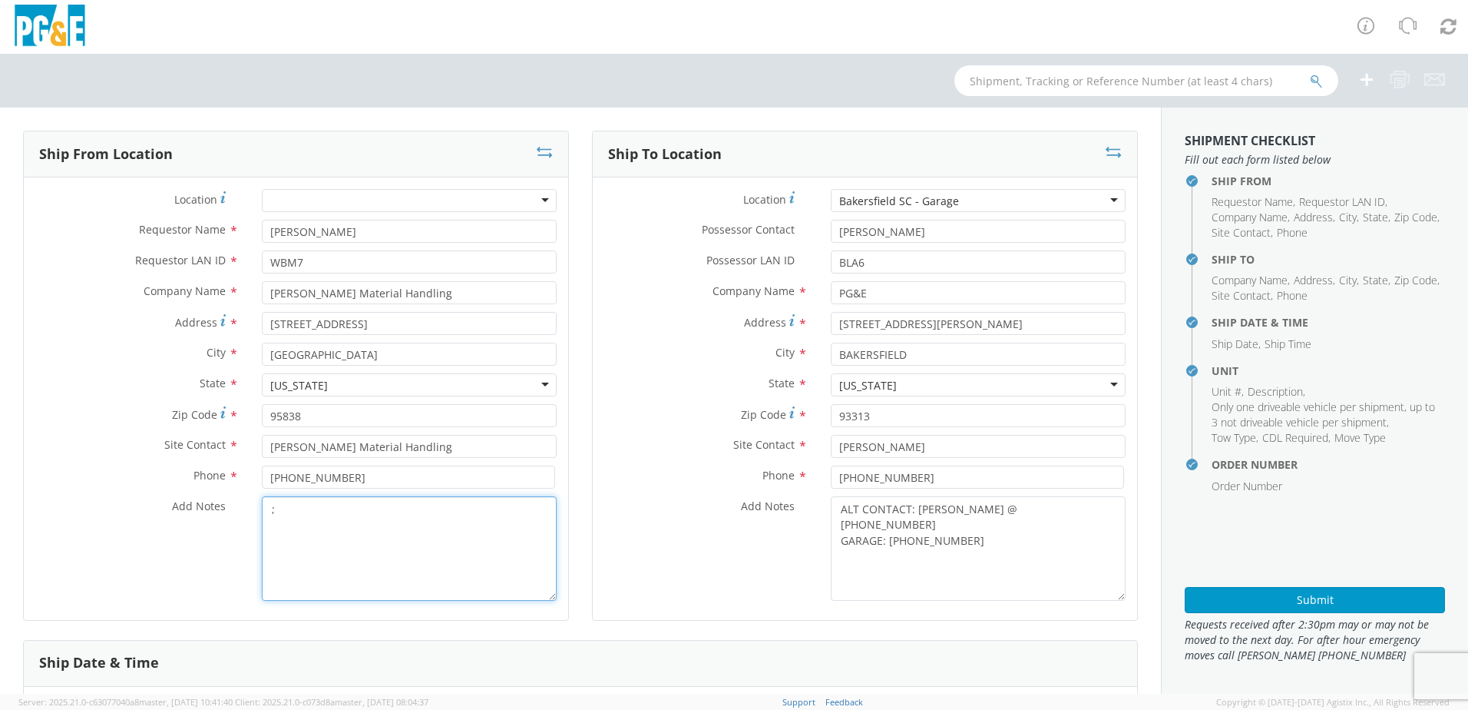
click at [293, 515] on textarea ";" at bounding box center [409, 548] width 295 height 104
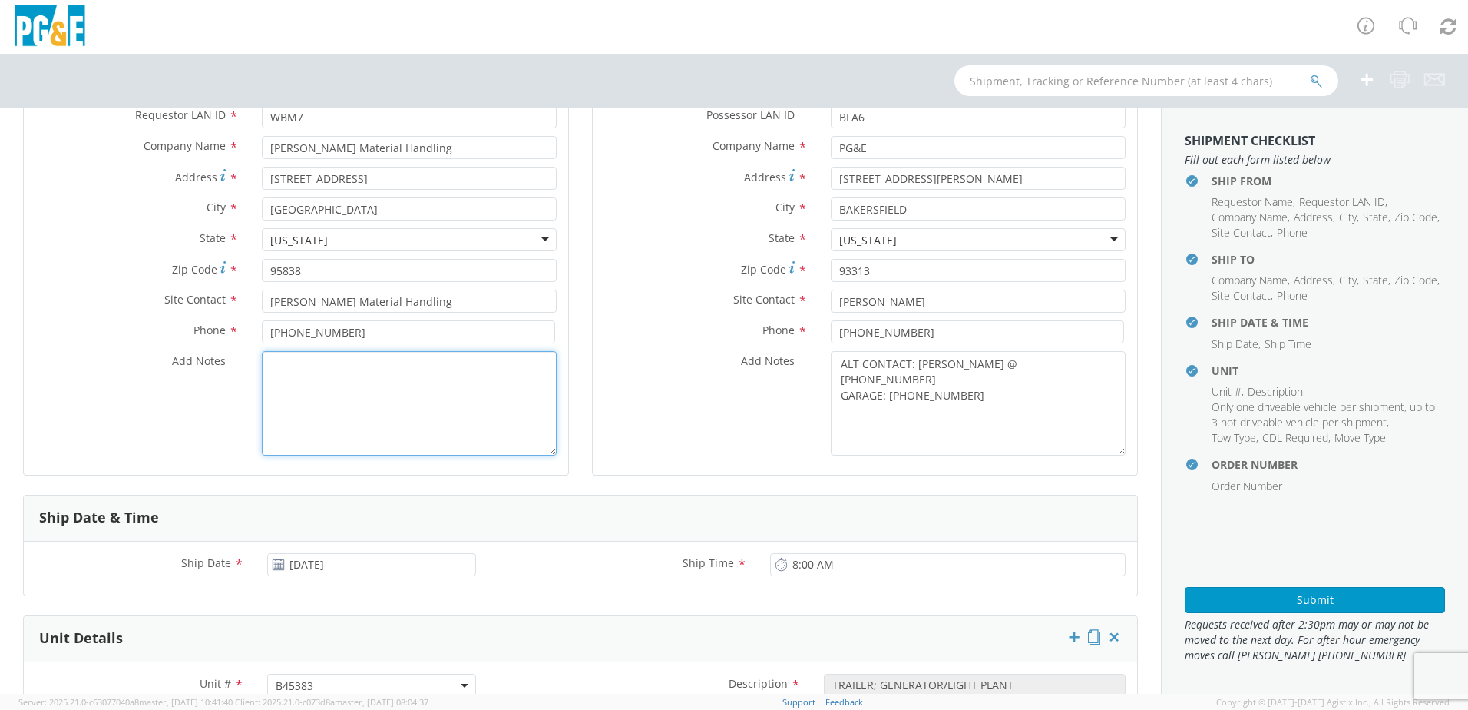
scroll to position [307, 0]
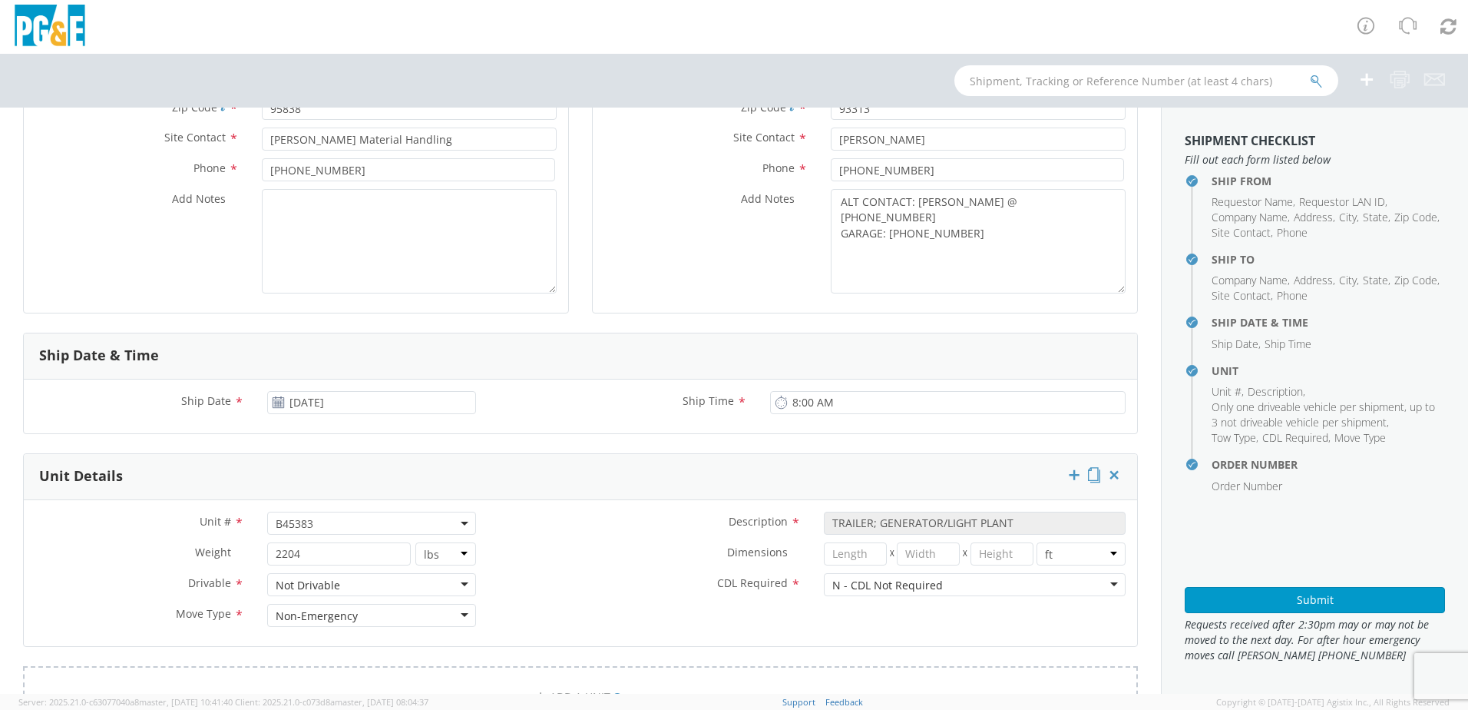
click at [330, 537] on div "Unit # * B45383 B45383" at bounding box center [256, 526] width 464 height 31
click at [319, 521] on span "B45383" at bounding box center [372, 523] width 192 height 15
click at [306, 556] on input "search" at bounding box center [370, 548] width 199 height 23
paste input "B45384"
click at [634, 556] on label "Dimensions *" at bounding box center [650, 552] width 325 height 20
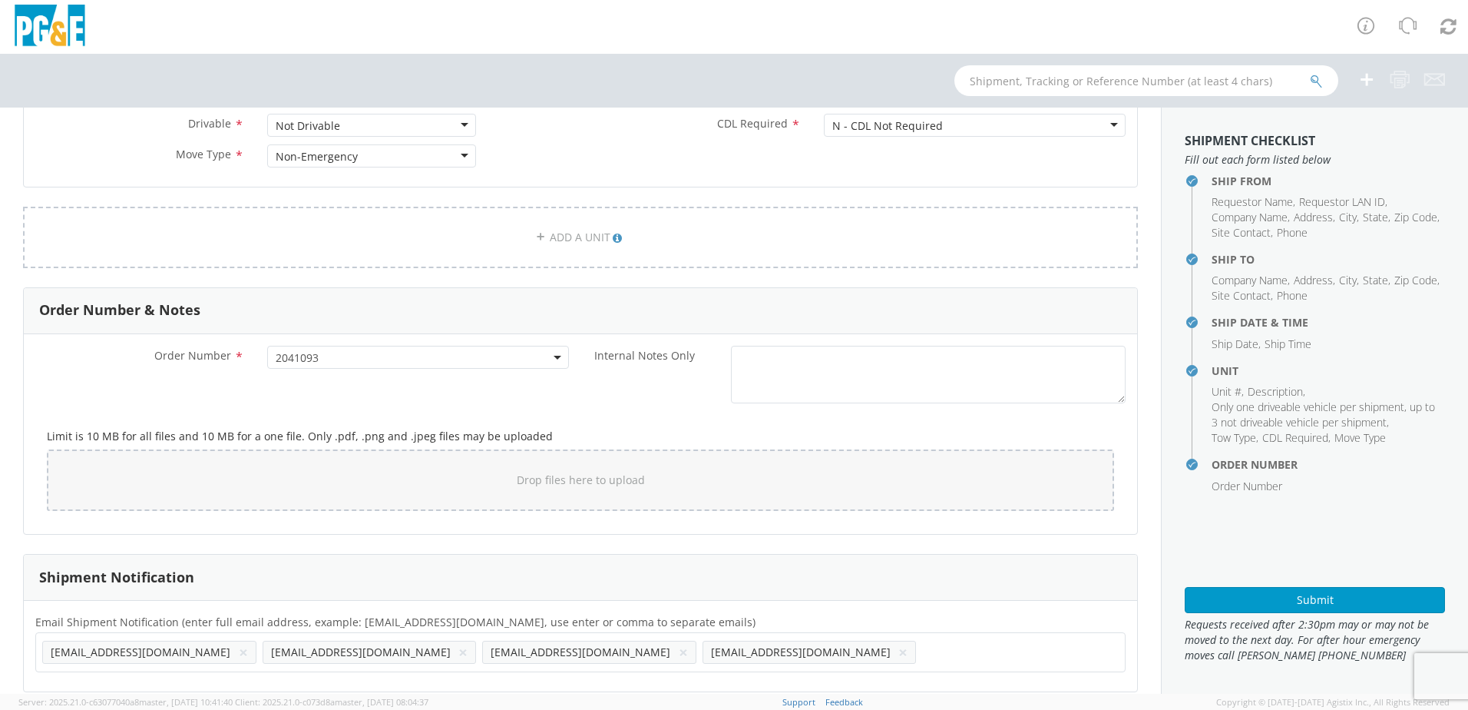
scroll to position [768, 0]
click at [1213, 596] on button "Submit" at bounding box center [1315, 600] width 260 height 26
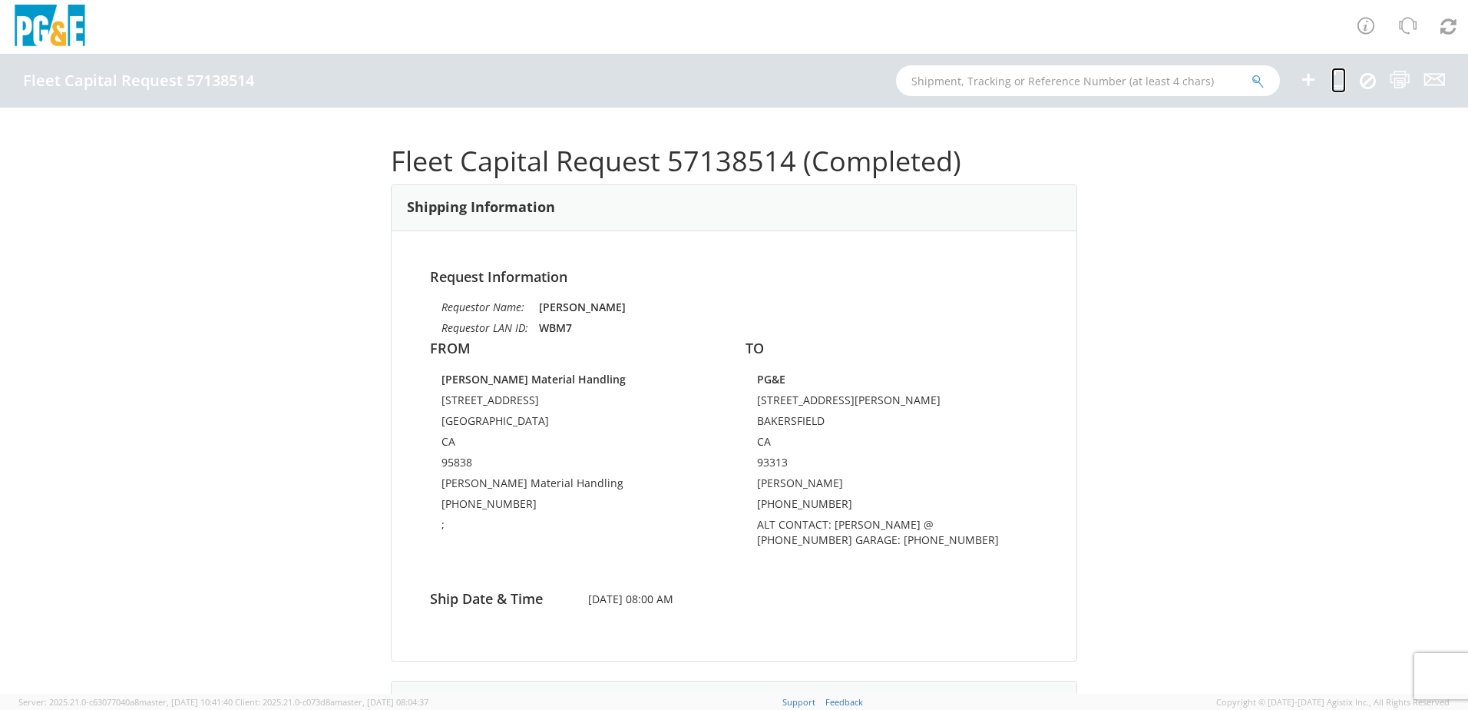
click at [1338, 87] on icon at bounding box center [1339, 79] width 15 height 19
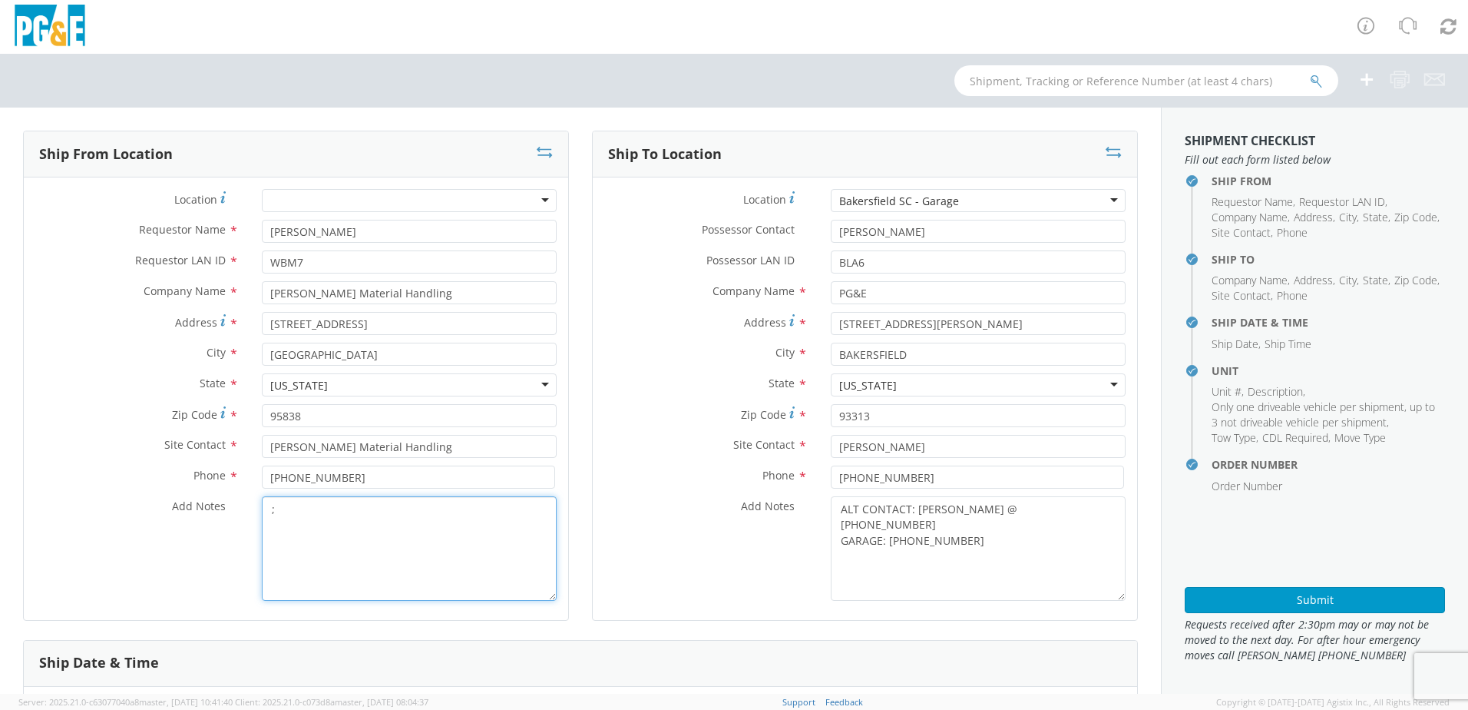
click at [357, 515] on textarea ";" at bounding box center [409, 548] width 295 height 104
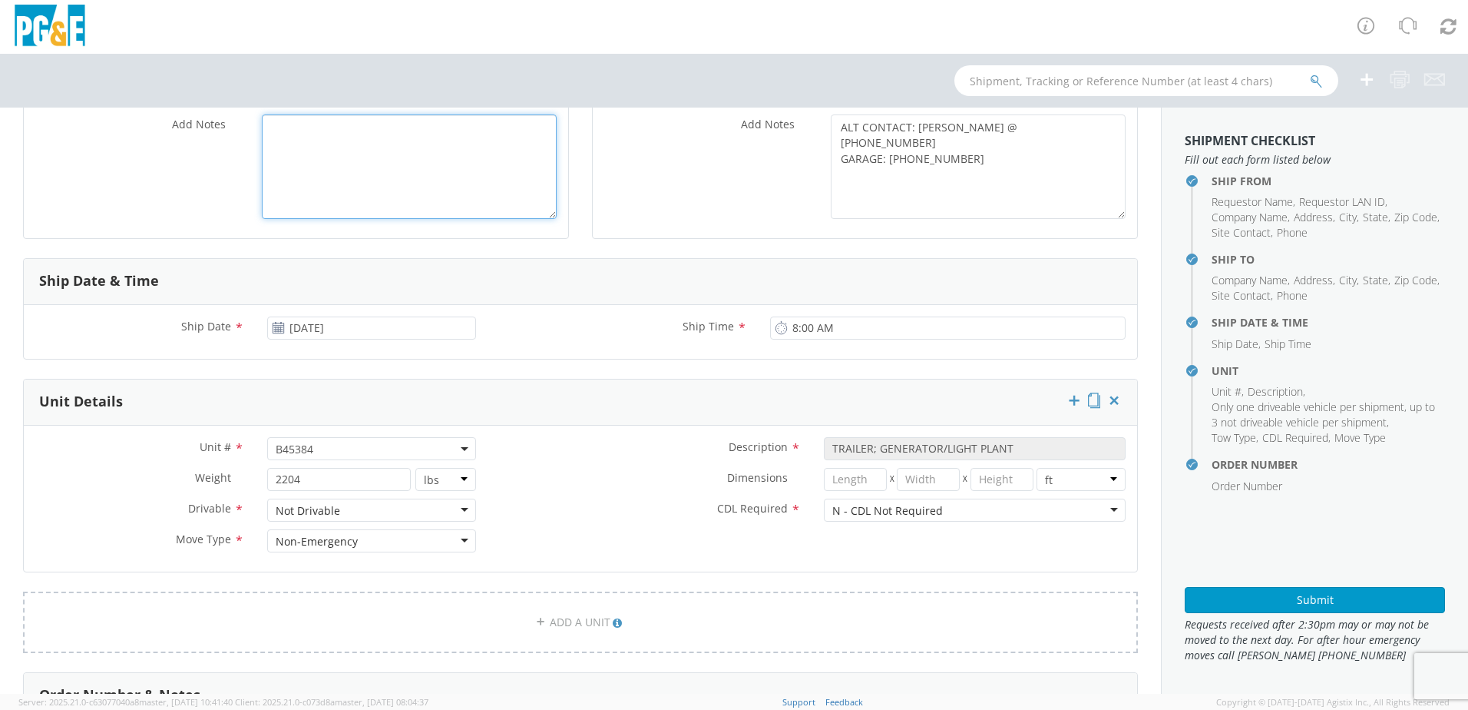
scroll to position [384, 0]
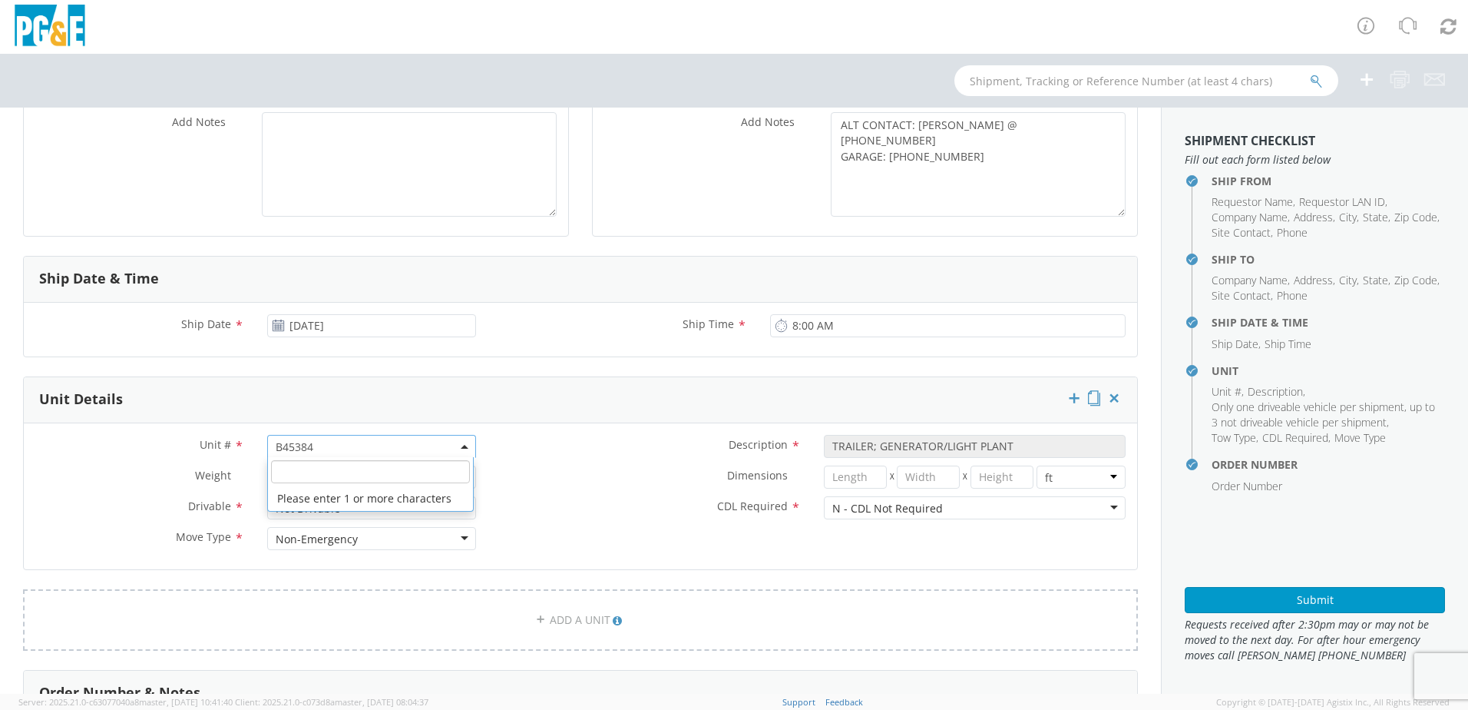
click at [350, 451] on span "B45384" at bounding box center [372, 446] width 192 height 15
click at [300, 472] on input "search" at bounding box center [370, 471] width 199 height 23
paste input "B44229"
click at [617, 485] on div "Dimensions * X X in cm ft" at bounding box center [813, 476] width 650 height 23
click at [1254, 594] on button "Submit" at bounding box center [1315, 600] width 260 height 26
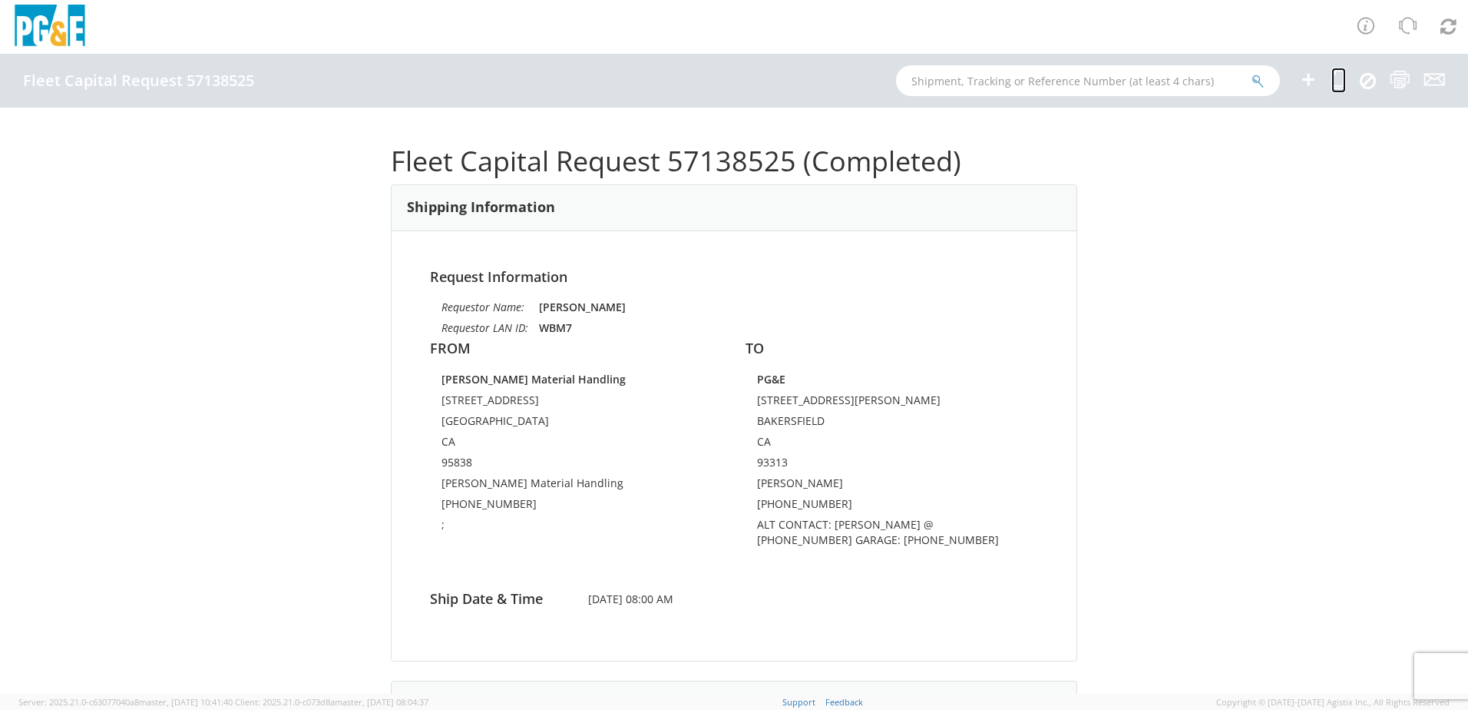
click at [1333, 81] on icon at bounding box center [1339, 79] width 15 height 19
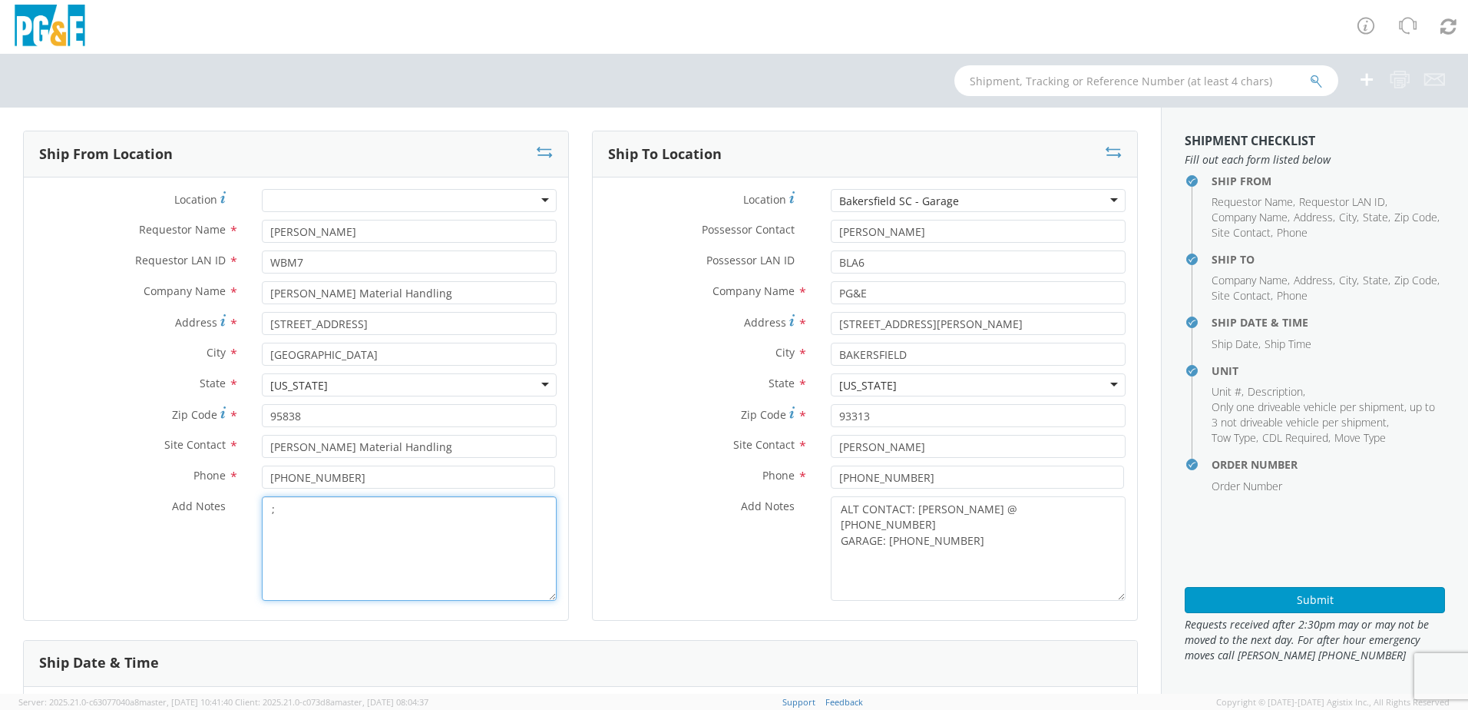
click at [301, 504] on textarea ";" at bounding box center [409, 548] width 295 height 104
click at [980, 186] on div "Location * [GEOGRAPHIC_DATA] [GEOGRAPHIC_DATA] - Garage [GEOGRAPHIC_DATA] (OBSO…" at bounding box center [865, 398] width 544 height 442
click at [983, 196] on div "Bakersfield SC - Garage" at bounding box center [978, 200] width 295 height 23
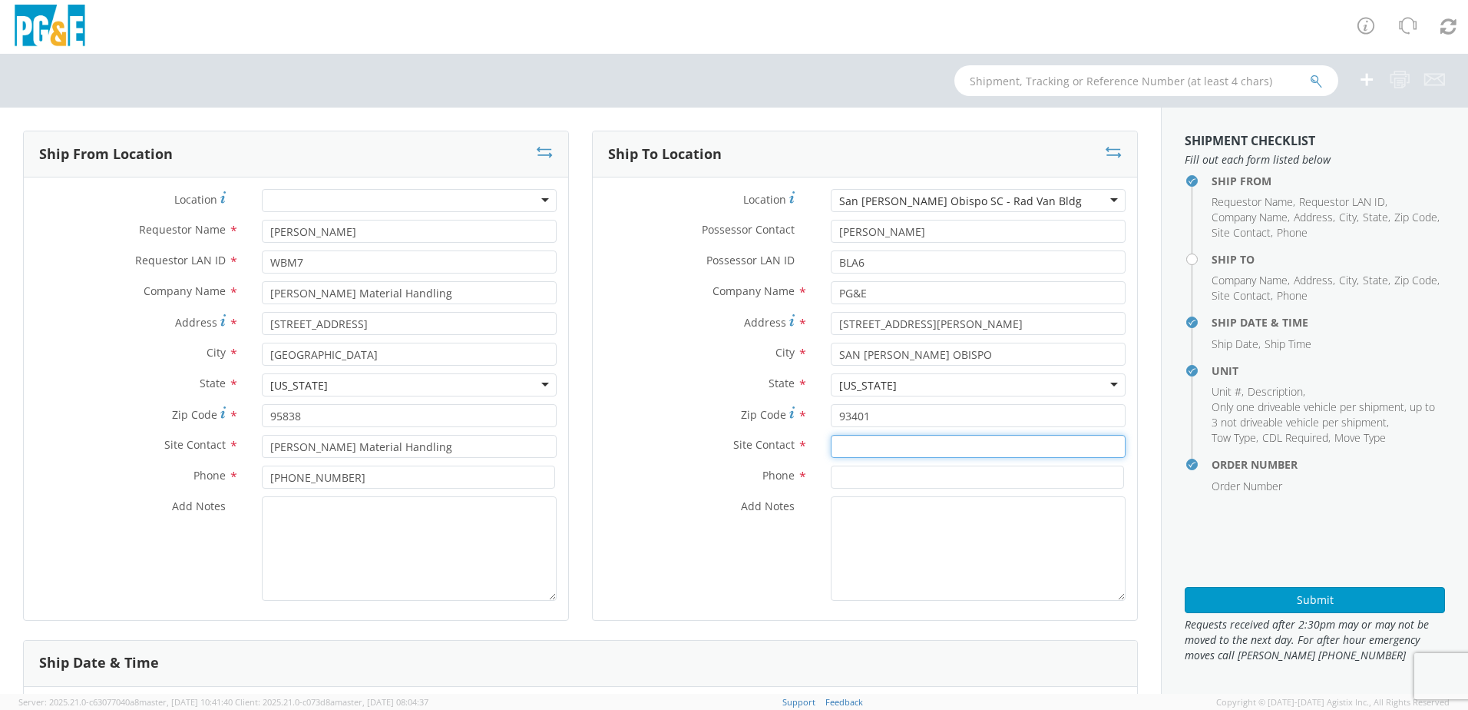
click at [849, 445] on input "text" at bounding box center [978, 446] width 295 height 23
paste input "[PERSON_NAME]"
click at [874, 478] on input at bounding box center [977, 476] width 293 height 23
paste input "[PHONE_NUMBER]"
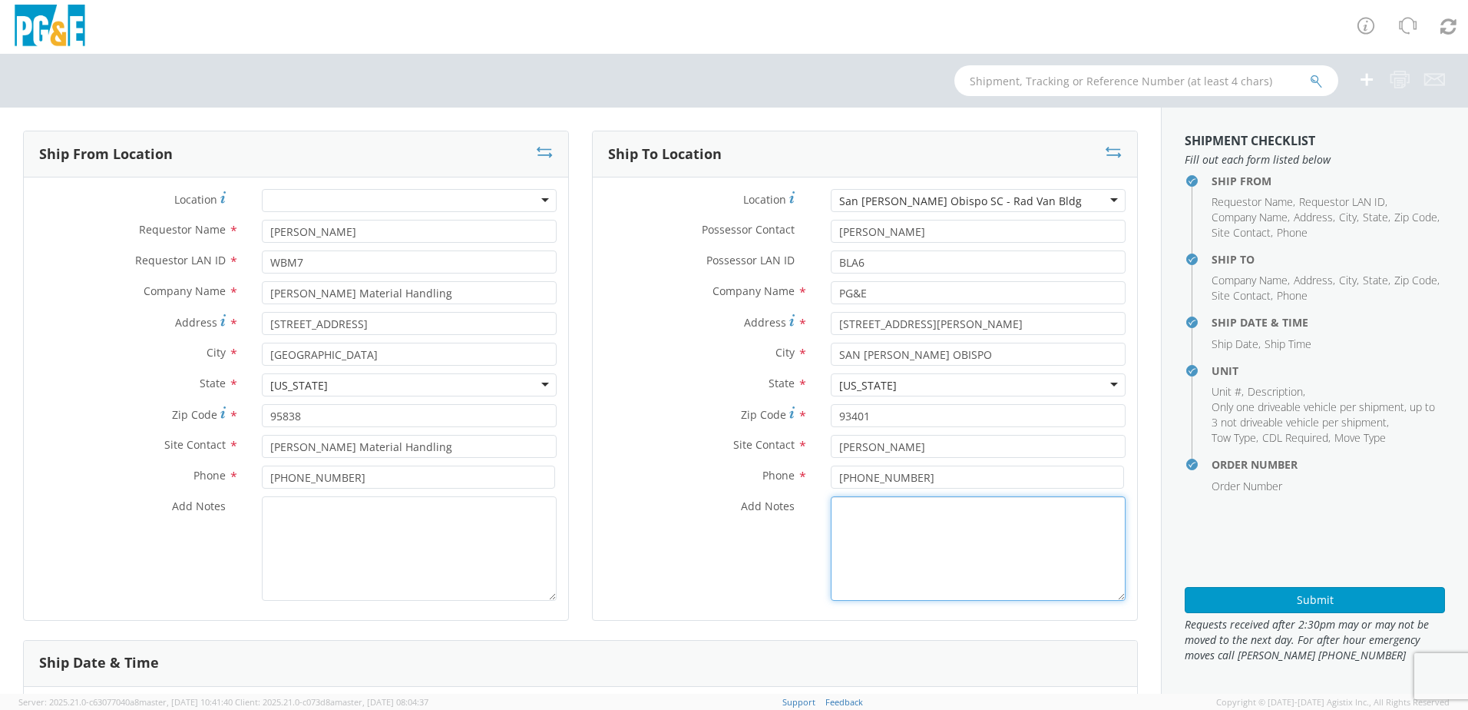
click at [864, 504] on textarea "Add Notes *" at bounding box center [978, 548] width 295 height 104
click at [922, 521] on textarea "ALT CONTACT:" at bounding box center [978, 548] width 295 height 104
paste textarea "[PERSON_NAME] @ [PHONE_NUMBER]"
click at [895, 521] on textarea "ALT CONTACT: [PERSON_NAME] @ [PHONE_NUMBER] GARAGE:" at bounding box center [978, 548] width 295 height 104
paste textarea "[PHONE_NUMBER]"
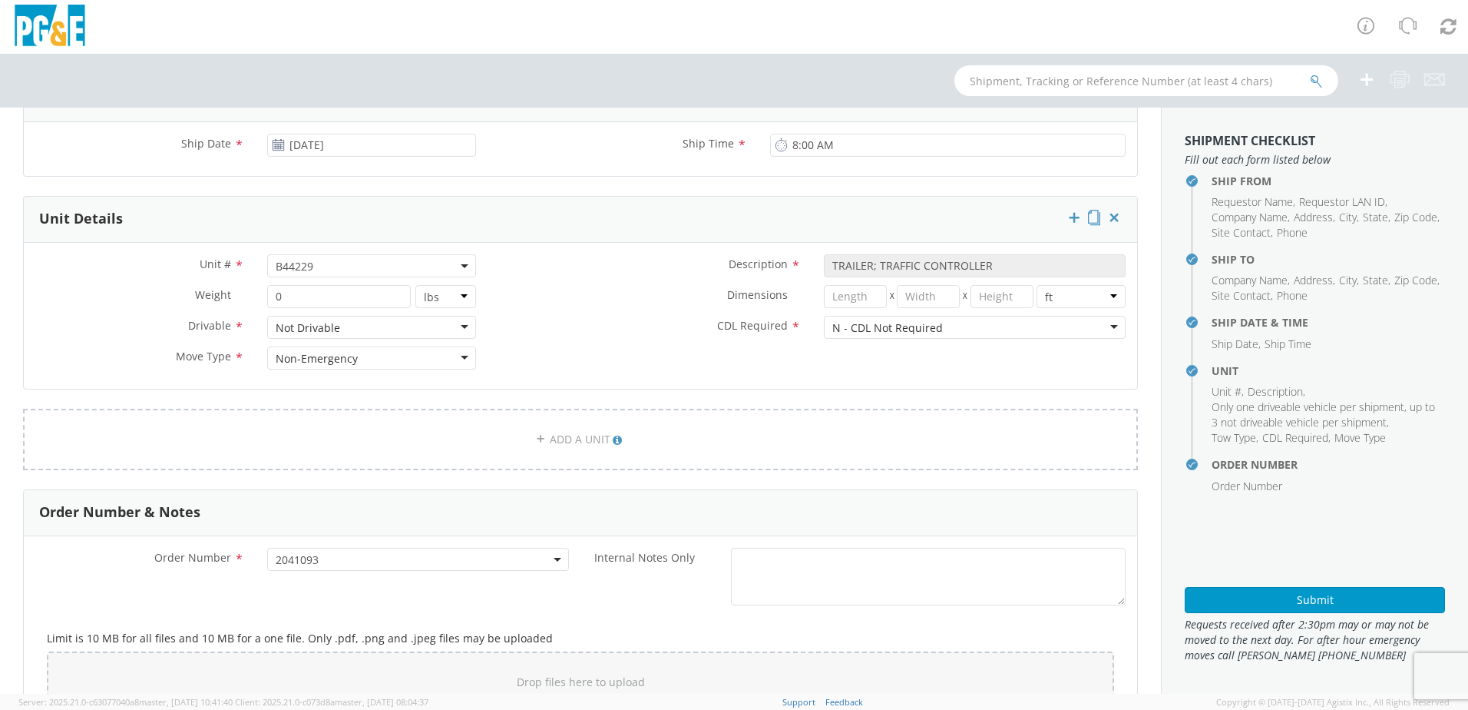
scroll to position [784, 0]
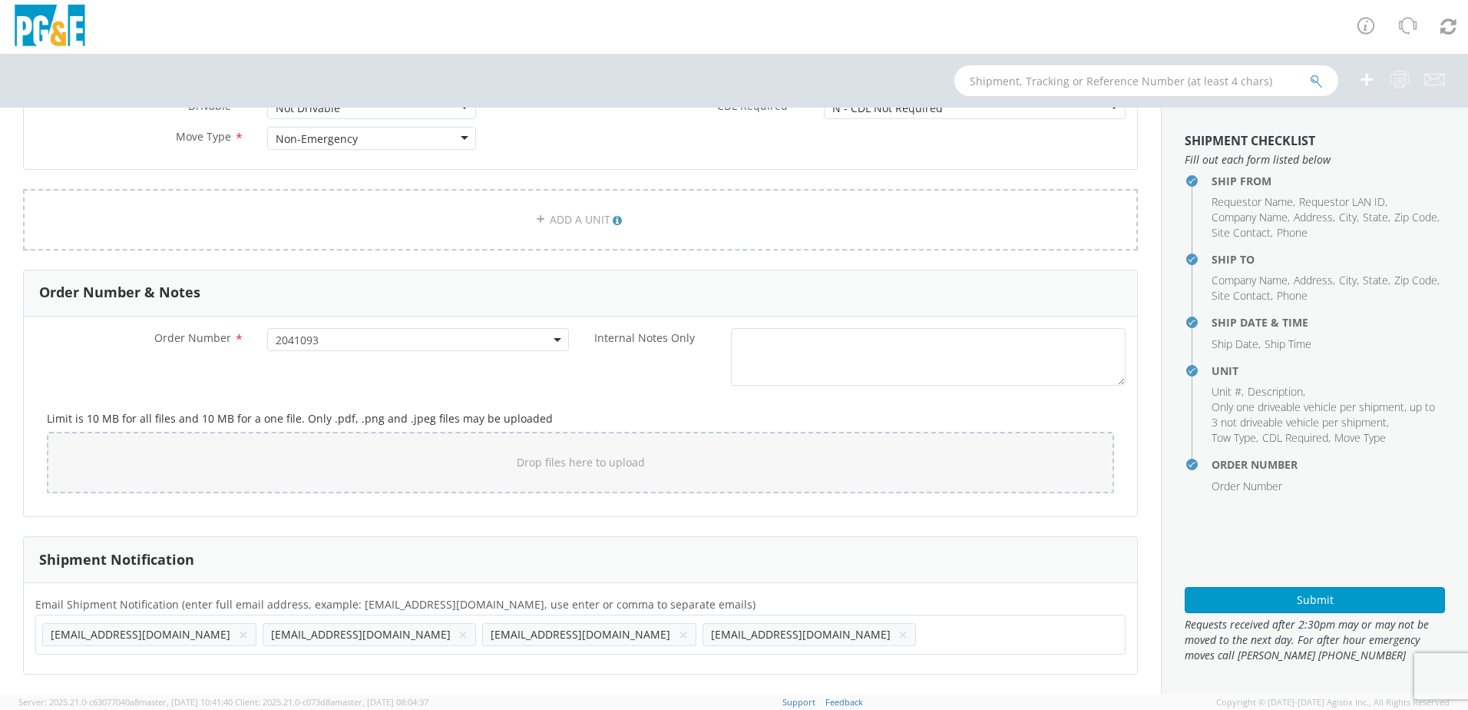
click at [679, 634] on button "×" at bounding box center [683, 634] width 9 height 18
click at [703, 634] on input "text" at bounding box center [711, 634] width 16 height 22
paste input "[EMAIL_ADDRESS][DOMAIN_NAME]"
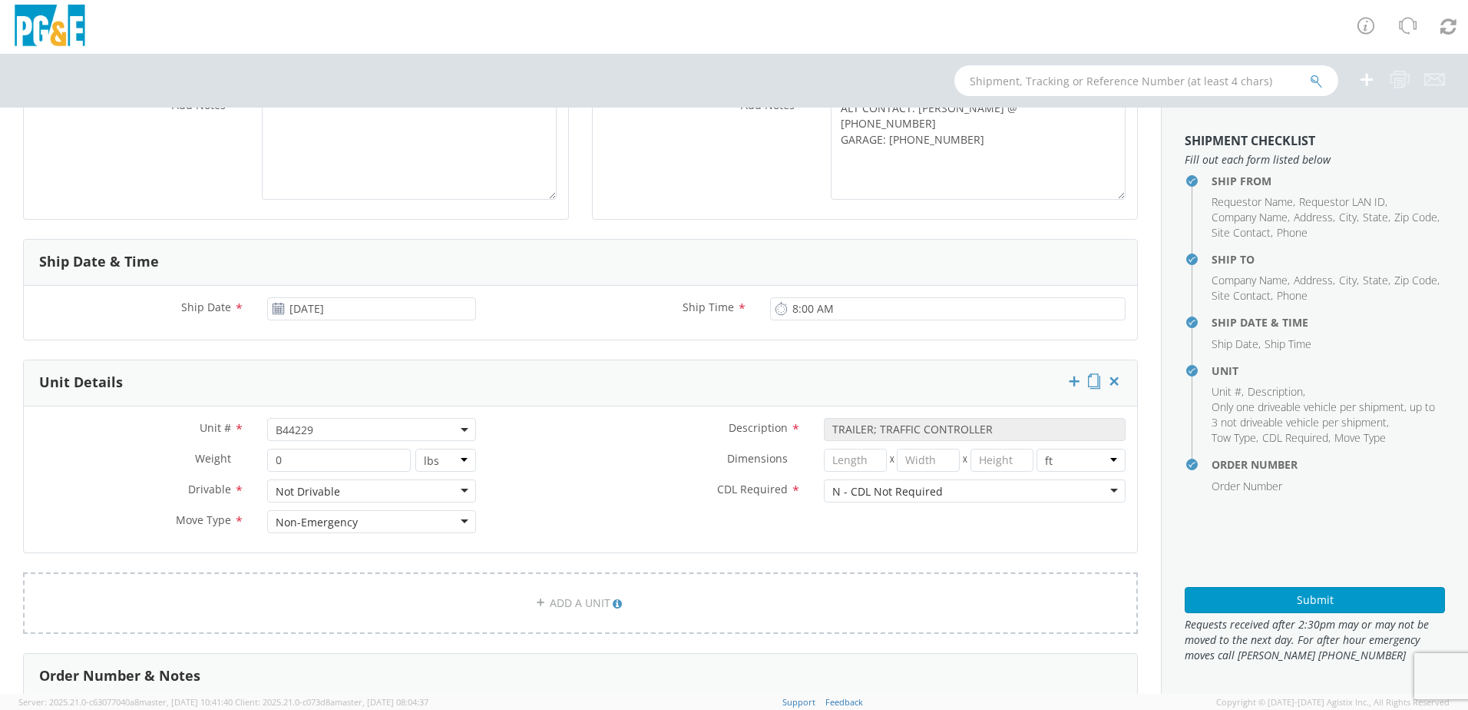
scroll to position [477, 0]
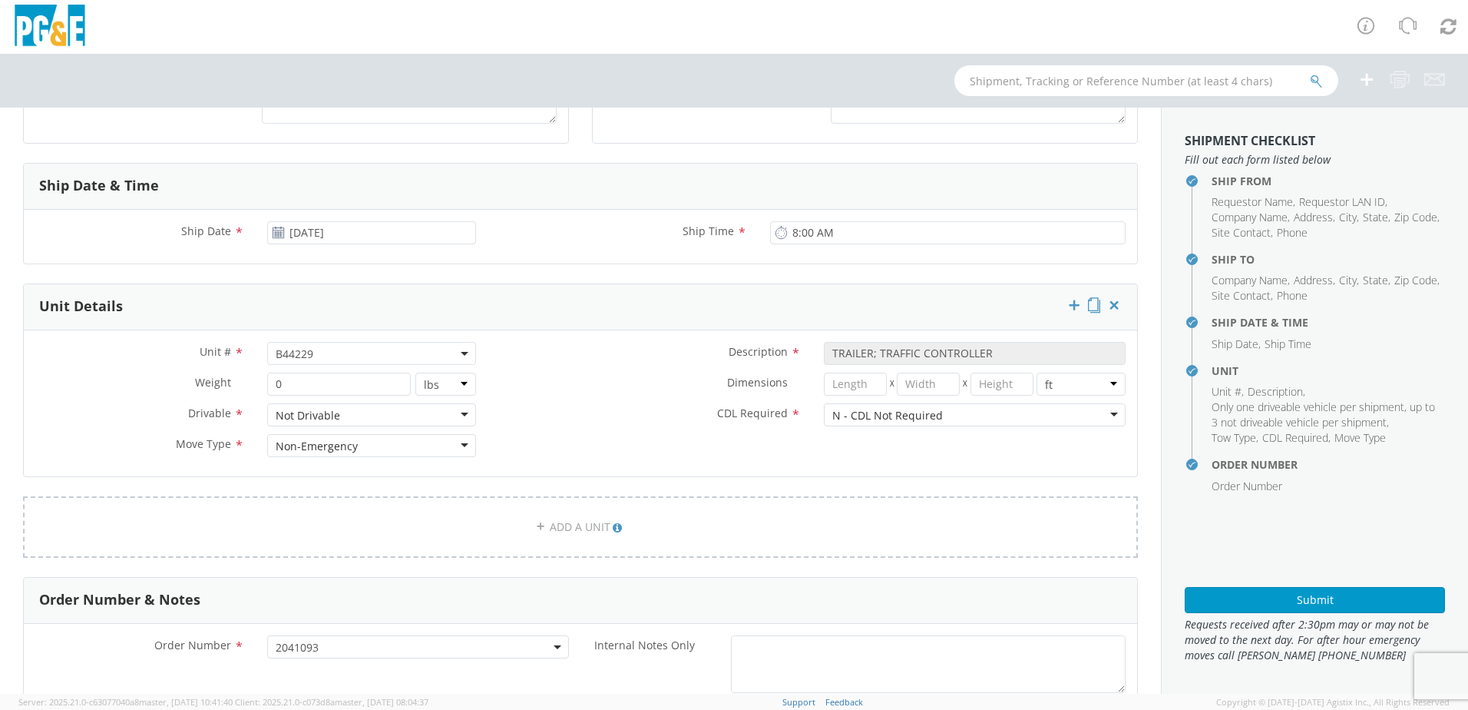
drag, startPoint x: 333, startPoint y: 355, endPoint x: 323, endPoint y: 361, distance: 11.7
click at [333, 355] on span "B44229" at bounding box center [372, 353] width 192 height 15
click at [306, 381] on input "search" at bounding box center [370, 378] width 199 height 23
paste input "B45368"
click at [552, 385] on label "Dimensions *" at bounding box center [650, 382] width 325 height 20
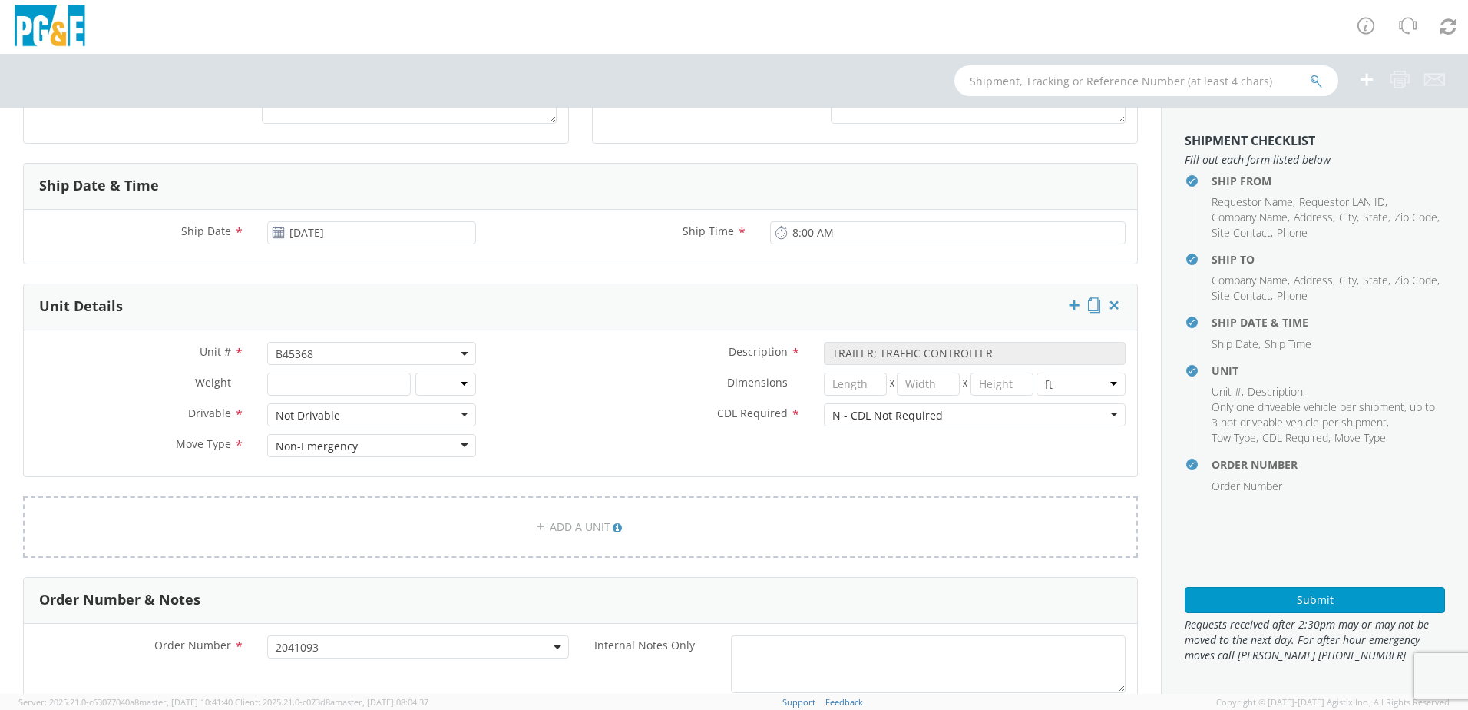
scroll to position [554, 0]
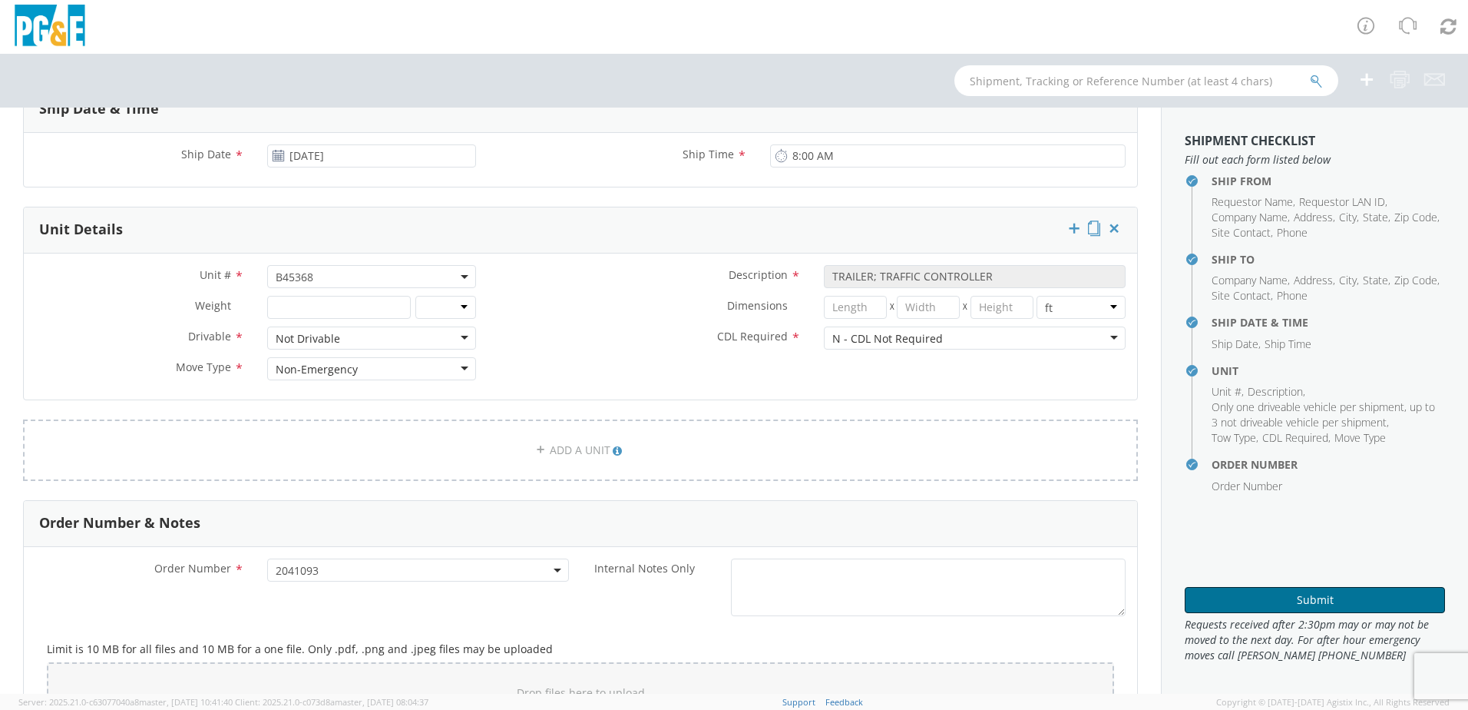
click at [1270, 602] on button "Submit" at bounding box center [1315, 600] width 260 height 26
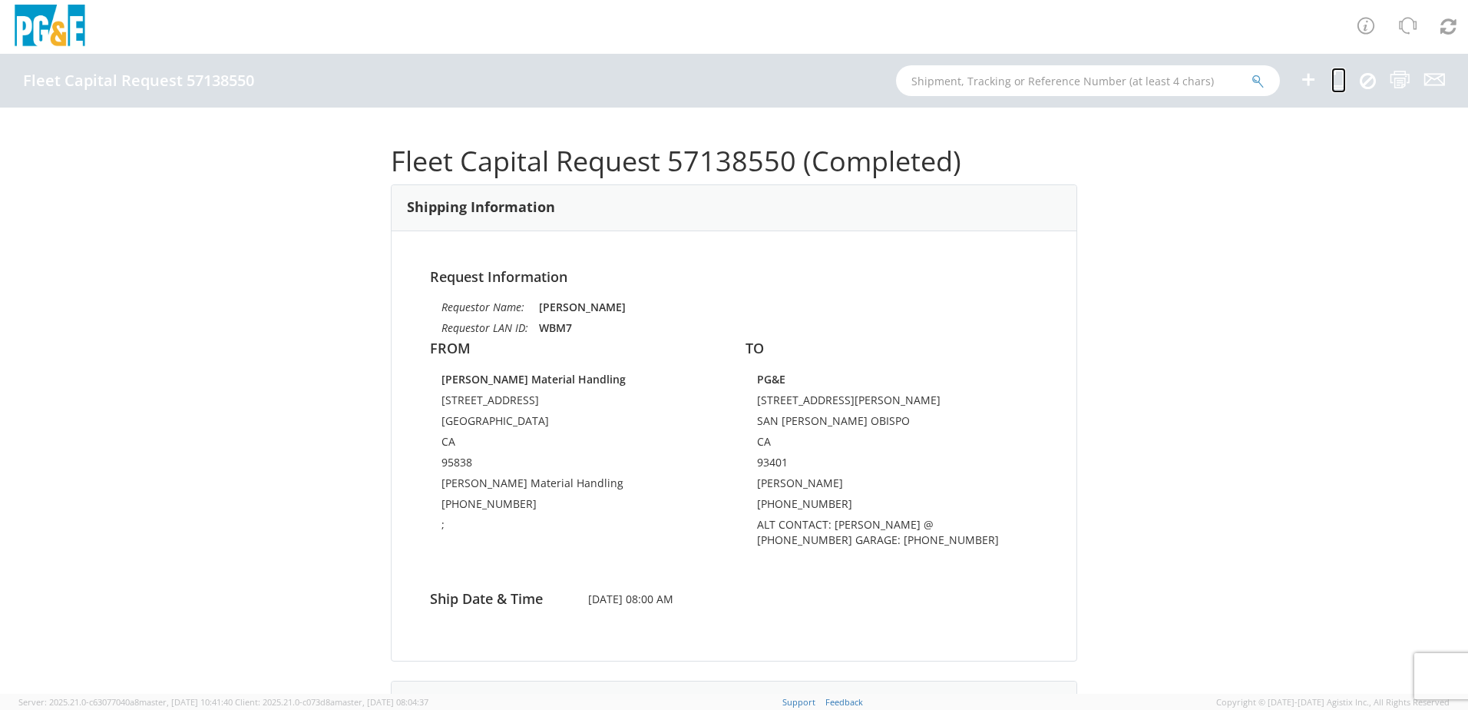
click at [1335, 75] on icon at bounding box center [1339, 79] width 15 height 19
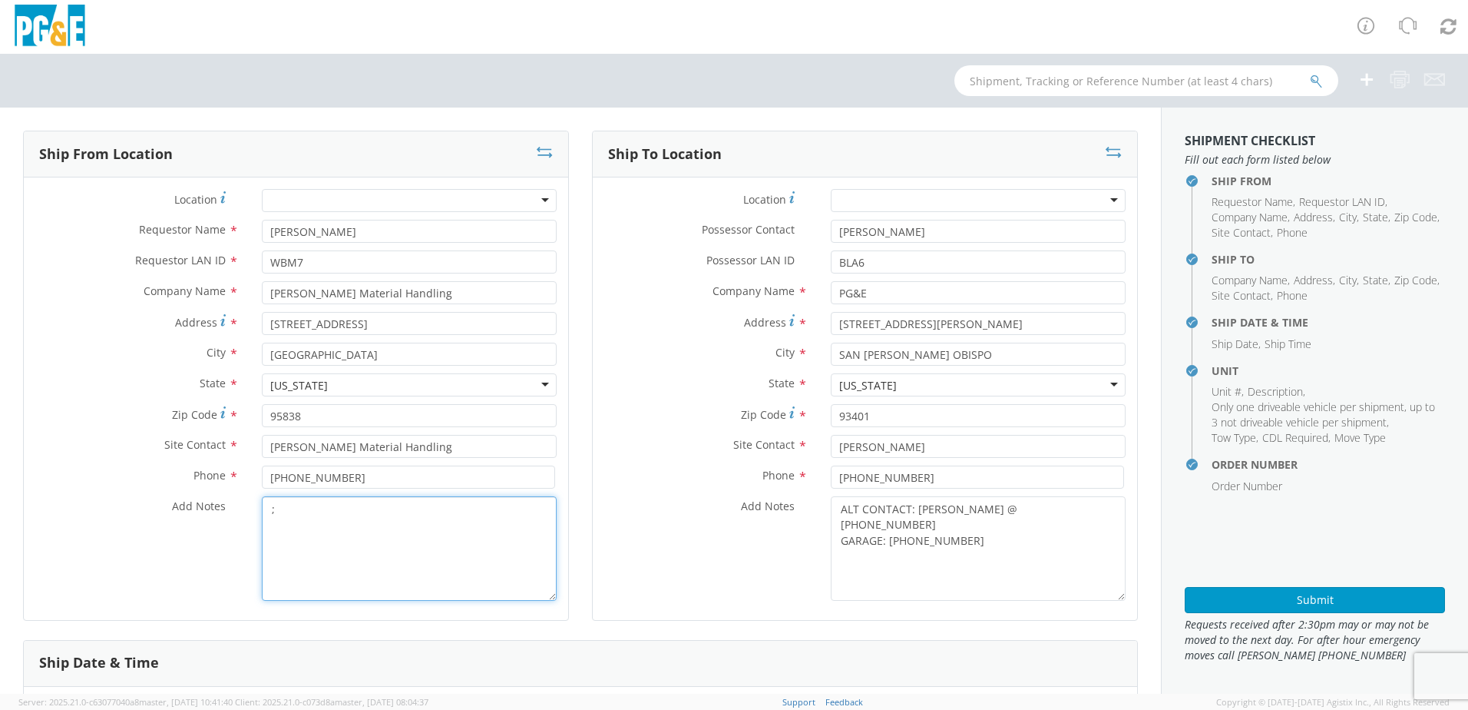
click at [286, 518] on textarea ";" at bounding box center [409, 548] width 295 height 104
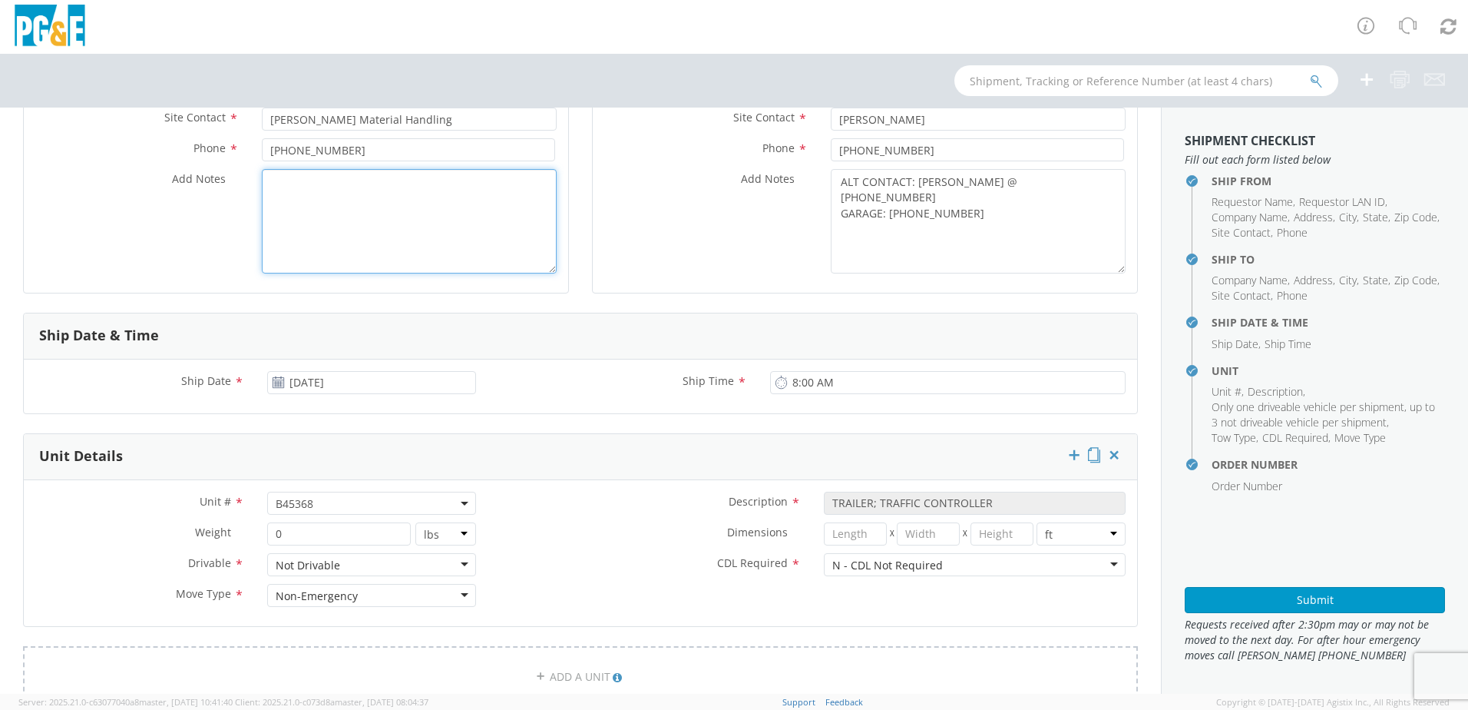
scroll to position [461, 0]
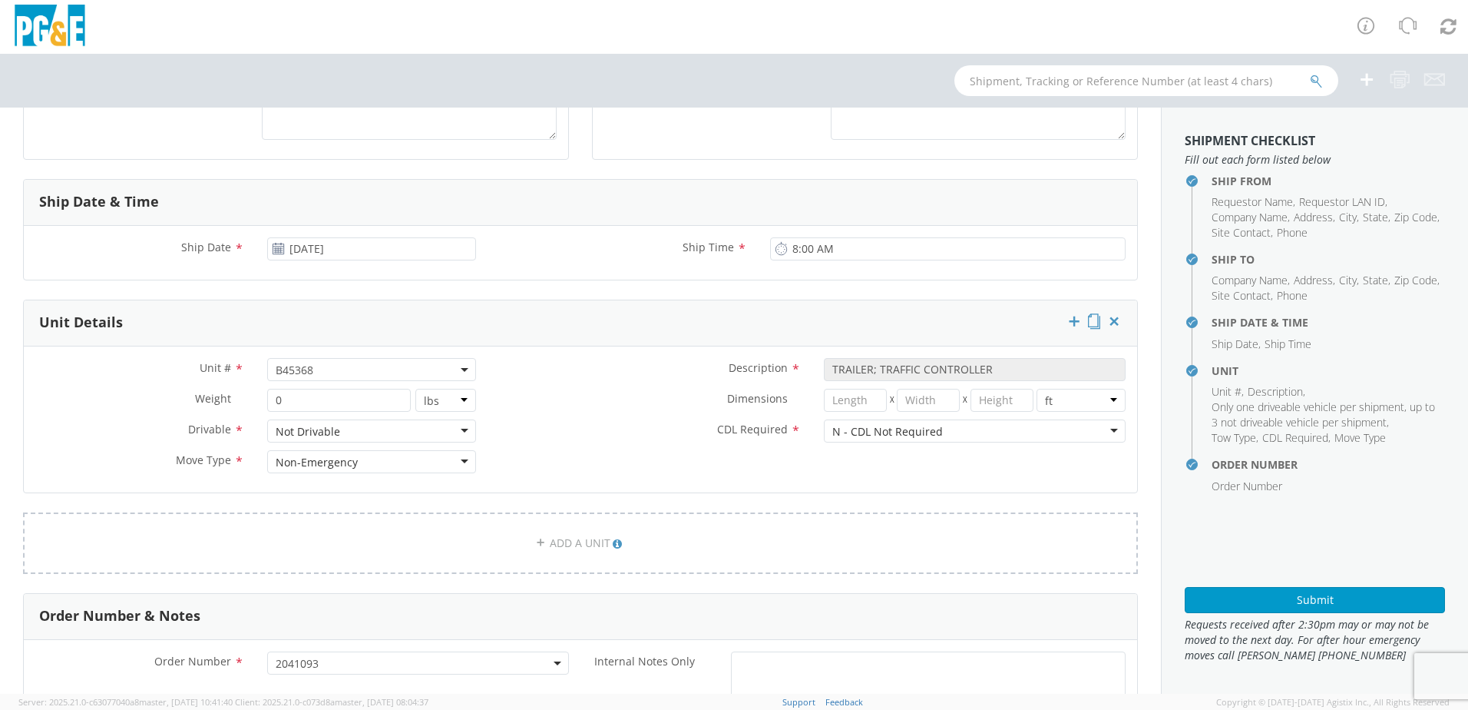
click at [316, 369] on span "B45368" at bounding box center [372, 369] width 192 height 15
click at [307, 392] on input "search" at bounding box center [370, 394] width 199 height 23
paste input "B45369"
click at [597, 402] on label "Dimensions *" at bounding box center [650, 399] width 325 height 20
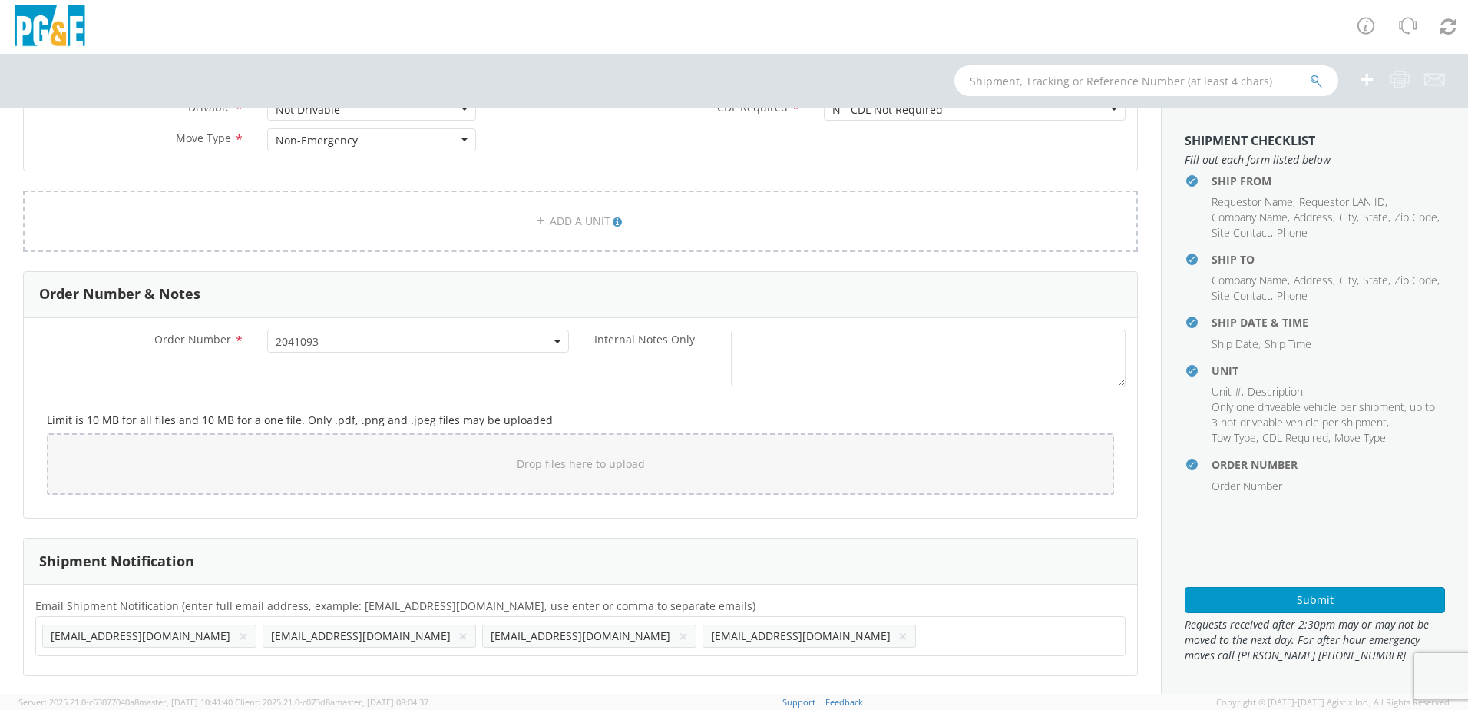
scroll to position [784, 0]
click at [1290, 602] on button "Submit" at bounding box center [1315, 600] width 260 height 26
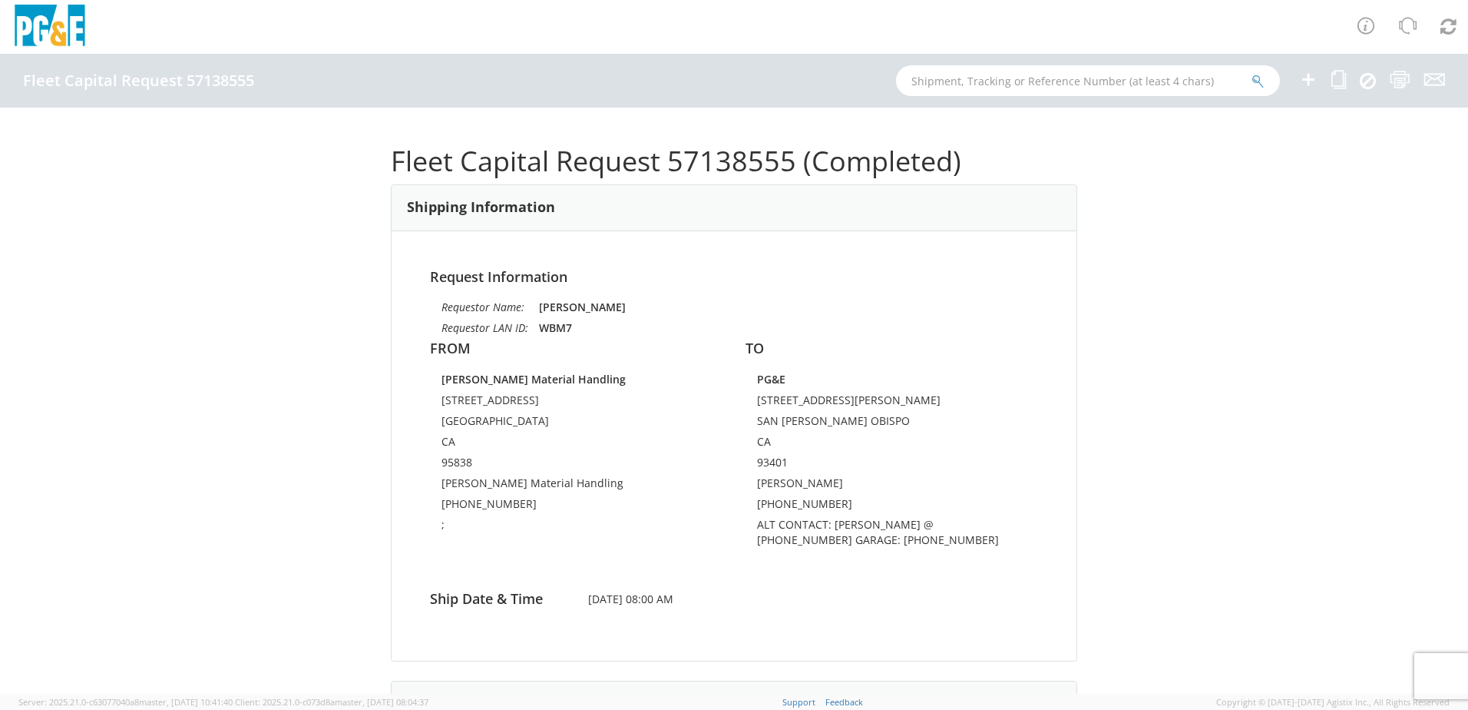
click at [1331, 81] on ul at bounding box center [1362, 81] width 165 height 54
click at [1340, 74] on icon at bounding box center [1339, 79] width 15 height 19
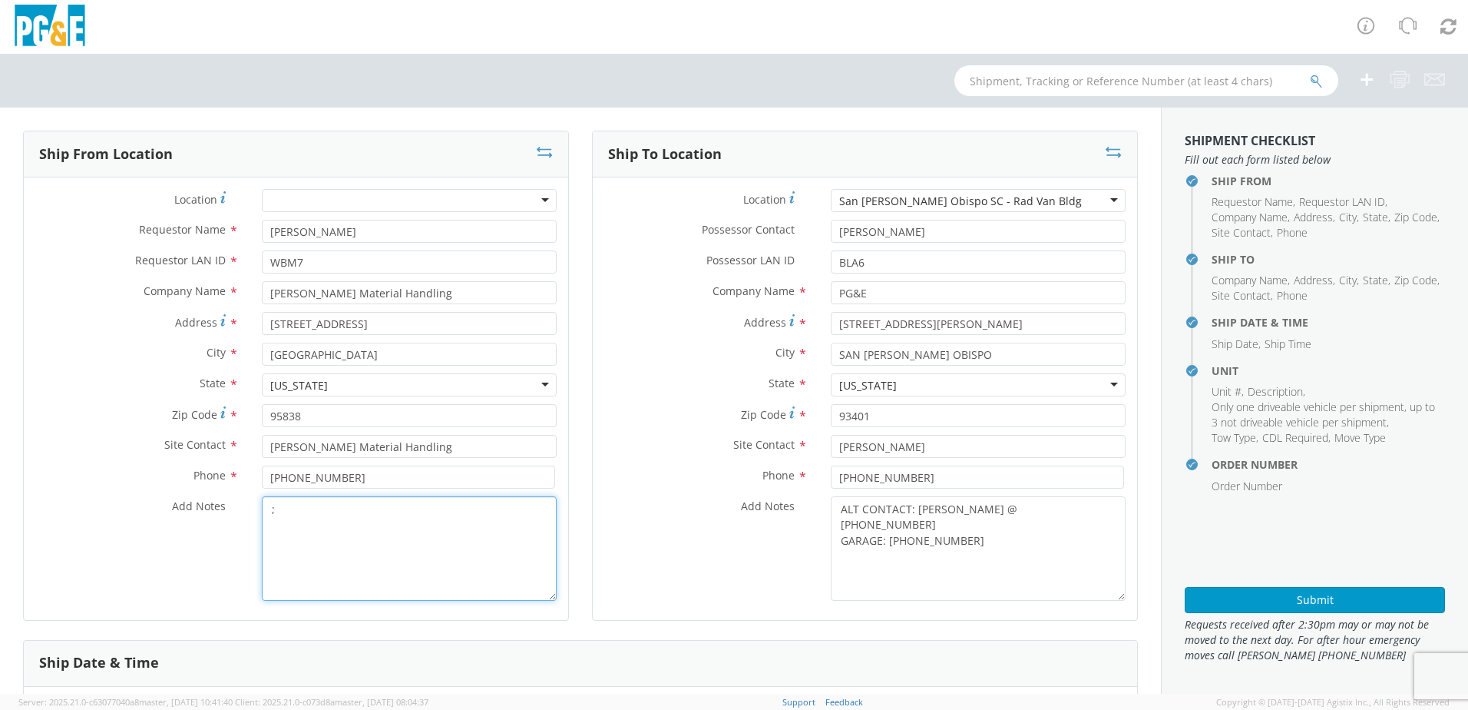
click at [306, 524] on textarea ";" at bounding box center [409, 548] width 295 height 104
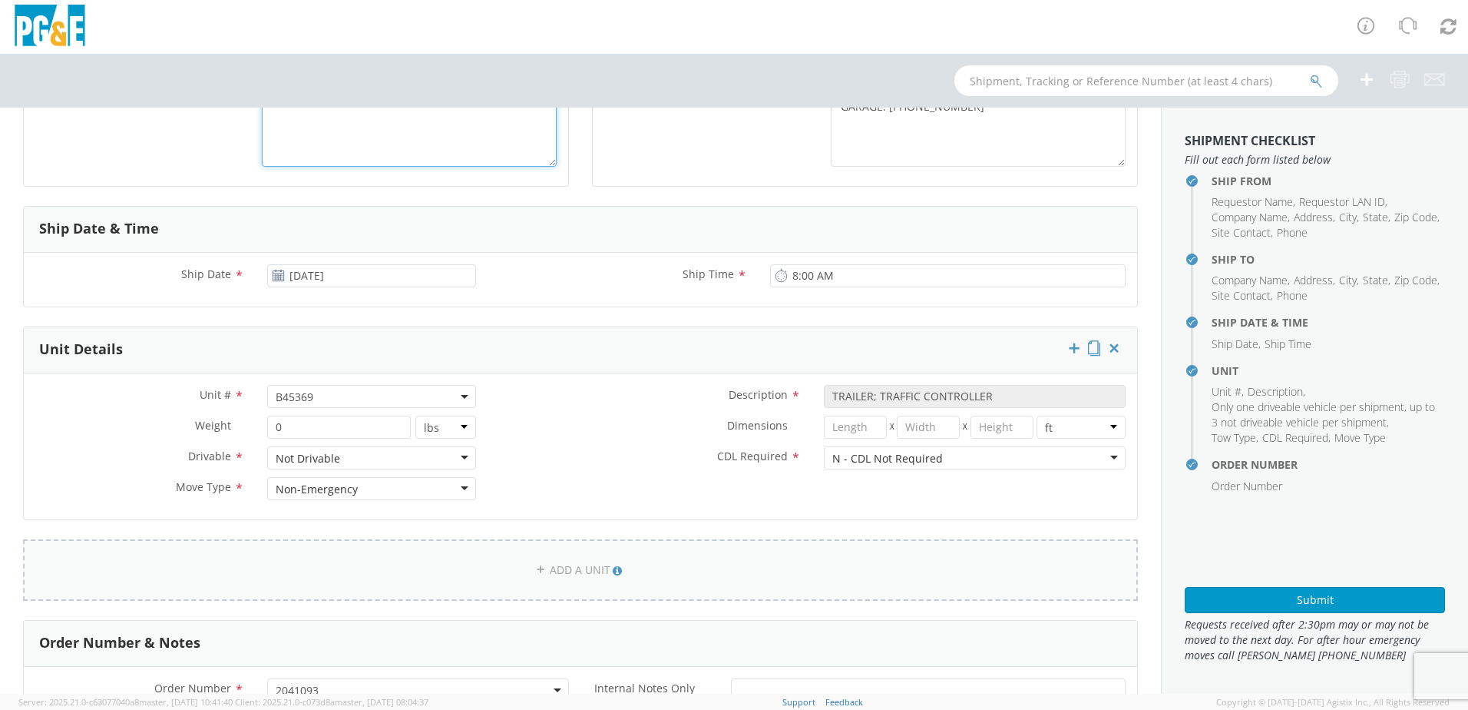
scroll to position [461, 0]
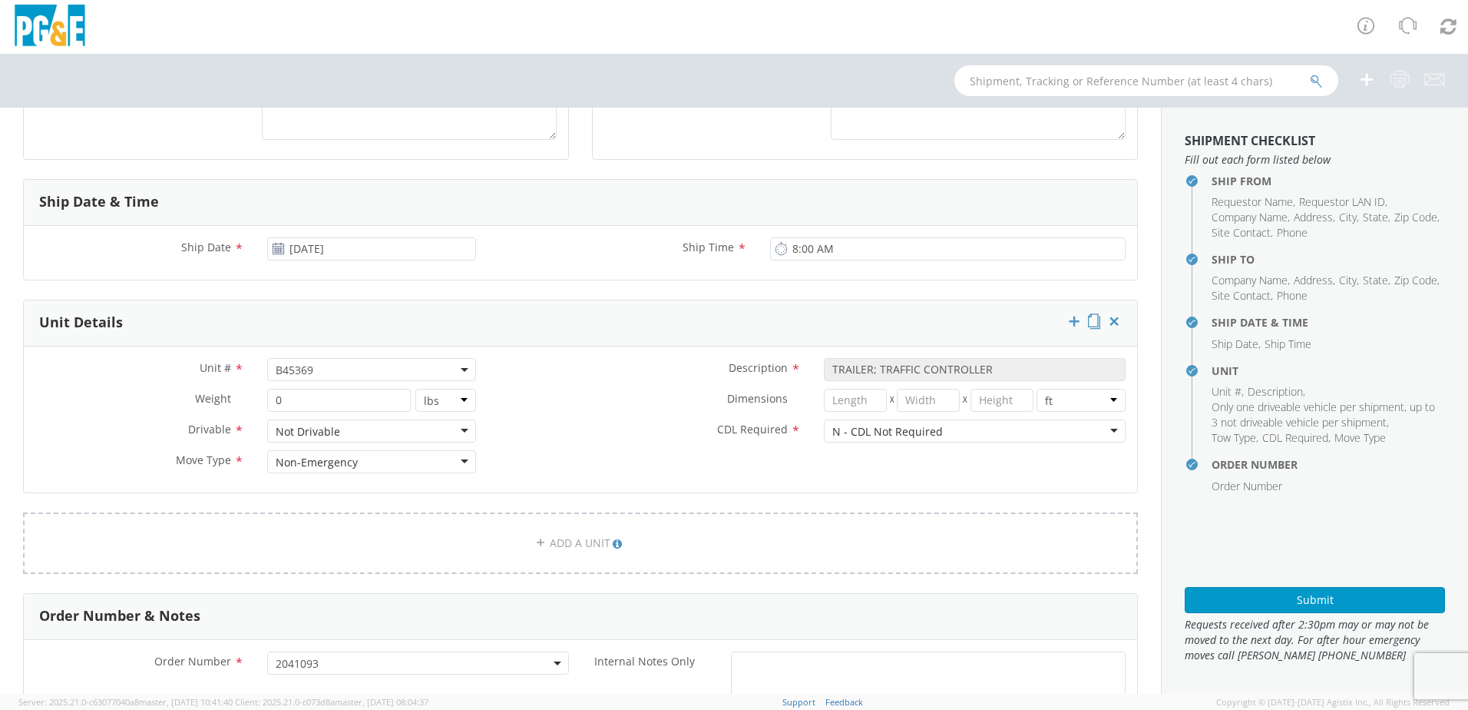
click at [342, 366] on span "B45369" at bounding box center [372, 369] width 192 height 15
click at [314, 388] on input "search" at bounding box center [370, 394] width 199 height 23
paste input "B45370"
click at [615, 409] on div "Dimensions * X X in cm ft" at bounding box center [813, 400] width 650 height 23
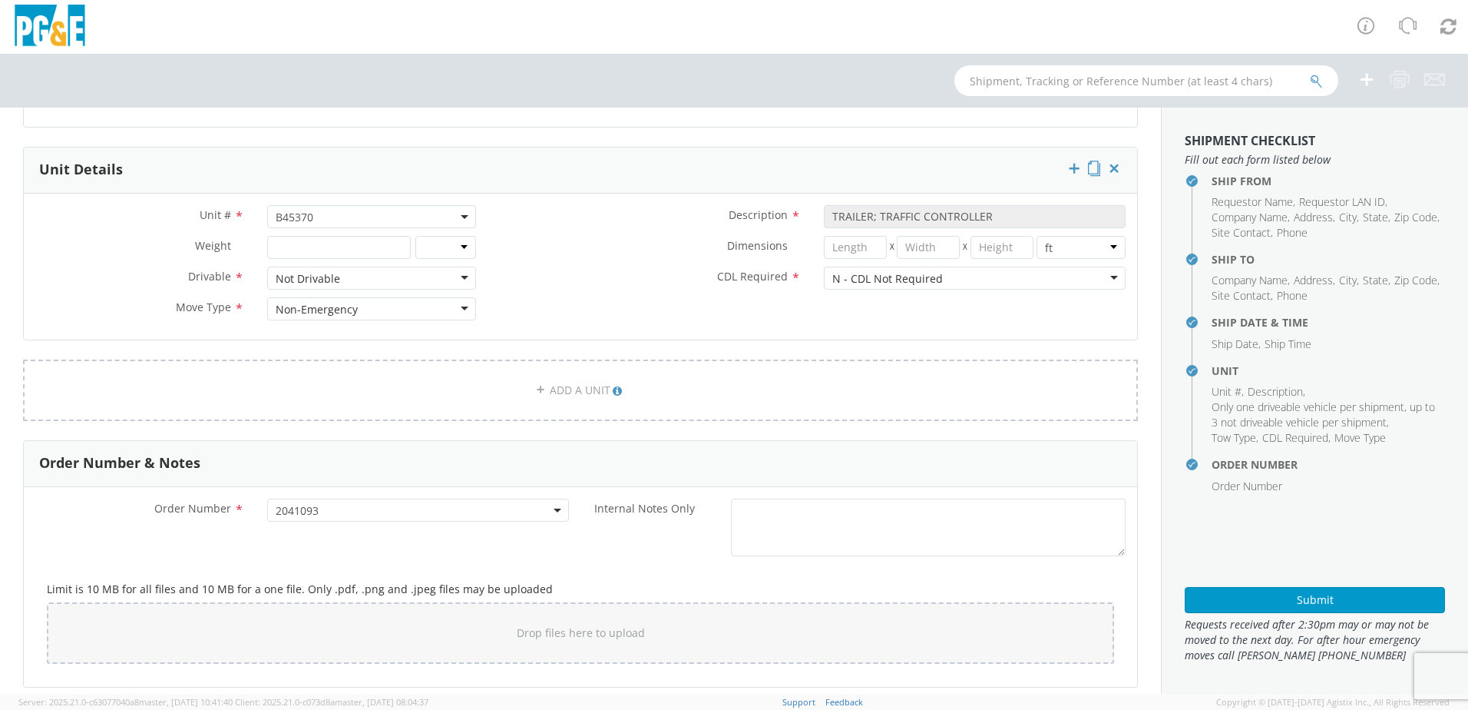
scroll to position [614, 0]
click at [1227, 598] on button "Submit" at bounding box center [1315, 600] width 260 height 26
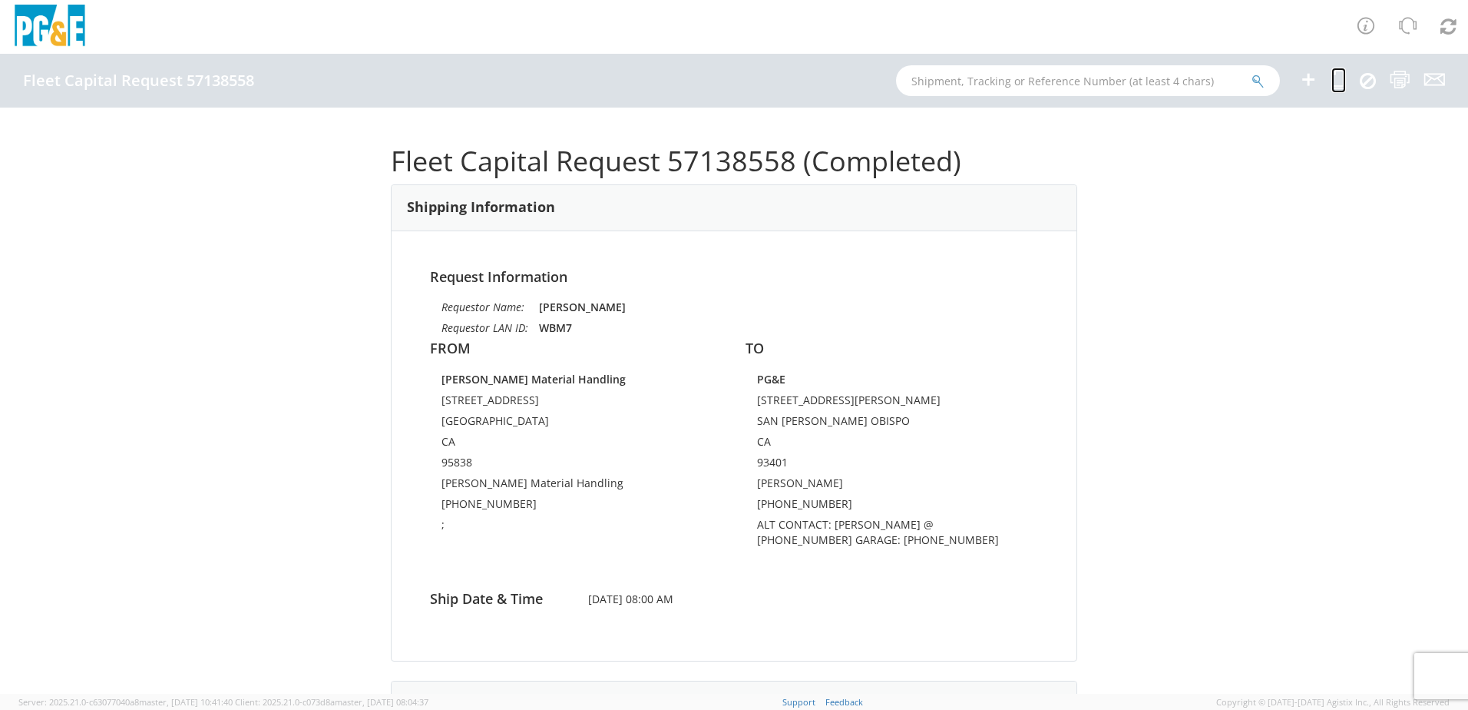
click at [1339, 78] on icon at bounding box center [1339, 79] width 15 height 19
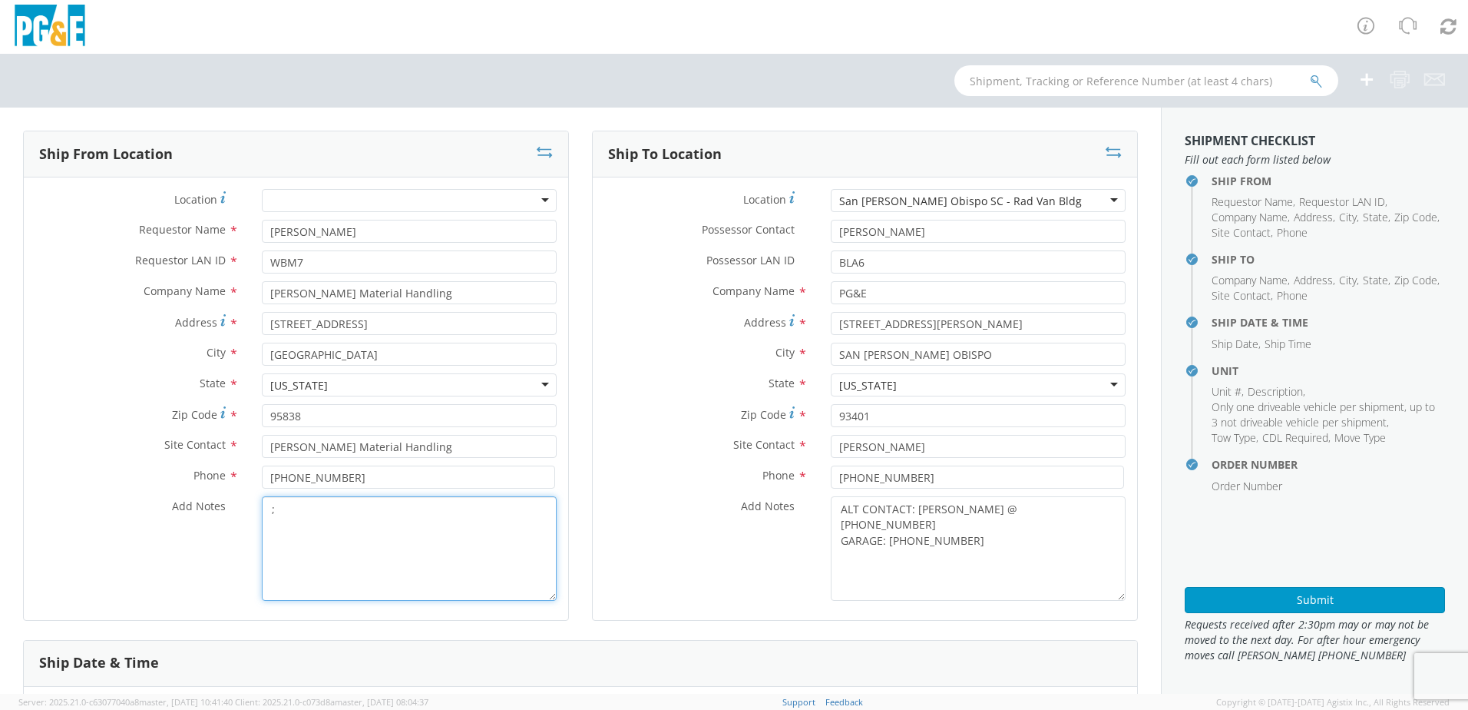
click at [303, 519] on textarea ";" at bounding box center [409, 548] width 295 height 104
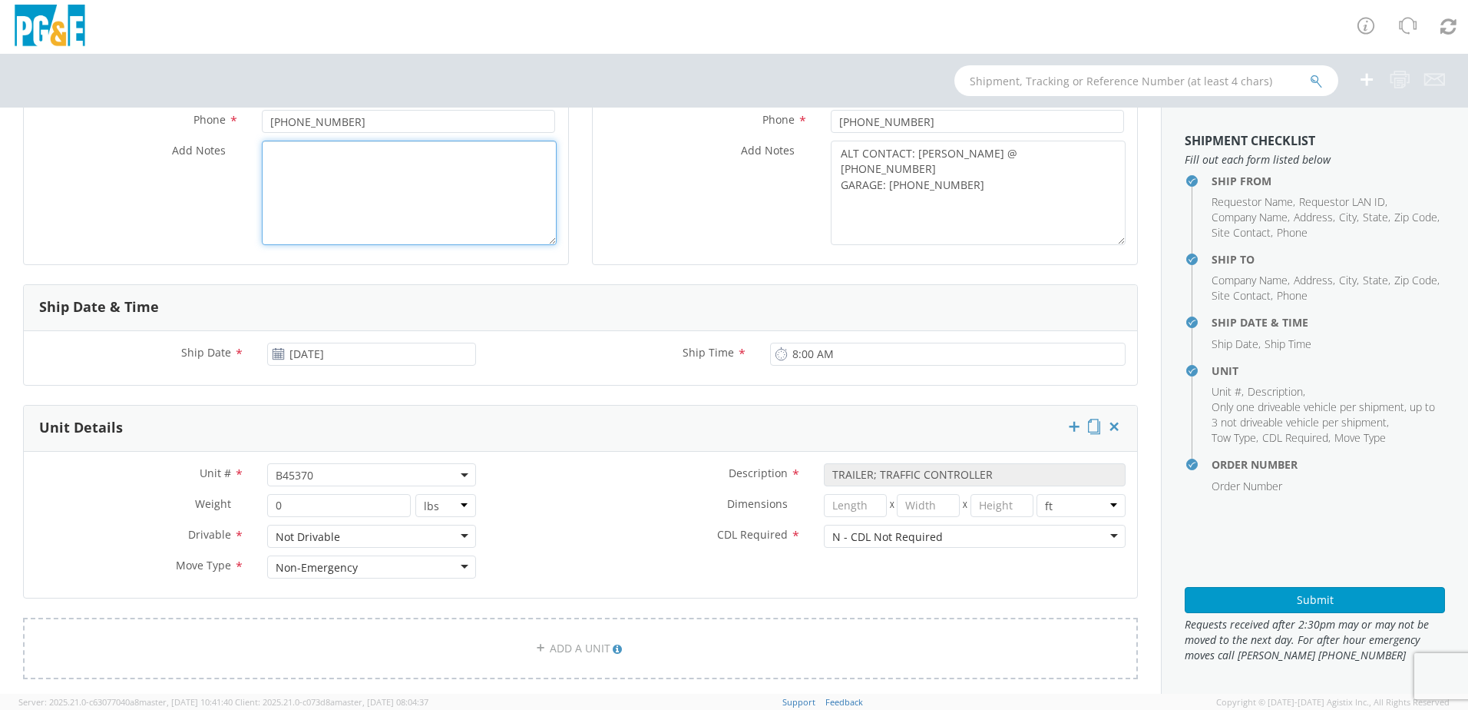
scroll to position [384, 0]
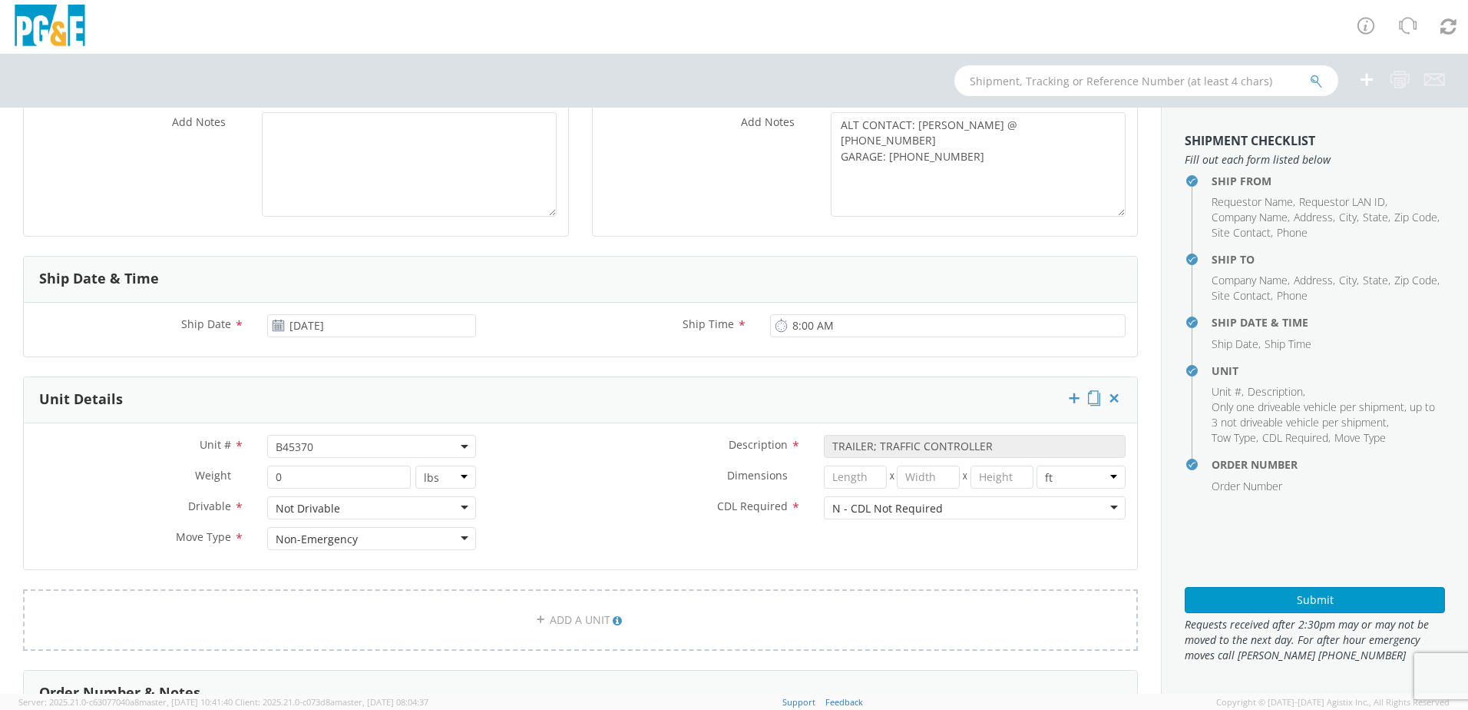
click at [333, 444] on span "B45370" at bounding box center [372, 446] width 192 height 15
click at [302, 469] on input "search" at bounding box center [370, 471] width 199 height 23
paste input "B45372"
click at [611, 502] on label "CDL Required *" at bounding box center [650, 506] width 325 height 20
click at [1256, 605] on button "Submit" at bounding box center [1315, 600] width 260 height 26
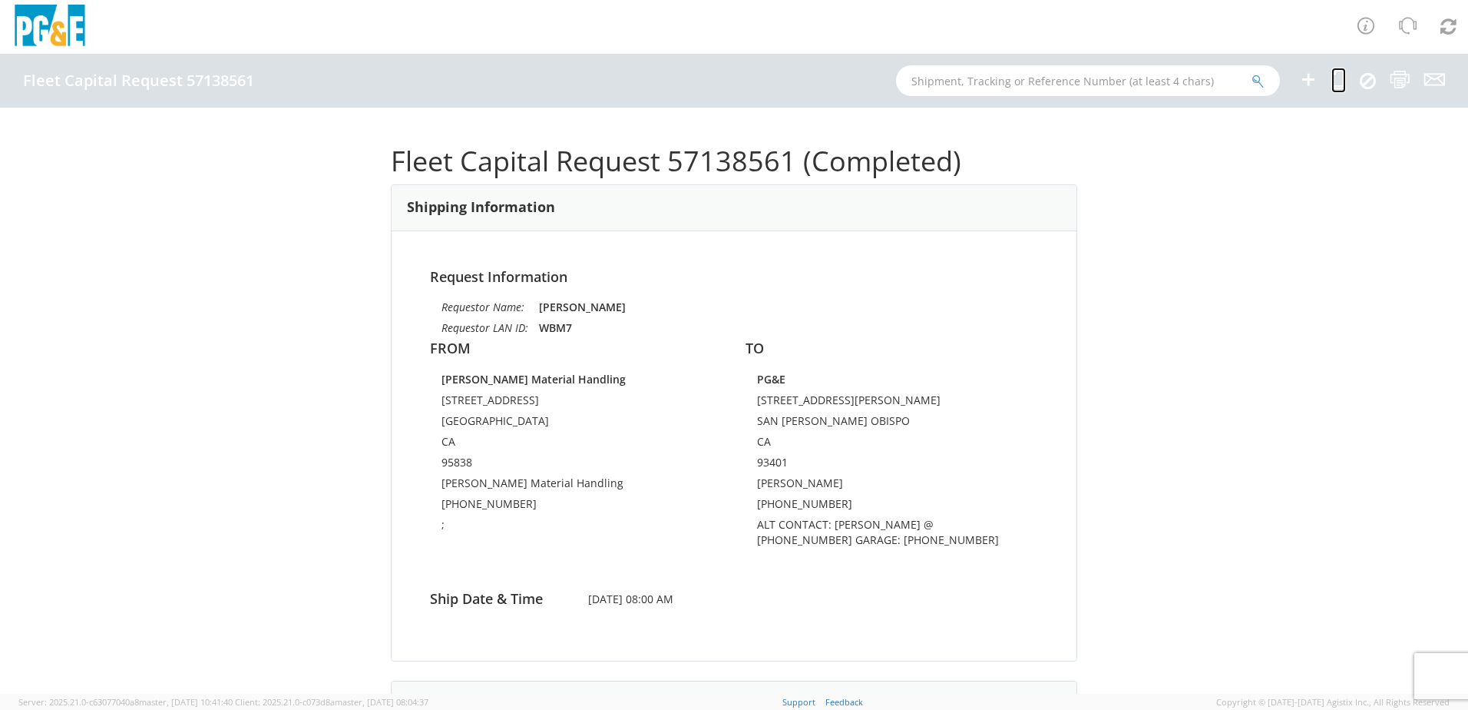
click at [1342, 73] on icon at bounding box center [1339, 79] width 15 height 19
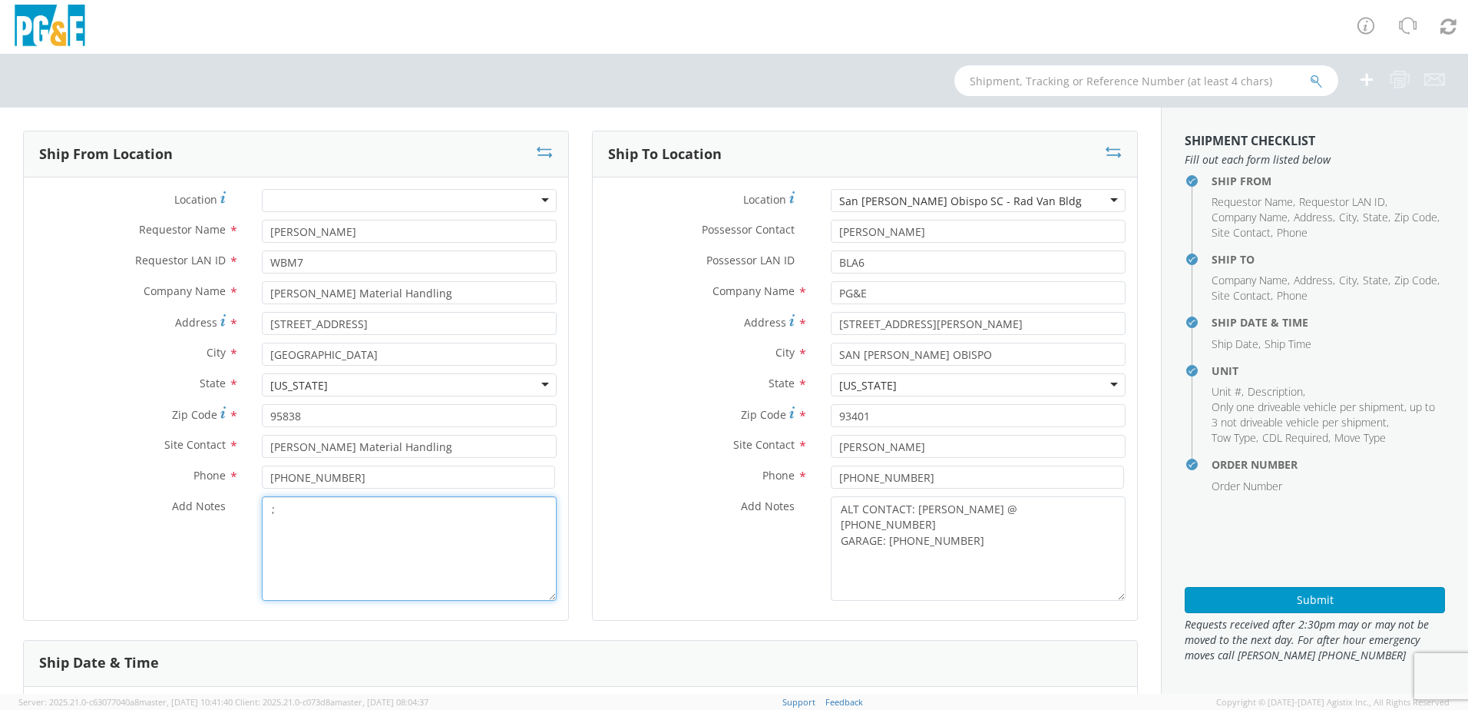
click at [301, 517] on textarea ";" at bounding box center [409, 548] width 295 height 104
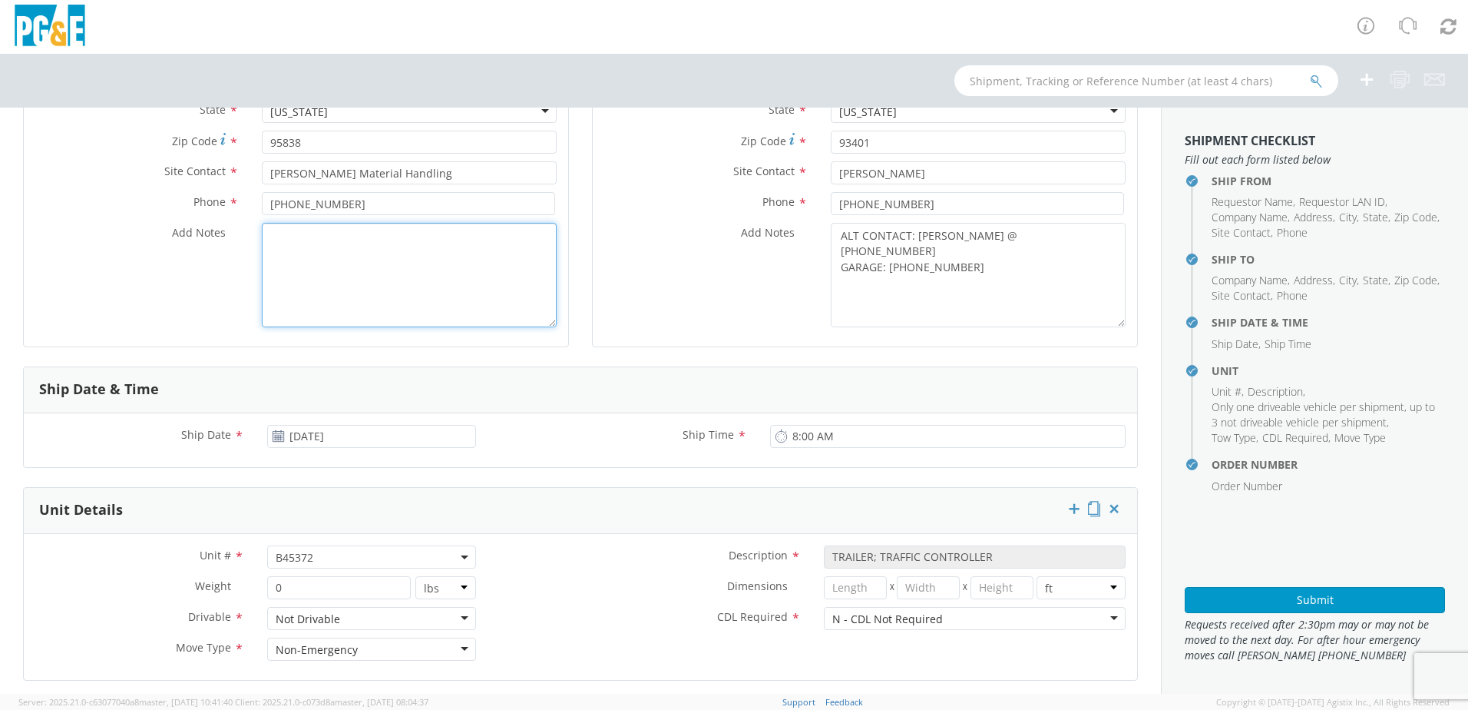
scroll to position [307, 0]
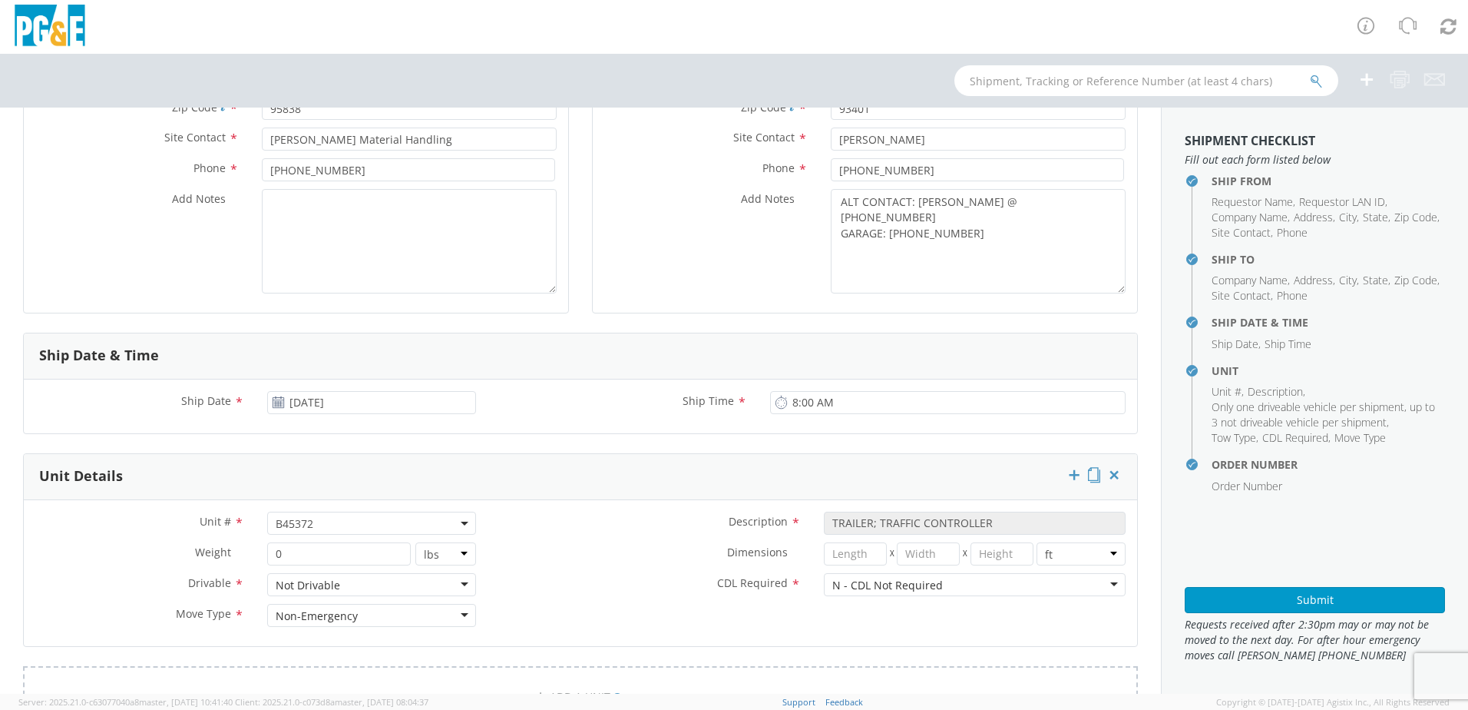
click at [323, 519] on span "B45372" at bounding box center [372, 523] width 192 height 15
click at [311, 543] on input "search" at bounding box center [370, 548] width 199 height 23
paste input "B45379"
click at [582, 566] on div "Dimensions * X X in cm ft" at bounding box center [813, 557] width 650 height 31
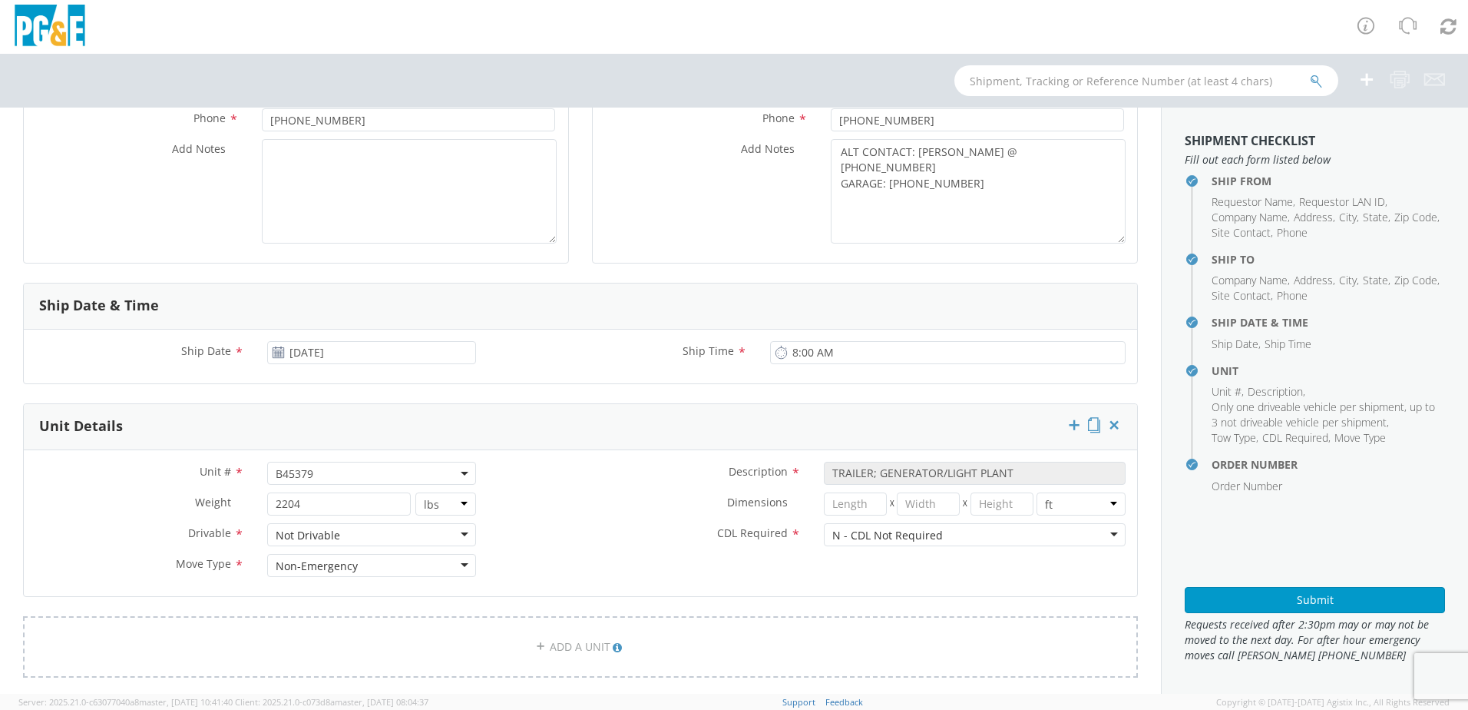
scroll to position [384, 0]
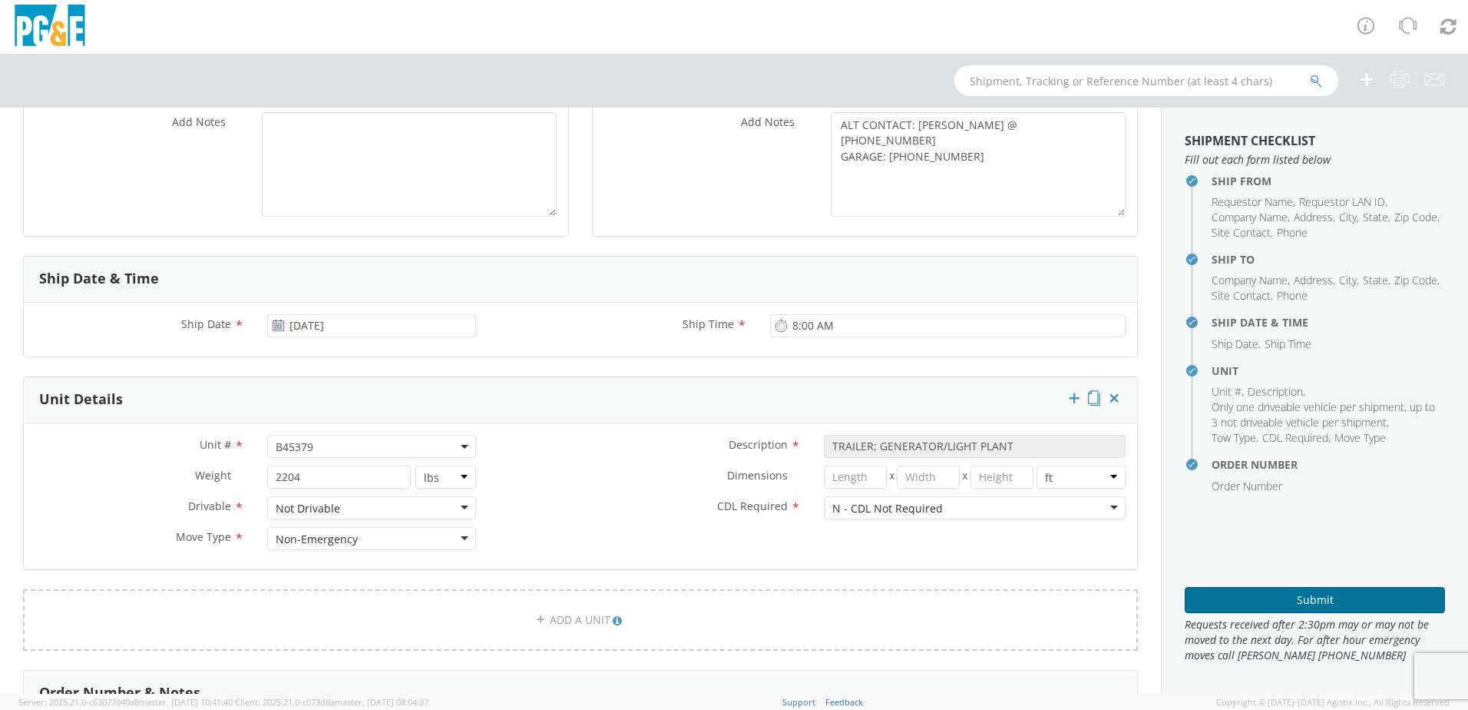
click at [1213, 592] on button "Submit" at bounding box center [1315, 600] width 260 height 26
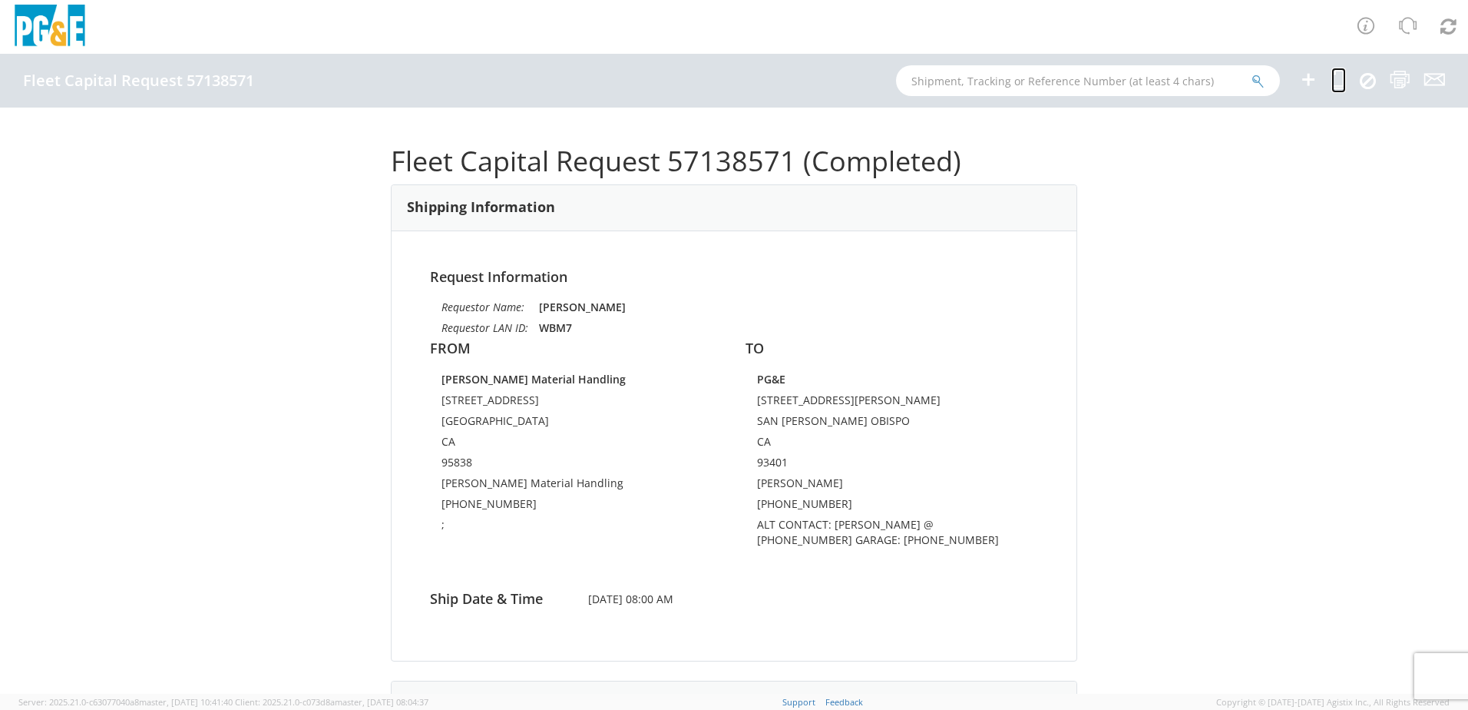
click at [1337, 86] on icon at bounding box center [1339, 79] width 15 height 19
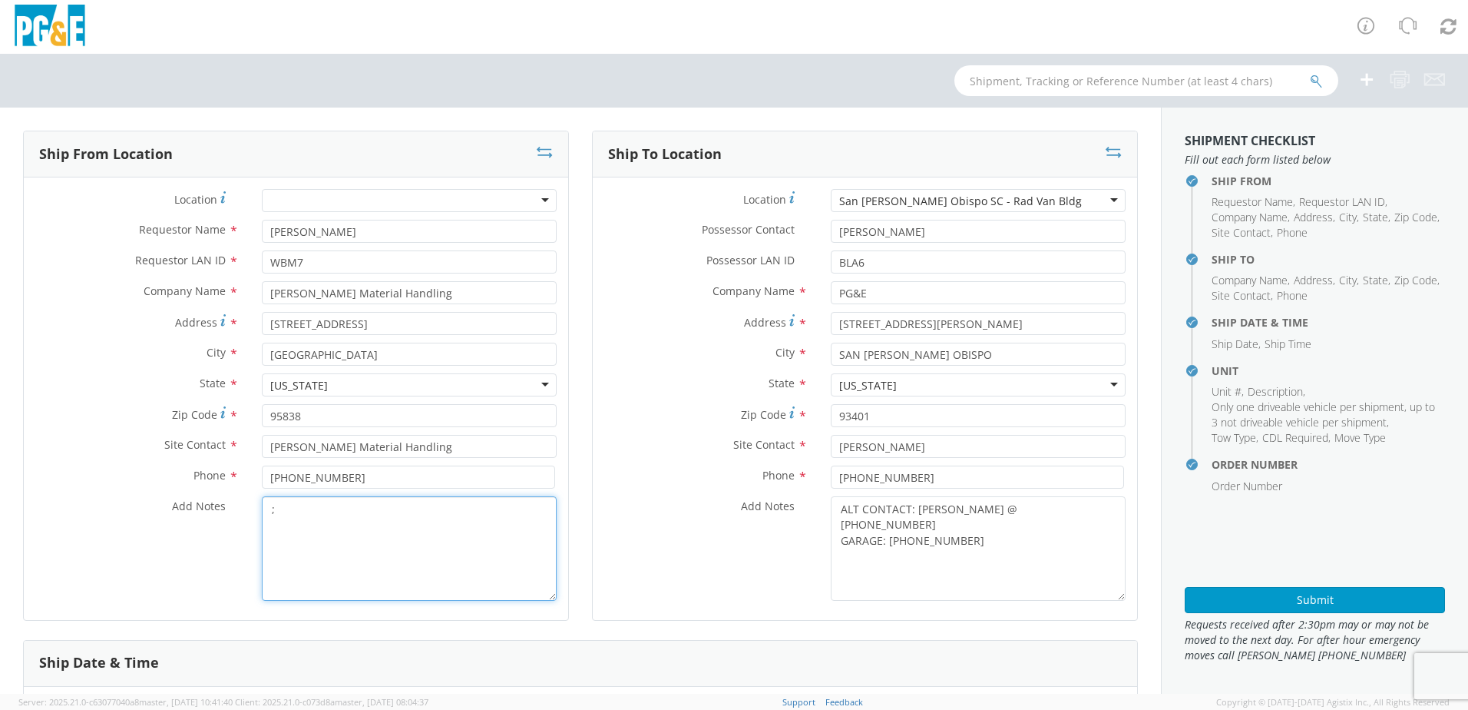
click at [289, 509] on textarea ";" at bounding box center [409, 548] width 295 height 104
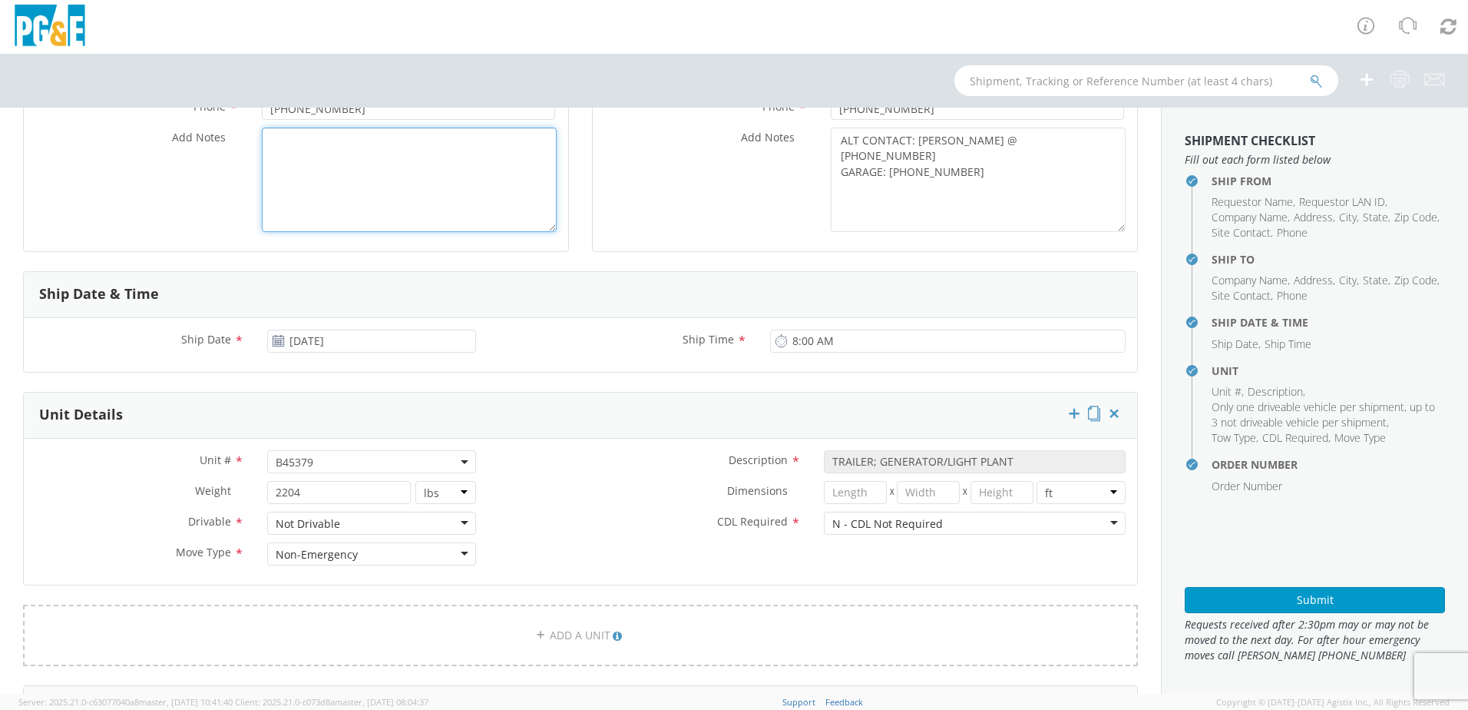
scroll to position [384, 0]
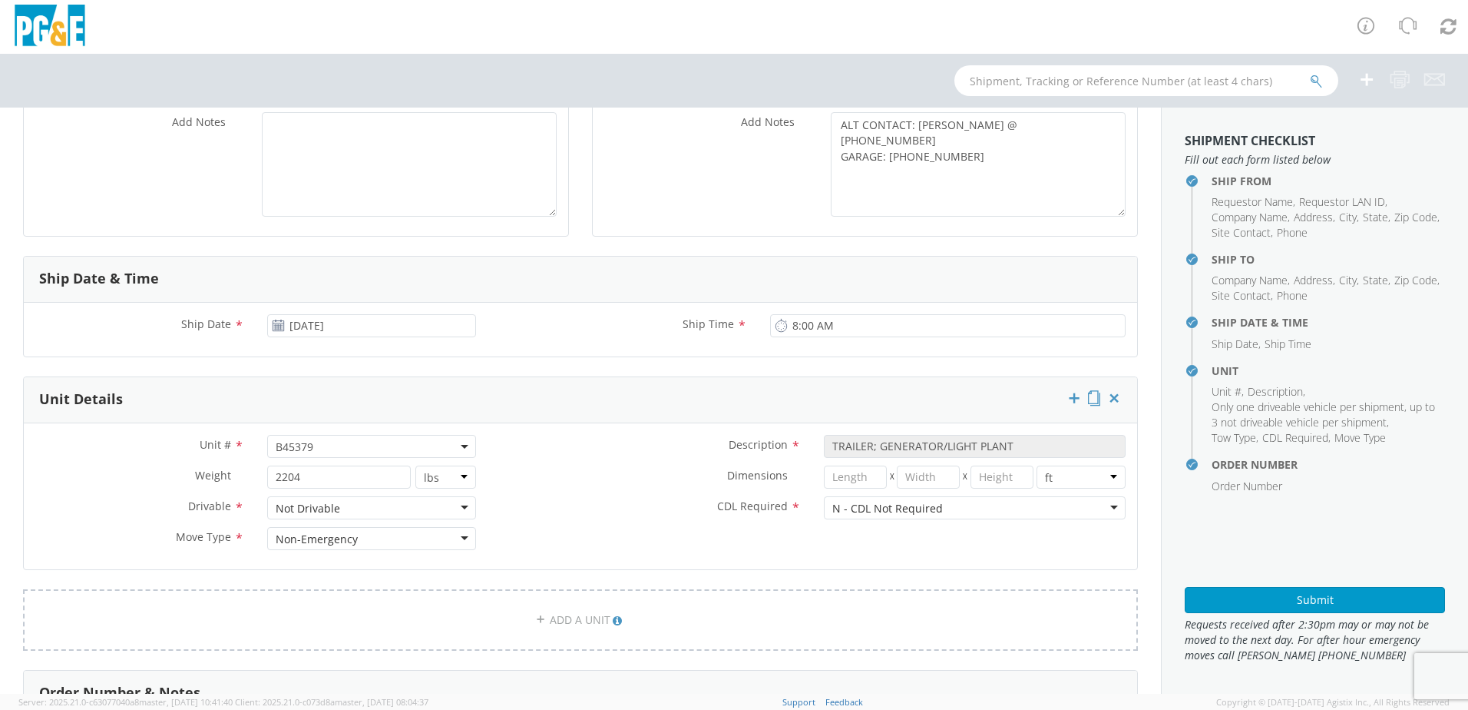
click at [337, 442] on span "B45379" at bounding box center [372, 446] width 192 height 15
click at [313, 471] on input "search" at bounding box center [370, 471] width 199 height 23
paste input "B45380"
click at [710, 515] on label "CDL Required *" at bounding box center [650, 506] width 325 height 20
click at [1272, 593] on button "Submit" at bounding box center [1315, 600] width 260 height 26
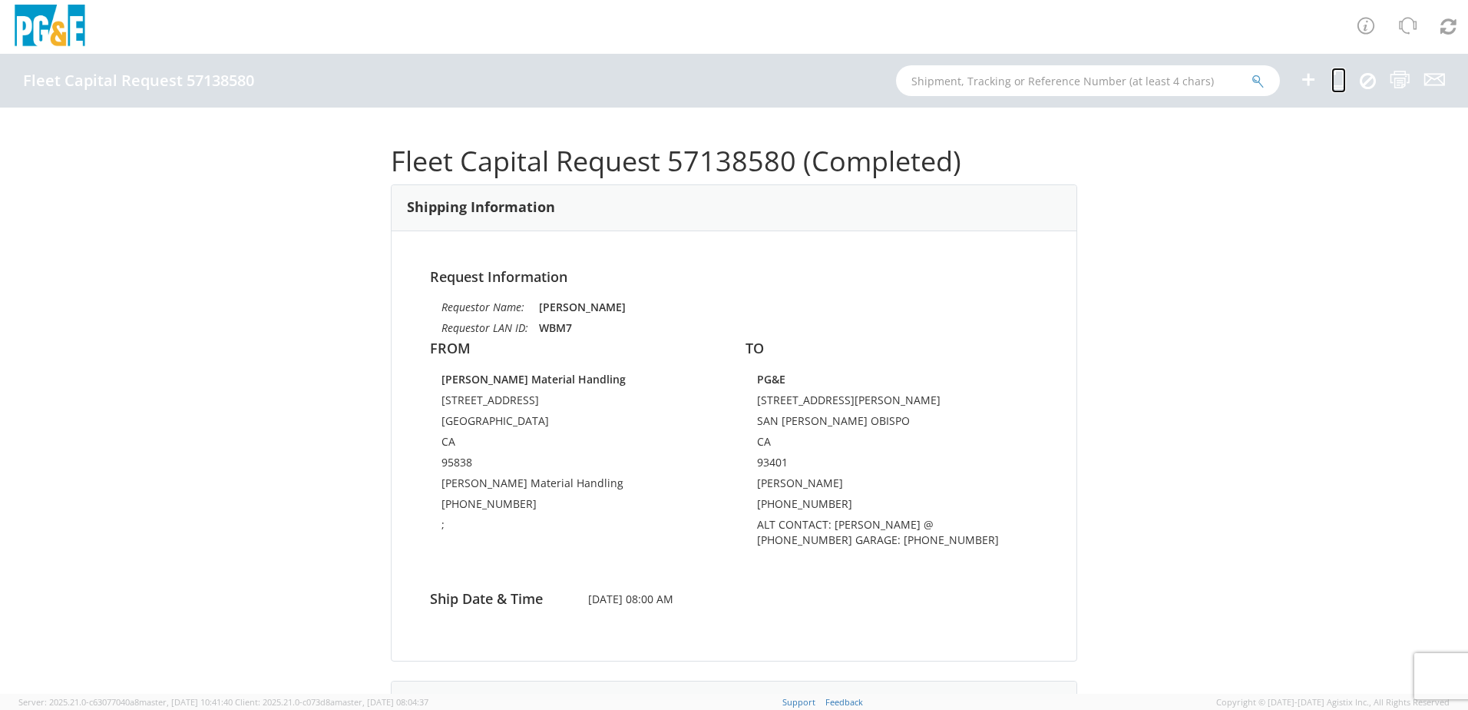
click at [1340, 82] on icon at bounding box center [1339, 79] width 15 height 19
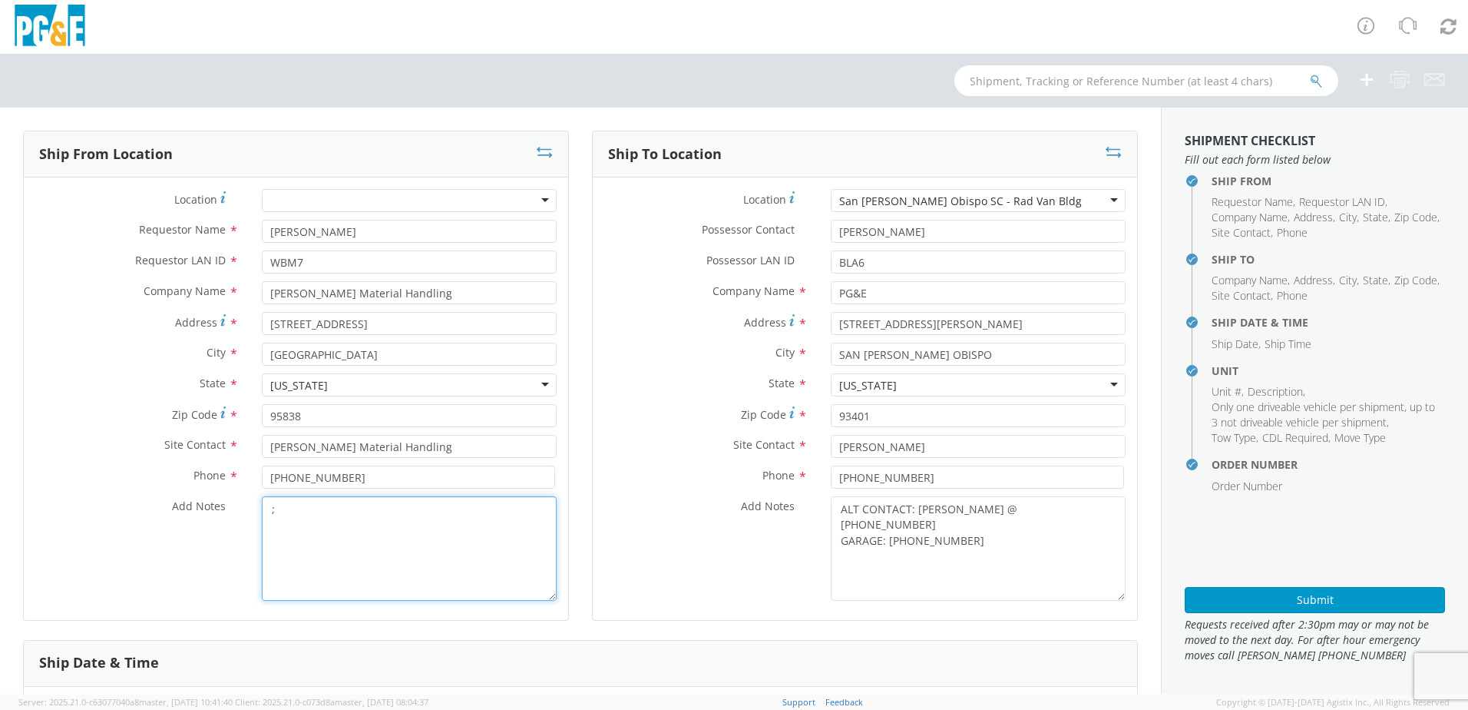
click at [375, 524] on textarea ";" at bounding box center [409, 548] width 295 height 104
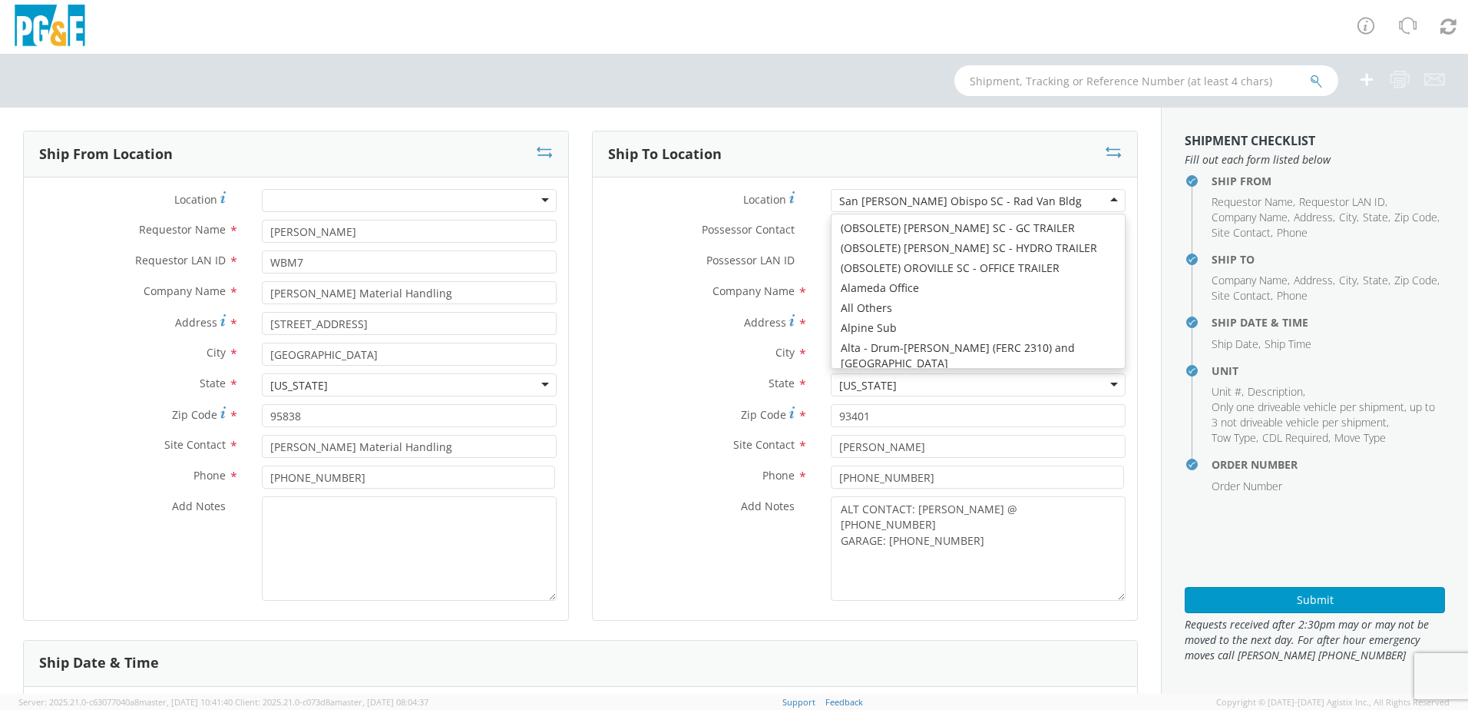
click at [1027, 206] on div "San [PERSON_NAME] Obispo SC - Rad Van Bldg" at bounding box center [978, 200] width 295 height 23
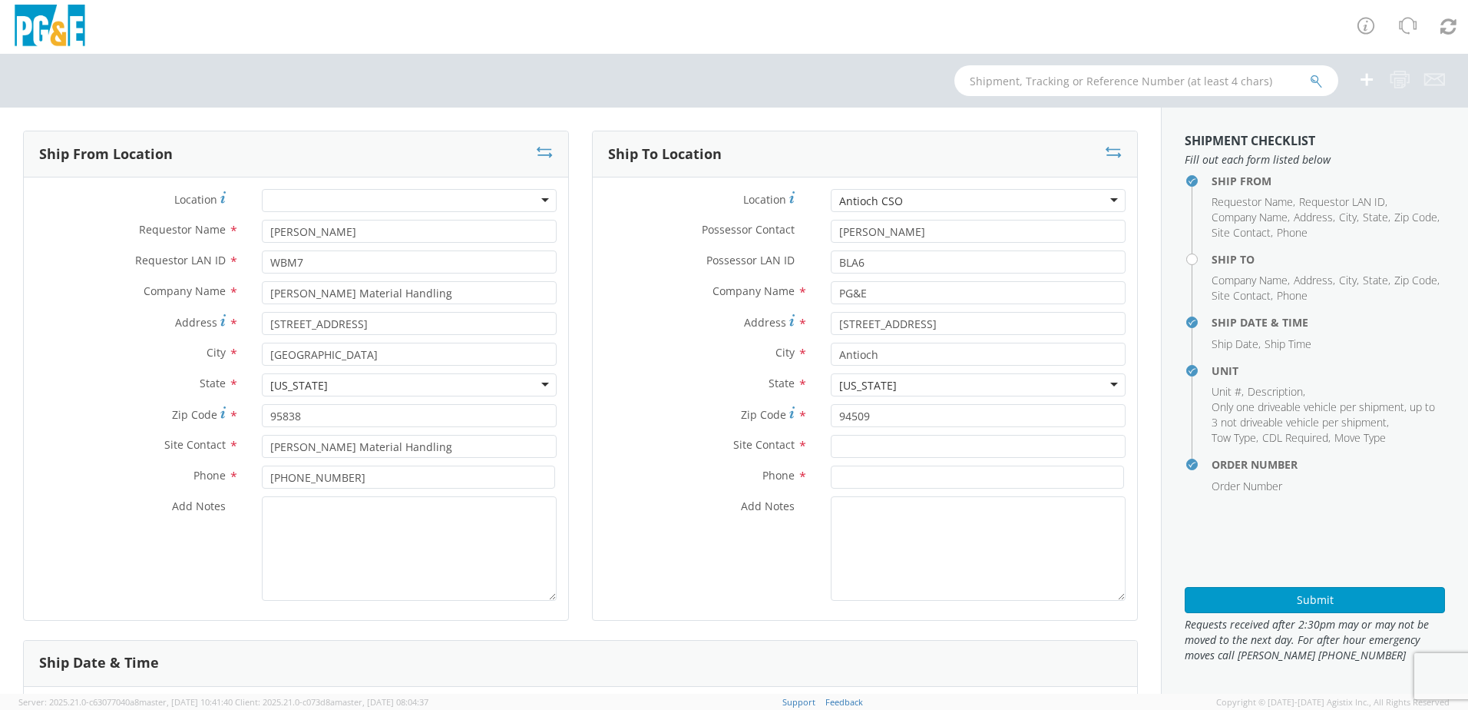
click at [914, 212] on div "Antioch CSO (OBSOLETE) [PERSON_NAME] SC - GC TRAILER (OBSOLETE) [PERSON_NAME] S…" at bounding box center [978, 200] width 295 height 23
click at [914, 208] on div "Antioch CSO" at bounding box center [978, 200] width 295 height 23
click at [908, 198] on div "Antioch Sub" at bounding box center [978, 200] width 295 height 23
click at [988, 197] on div "Antioch Gas Operations HQ" at bounding box center [978, 200] width 295 height 23
click at [917, 198] on div "Antioch CSO" at bounding box center [978, 200] width 295 height 23
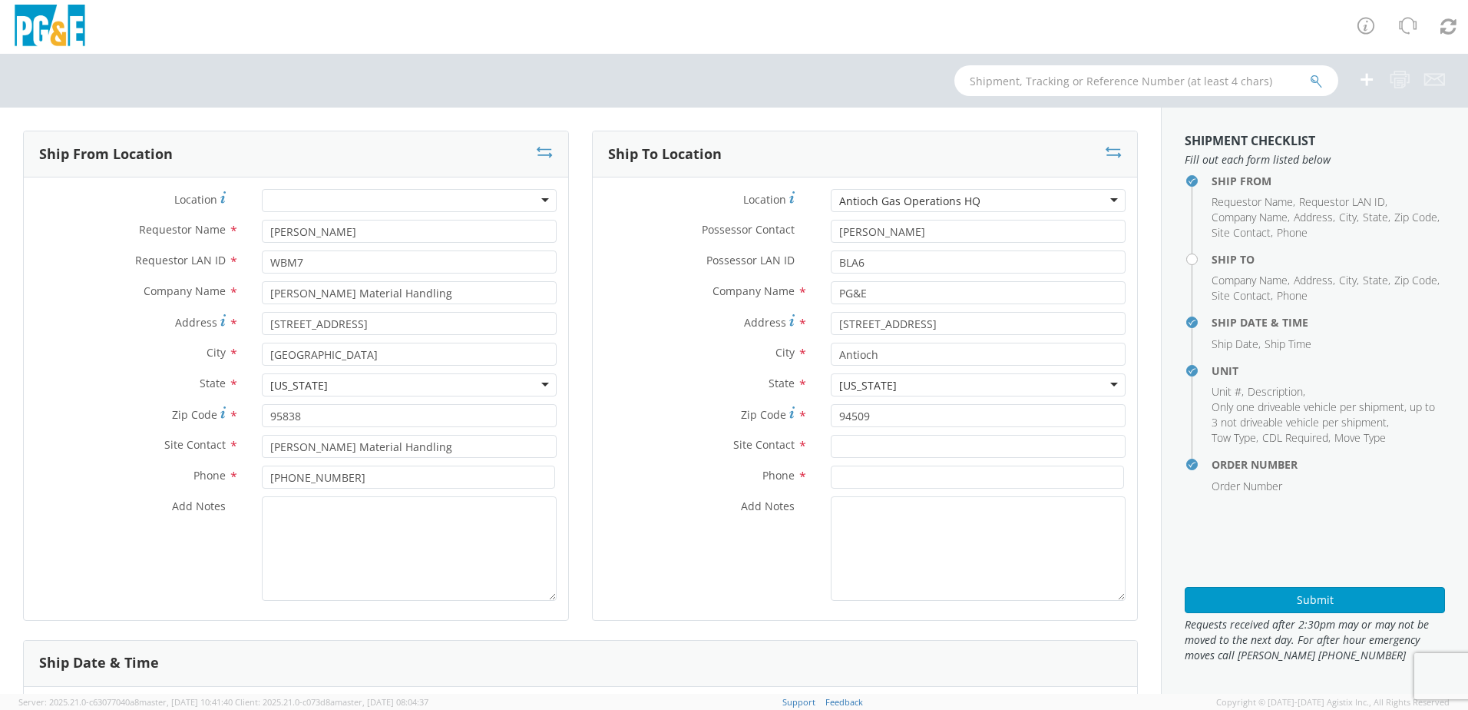
click at [965, 196] on div "Antioch Gas Operations HQ" at bounding box center [909, 201] width 141 height 15
drag, startPoint x: 880, startPoint y: 319, endPoint x: 799, endPoint y: 323, distance: 80.7
click at [799, 323] on div "Address * [STREET_ADDRESS]" at bounding box center [865, 323] width 544 height 23
drag, startPoint x: 896, startPoint y: 230, endPoint x: 723, endPoint y: 242, distance: 174.0
click at [723, 242] on div "Possessor Contact * [PERSON_NAME]" at bounding box center [865, 231] width 544 height 23
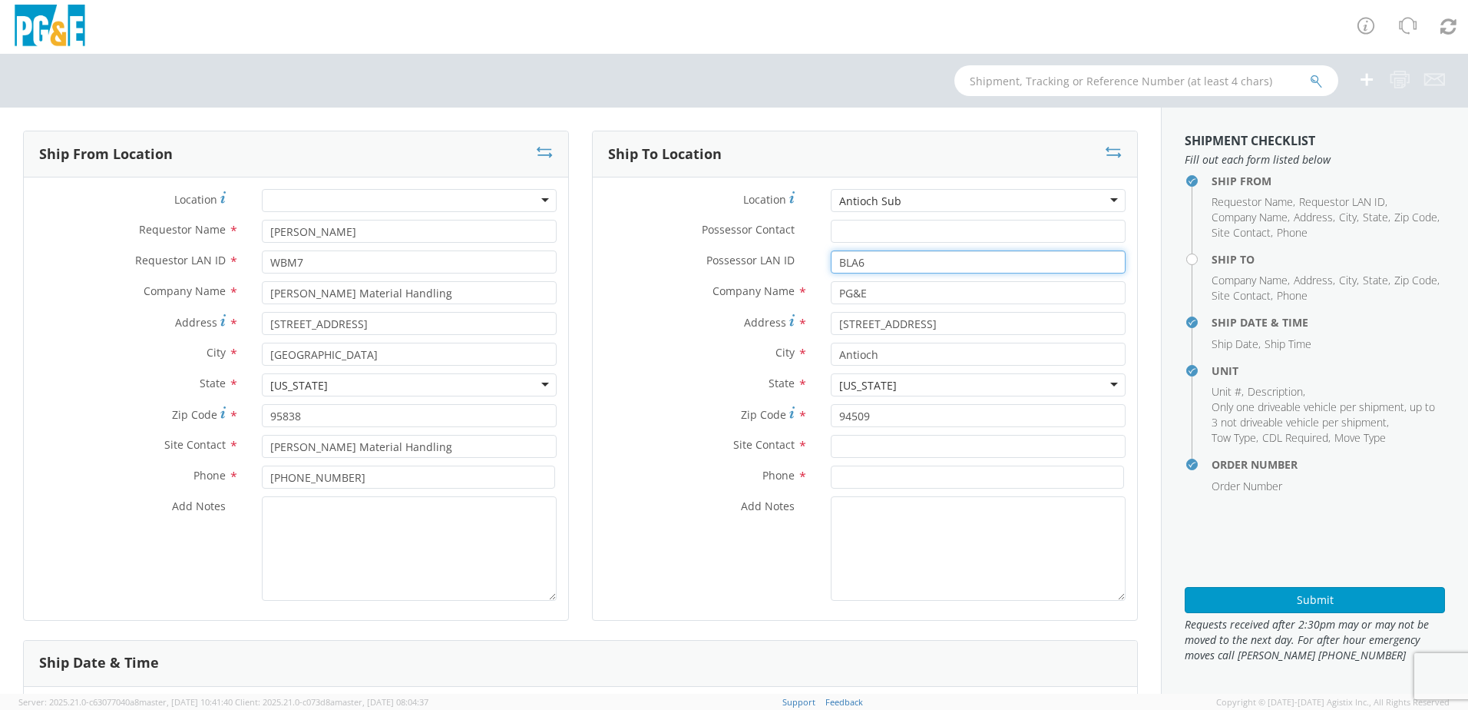
drag, startPoint x: 864, startPoint y: 261, endPoint x: 792, endPoint y: 265, distance: 72.3
click at [792, 265] on div "Possessor LAN ID * BLA6" at bounding box center [865, 261] width 544 height 23
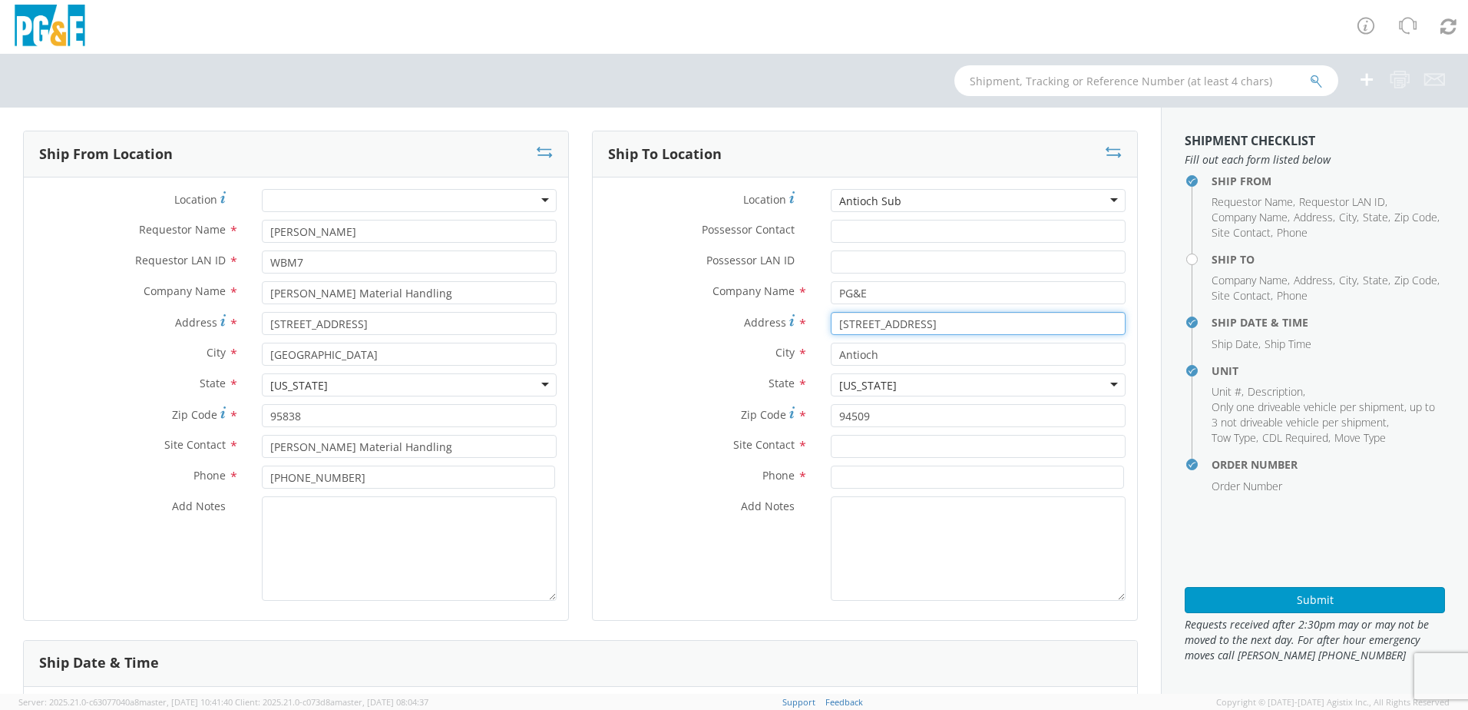
drag, startPoint x: 880, startPoint y: 326, endPoint x: 808, endPoint y: 329, distance: 72.3
click at [808, 329] on div "Address * [STREET_ADDRESS]" at bounding box center [865, 323] width 544 height 23
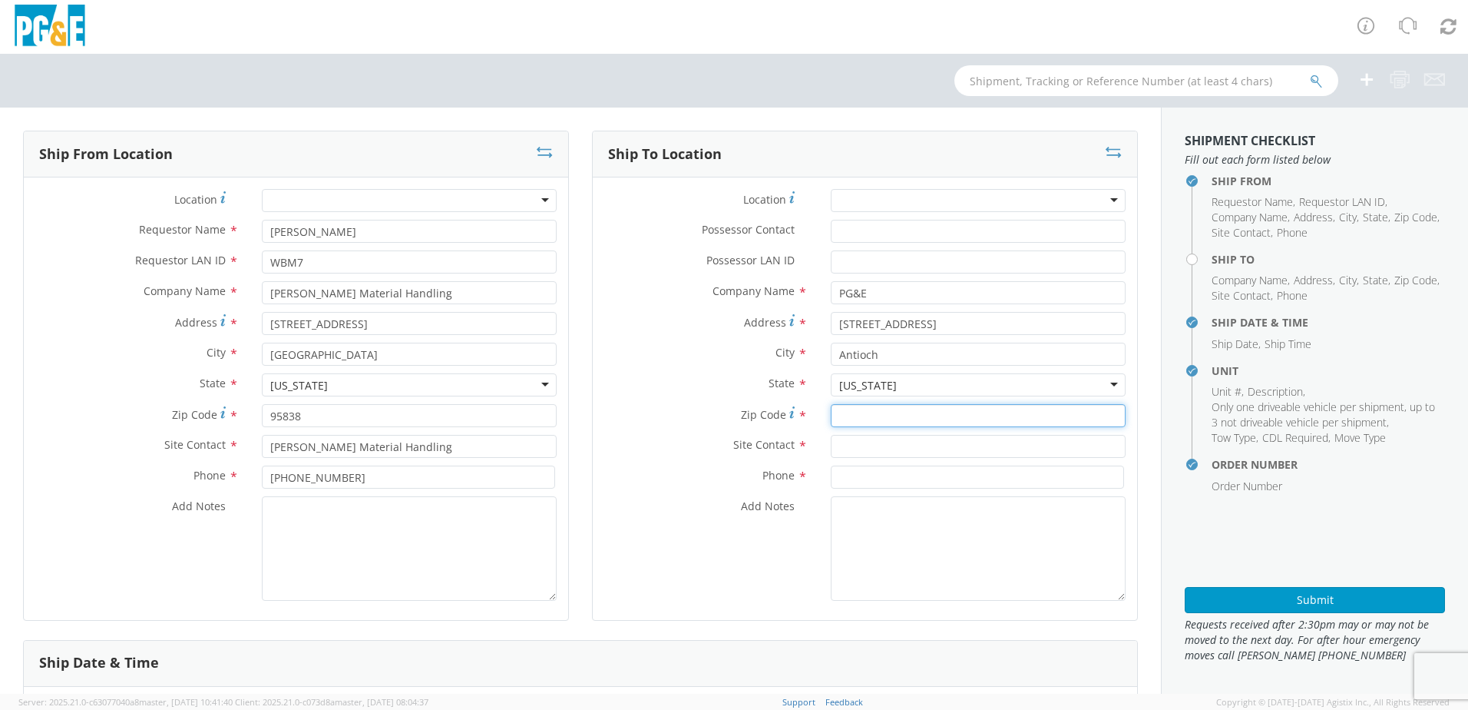
click at [839, 414] on input "Zip Code *" at bounding box center [978, 415] width 295 height 23
click at [838, 440] on input "text" at bounding box center [978, 446] width 295 height 23
paste input "[PERSON_NAME]"
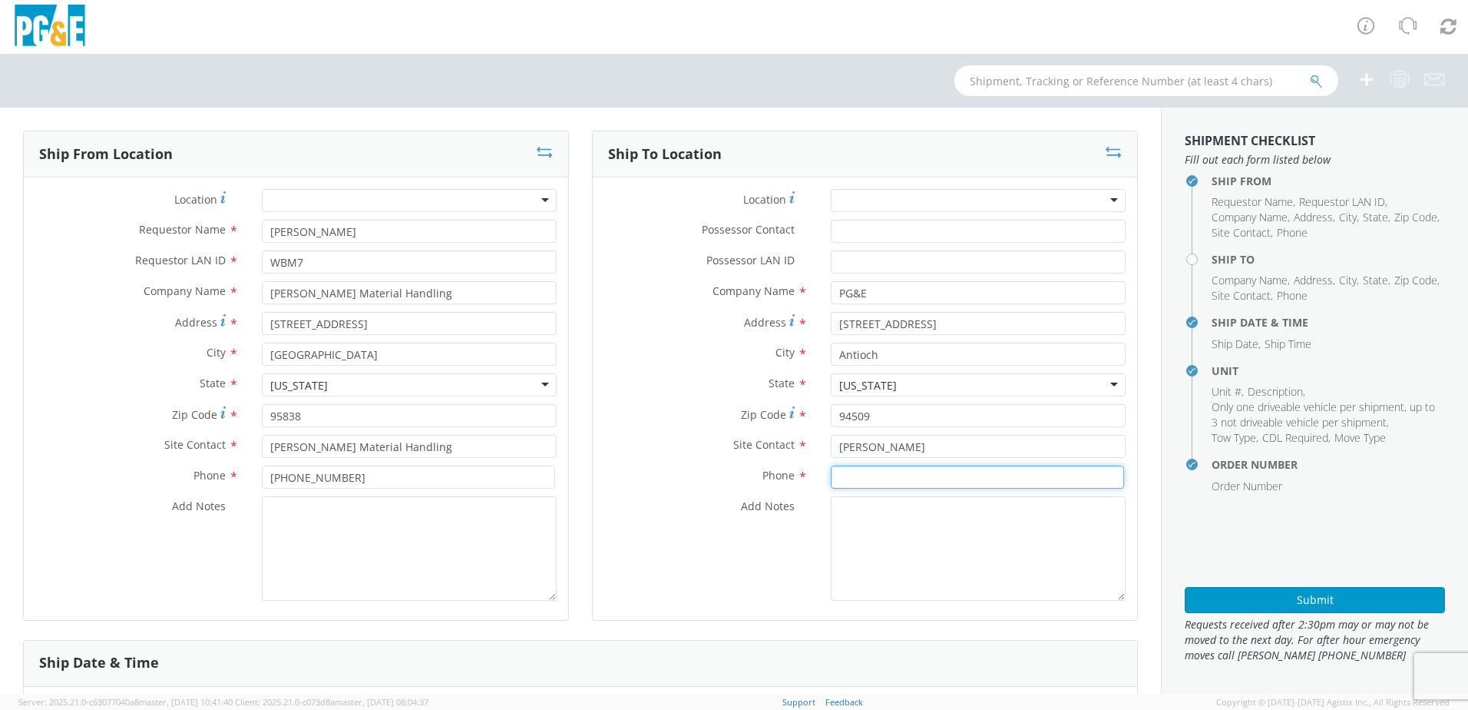
click at [831, 472] on input at bounding box center [977, 476] width 293 height 23
paste input "[PHONE_NUMBER]"
click at [847, 520] on textarea "Add Notes *" at bounding box center [978, 548] width 295 height 104
click at [934, 518] on textarea "ALT CONTACT:" at bounding box center [978, 548] width 295 height 104
paste textarea "[PERSON_NAME] @ [PHONE_NUMBER]"
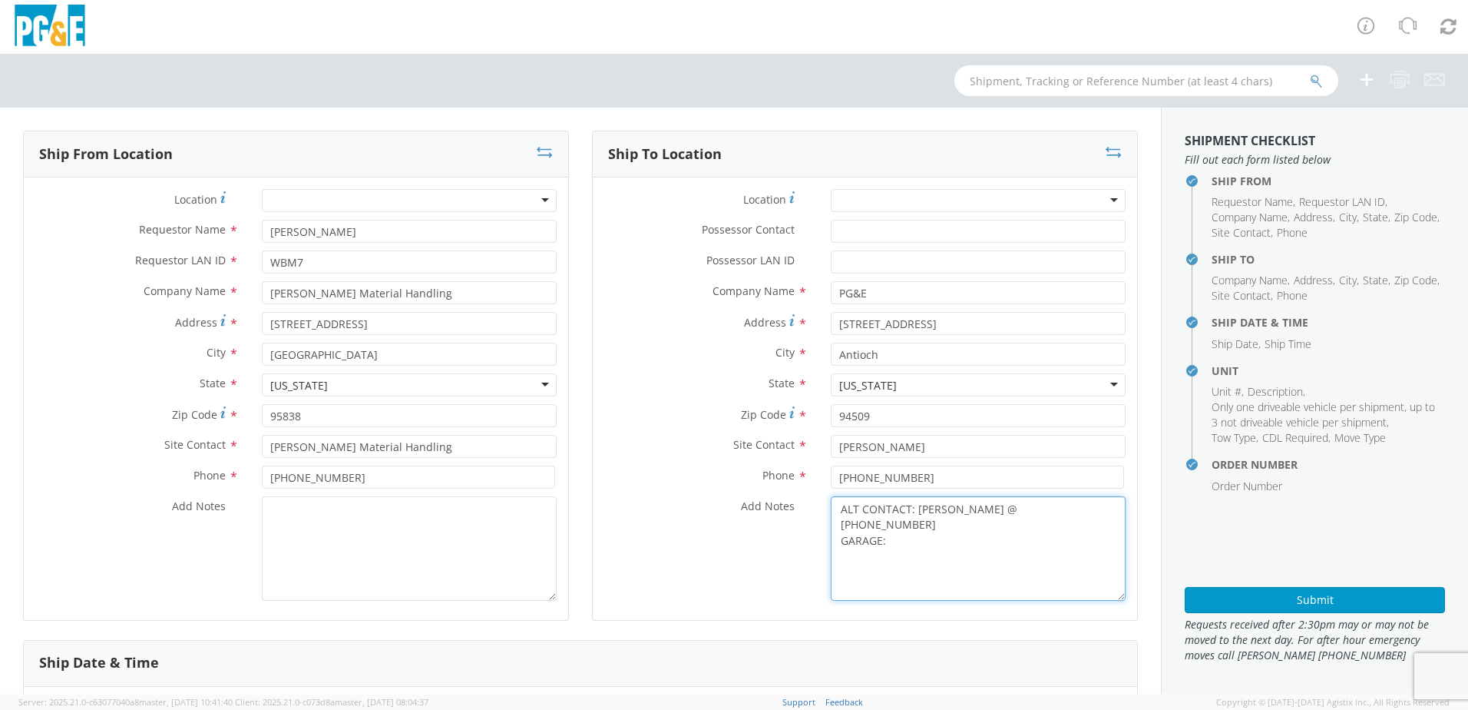
click at [907, 537] on textarea "ALT CONTACT: [PERSON_NAME] @ [PHONE_NUMBER] GARAGE:" at bounding box center [978, 548] width 295 height 104
paste textarea "[PHONE_NUMBER]"
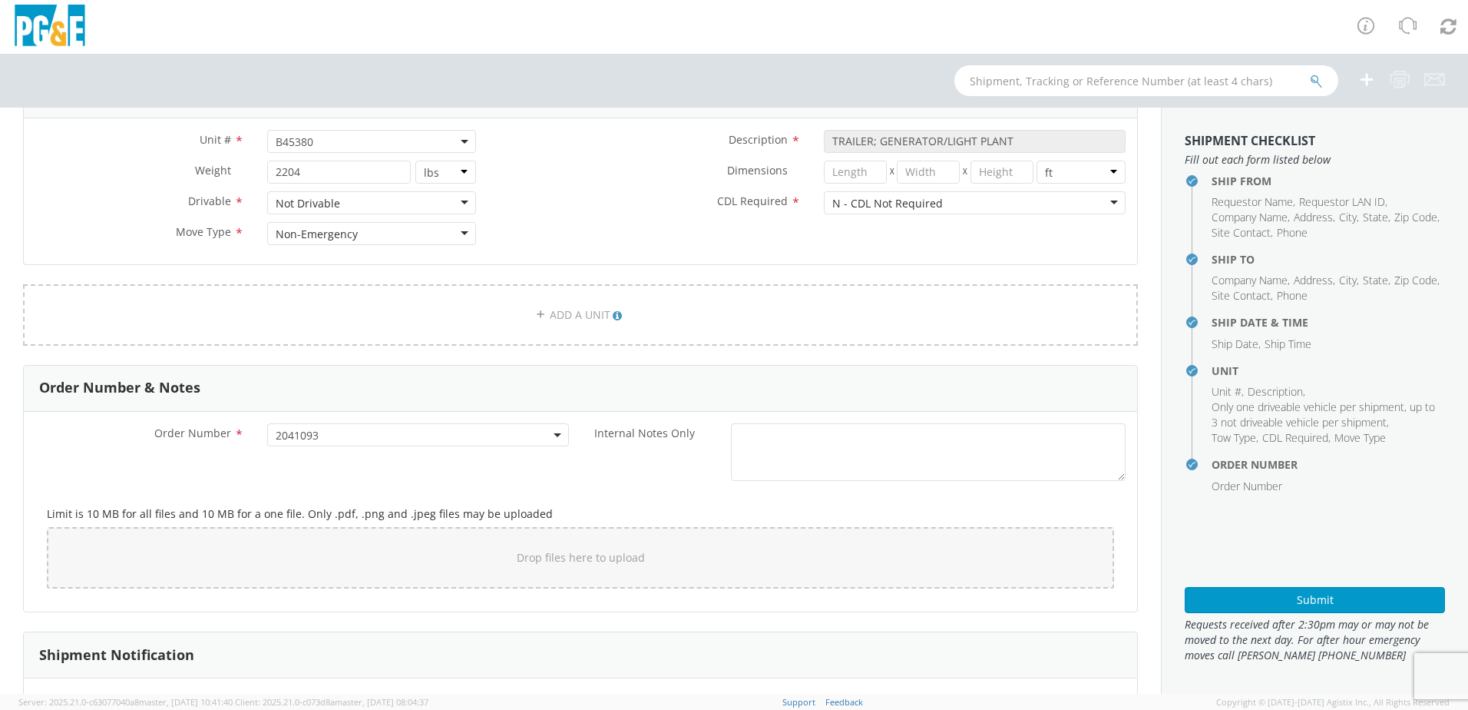
scroll to position [784, 0]
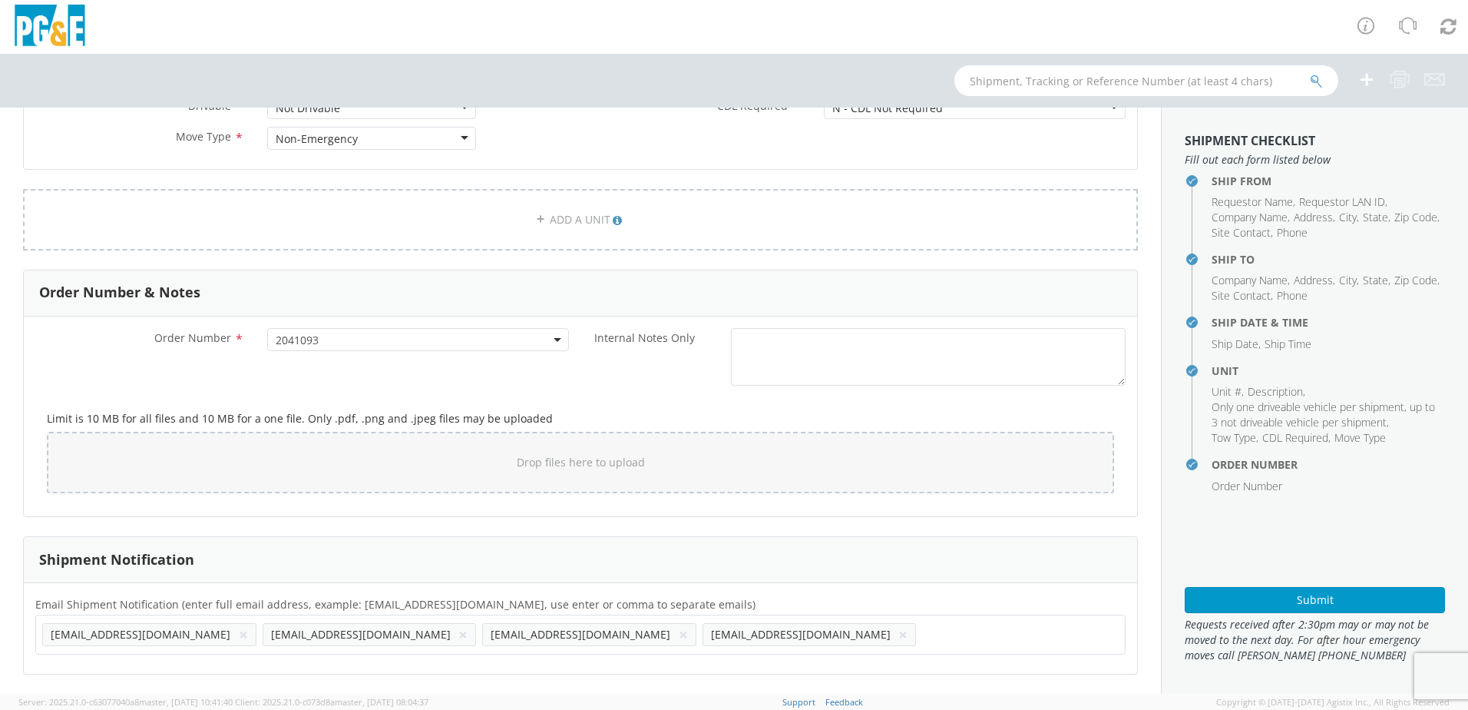
click at [898, 633] on button "×" at bounding box center [902, 634] width 9 height 18
click at [570, 637] on ul "[EMAIL_ADDRESS][DOMAIN_NAME] × [EMAIL_ADDRESS][DOMAIN_NAME] × [EMAIL_ADDRESS][D…" at bounding box center [580, 634] width 1077 height 26
paste input "[EMAIL_ADDRESS][DOMAIN_NAME]"
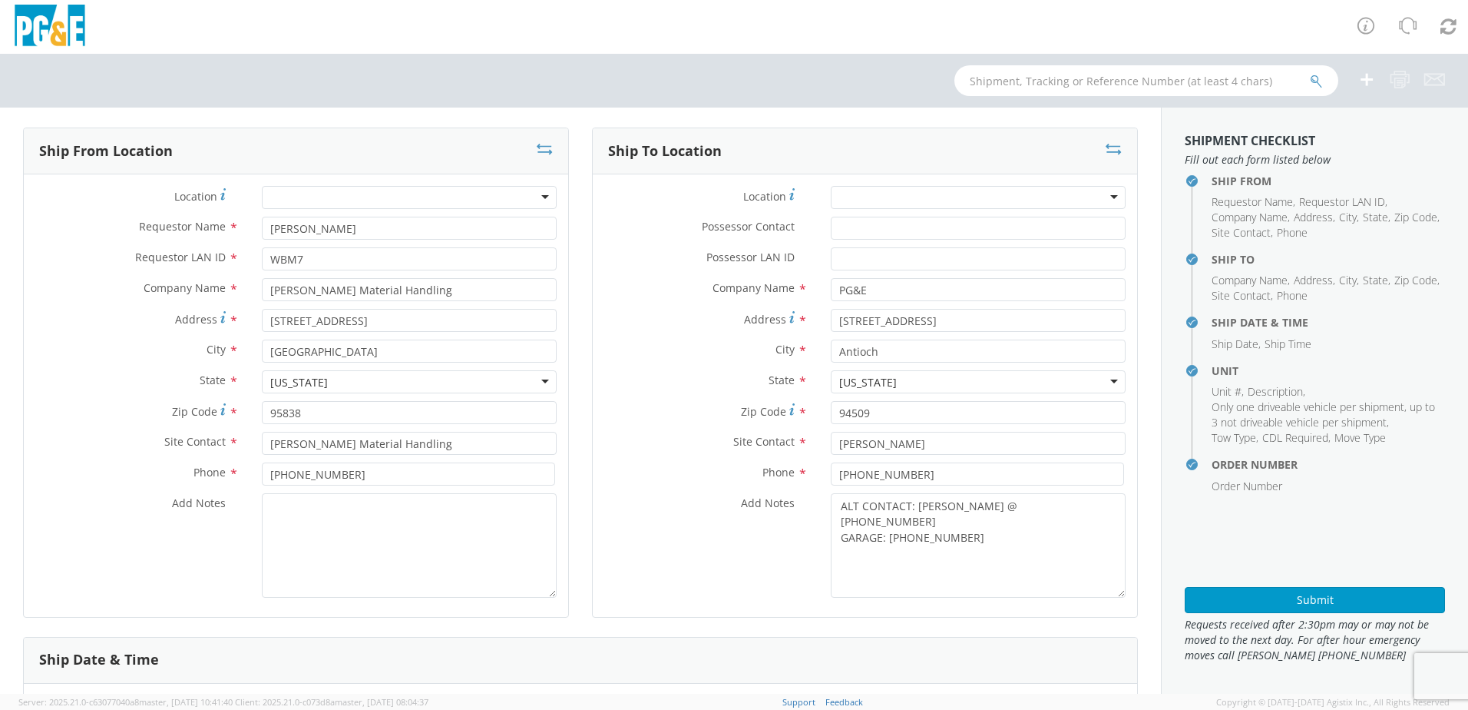
scroll to position [0, 0]
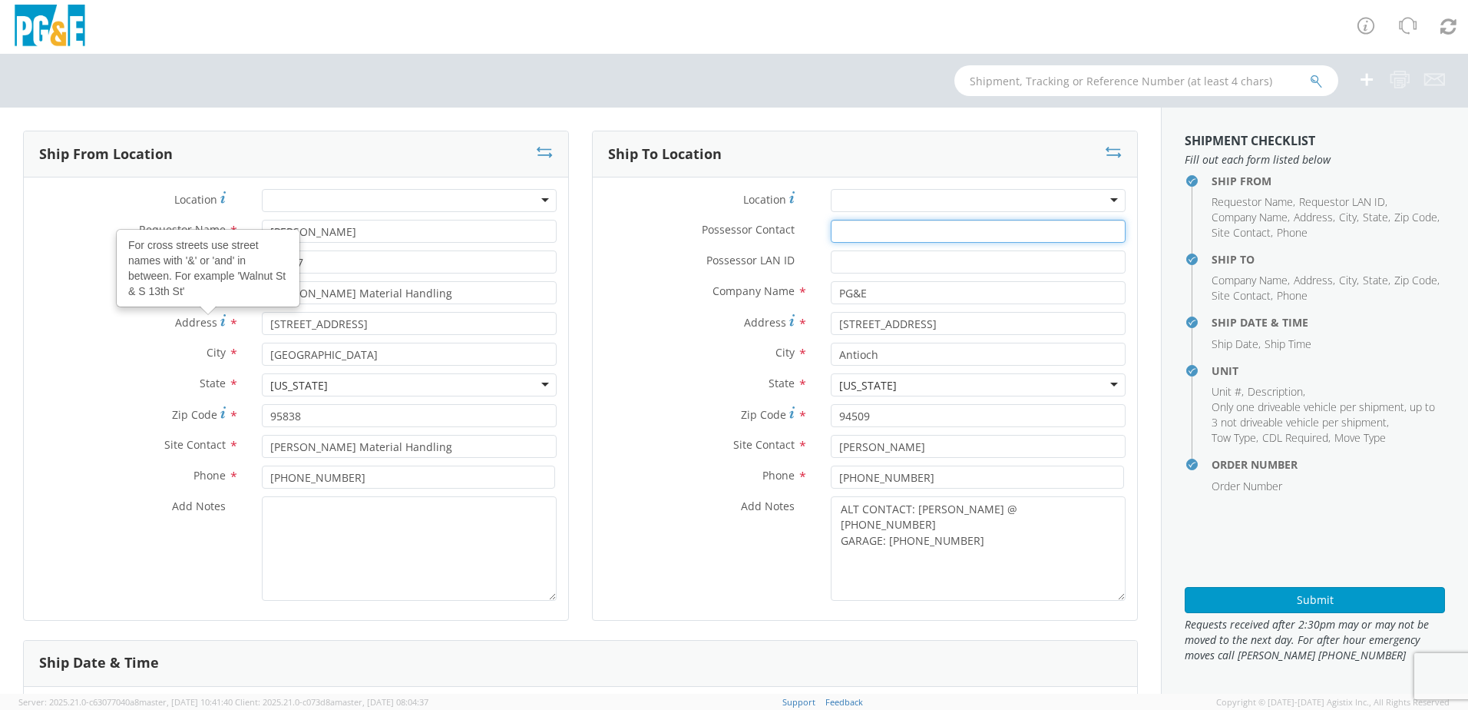
click at [875, 230] on input "Possessor Contact *" at bounding box center [978, 231] width 295 height 23
paste input "[PERSON_NAME]"
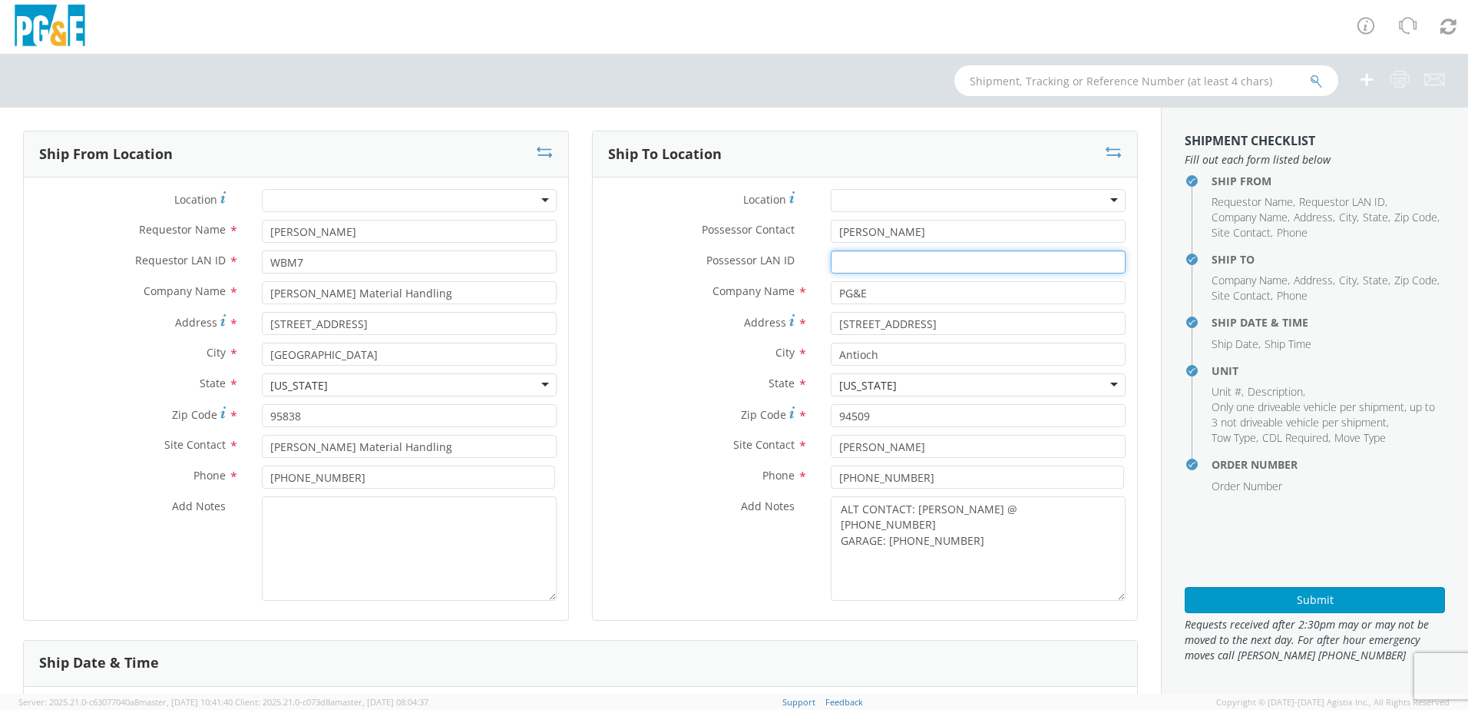
click at [859, 256] on input "Possessor LAN ID *" at bounding box center [978, 261] width 295 height 23
paste input "DSJ9"
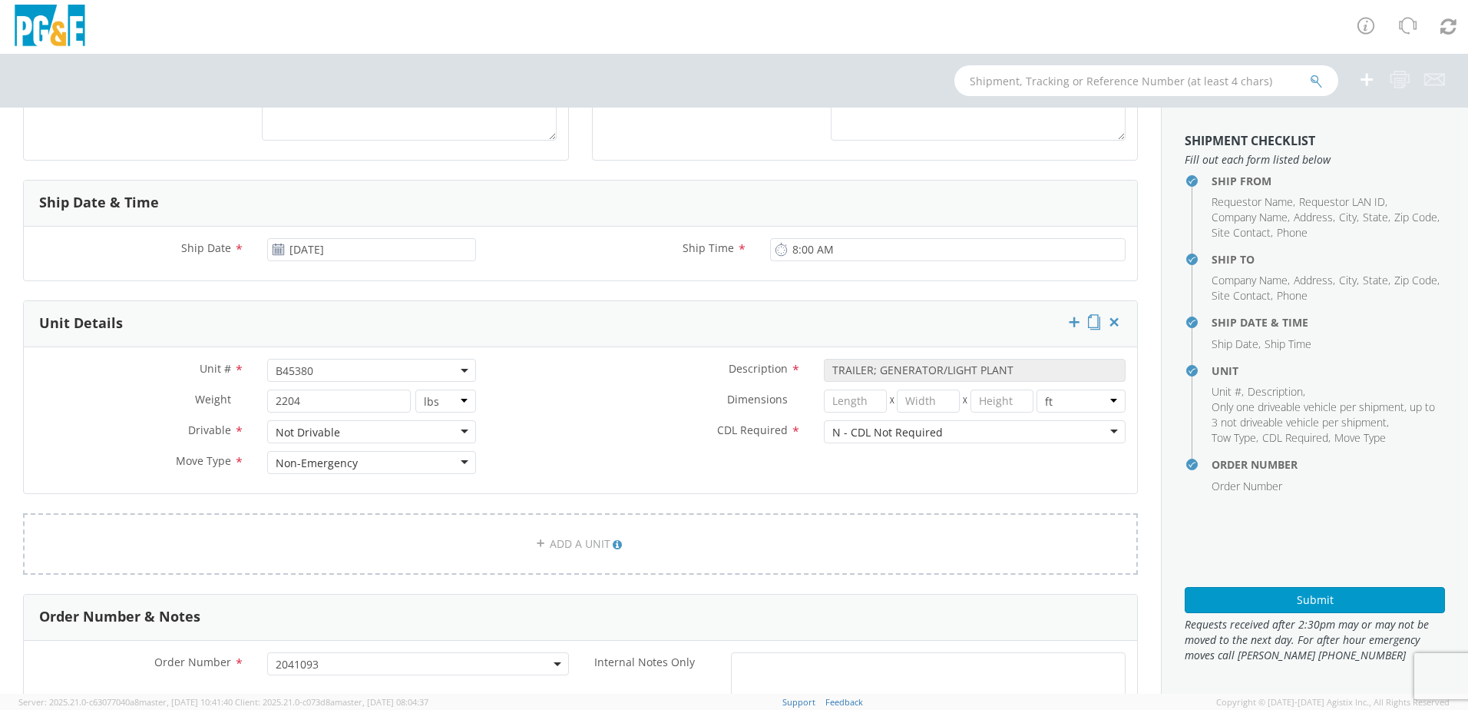
scroll to position [461, 0]
click at [341, 372] on span "B45380" at bounding box center [372, 369] width 192 height 15
click at [307, 387] on input "search" at bounding box center [370, 394] width 199 height 23
paste input "B44204"
click at [564, 405] on label "Dimensions *" at bounding box center [650, 399] width 325 height 20
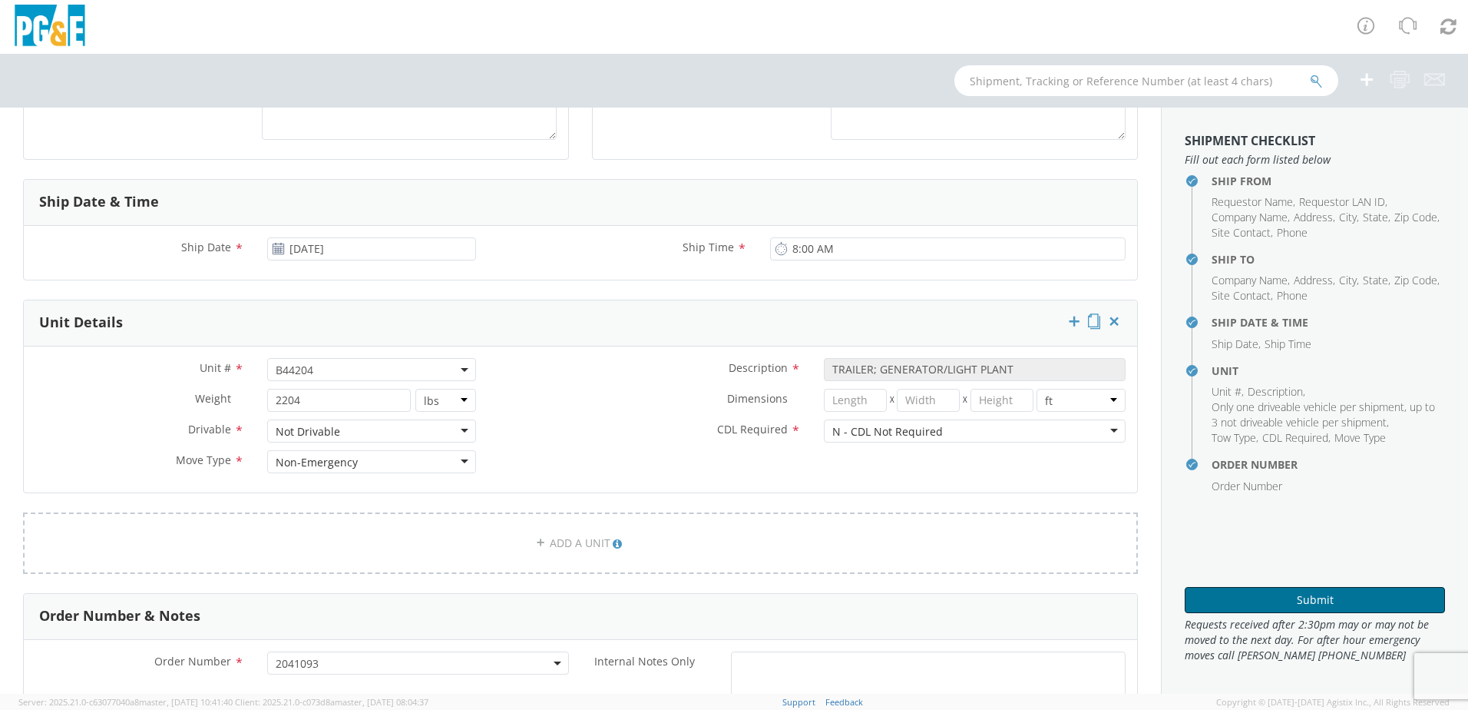
drag, startPoint x: 1266, startPoint y: 609, endPoint x: 1259, endPoint y: 605, distance: 7.9
click at [1266, 609] on button "Submit" at bounding box center [1315, 600] width 260 height 26
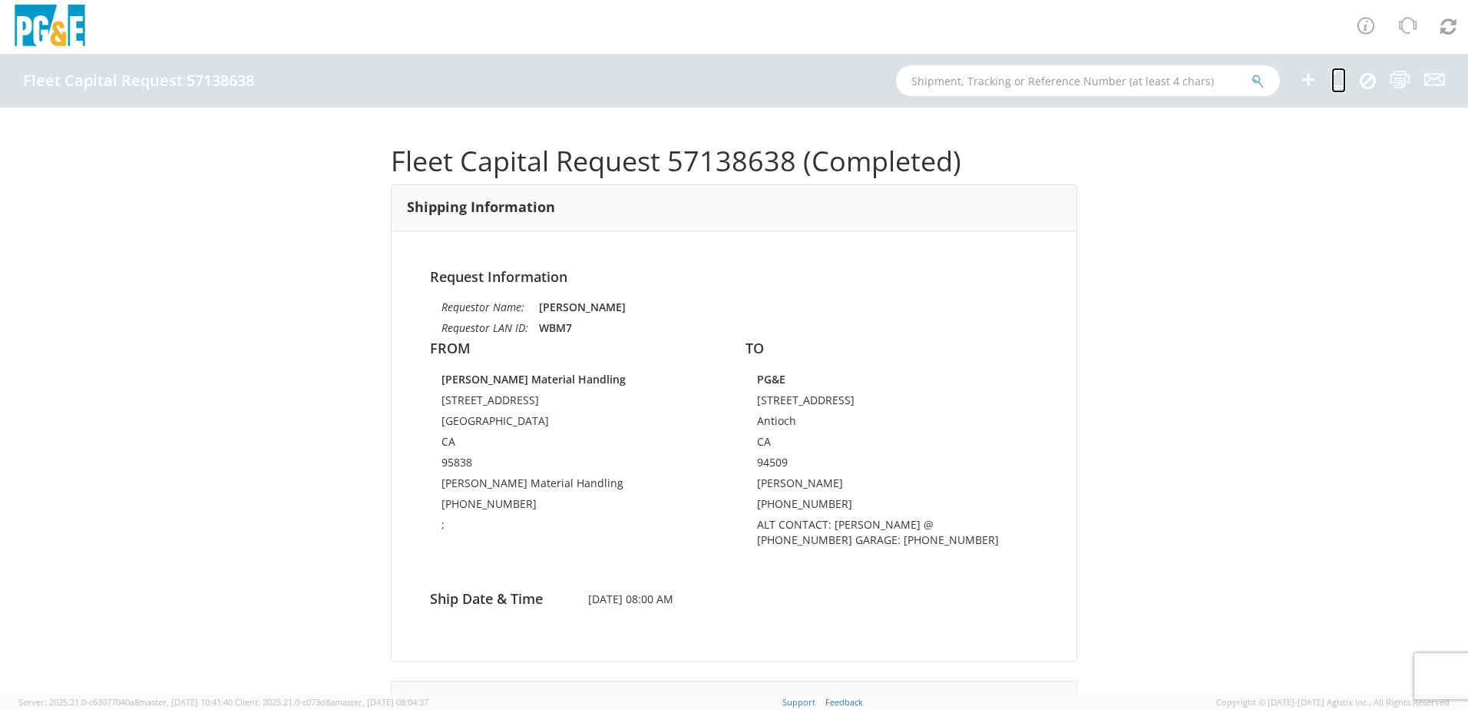
click at [1335, 81] on icon at bounding box center [1339, 79] width 15 height 19
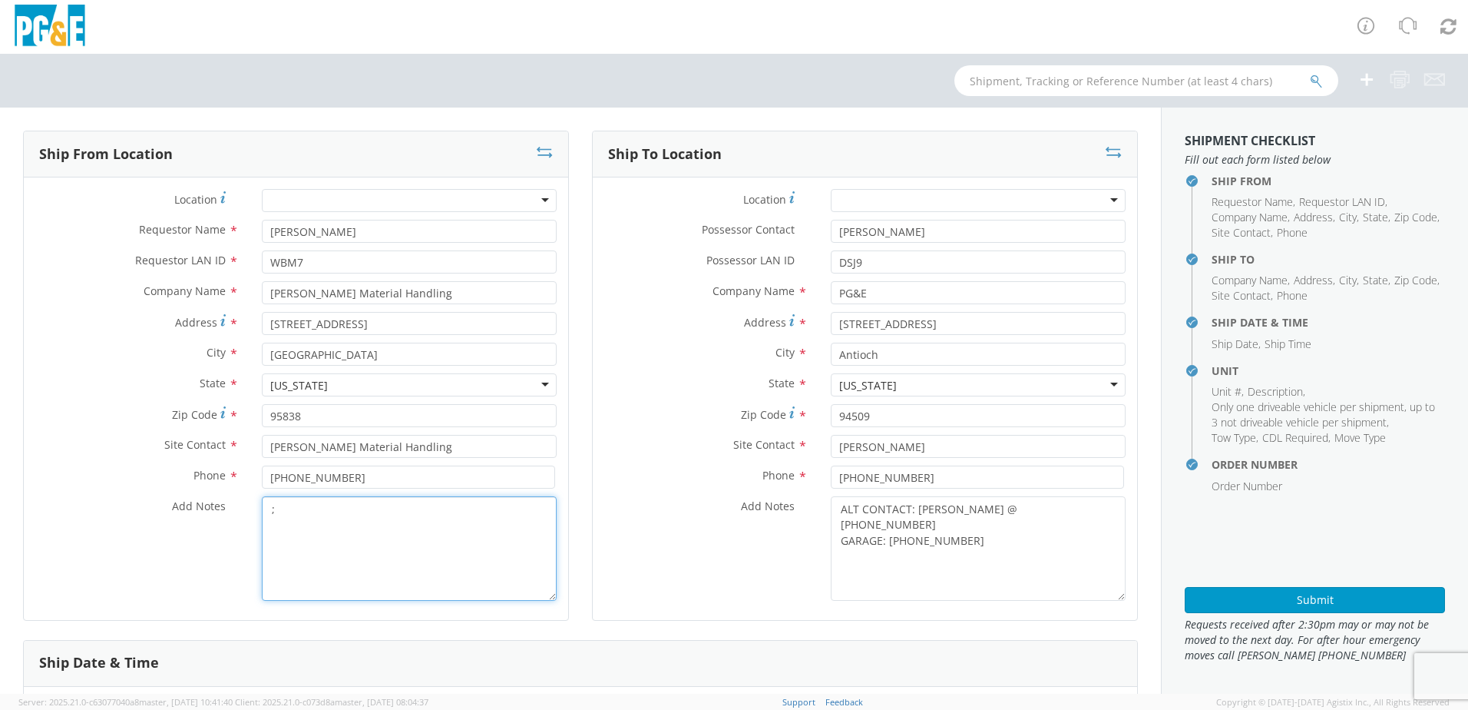
click at [285, 515] on textarea ";" at bounding box center [409, 548] width 295 height 104
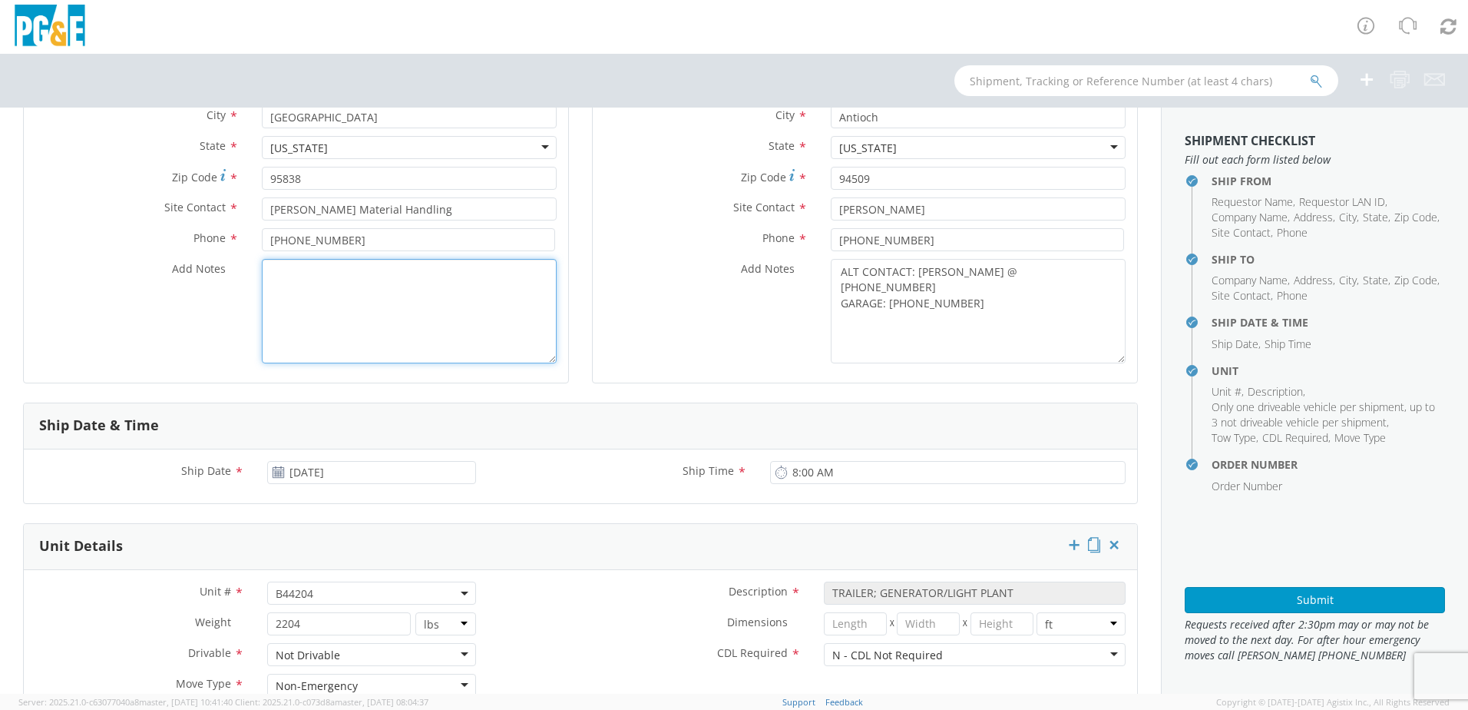
scroll to position [538, 0]
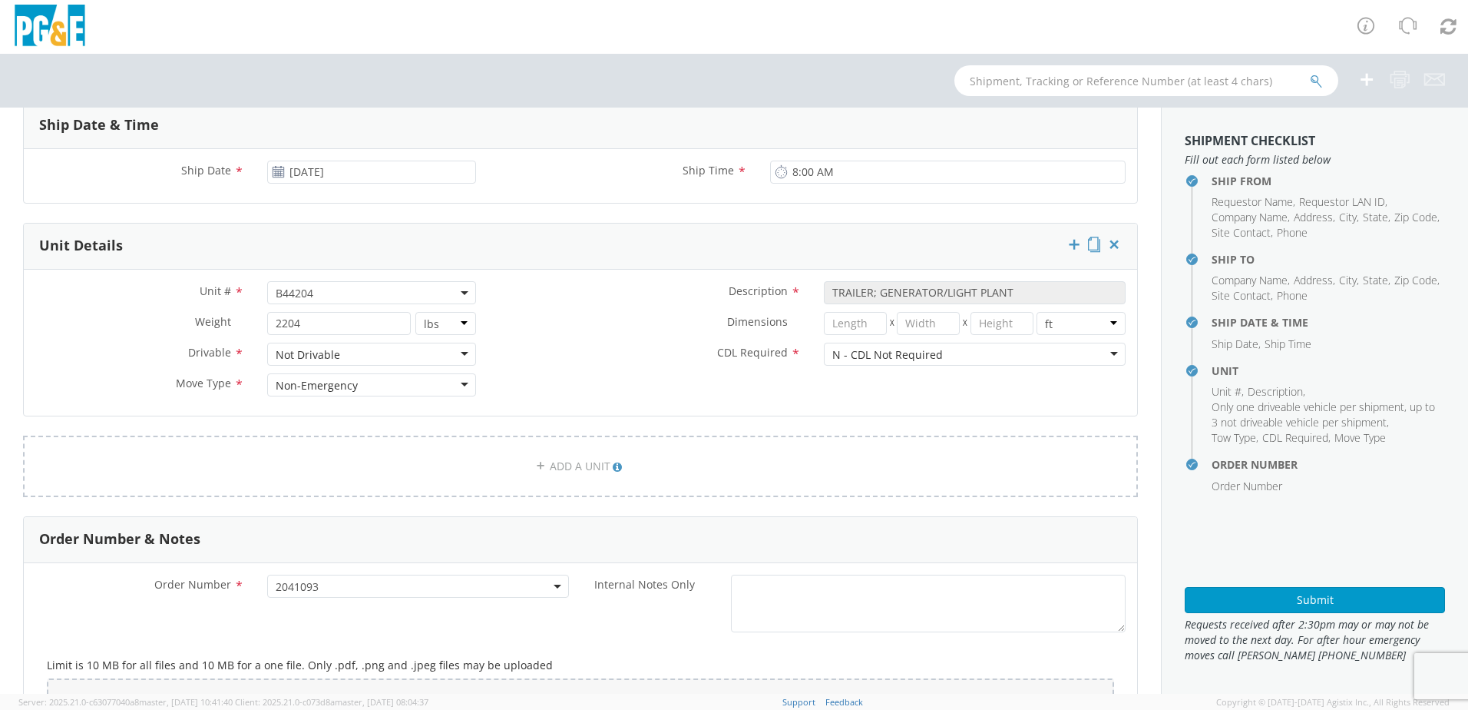
click at [330, 296] on span "B44204" at bounding box center [372, 293] width 192 height 15
click at [301, 315] on input "search" at bounding box center [370, 317] width 199 height 23
paste input "B44214"
click at [543, 303] on div "Description * TRAILER; GENERATOR/LIGHT PLANT" at bounding box center [813, 292] width 650 height 23
click at [1256, 601] on button "Submit" at bounding box center [1315, 600] width 260 height 26
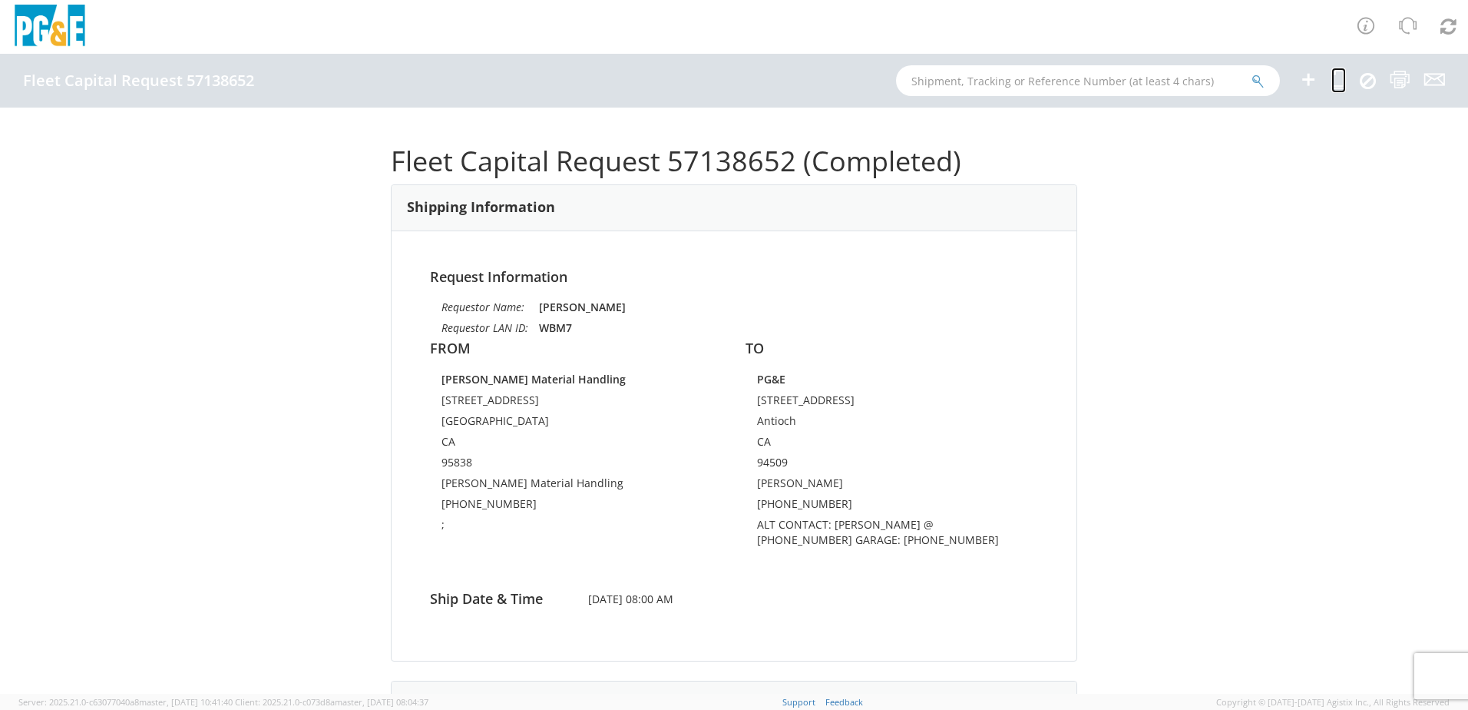
click at [1335, 85] on icon at bounding box center [1339, 79] width 15 height 19
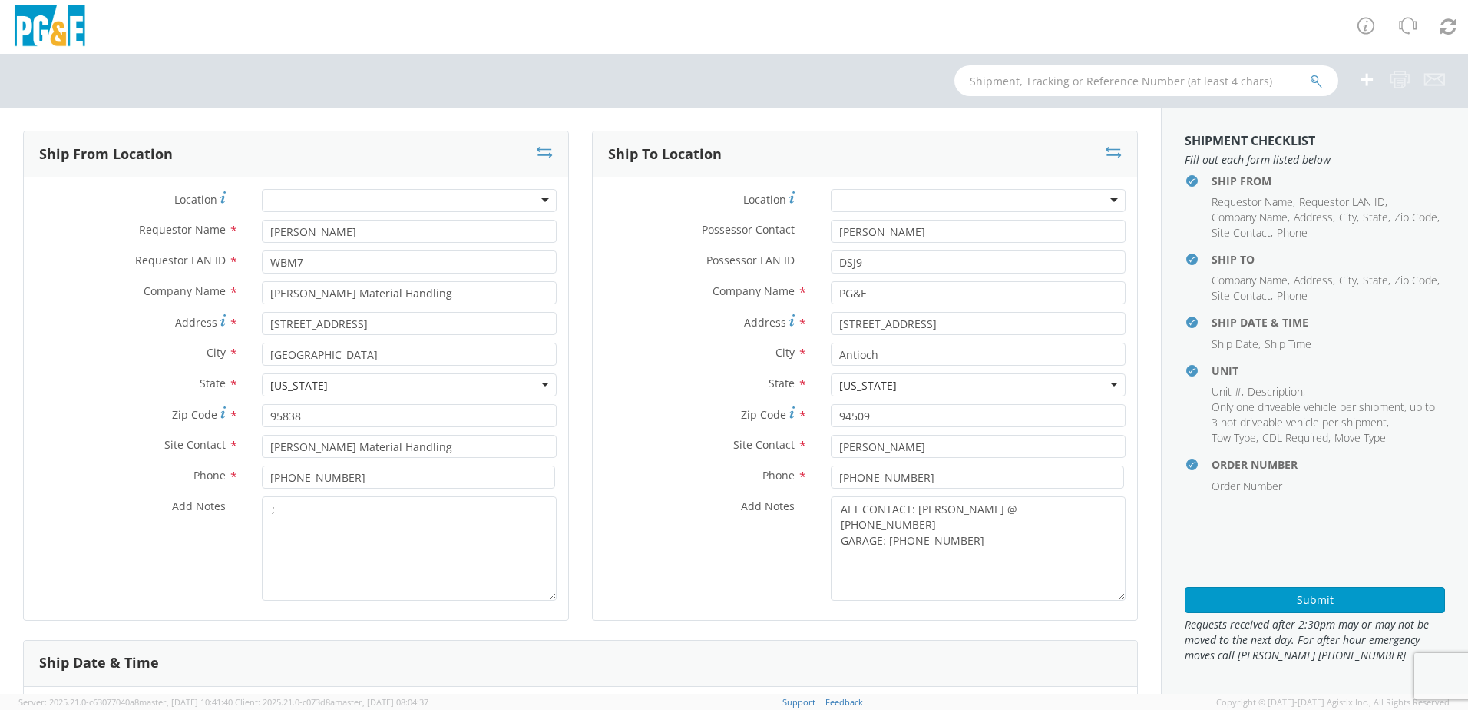
click at [1017, 196] on div at bounding box center [978, 200] width 295 height 23
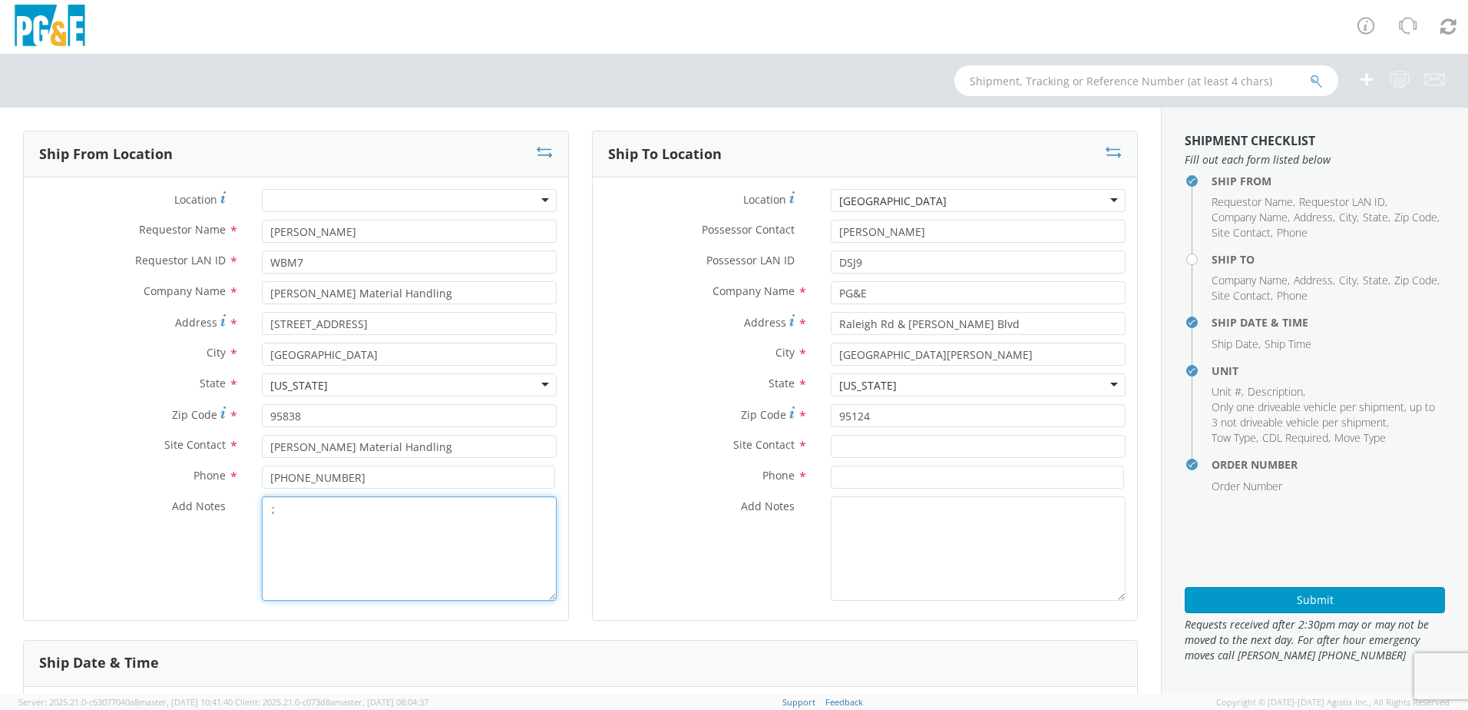
click at [327, 526] on textarea ";" at bounding box center [409, 548] width 295 height 104
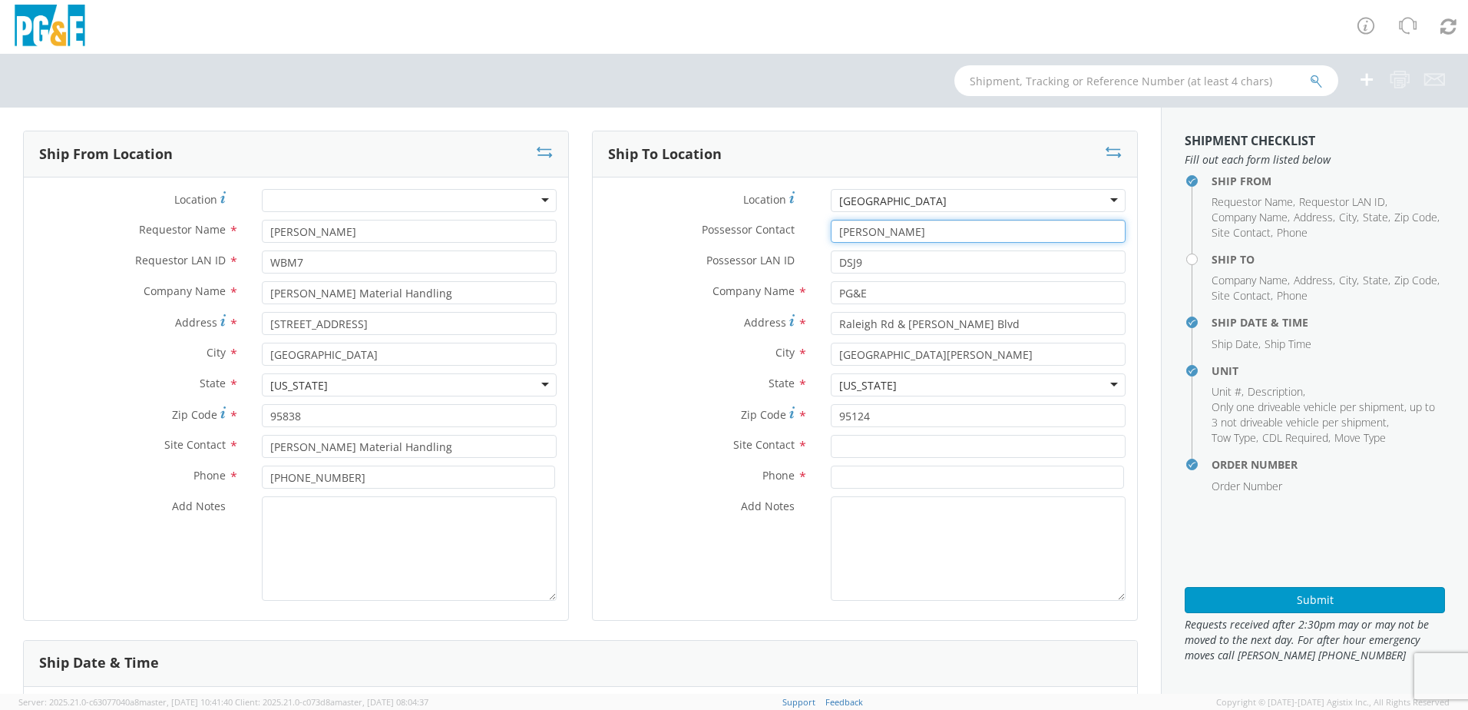
drag, startPoint x: 890, startPoint y: 230, endPoint x: 644, endPoint y: 235, distance: 245.8
click at [644, 235] on div "Possessor Contact * [PERSON_NAME]" at bounding box center [865, 231] width 544 height 23
paste input "[PERSON_NAME]"
drag, startPoint x: 877, startPoint y: 269, endPoint x: 650, endPoint y: 257, distance: 226.8
click at [650, 257] on div "Possessor LAN ID * DSJ9" at bounding box center [865, 261] width 544 height 23
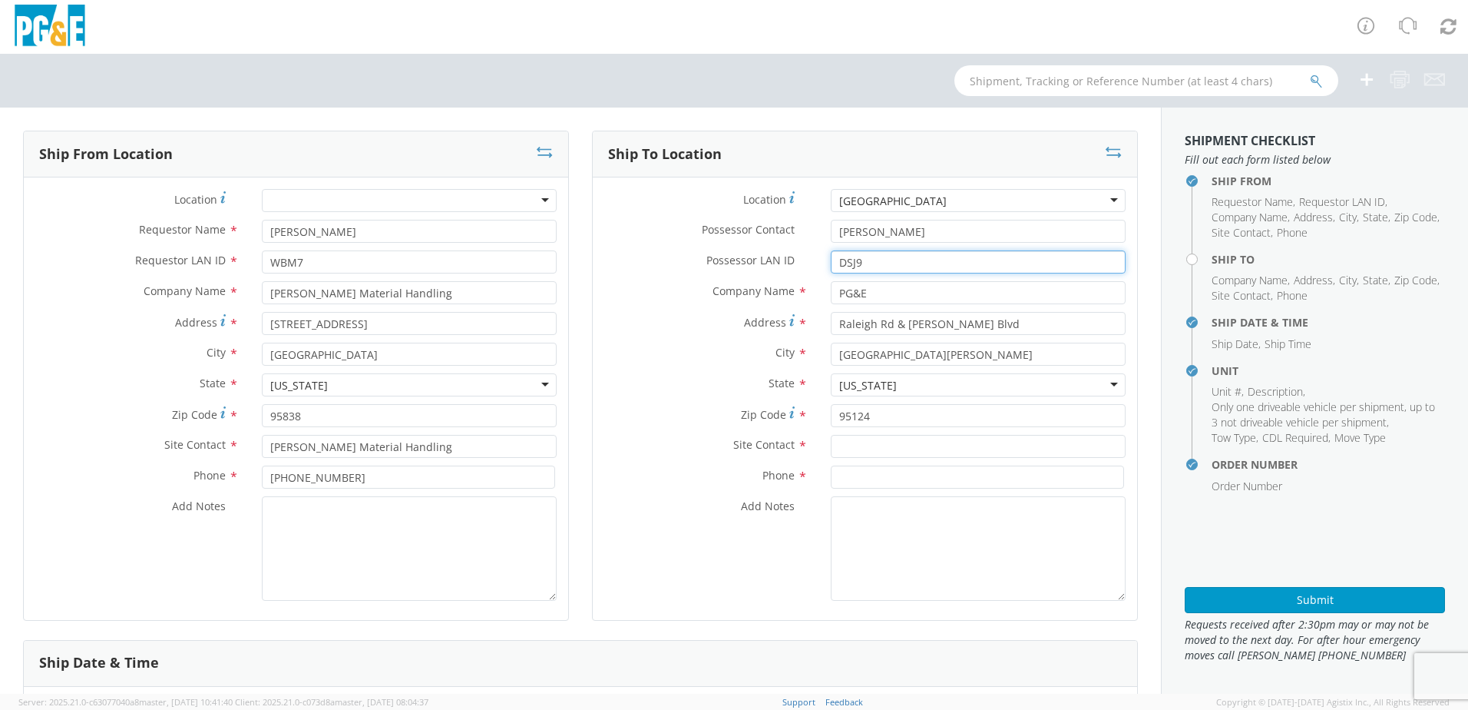
paste input "HJH"
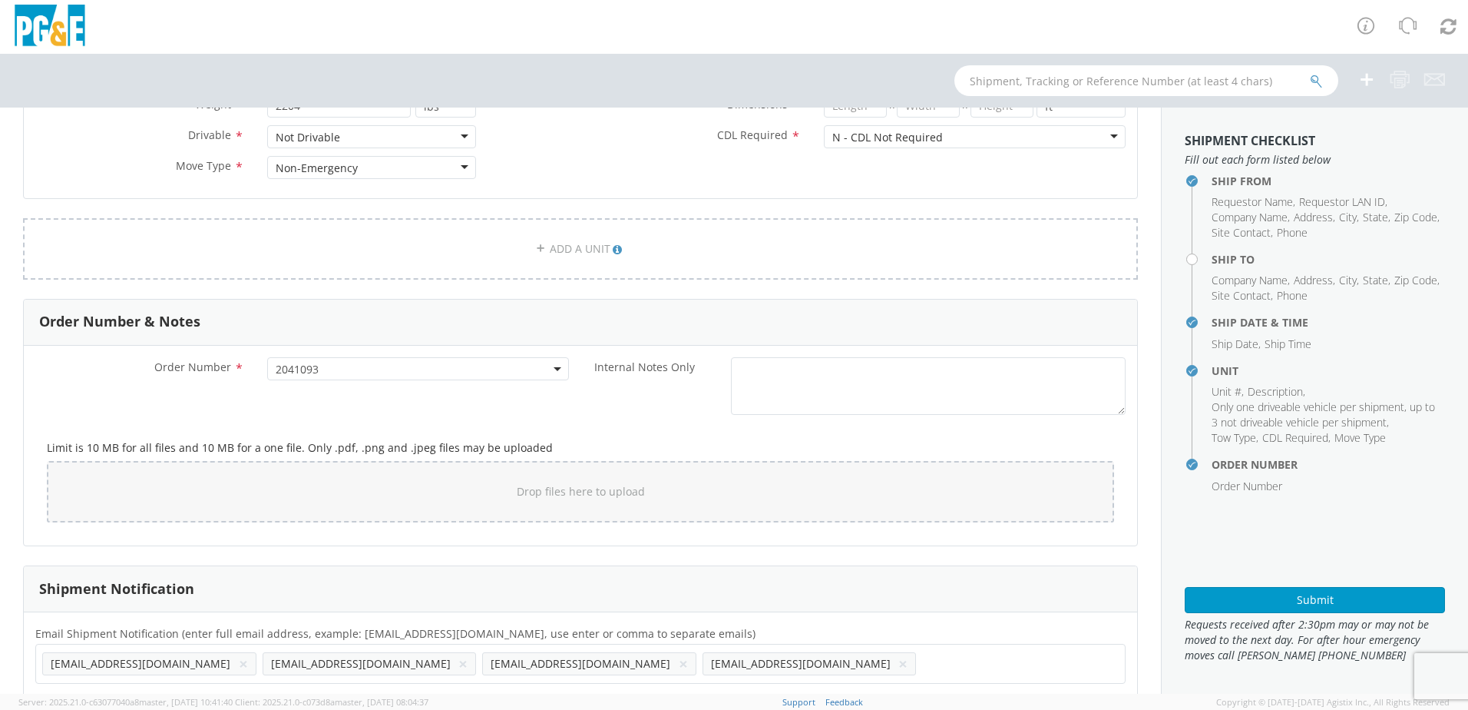
scroll to position [784, 0]
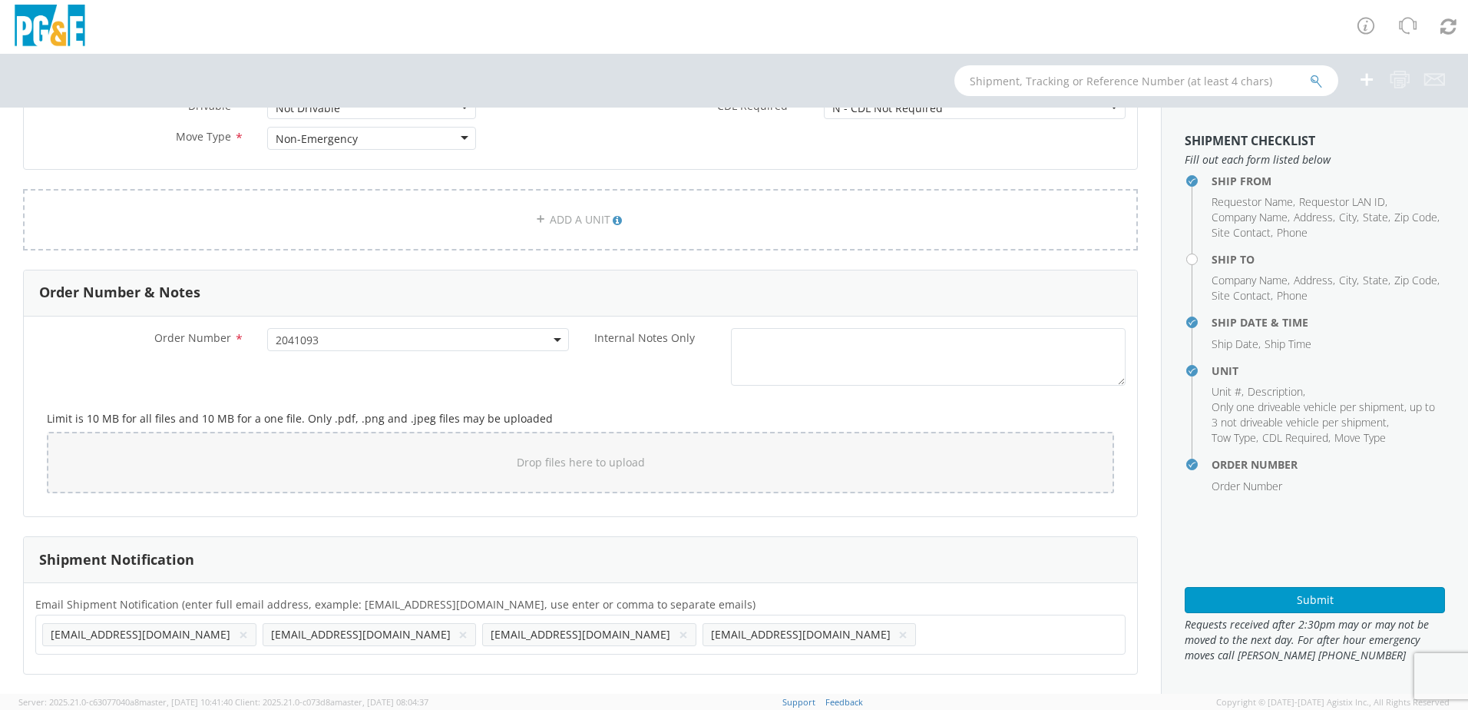
click at [898, 636] on button "×" at bounding box center [902, 634] width 9 height 18
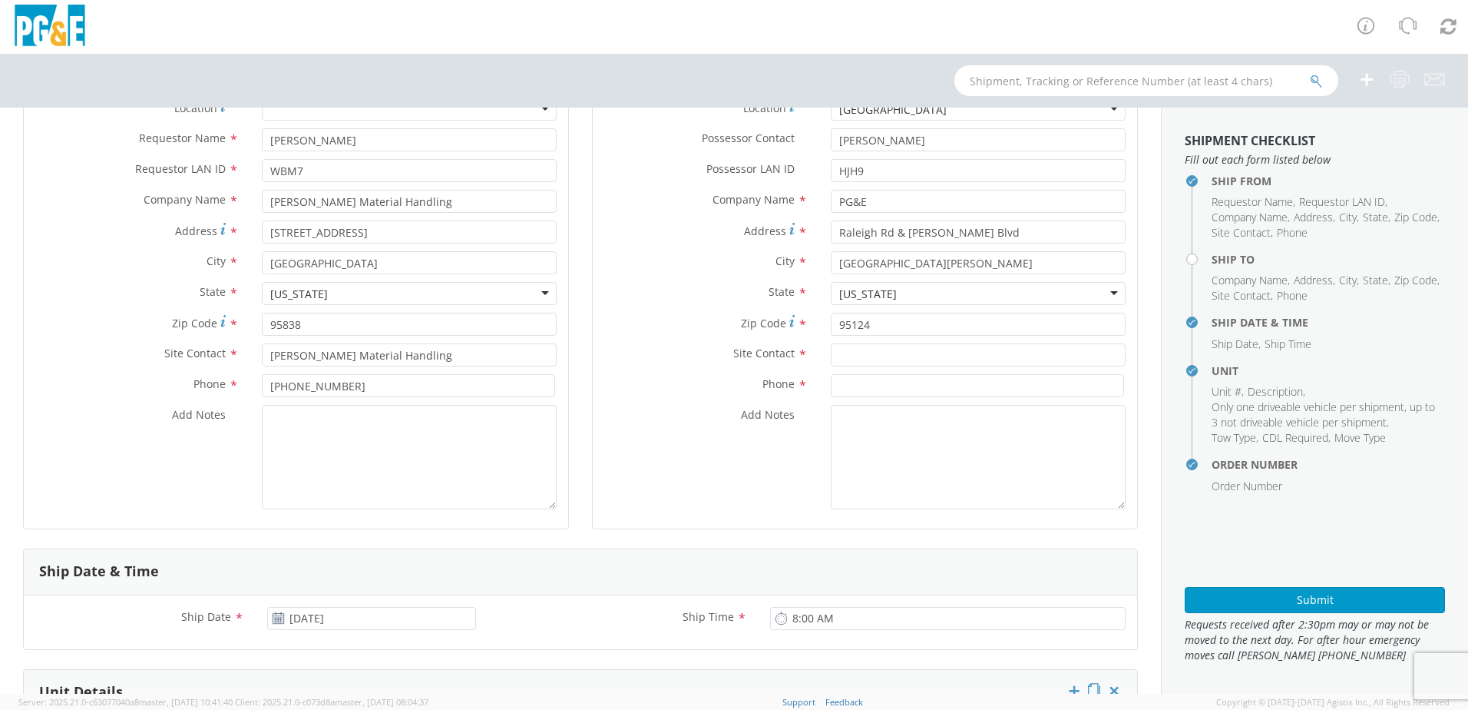
scroll to position [0, 0]
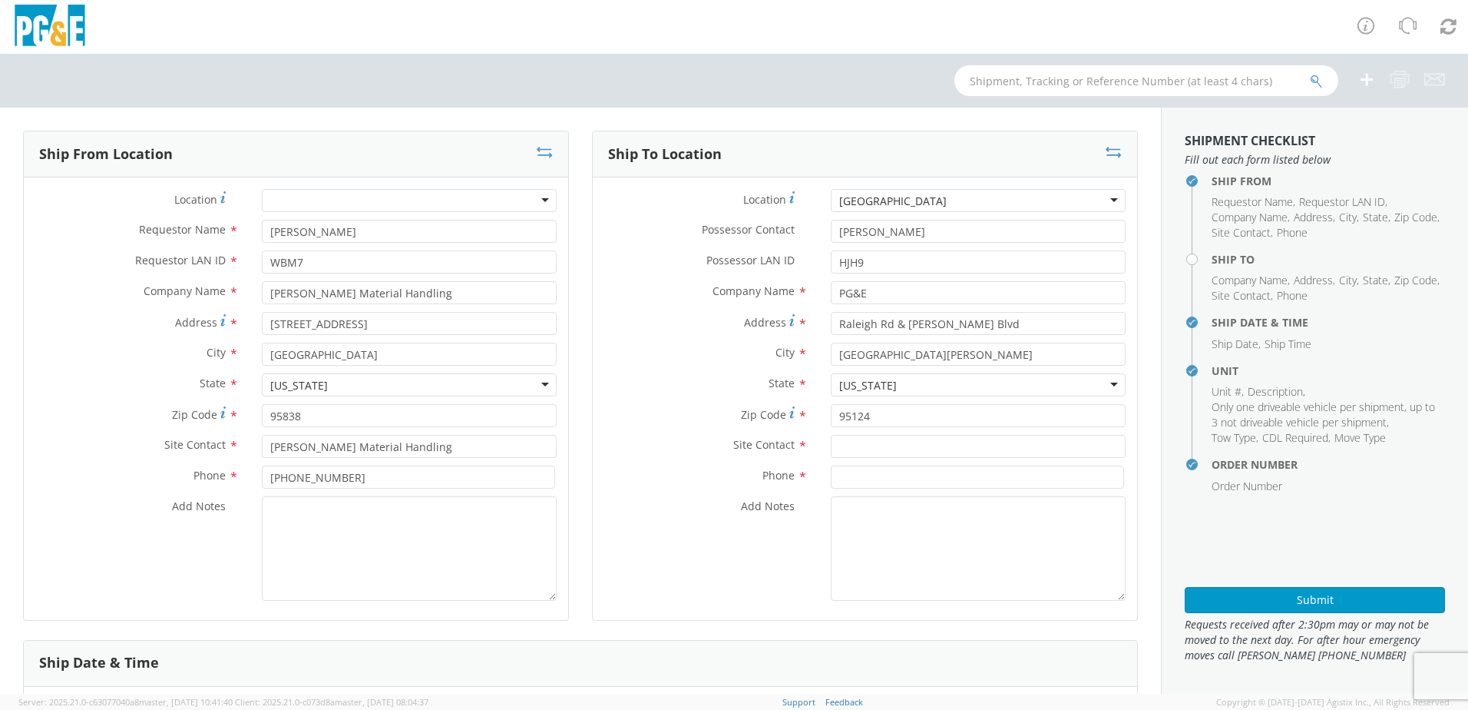
click at [951, 195] on div "[GEOGRAPHIC_DATA]" at bounding box center [978, 200] width 295 height 23
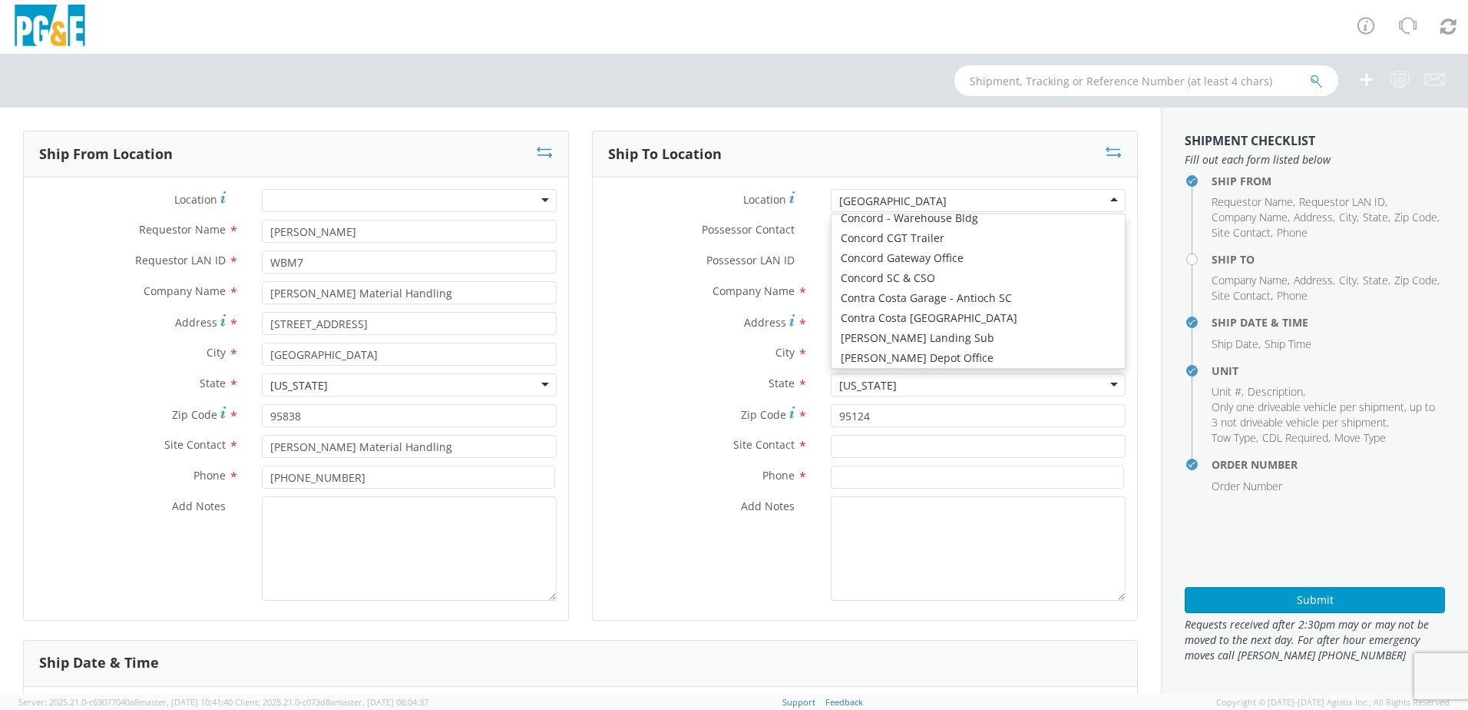
scroll to position [1517, 0]
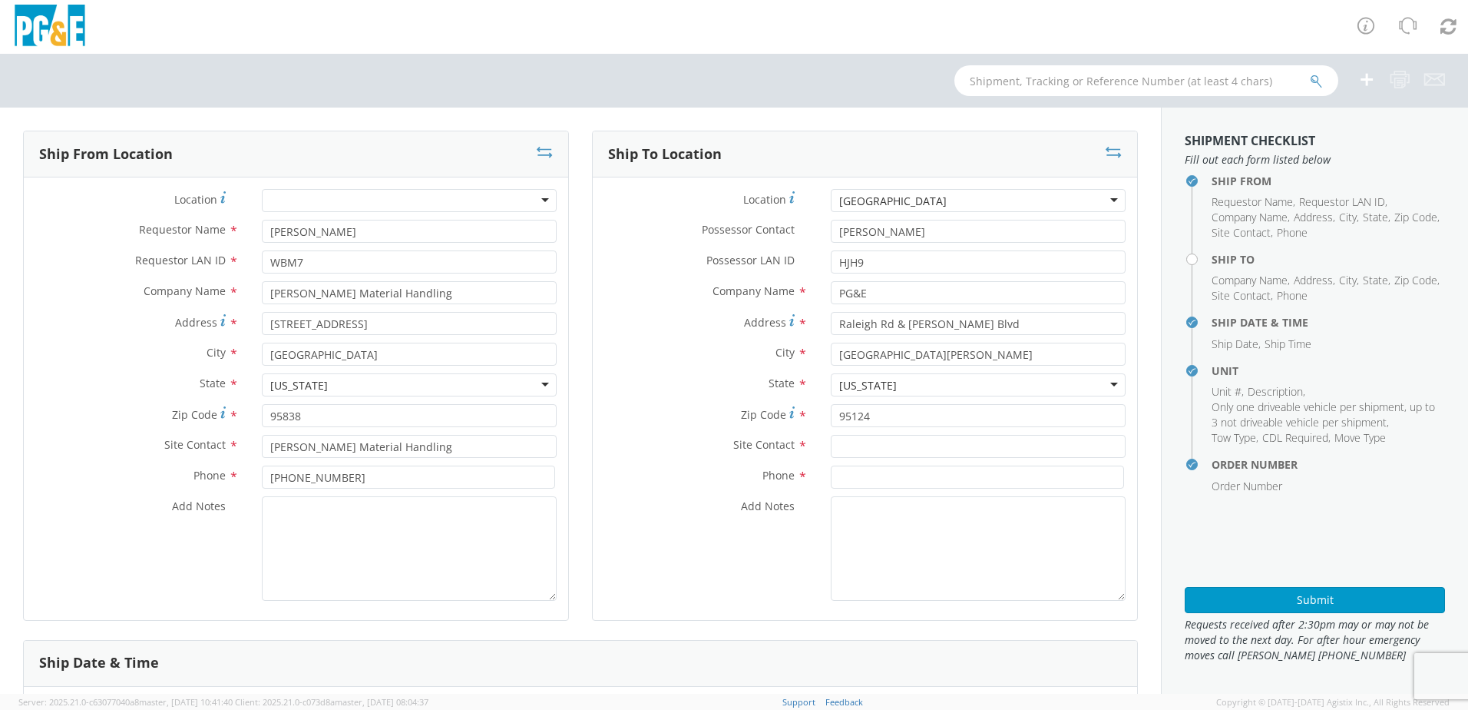
click at [722, 323] on label "Address *" at bounding box center [706, 322] width 227 height 21
click at [831, 323] on input "Raleigh Rd & [PERSON_NAME] Blvd" at bounding box center [978, 323] width 295 height 23
drag, startPoint x: 963, startPoint y: 321, endPoint x: 810, endPoint y: 319, distance: 152.8
click at [810, 319] on div "Address * [GEOGRAPHIC_DATA][PERSON_NAME]" at bounding box center [865, 323] width 544 height 23
click at [853, 422] on input "Zip Code *" at bounding box center [978, 415] width 295 height 23
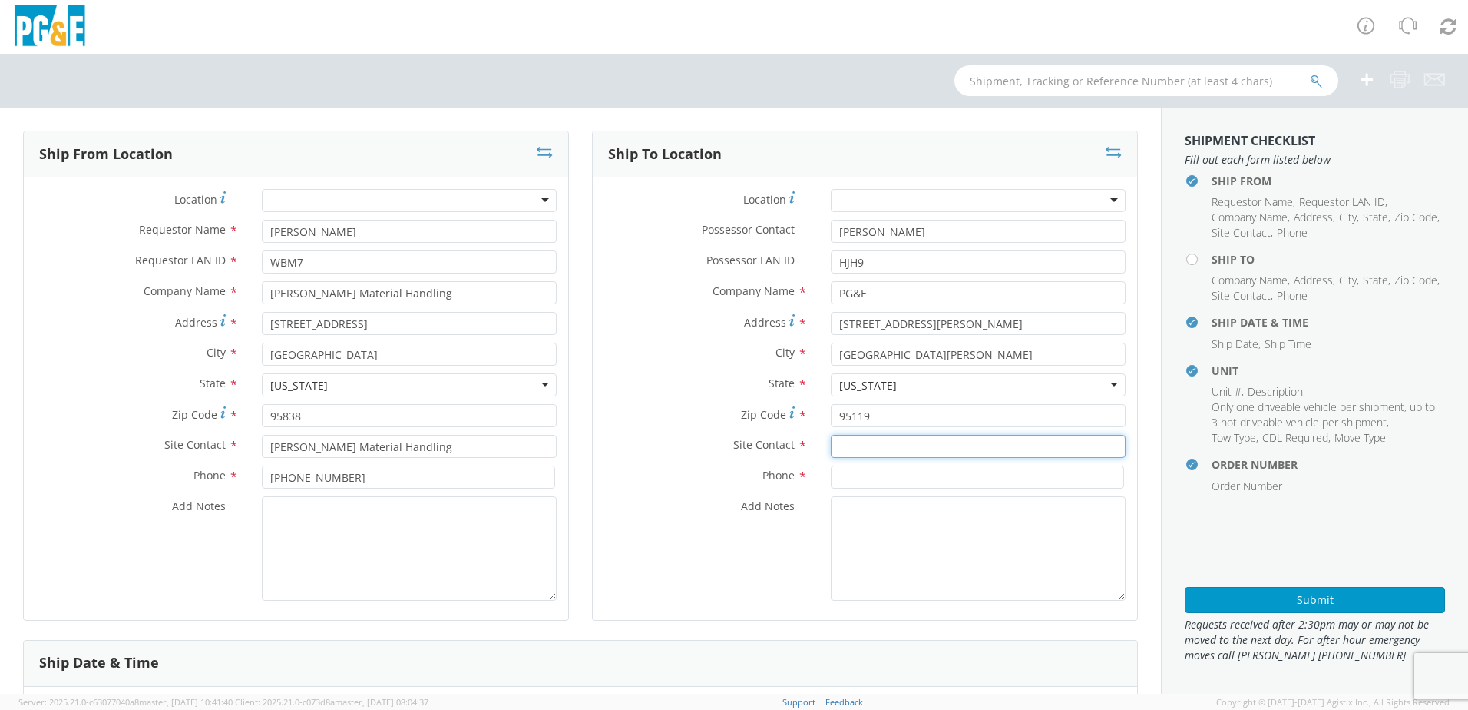
click at [895, 448] on input "text" at bounding box center [978, 446] width 295 height 23
click at [901, 441] on input "text" at bounding box center [978, 446] width 295 height 23
paste input "[PERSON_NAME]"
click at [835, 489] on div "Phone *" at bounding box center [865, 480] width 544 height 31
click at [835, 481] on input at bounding box center [977, 476] width 293 height 23
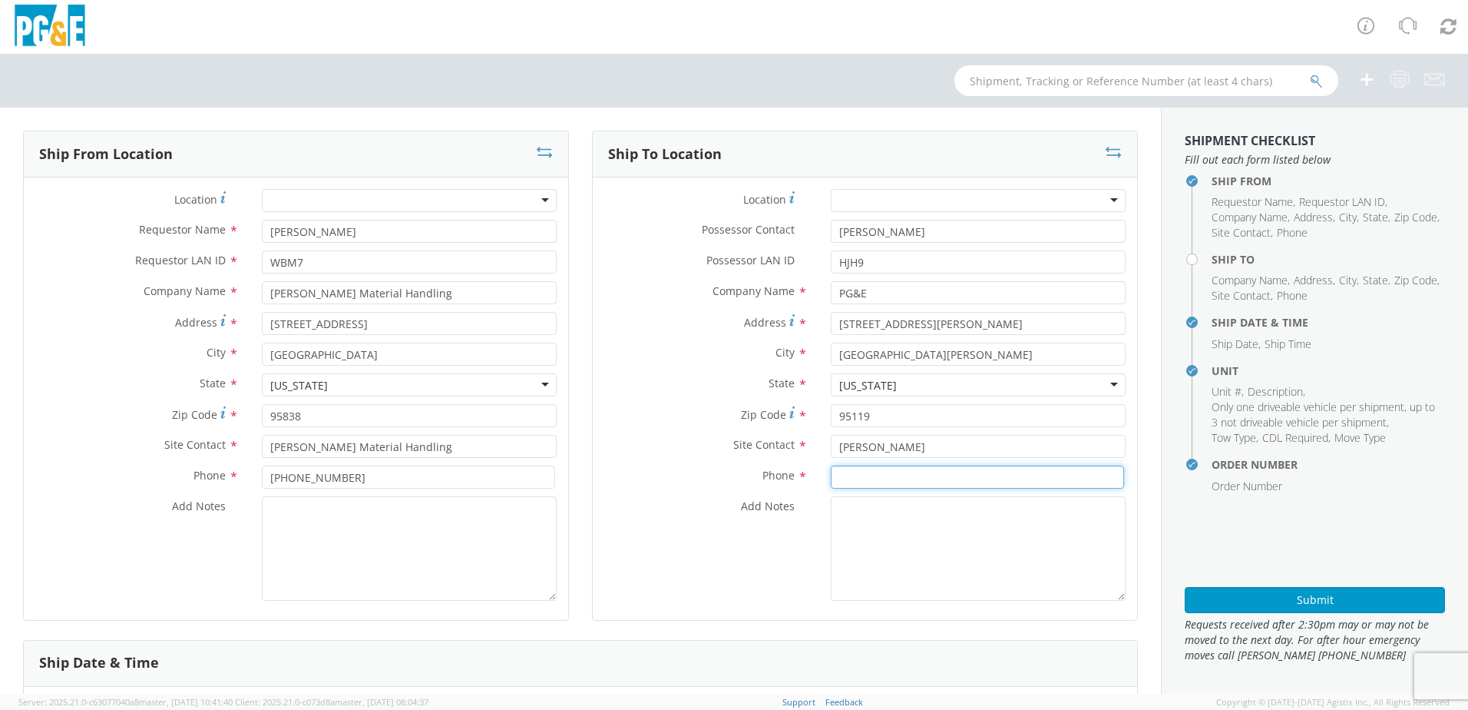
paste input "[PHONE_NUMBER]"
click at [850, 529] on textarea "Add Notes *" at bounding box center [978, 548] width 295 height 104
click at [928, 515] on textarea "ALT CONTACT:" at bounding box center [978, 548] width 295 height 104
paste textarea "[PERSON_NAME] @ [PHONE_NUMBER]"
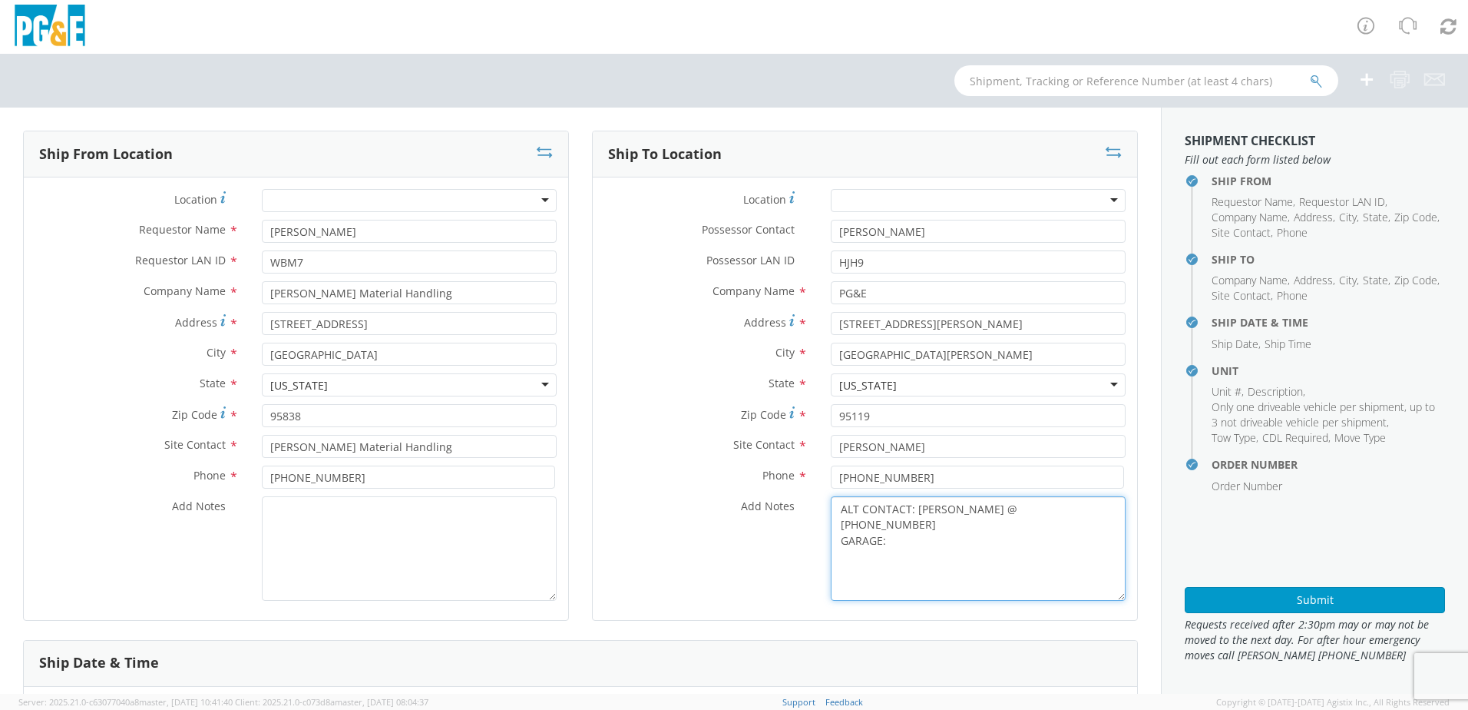
click at [892, 524] on textarea "ALT CONTACT: [PERSON_NAME] @ [PHONE_NUMBER] GARAGE:" at bounding box center [978, 548] width 295 height 104
paste textarea "[PHONE_NUMBER]"
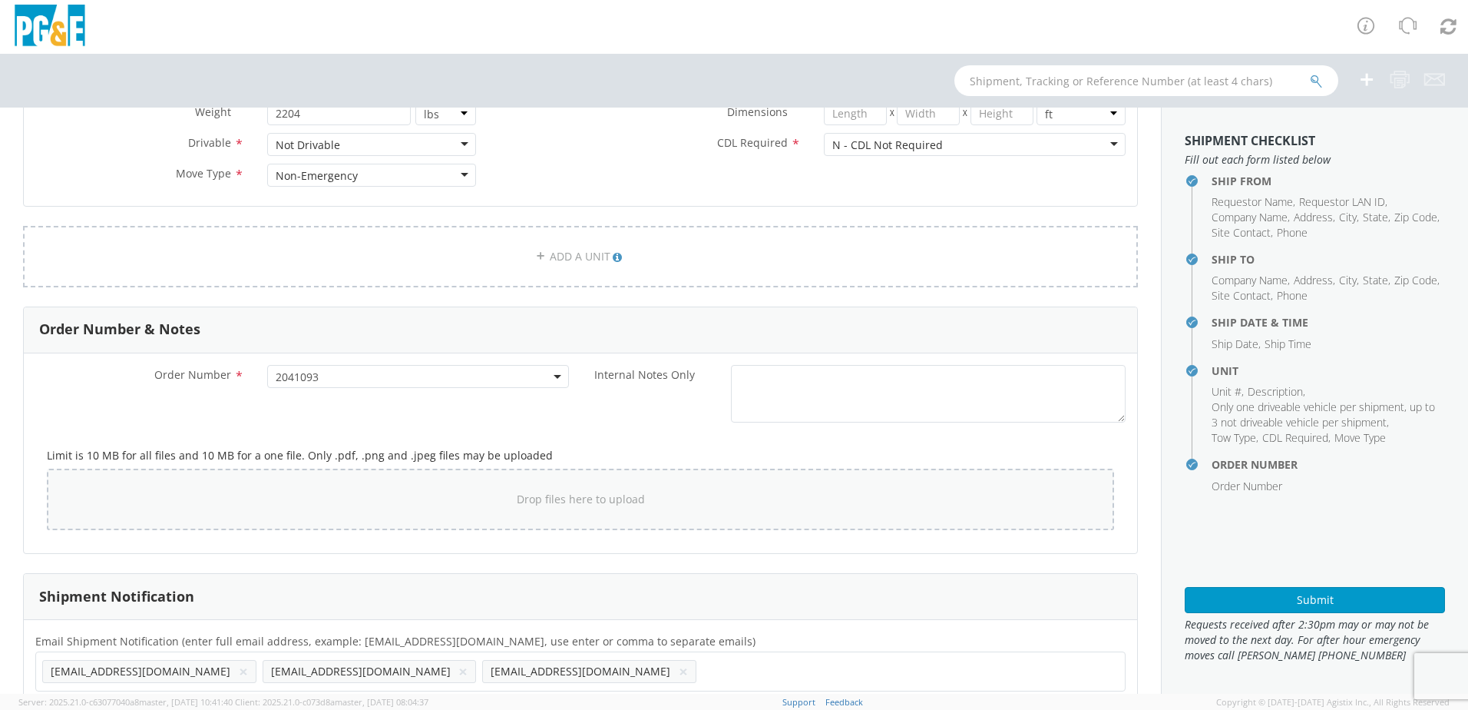
scroll to position [784, 0]
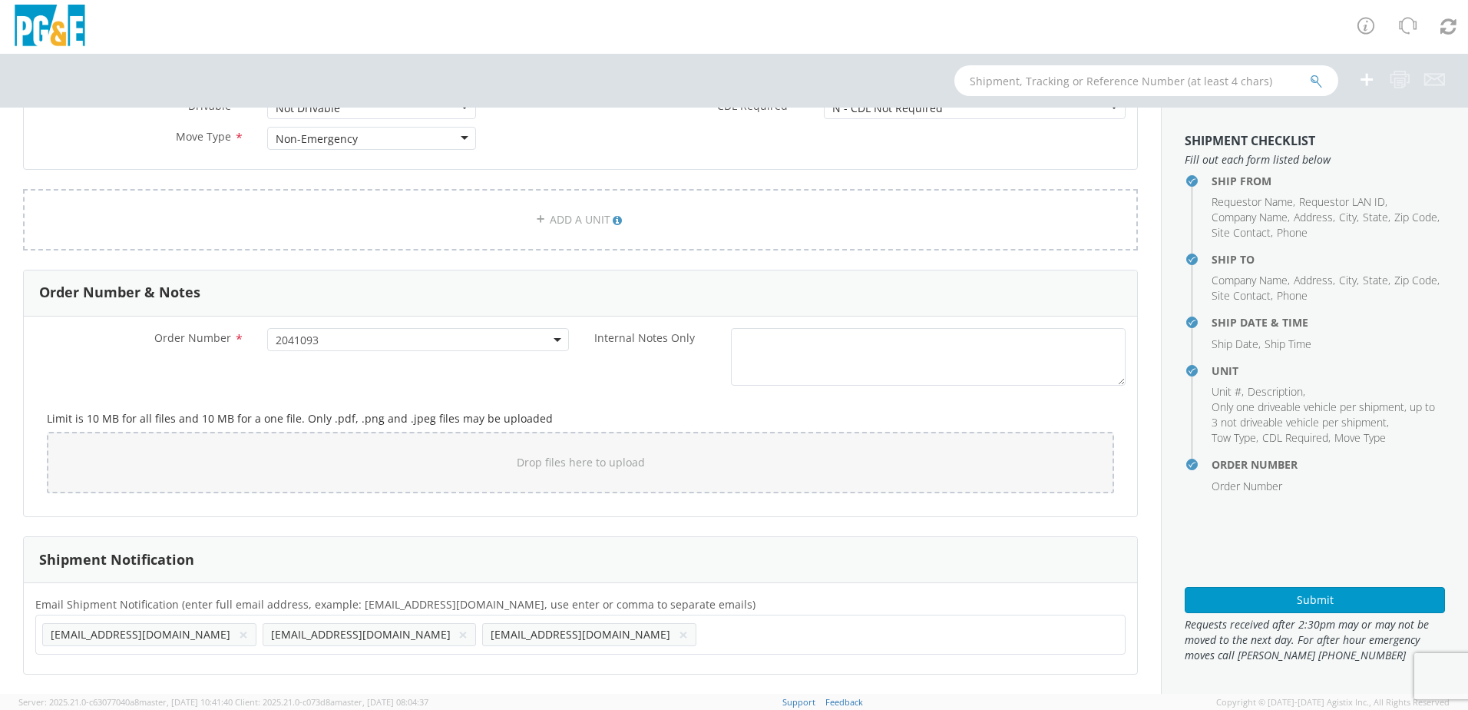
click at [458, 634] on button "×" at bounding box center [462, 634] width 9 height 18
click at [482, 627] on input "text" at bounding box center [490, 634] width 16 height 22
paste input "[EMAIL_ADDRESS][DOMAIN_NAME]"
click at [521, 634] on ul "[EMAIL_ADDRESS][DOMAIN_NAME] × [EMAIL_ADDRESS][DOMAIN_NAME] × [EMAIL_ADDRESS][D…" at bounding box center [580, 634] width 1077 height 26
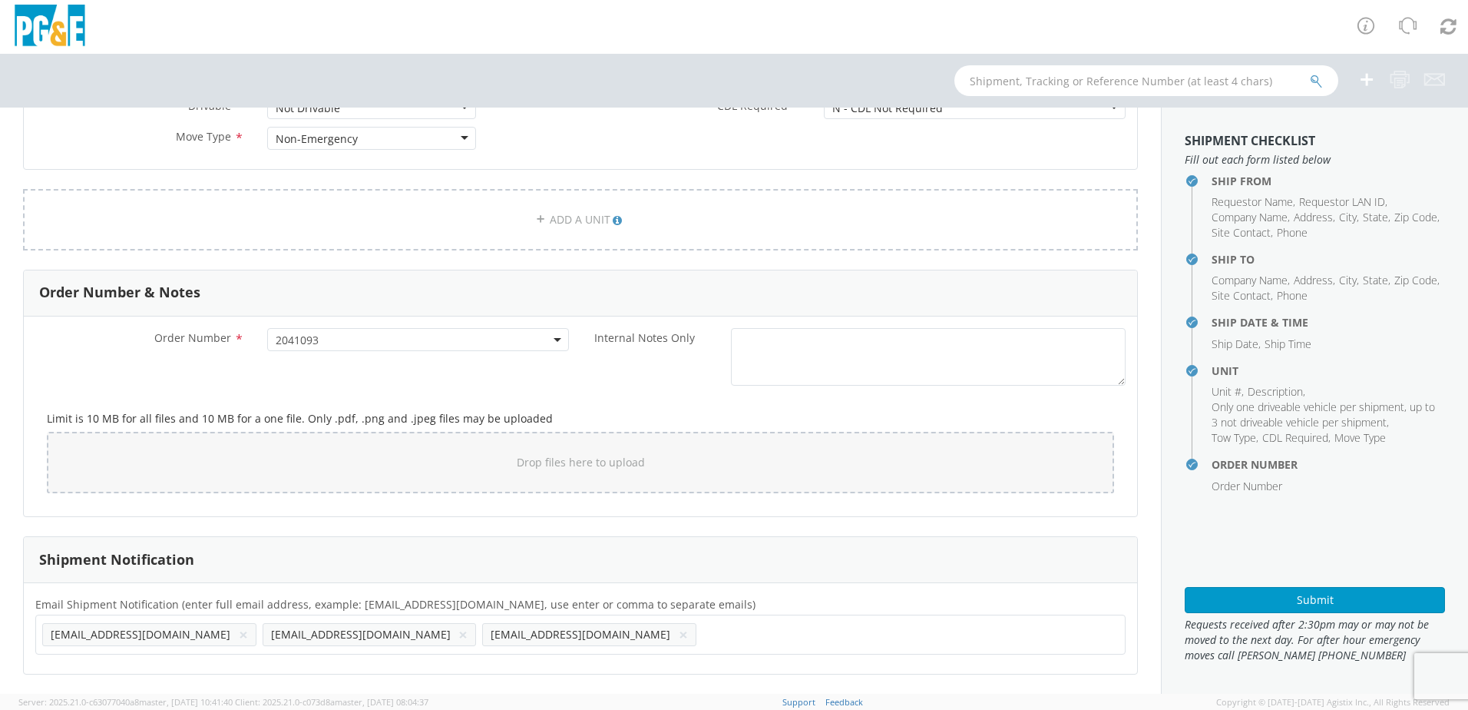
paste input "[EMAIL_ADDRESS][DOMAIN_NAME]"
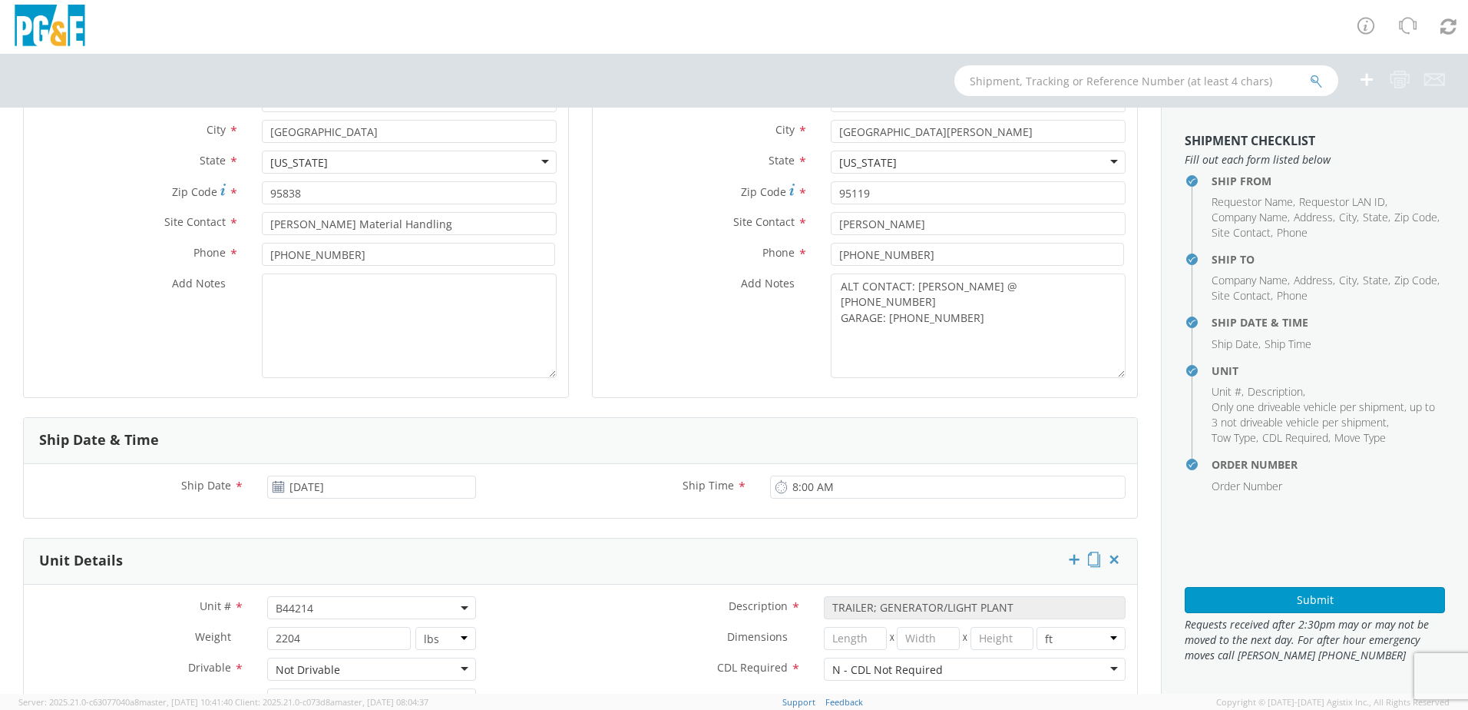
scroll to position [614, 0]
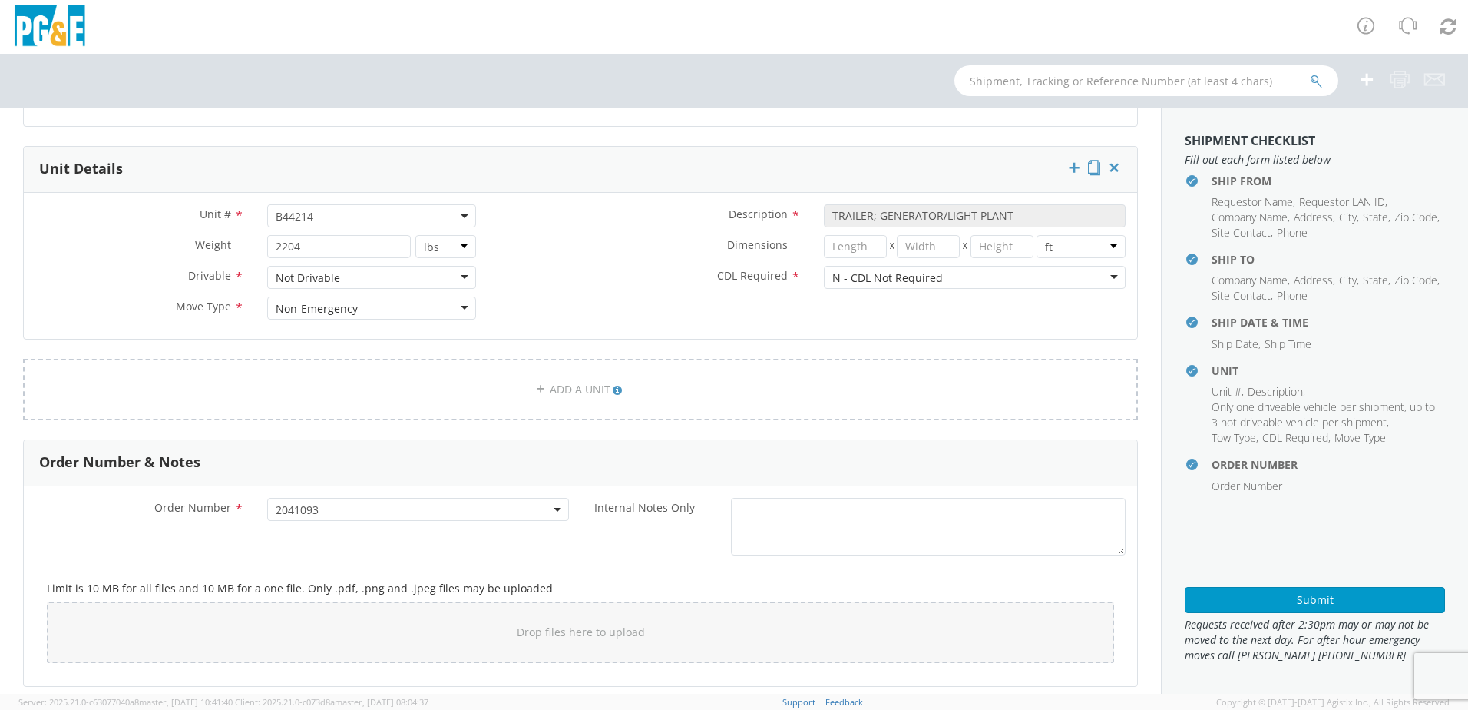
click at [355, 218] on span "B44214" at bounding box center [372, 216] width 192 height 15
click at [318, 237] on input "search" at bounding box center [370, 241] width 199 height 23
paste input "B44230"
click at [575, 254] on label "Dimensions *" at bounding box center [650, 245] width 325 height 20
click at [1242, 596] on button "Submit" at bounding box center [1315, 600] width 260 height 26
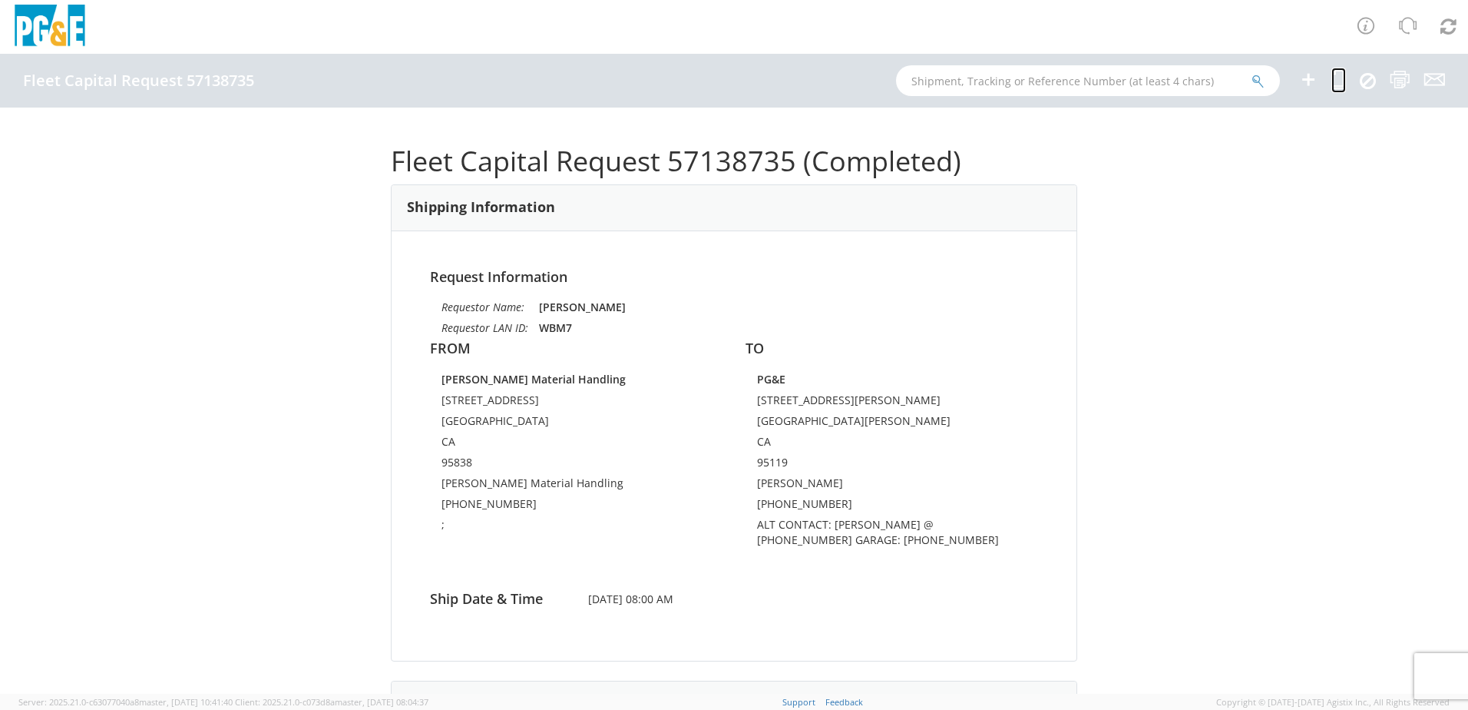
click at [1338, 75] on icon at bounding box center [1339, 79] width 15 height 19
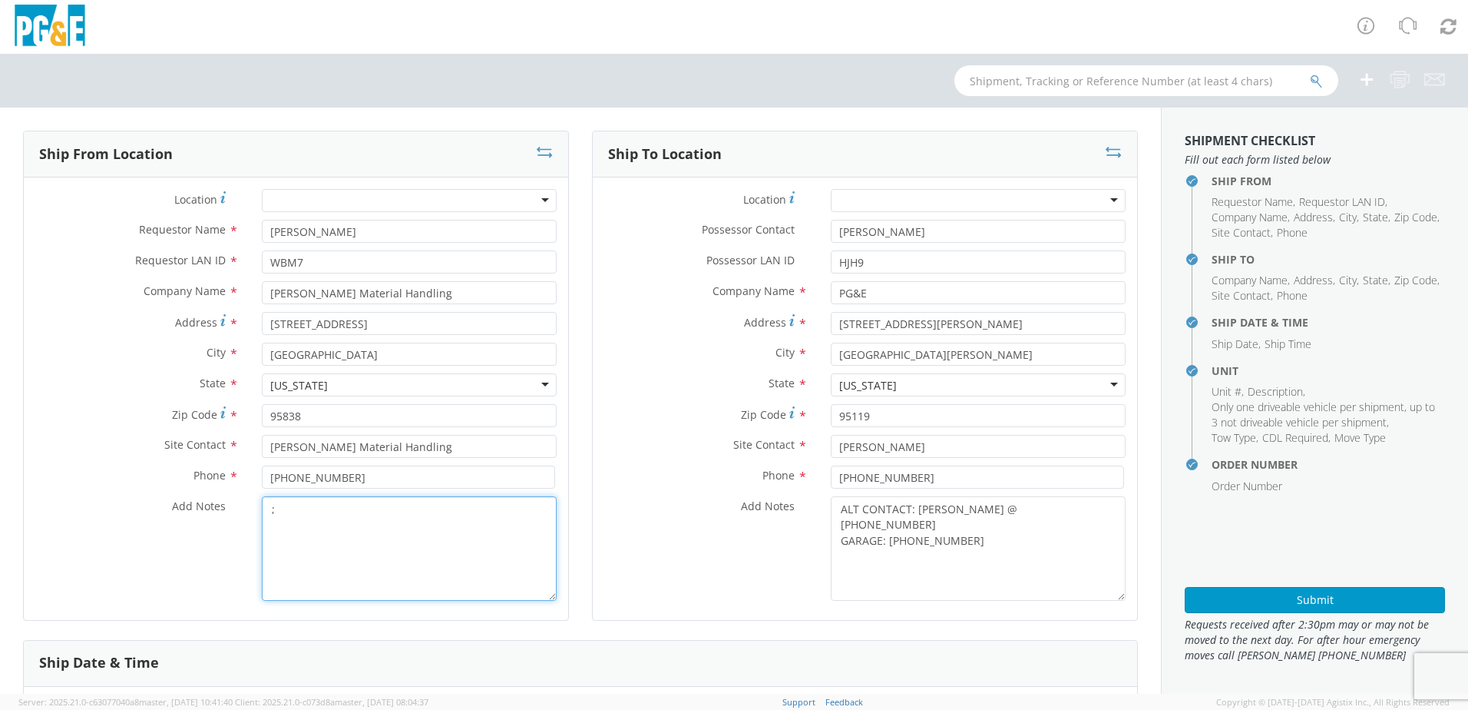
click at [299, 507] on textarea ";" at bounding box center [409, 548] width 295 height 104
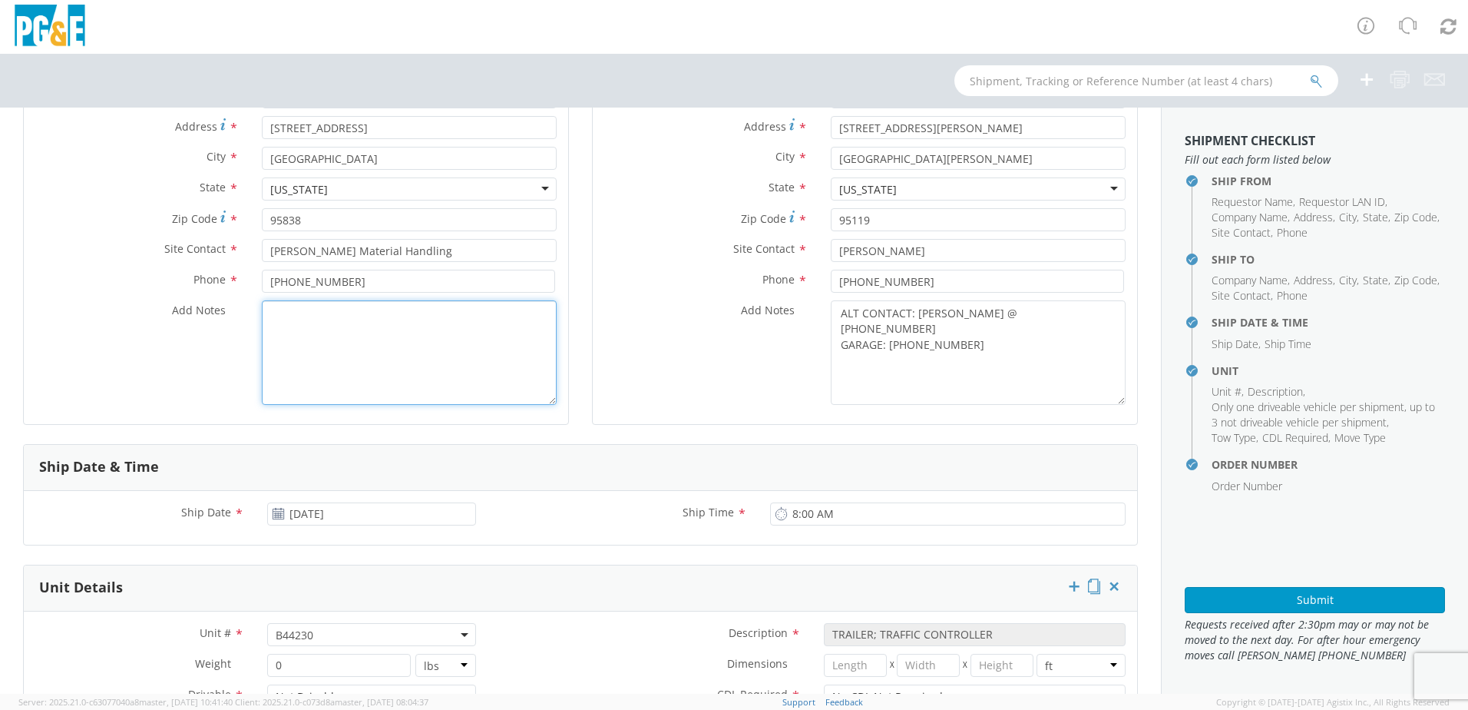
scroll to position [538, 0]
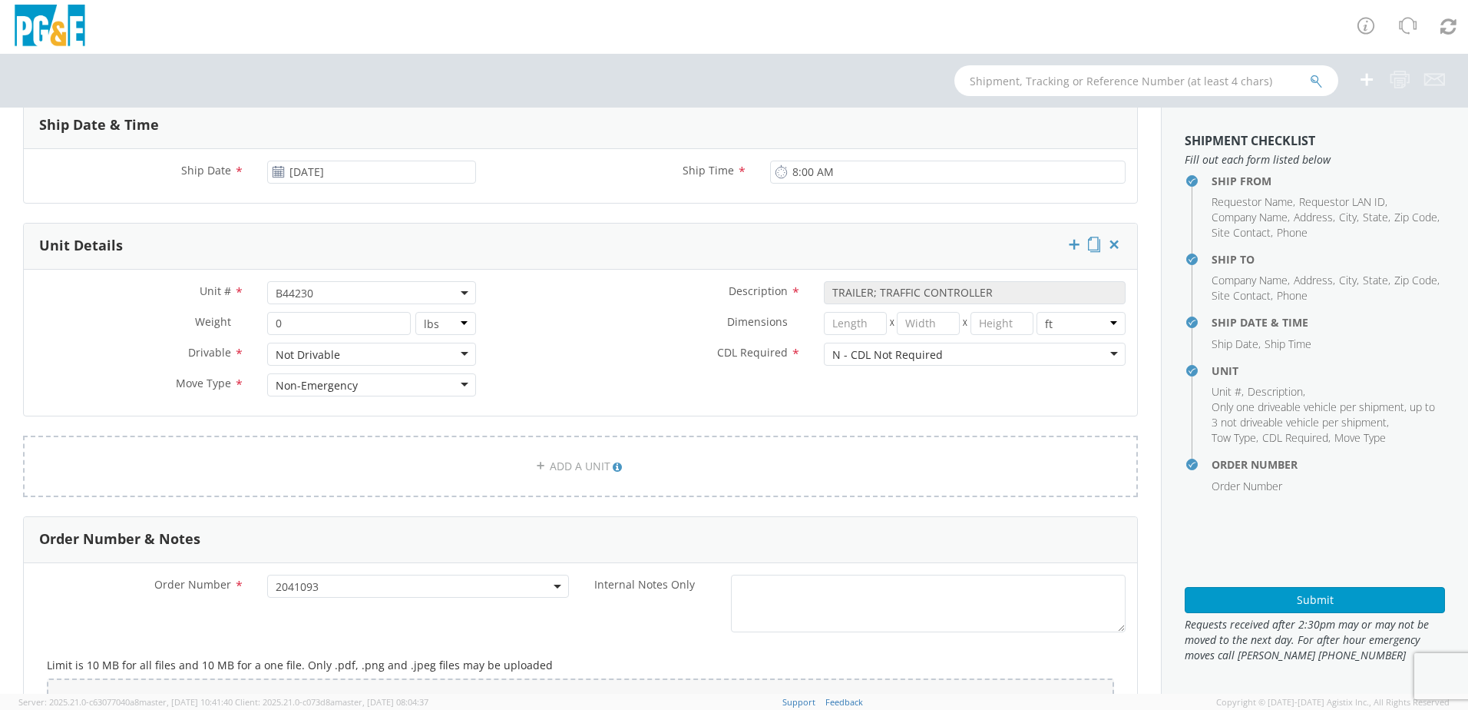
click at [321, 306] on div "Unit # * B44230 B44230" at bounding box center [256, 296] width 464 height 31
click at [321, 296] on span "B44230" at bounding box center [372, 293] width 192 height 15
click at [309, 323] on input "search" at bounding box center [370, 317] width 199 height 23
paste input "B44240"
click at [564, 346] on label "CDL Required *" at bounding box center [650, 352] width 325 height 20
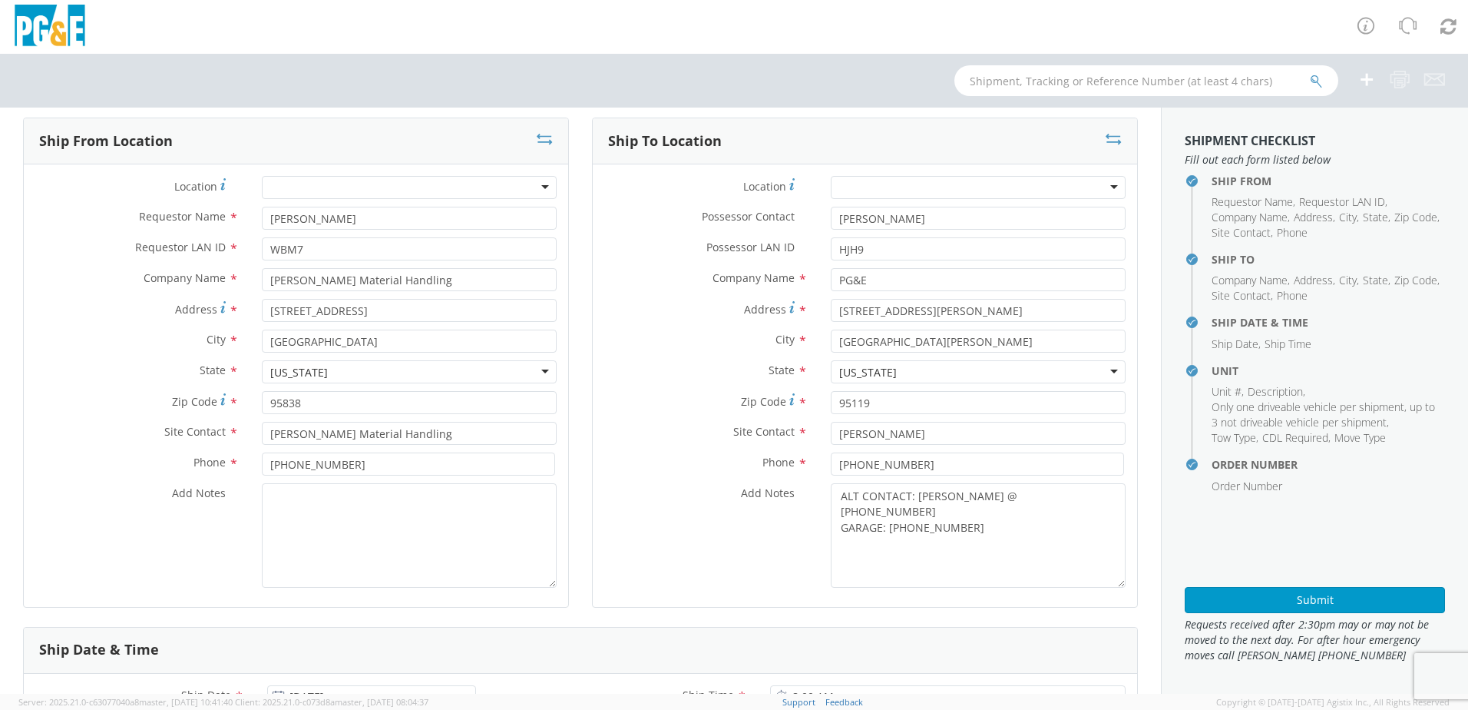
scroll to position [0, 0]
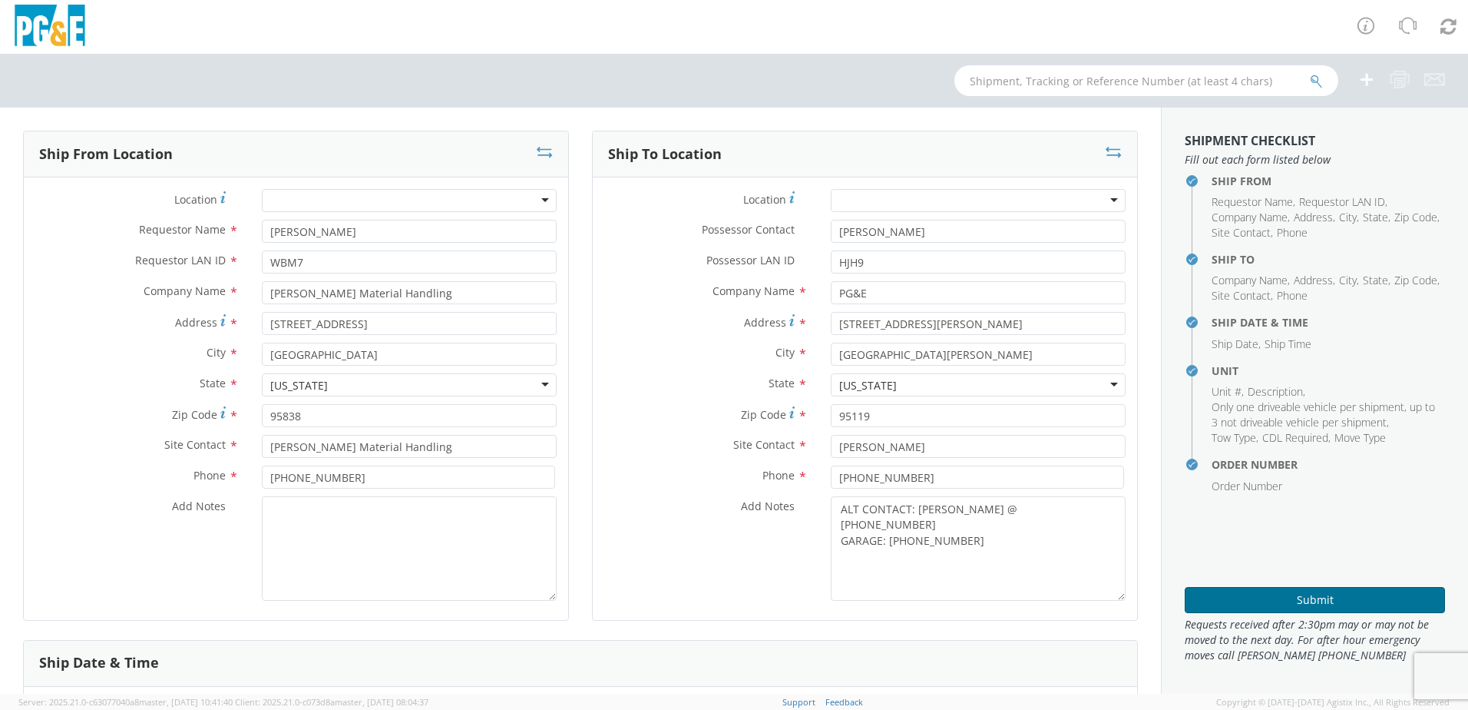
click at [1291, 599] on button "Submit" at bounding box center [1315, 600] width 260 height 26
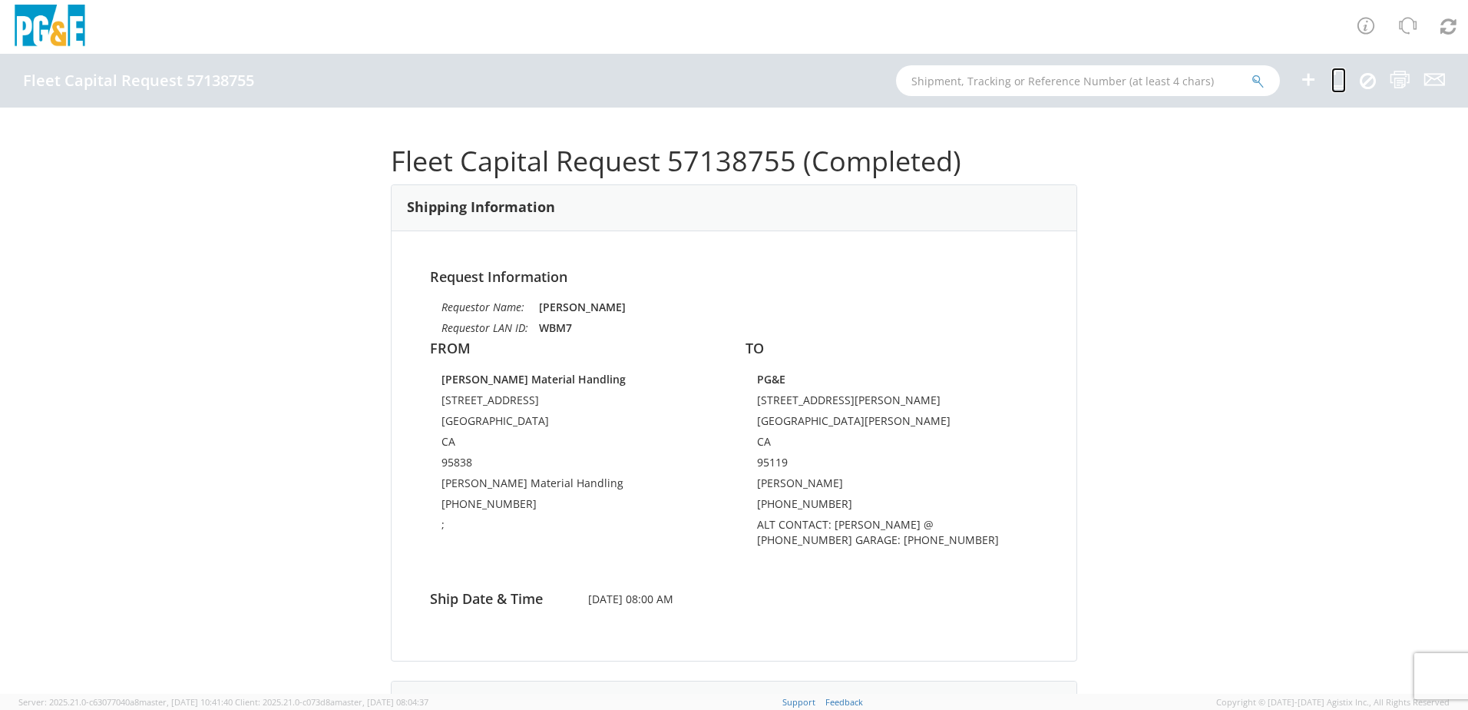
click at [1335, 79] on icon at bounding box center [1339, 79] width 15 height 19
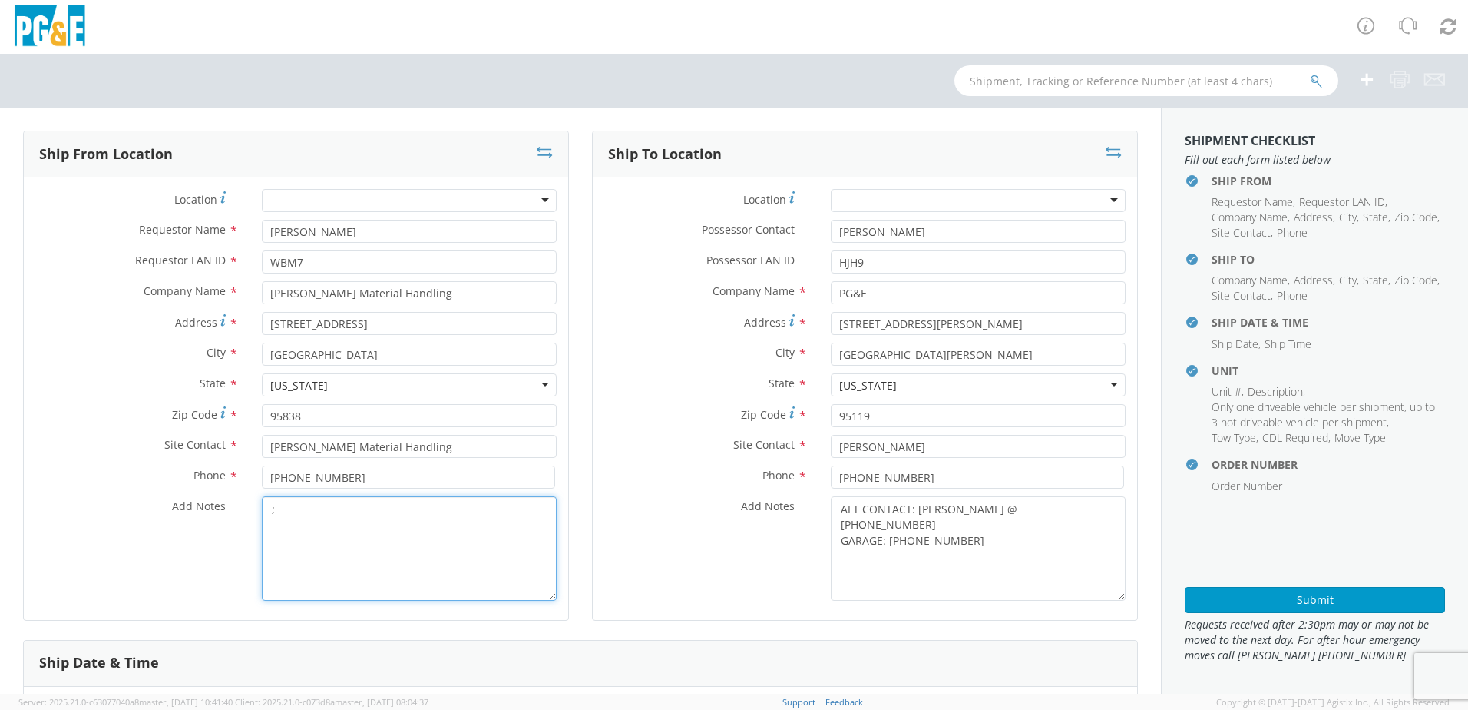
click at [286, 525] on textarea ";" at bounding box center [409, 548] width 295 height 104
click at [847, 202] on div at bounding box center [978, 200] width 295 height 23
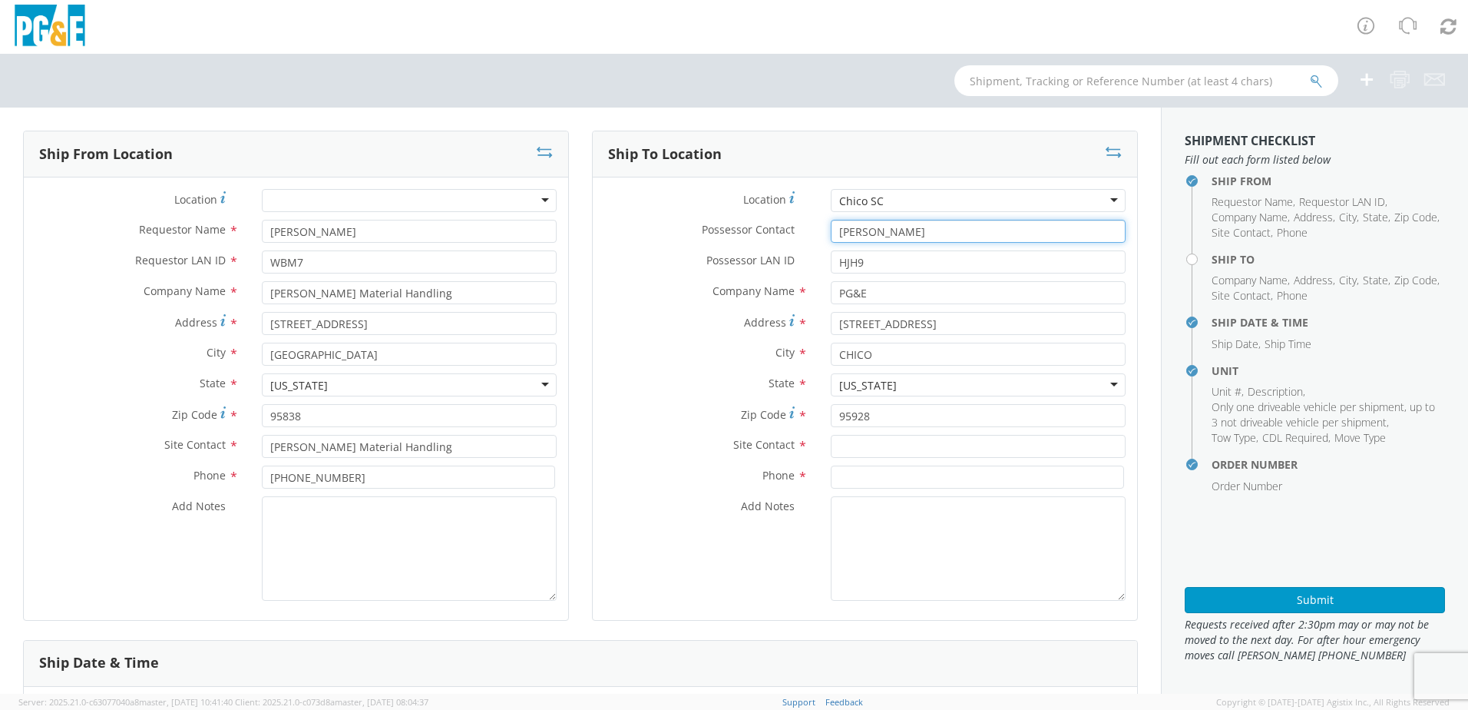
drag, startPoint x: 978, startPoint y: 228, endPoint x: 830, endPoint y: 237, distance: 148.5
click at [831, 237] on input "[PERSON_NAME]" at bounding box center [978, 231] width 295 height 23
drag, startPoint x: 859, startPoint y: 266, endPoint x: 713, endPoint y: 264, distance: 145.9
click at [713, 264] on div "Possessor LAN ID * HJH9" at bounding box center [865, 261] width 544 height 23
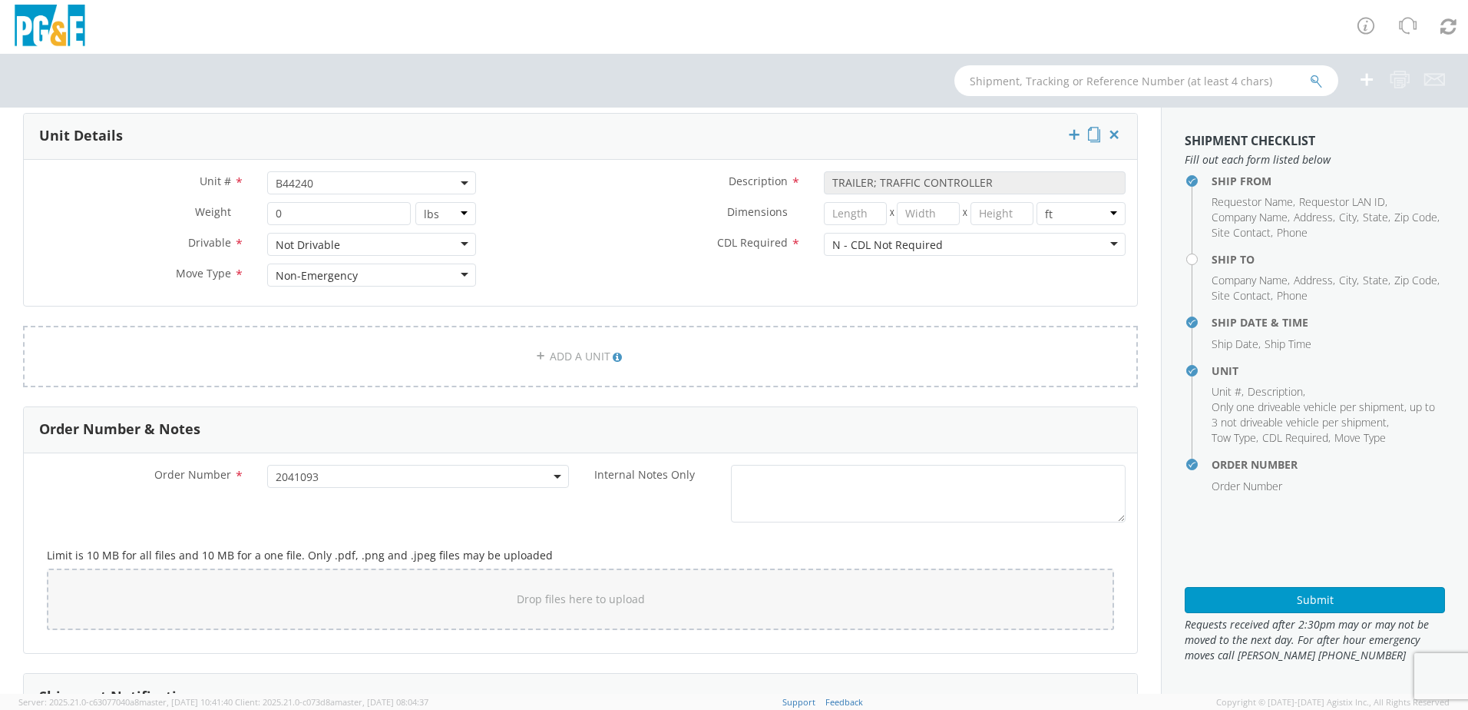
scroll to position [784, 0]
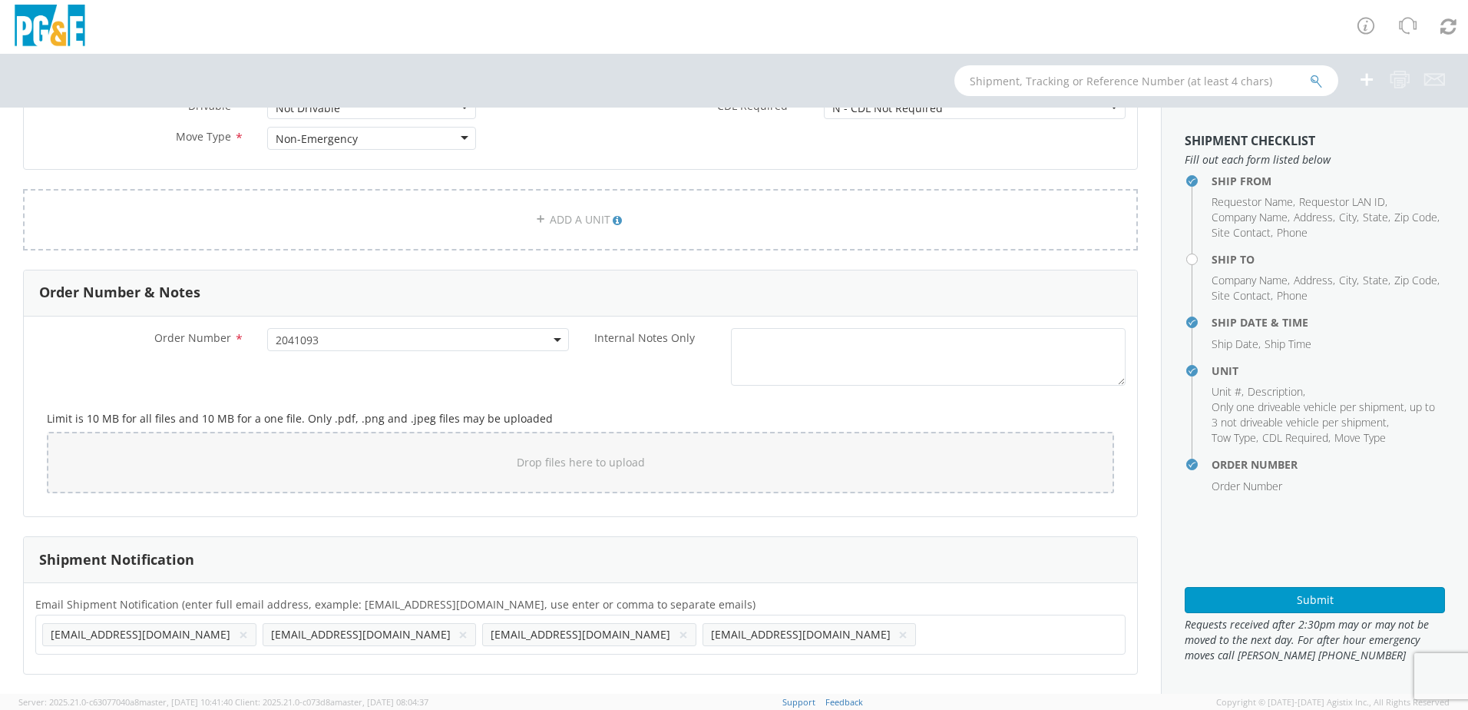
click at [239, 635] on button "×" at bounding box center [243, 634] width 9 height 18
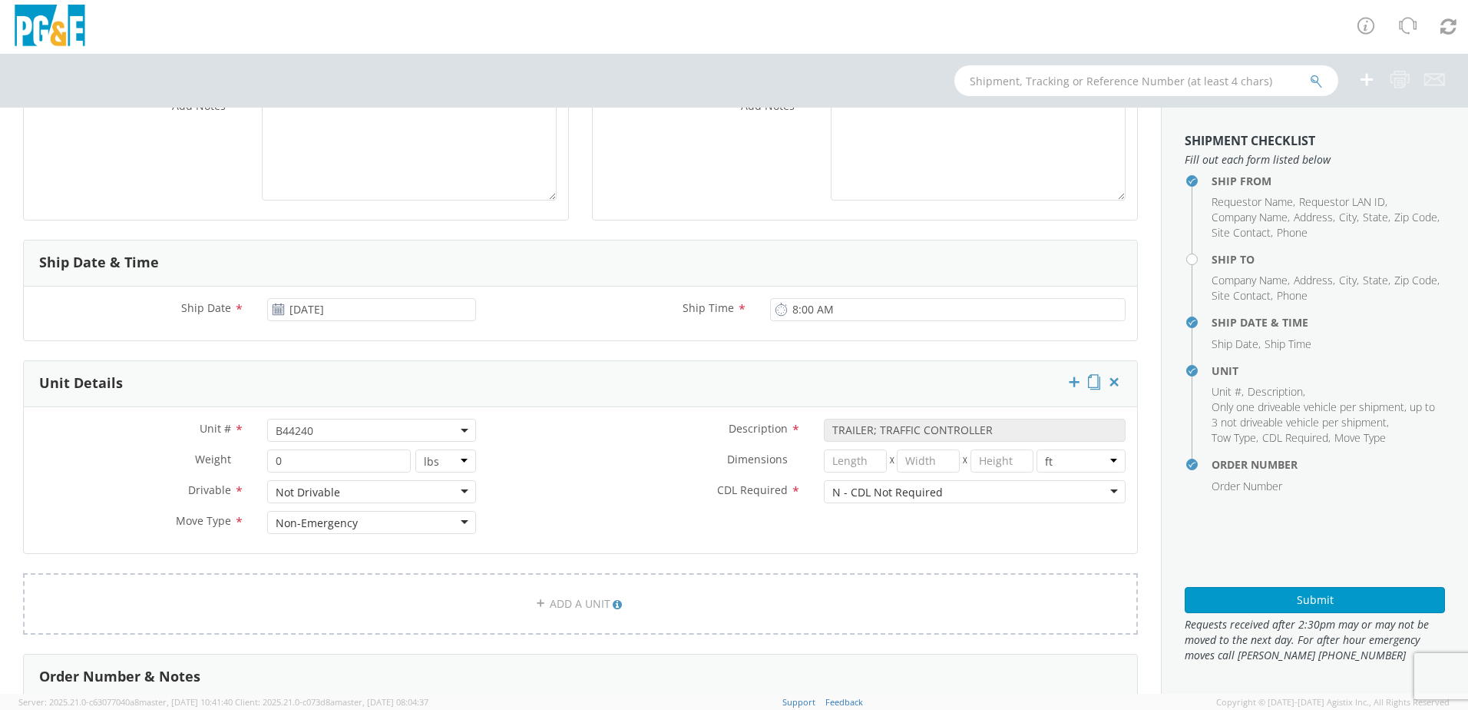
scroll to position [0, 0]
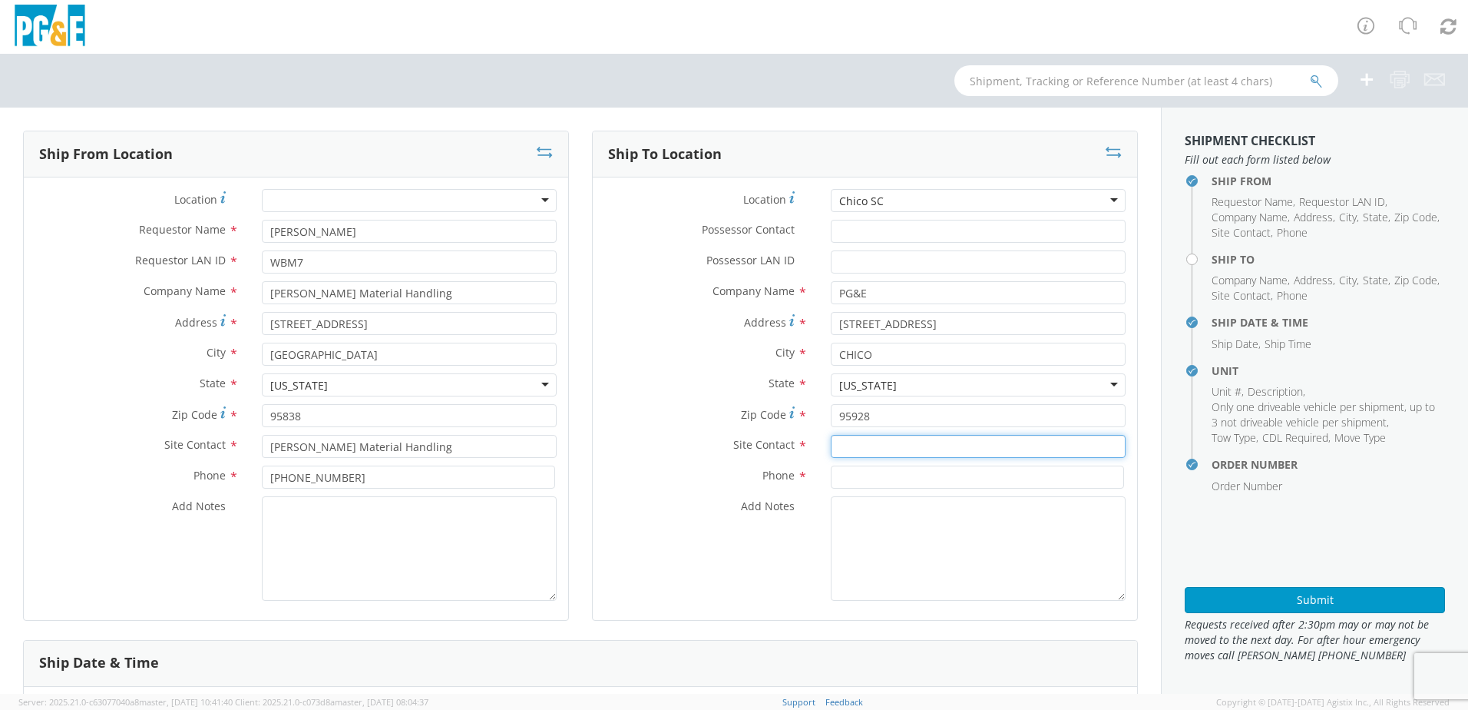
click at [888, 453] on input "text" at bounding box center [978, 446] width 295 height 23
paste input "[PERSON_NAME]"
click at [842, 473] on input at bounding box center [977, 476] width 293 height 23
paste input "[PHONE_NUMBER]"
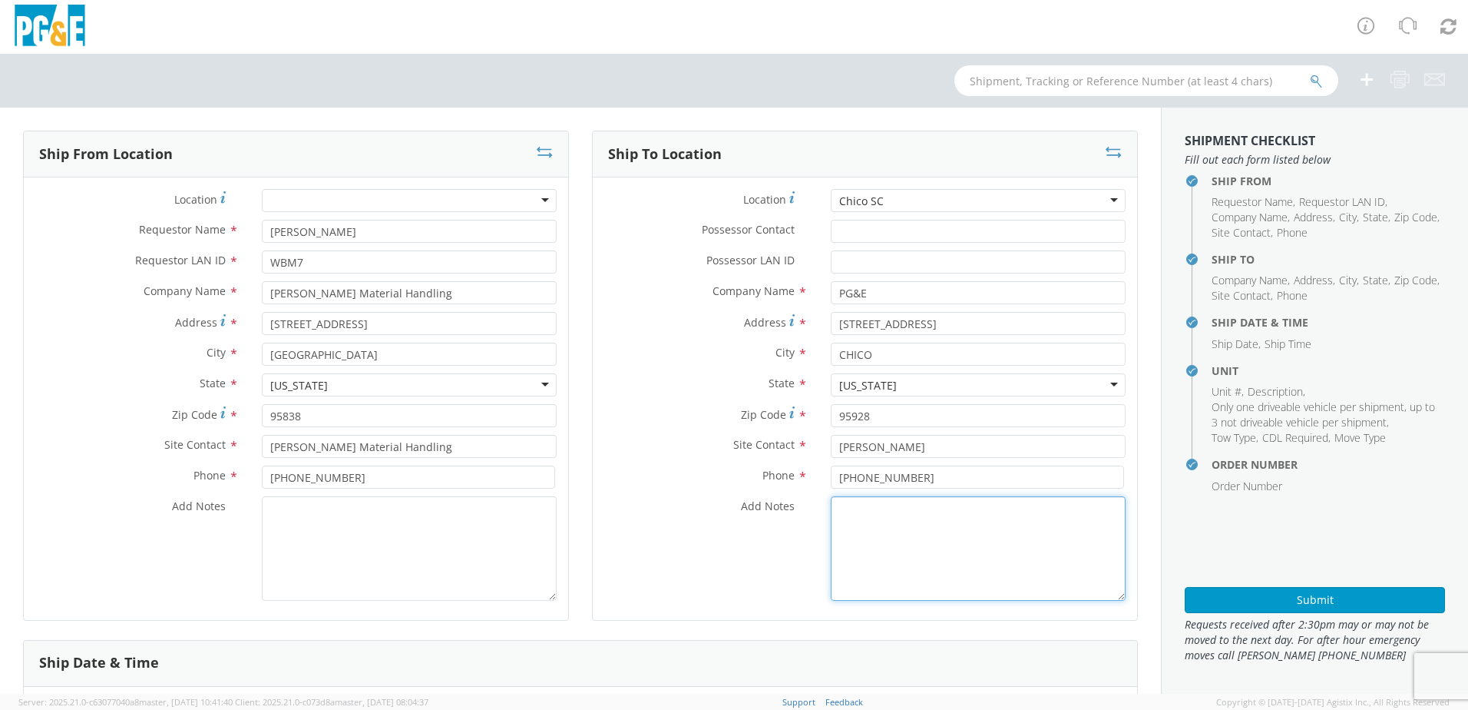
click at [880, 513] on textarea "Add Notes *" at bounding box center [978, 548] width 295 height 104
click at [968, 524] on textarea "ALT CONTACT:" at bounding box center [978, 548] width 295 height 104
paste textarea "[PERSON_NAME] @ [PHONE_NUMBER]"
click at [898, 531] on textarea "ALT CONTACT: [PERSON_NAME] @ [PHONE_NUMBER] GARAGE:" at bounding box center [978, 548] width 295 height 104
paste textarea "[PHONE_NUMBER]"
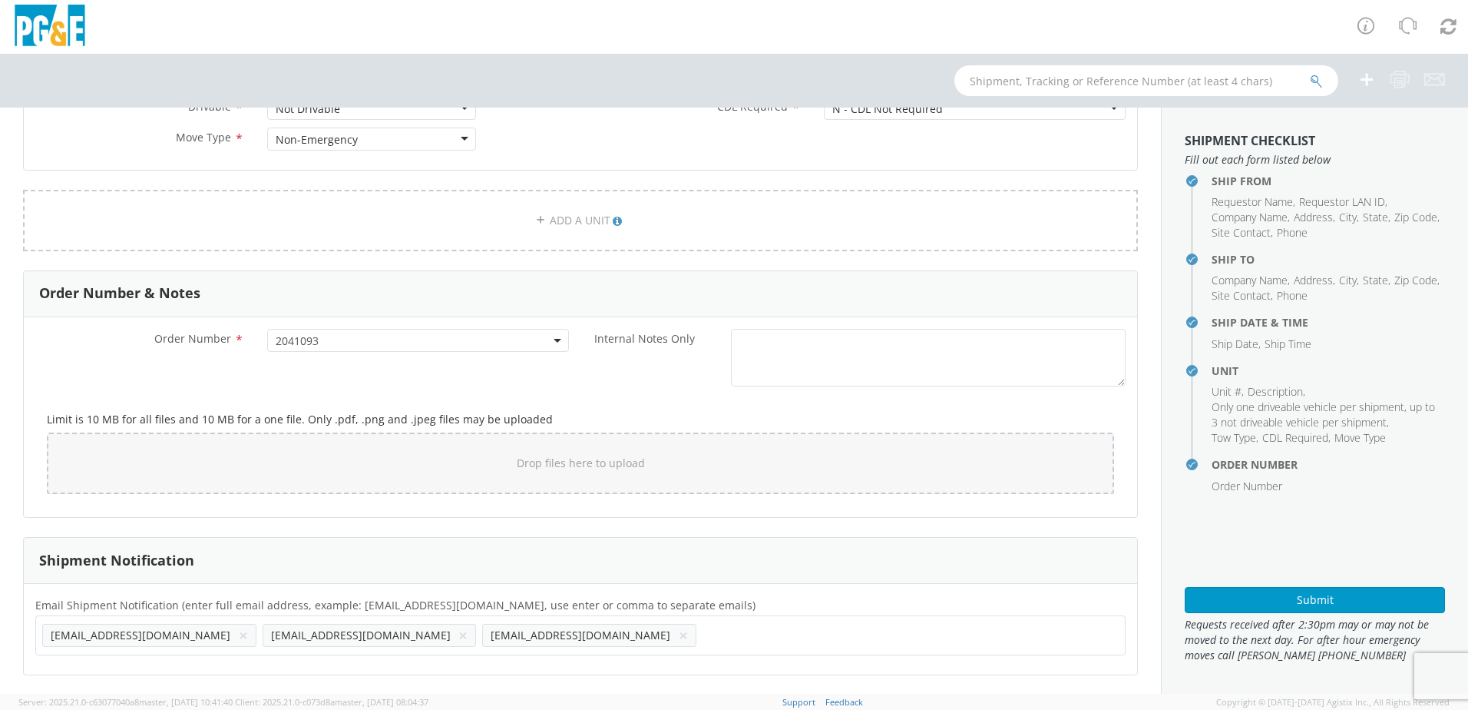
scroll to position [784, 0]
click at [498, 633] on ul "[EMAIL_ADDRESS][DOMAIN_NAME] × [EMAIL_ADDRESS][DOMAIN_NAME] × [EMAIL_ADDRESS][D…" at bounding box center [580, 634] width 1077 height 26
paste input "[EMAIL_ADDRESS][DOMAIN_NAME]"
click at [679, 636] on button "×" at bounding box center [683, 634] width 9 height 18
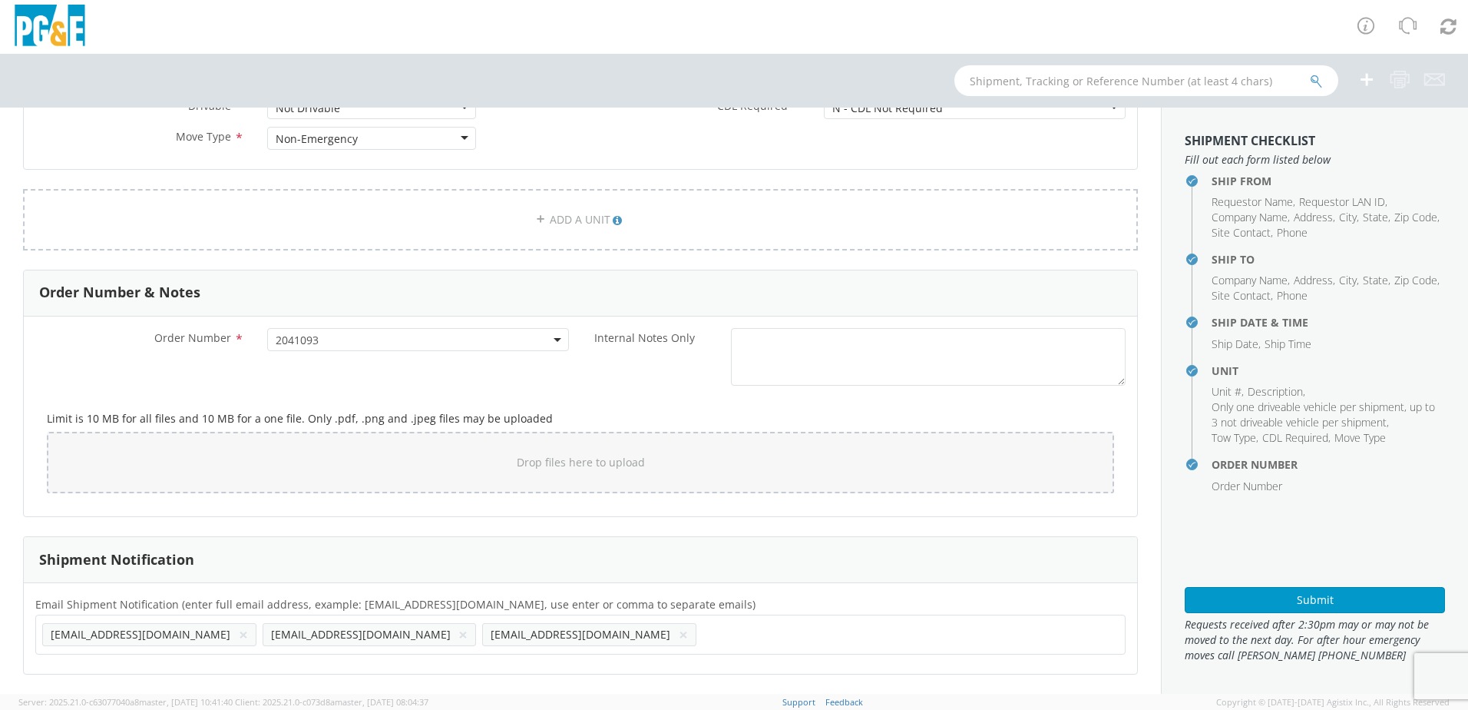
click at [498, 638] on ul "[EMAIL_ADDRESS][DOMAIN_NAME] × [EMAIL_ADDRESS][DOMAIN_NAME] × [EMAIL_ADDRESS][D…" at bounding box center [580, 634] width 1077 height 26
paste input "[EMAIL_ADDRESS][DOMAIN_NAME]"
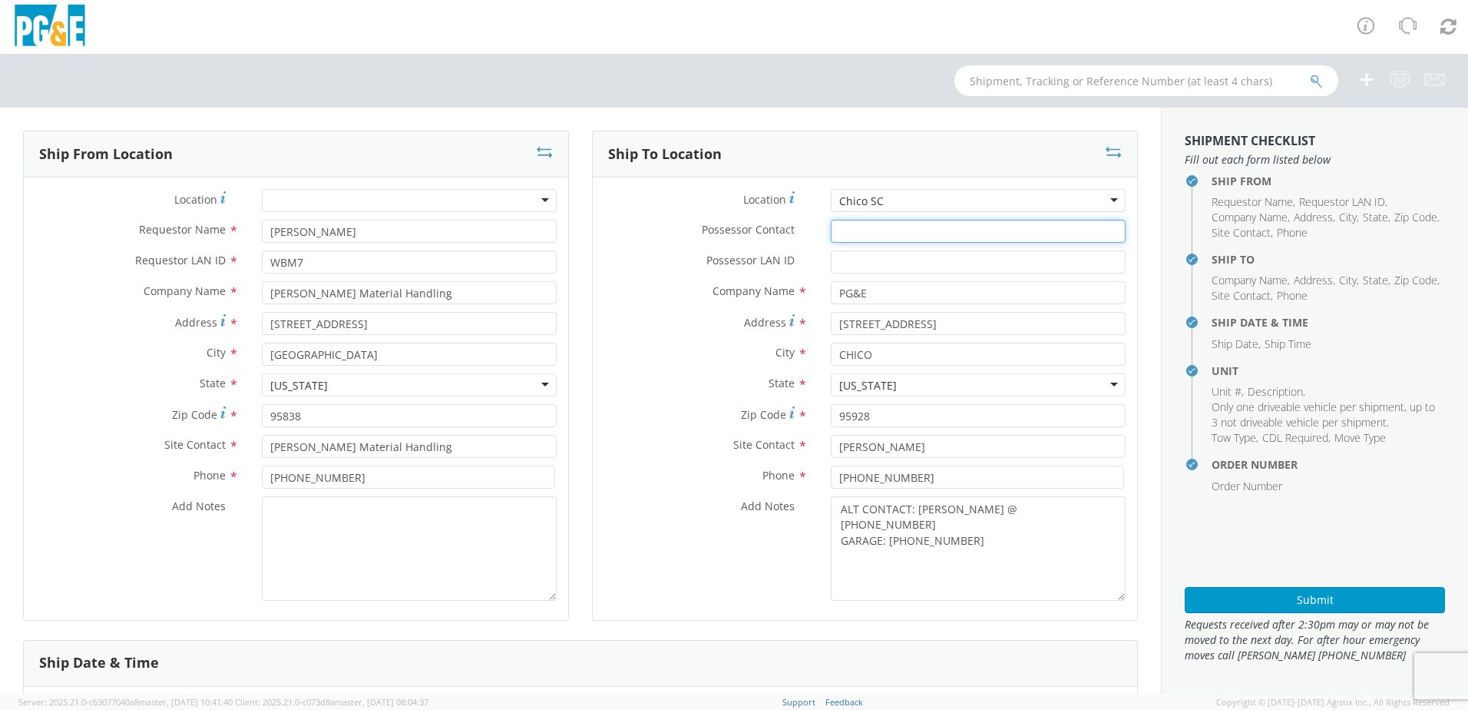
click at [914, 230] on input "Possessor Contact *" at bounding box center [978, 231] width 295 height 23
paste input "[PERSON_NAME]"
click at [892, 269] on input "Possessor LAN ID *" at bounding box center [978, 261] width 295 height 23
paste input "J7LI"
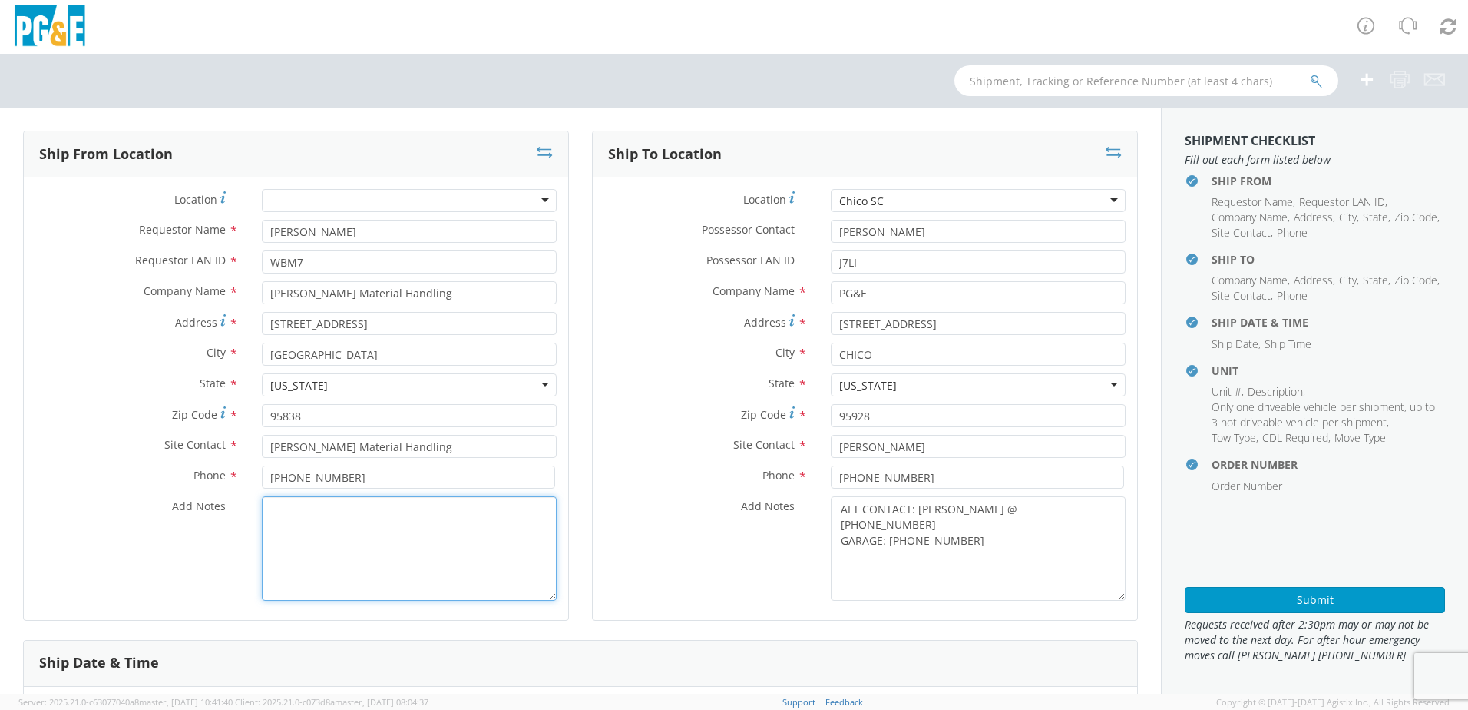
click at [512, 537] on textarea "Add Notes *" at bounding box center [409, 548] width 295 height 104
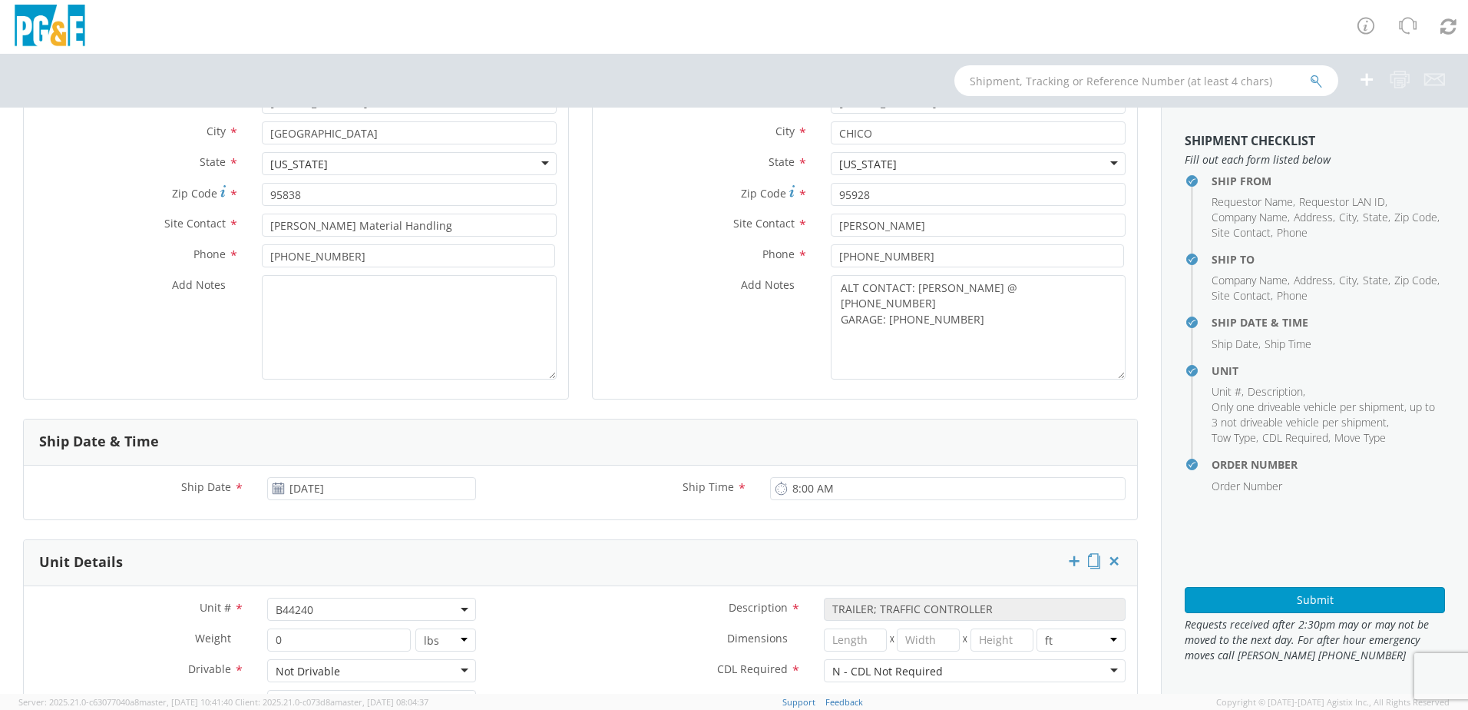
scroll to position [538, 0]
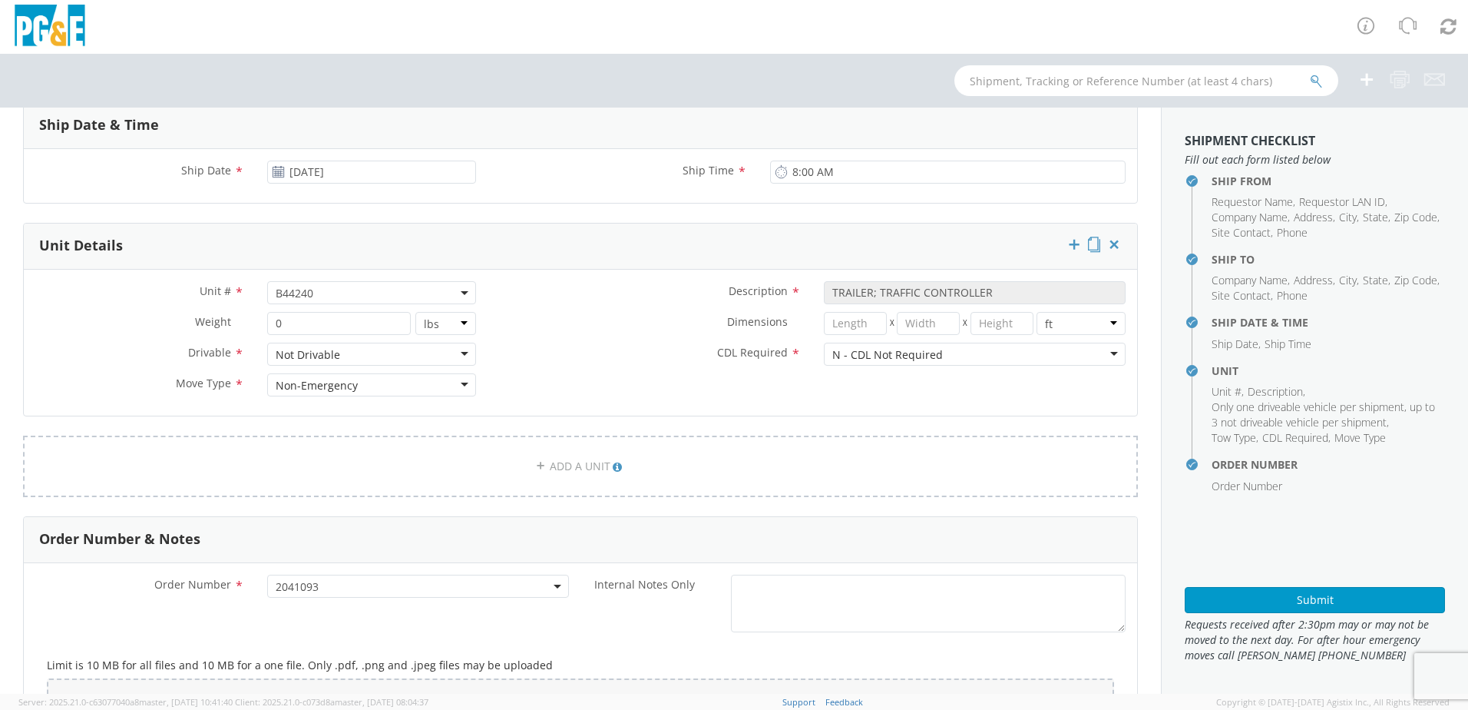
click at [318, 293] on span "B44240" at bounding box center [372, 293] width 192 height 15
click at [309, 316] on input "search" at bounding box center [370, 317] width 199 height 23
paste input "B44247"
click at [558, 309] on div "Description * TRAILER; TRAFFIC CONTROLLER" at bounding box center [813, 296] width 650 height 31
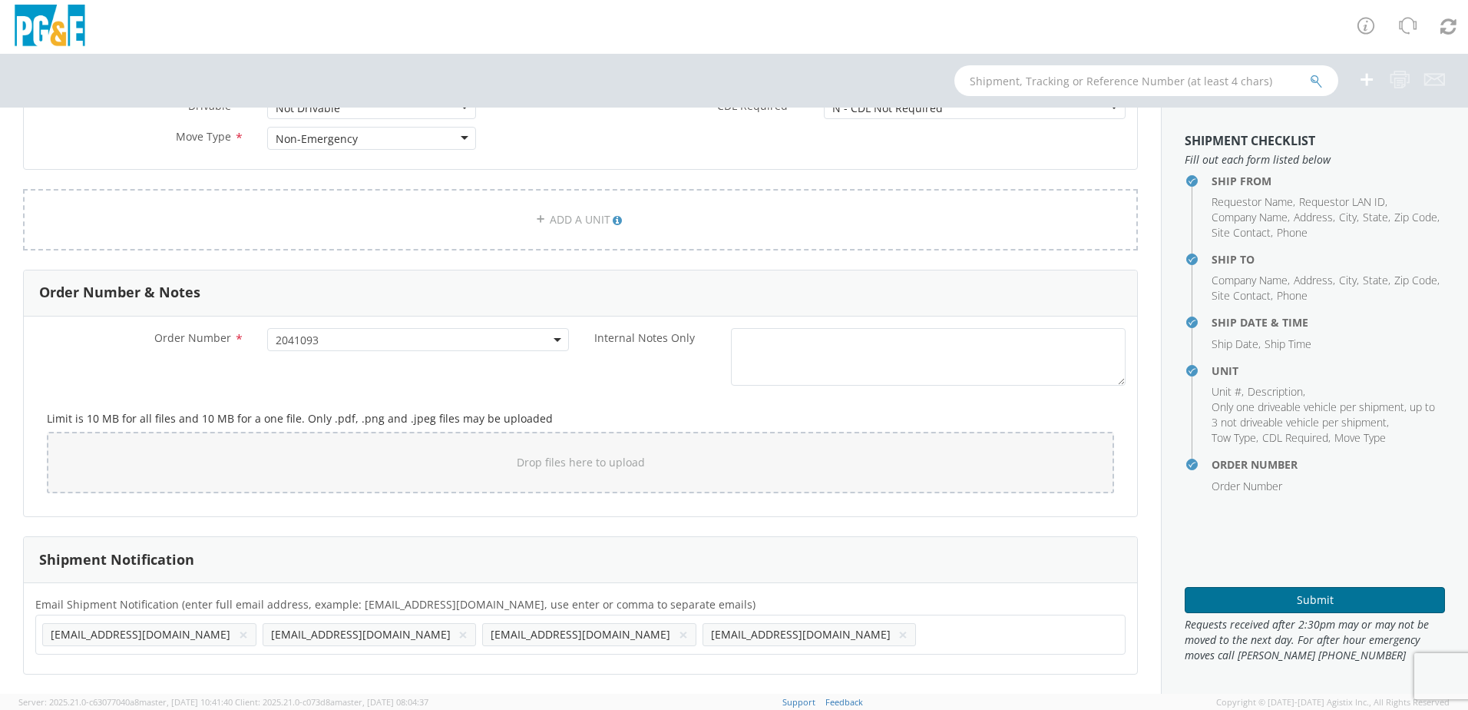
click at [1253, 595] on button "Submit" at bounding box center [1315, 600] width 260 height 26
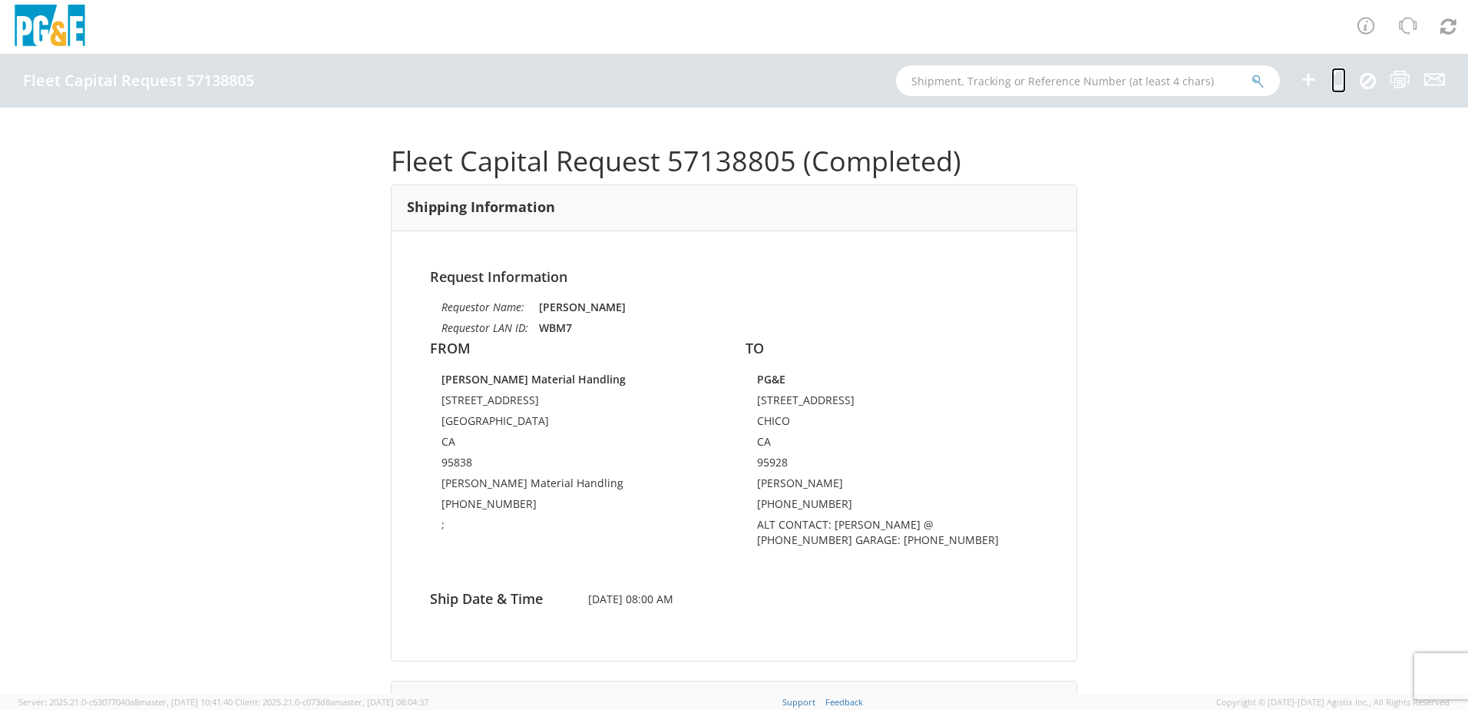
click at [1340, 88] on icon at bounding box center [1339, 79] width 15 height 19
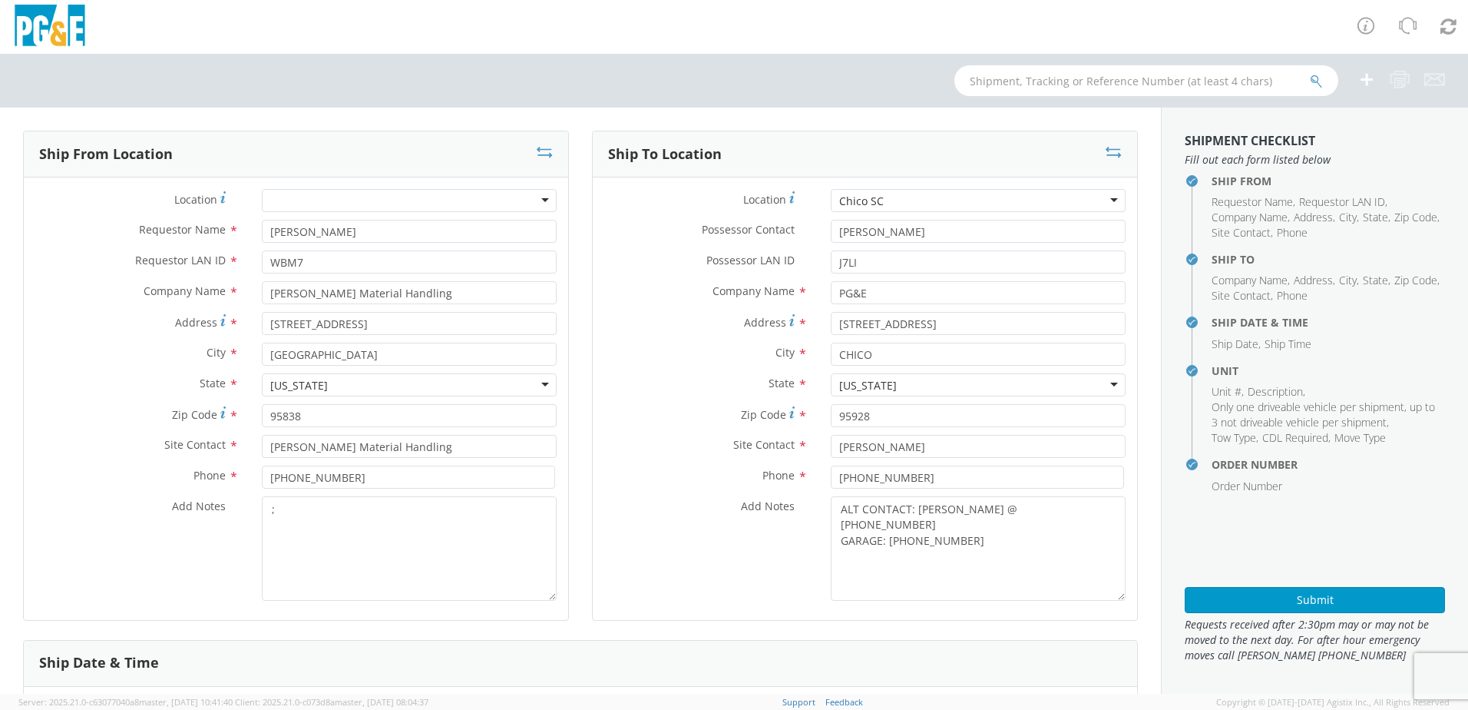
click at [908, 203] on div "Chico SC" at bounding box center [978, 200] width 295 height 23
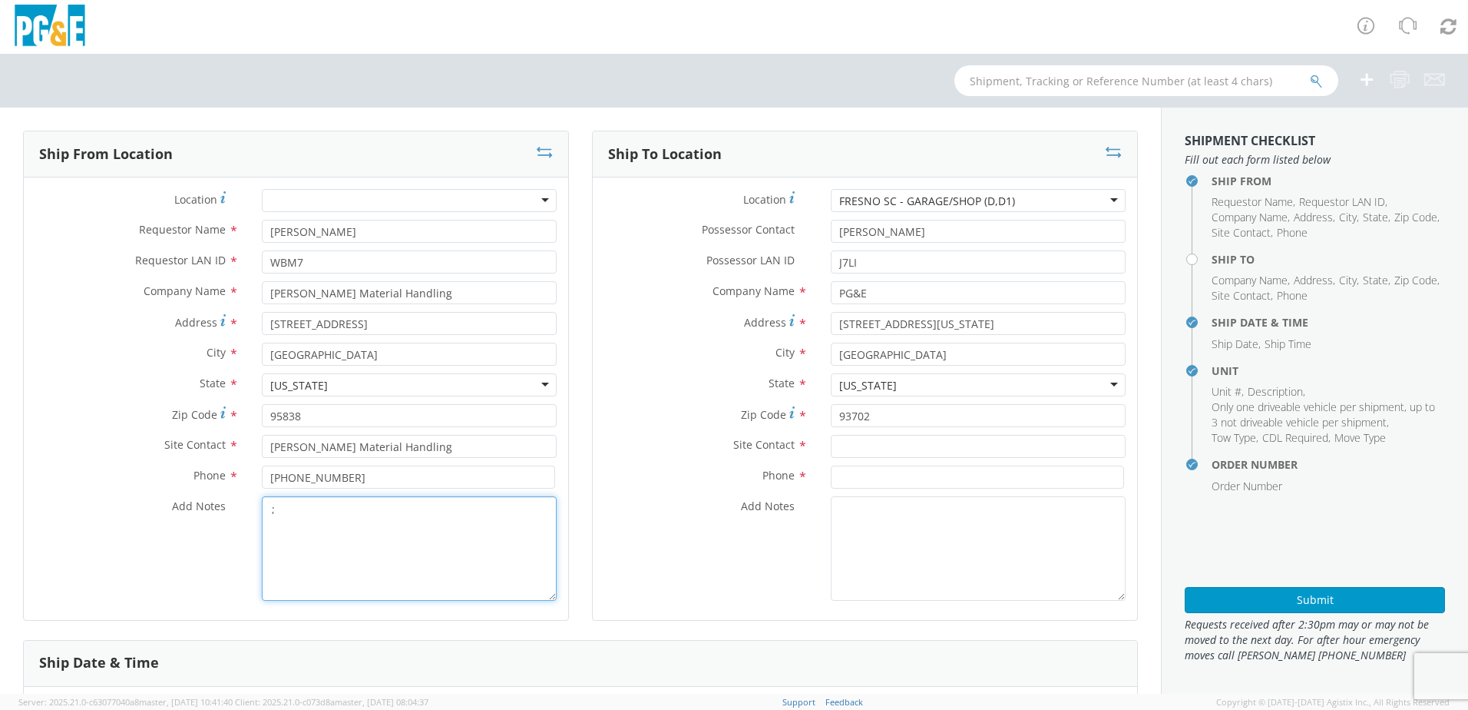
click at [283, 509] on textarea ";" at bounding box center [409, 548] width 295 height 104
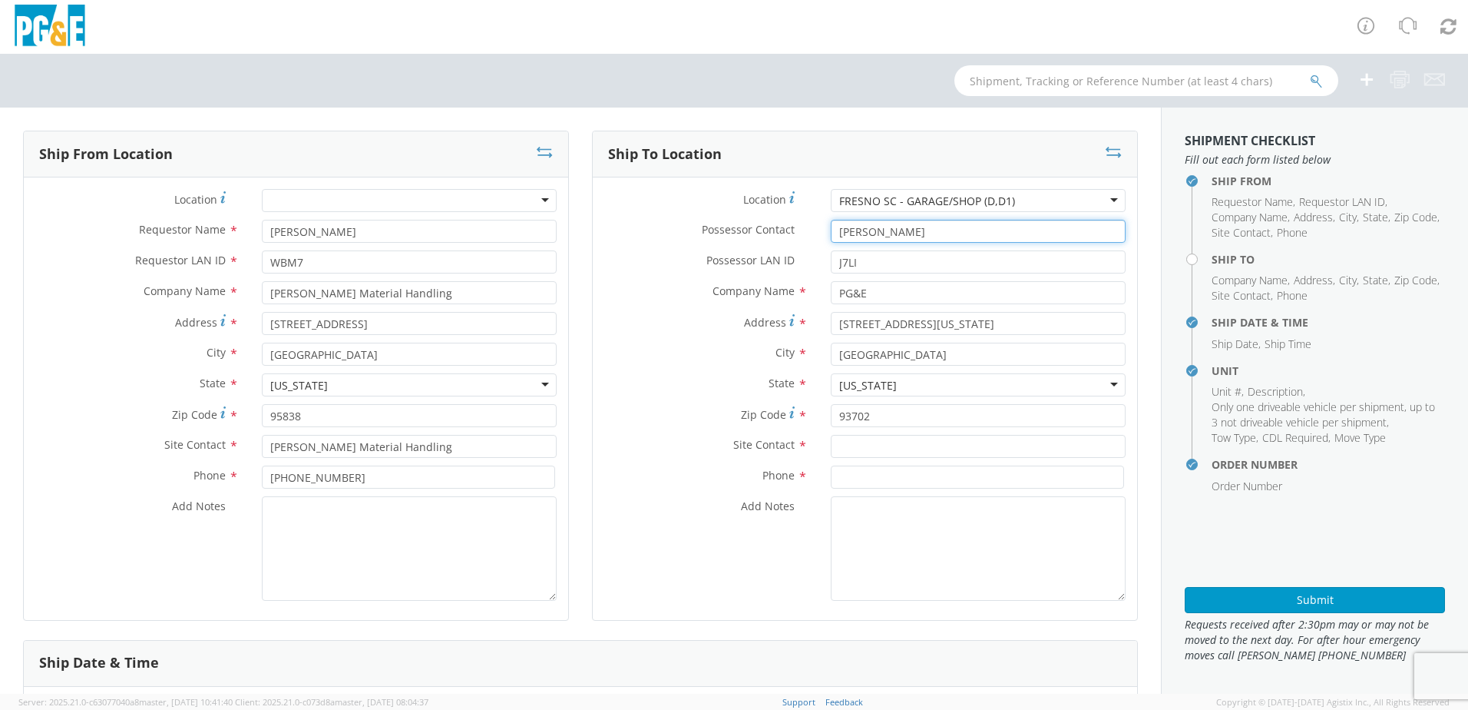
drag, startPoint x: 885, startPoint y: 234, endPoint x: 783, endPoint y: 233, distance: 102.1
click at [783, 233] on div "Possessor Contact * [PERSON_NAME]" at bounding box center [865, 231] width 544 height 23
click at [863, 236] on input "Possessor Contact *" at bounding box center [978, 231] width 295 height 23
paste input "[PERSON_NAME]"
drag, startPoint x: 857, startPoint y: 260, endPoint x: 756, endPoint y: 260, distance: 101.4
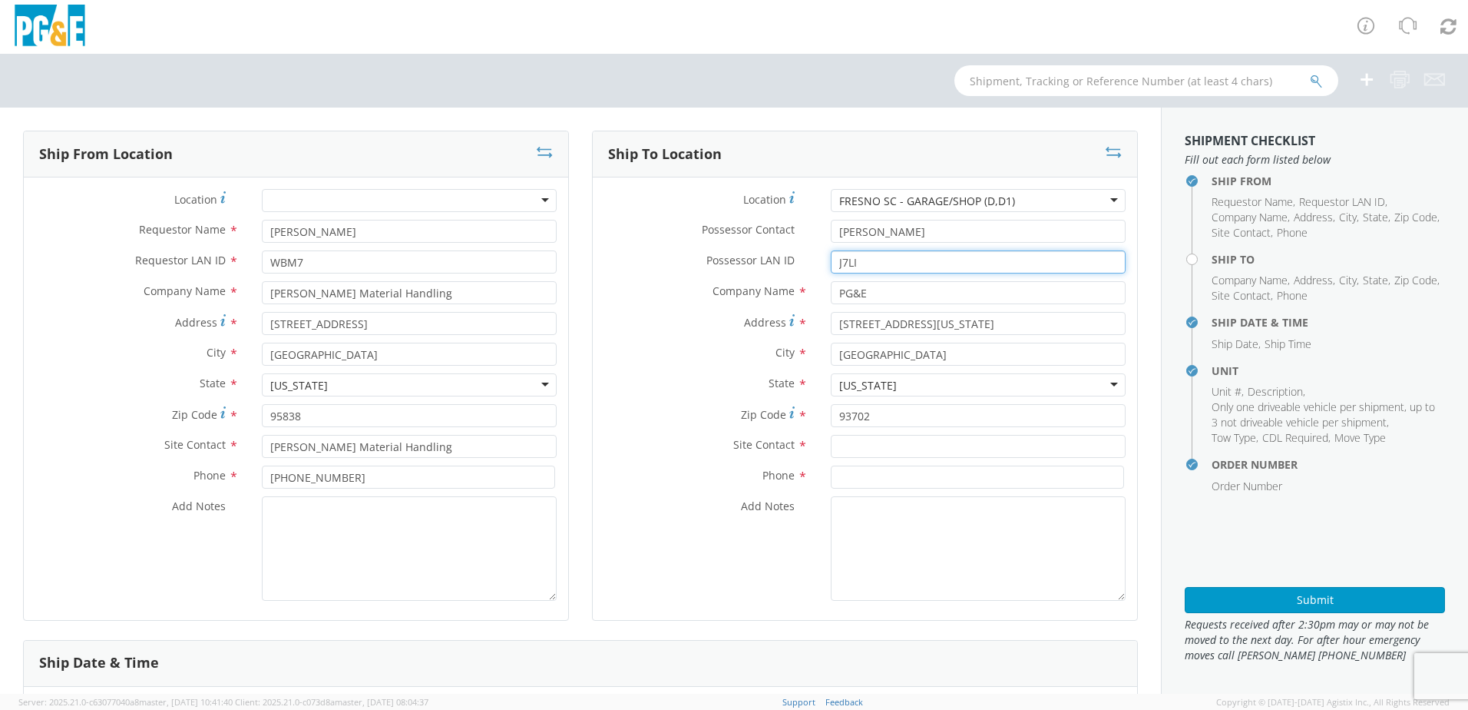
click at [756, 260] on div "Possessor LAN ID * J7LI" at bounding box center [865, 261] width 544 height 23
paste input "M8SV"
click at [900, 451] on input "text" at bounding box center [978, 446] width 295 height 23
paste input "[PERSON_NAME]"
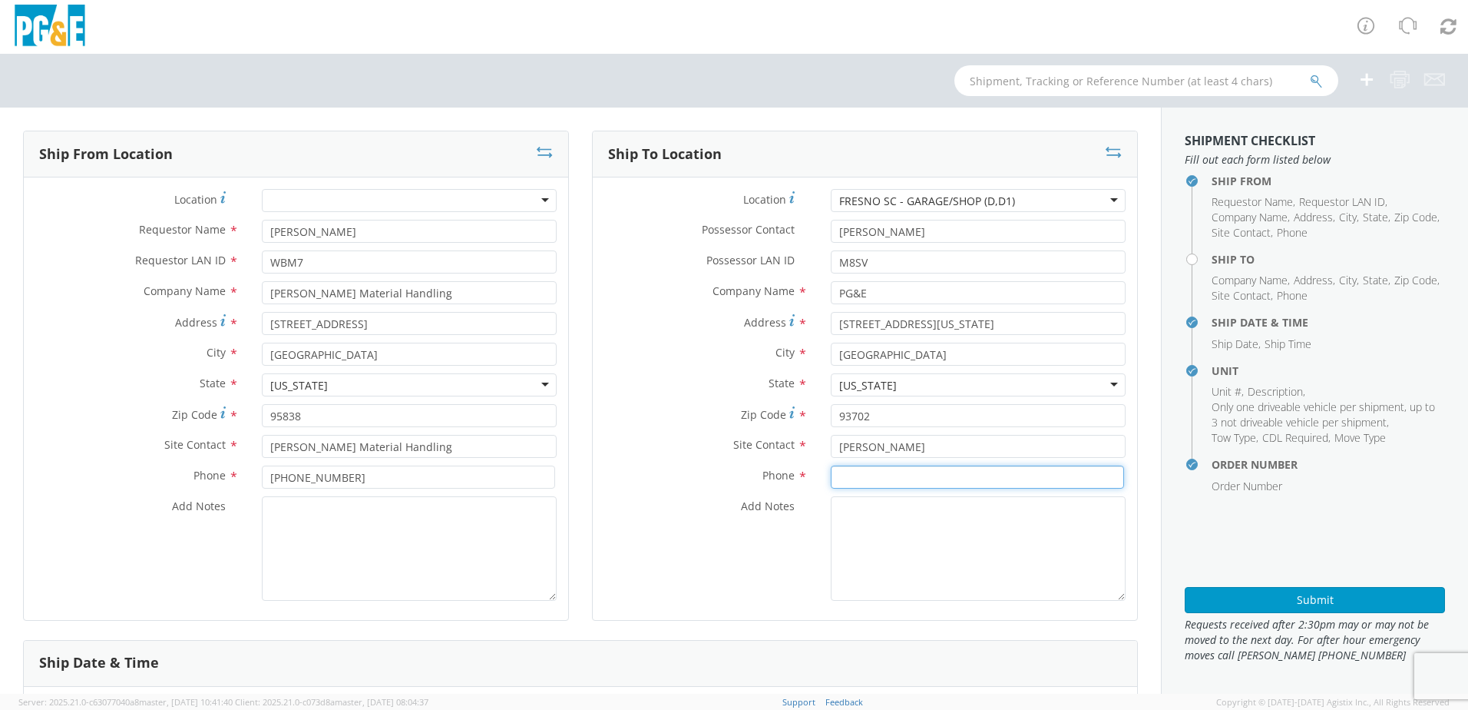
click at [886, 471] on input at bounding box center [977, 476] width 293 height 23
paste input "[PHONE_NUMBER]"
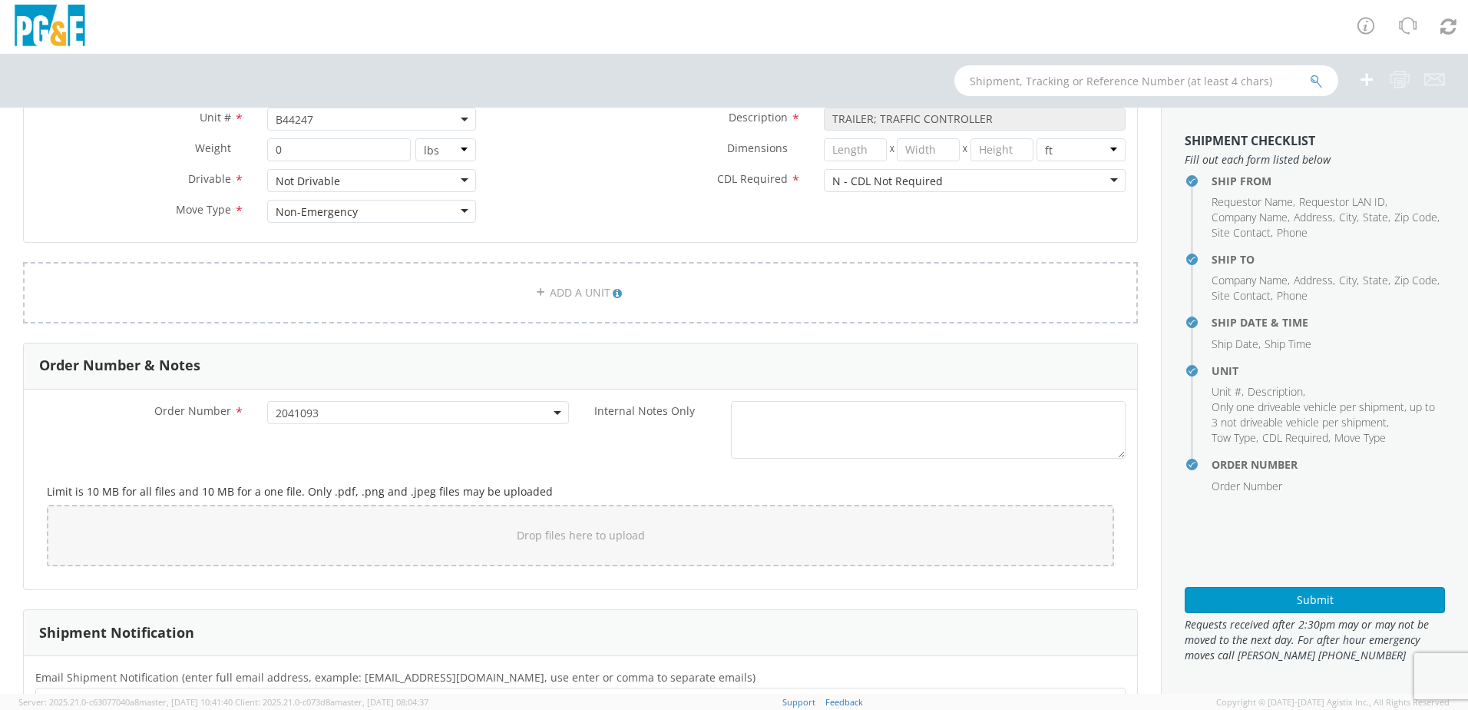
scroll to position [784, 0]
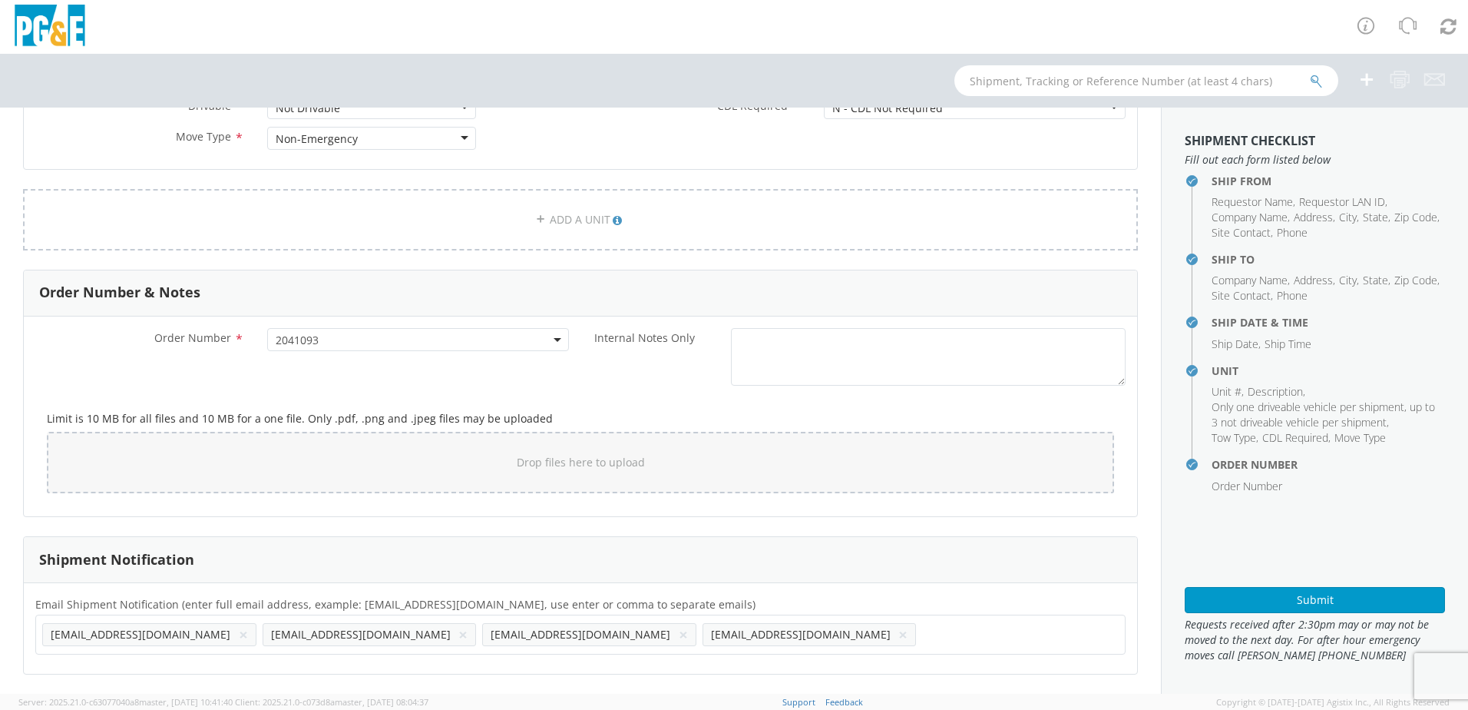
click at [650, 648] on div "[EMAIL_ADDRESS][DOMAIN_NAME] × [EMAIL_ADDRESS][DOMAIN_NAME] × [EMAIL_ADDRESS][D…" at bounding box center [580, 634] width 1090 height 40
paste input "[EMAIL_ADDRESS][DOMAIN_NAME]"
click at [458, 634] on button "×" at bounding box center [462, 634] width 9 height 18
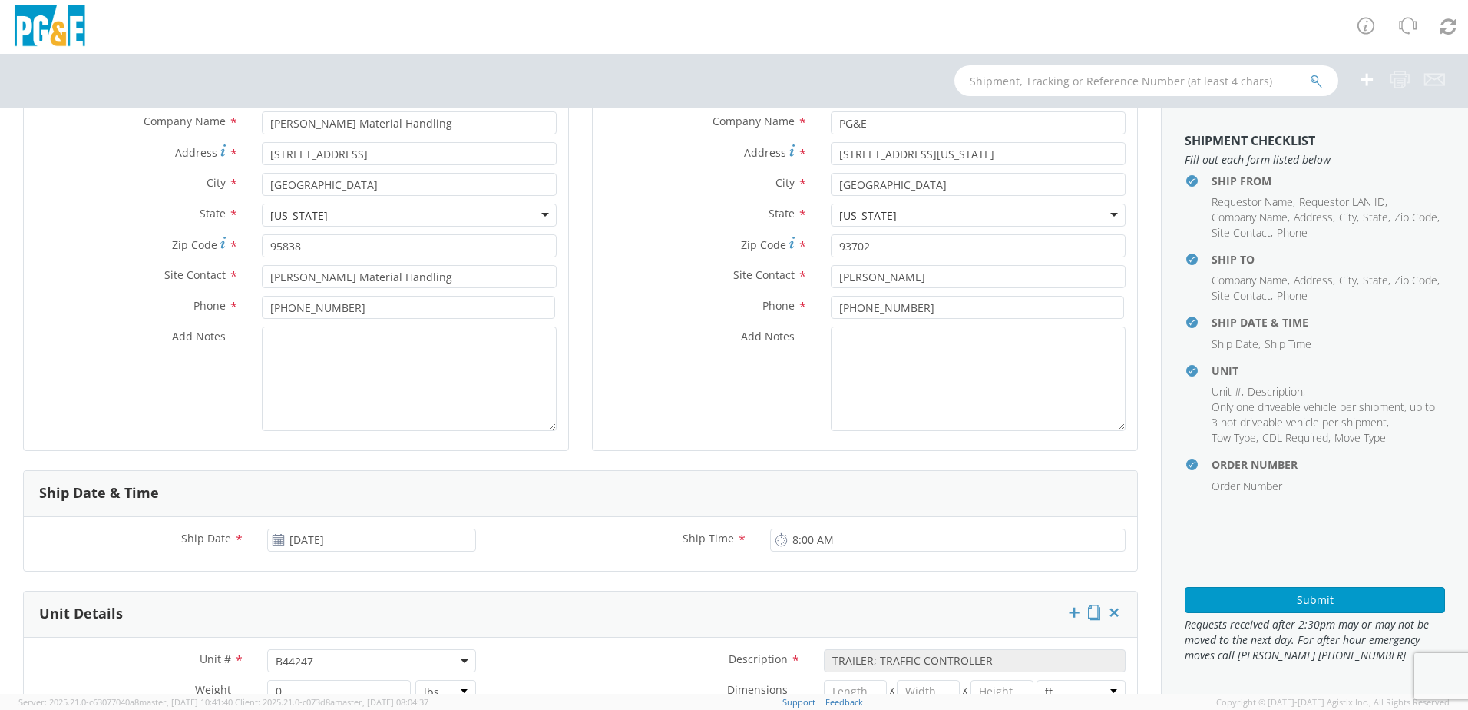
scroll to position [93, 0]
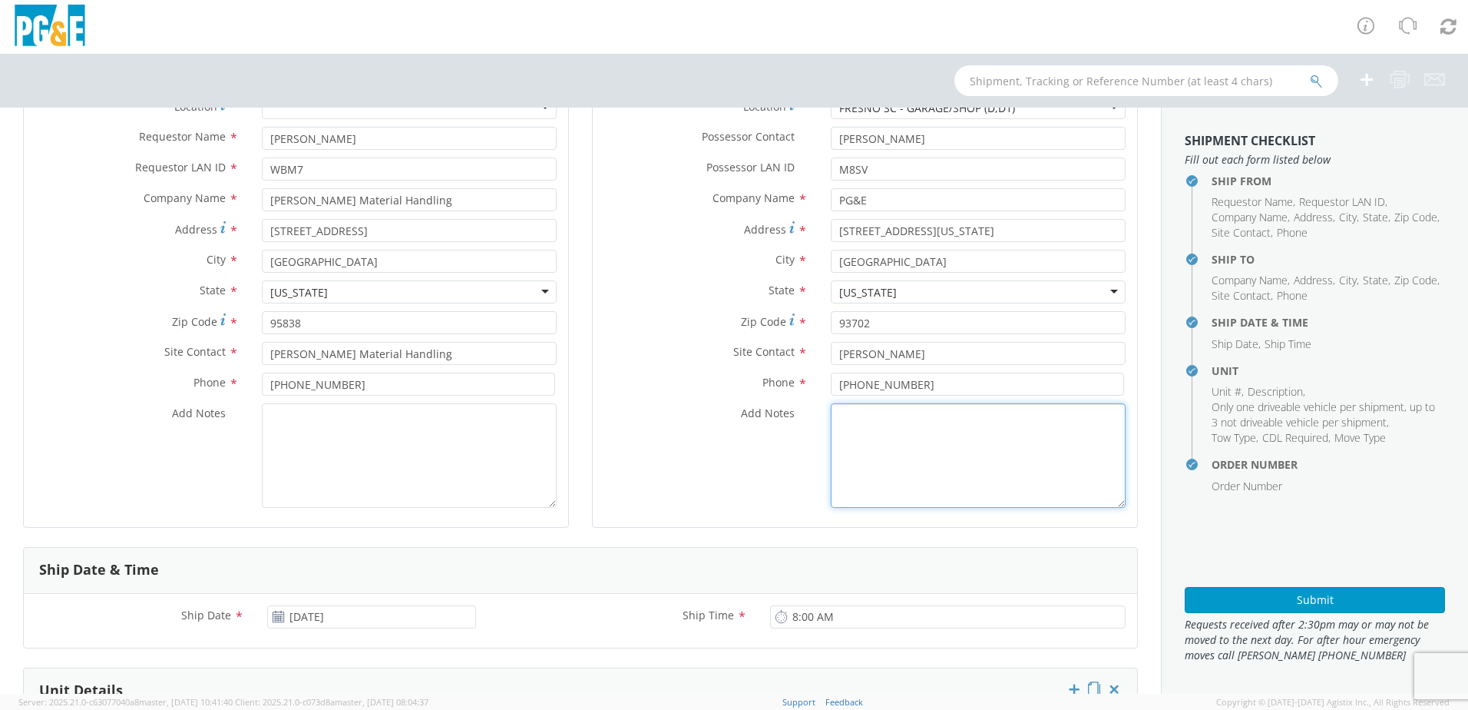
click at [897, 438] on textarea "Add Notes *" at bounding box center [978, 455] width 295 height 104
click at [933, 424] on textarea "ALT CONTACT:" at bounding box center [978, 455] width 295 height 104
paste textarea "[PERSON_NAME] @ [PHONE_NUMBER]"
drag, startPoint x: 928, startPoint y: 426, endPoint x: 931, endPoint y: 436, distance: 10.7
click at [928, 426] on textarea "ALT CONTACT: [PERSON_NAME] @ [PHONE_NUMBER] GARAGE:" at bounding box center [978, 455] width 295 height 104
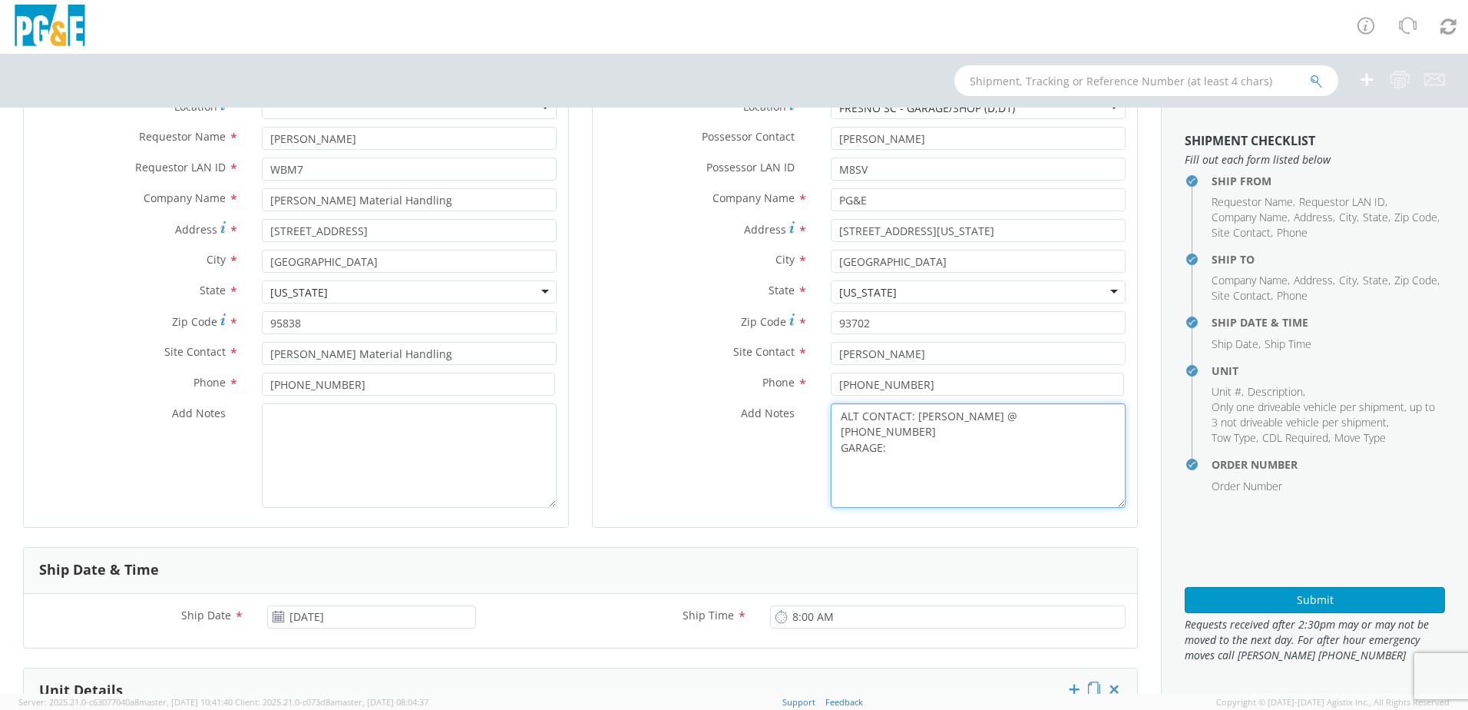
paste textarea "[PHONE_NUMBER]"
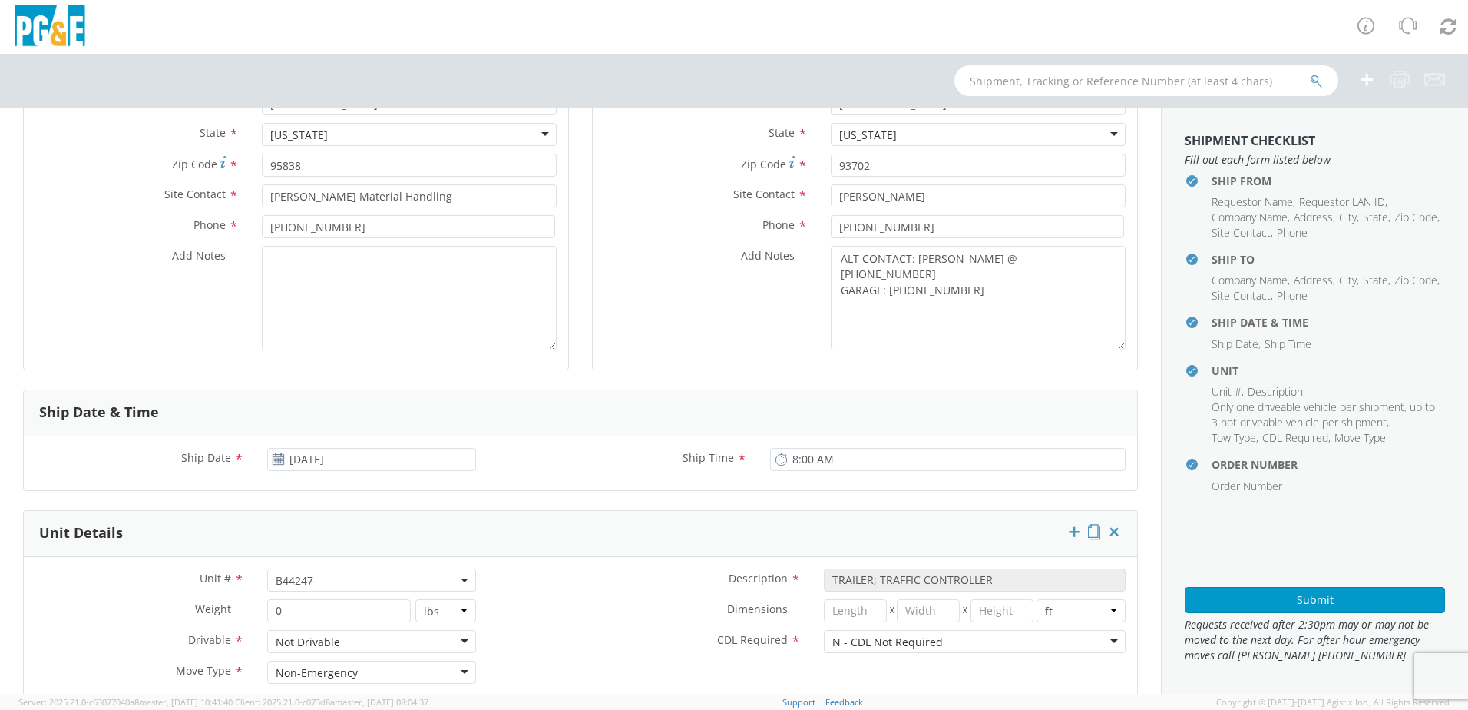
scroll to position [307, 0]
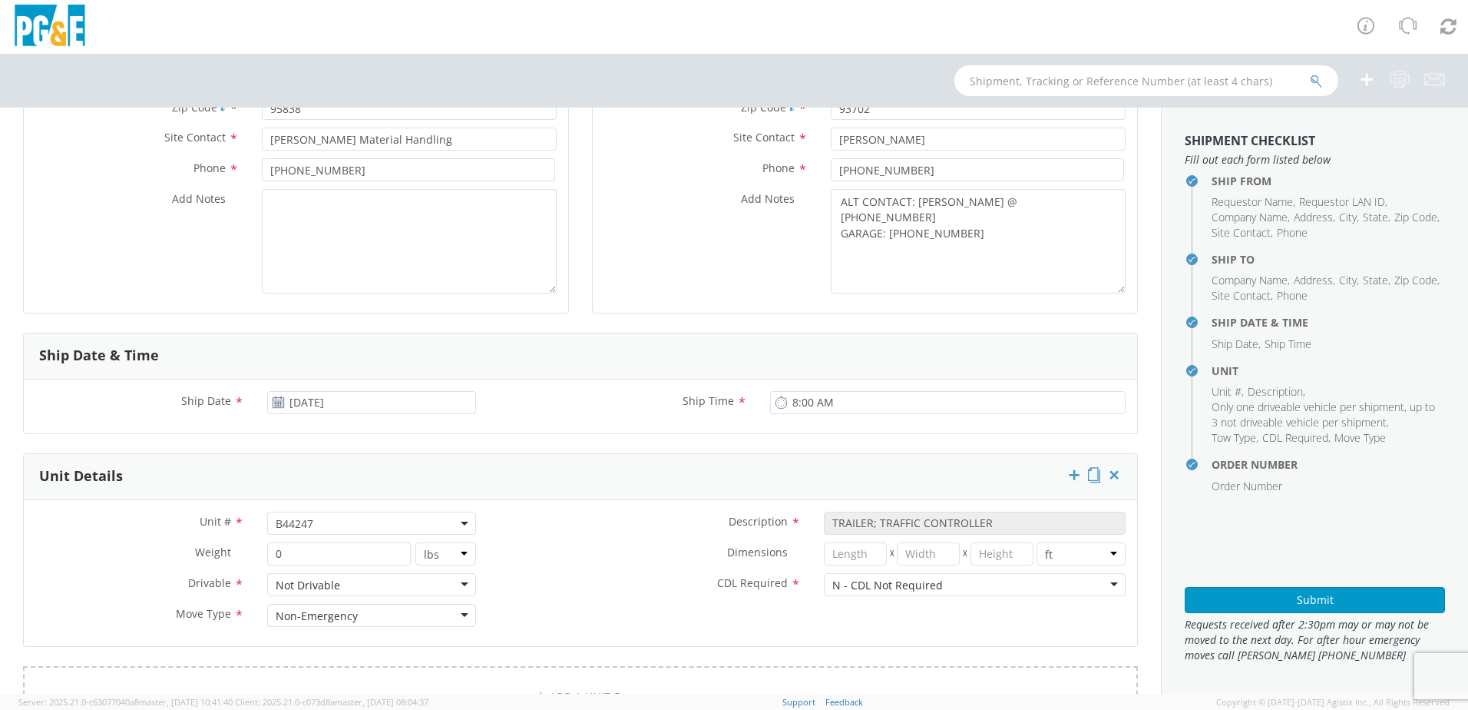
click at [335, 521] on span "B44247" at bounding box center [372, 523] width 192 height 15
click at [308, 547] on input "search" at bounding box center [370, 548] width 199 height 23
paste input "B44232"
drag, startPoint x: 307, startPoint y: 576, endPoint x: 326, endPoint y: 559, distance: 25.6
click at [607, 516] on label "Description *" at bounding box center [650, 521] width 325 height 20
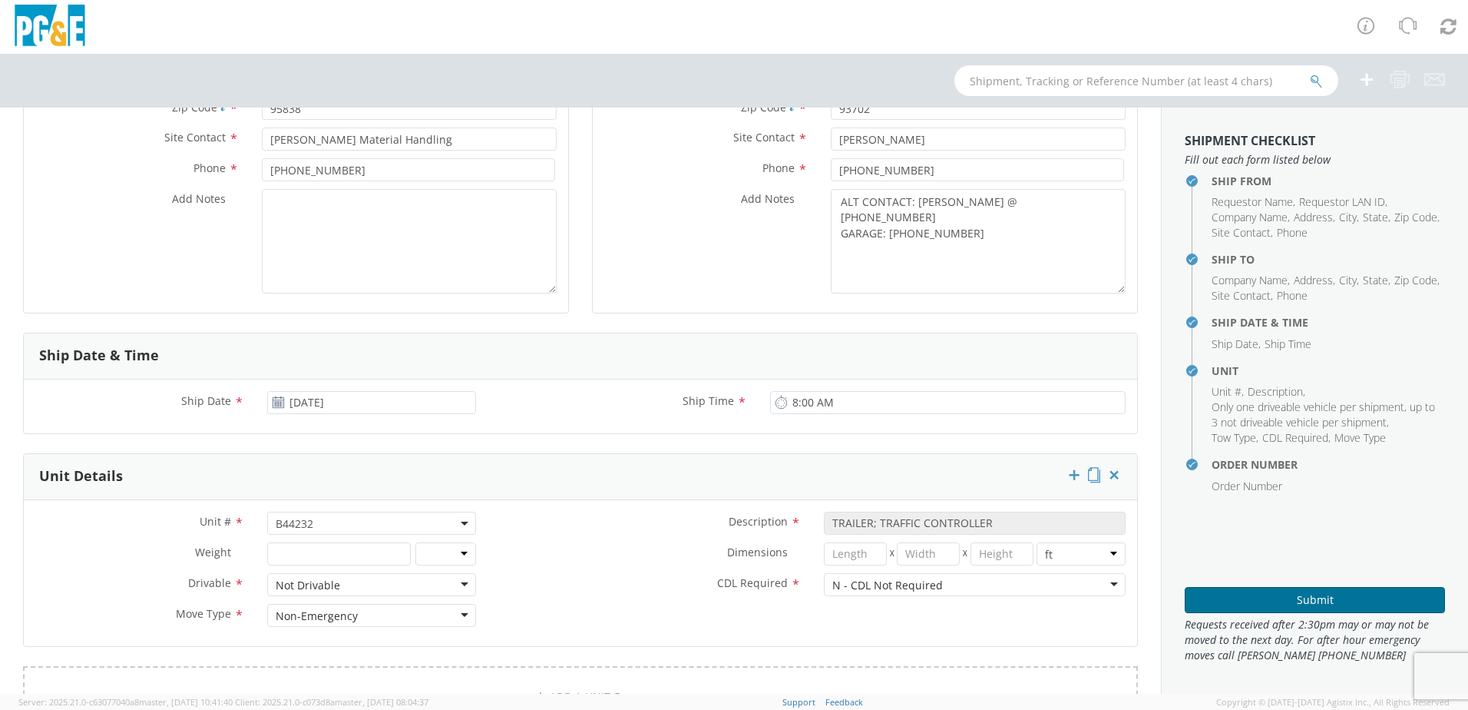
click at [1210, 591] on button "Submit" at bounding box center [1315, 600] width 260 height 26
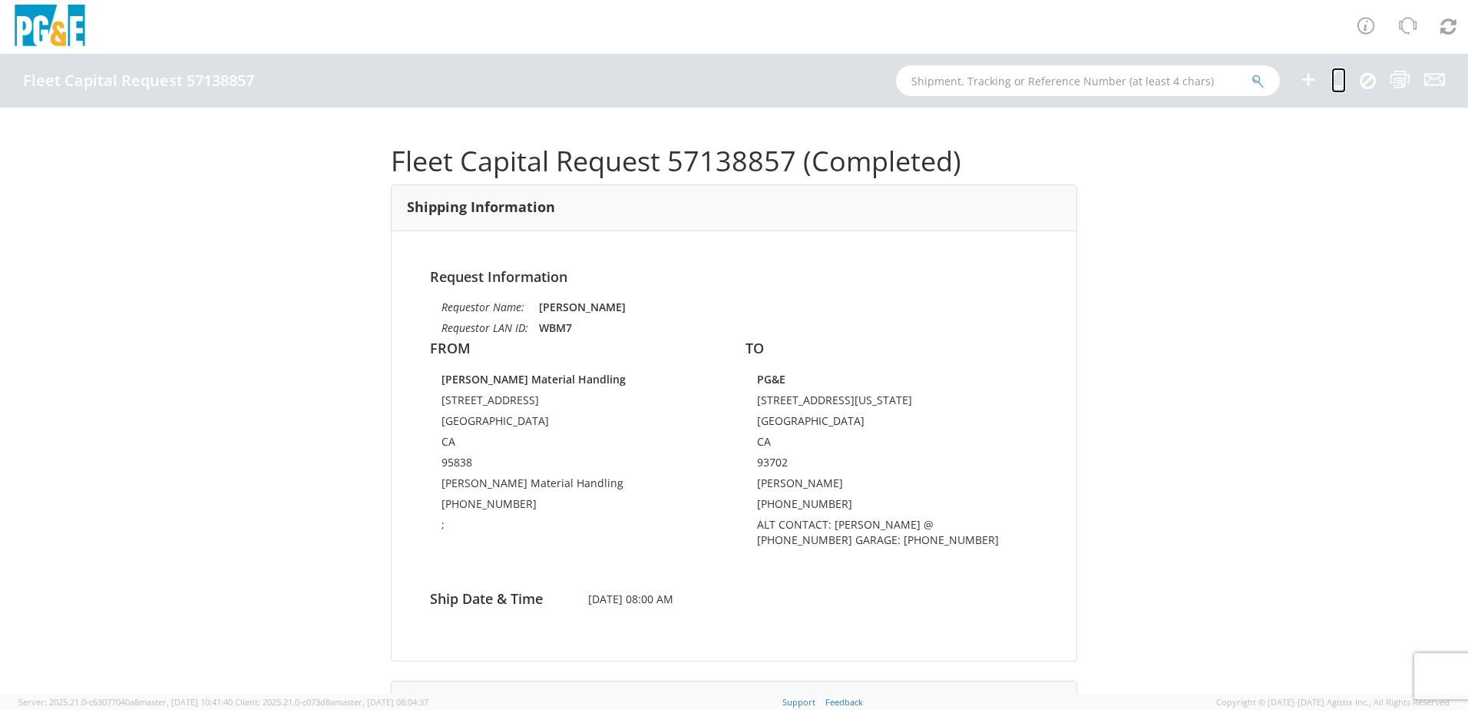
click at [1336, 80] on icon at bounding box center [1339, 79] width 15 height 19
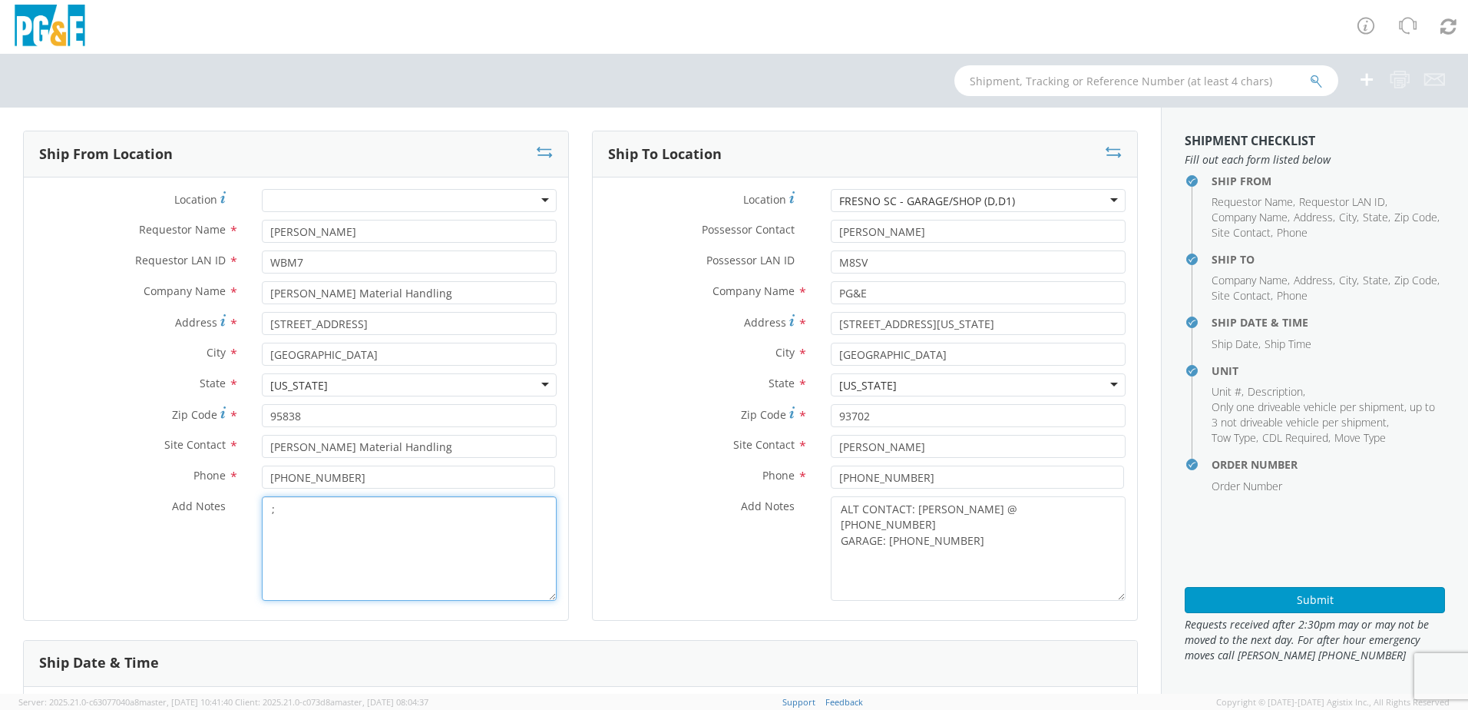
click at [296, 499] on textarea ";" at bounding box center [409, 548] width 295 height 104
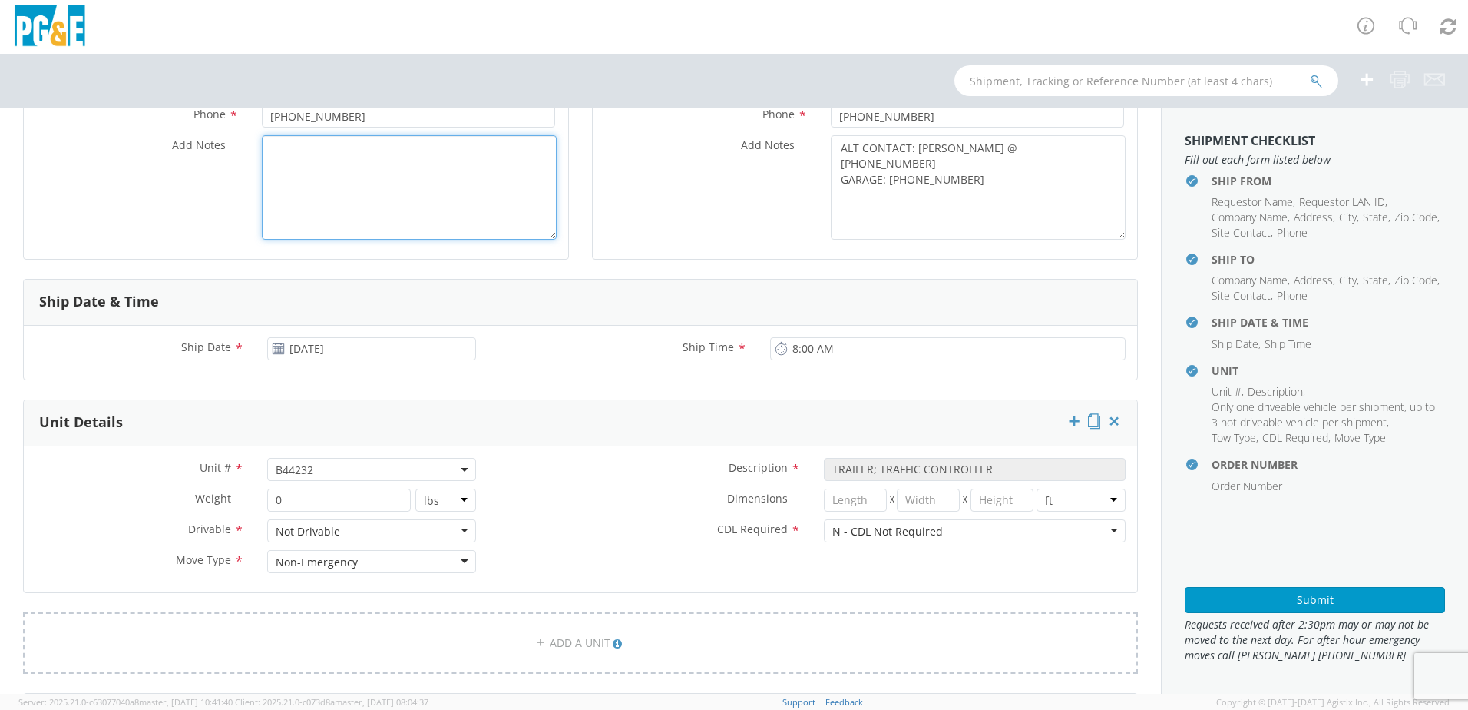
scroll to position [384, 0]
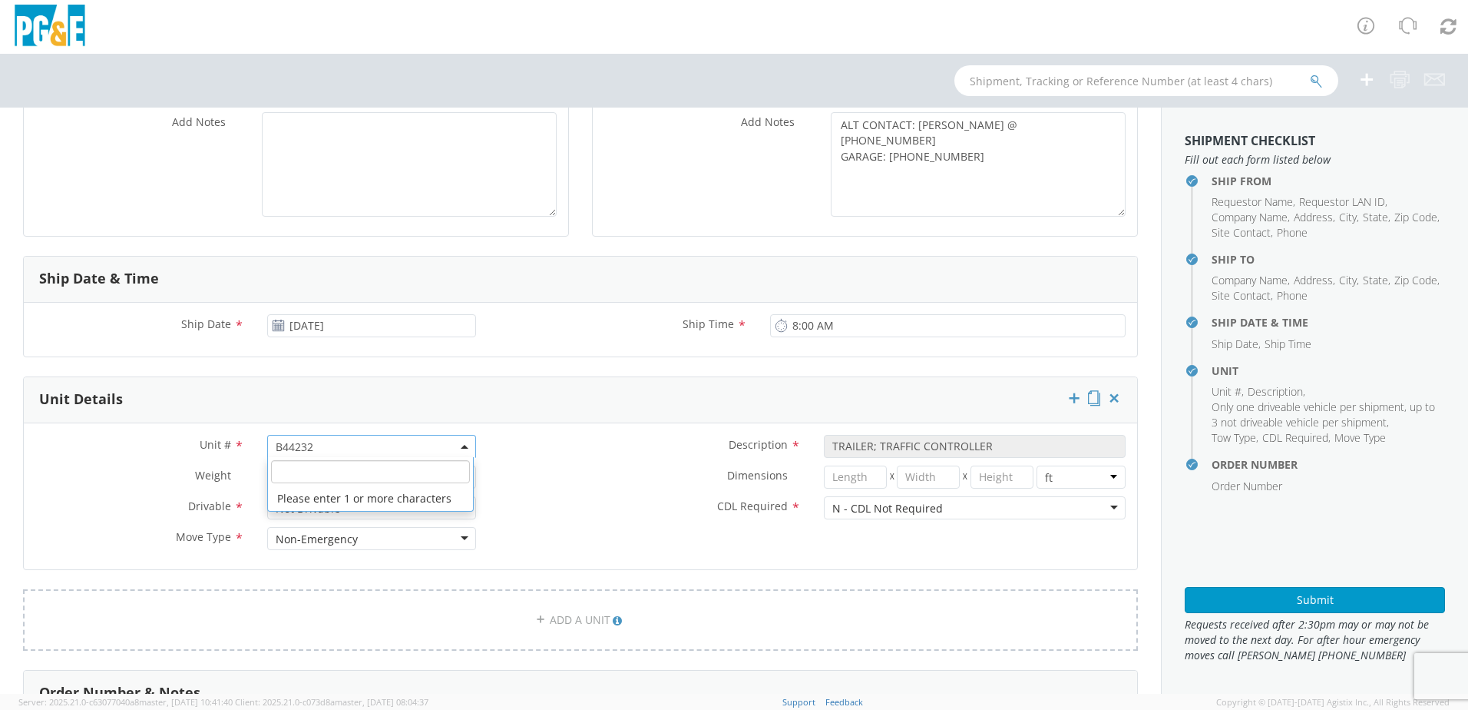
drag, startPoint x: 319, startPoint y: 442, endPoint x: 315, endPoint y: 455, distance: 13.8
click at [320, 442] on span "B44232" at bounding box center [372, 446] width 192 height 15
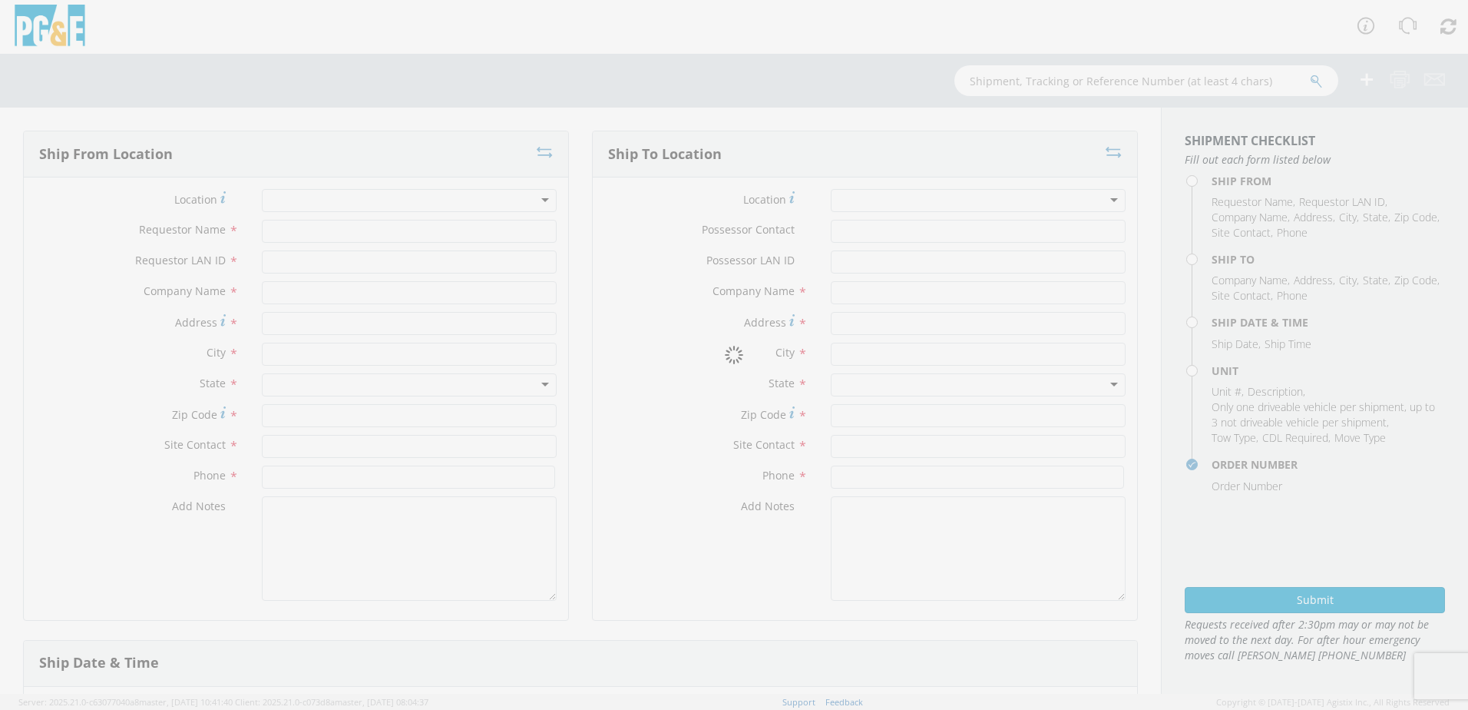
type input "[PERSON_NAME]"
type input "WBM7"
type input "[PERSON_NAME] Material Handling"
type input "[STREET_ADDRESS]"
type input "[GEOGRAPHIC_DATA]"
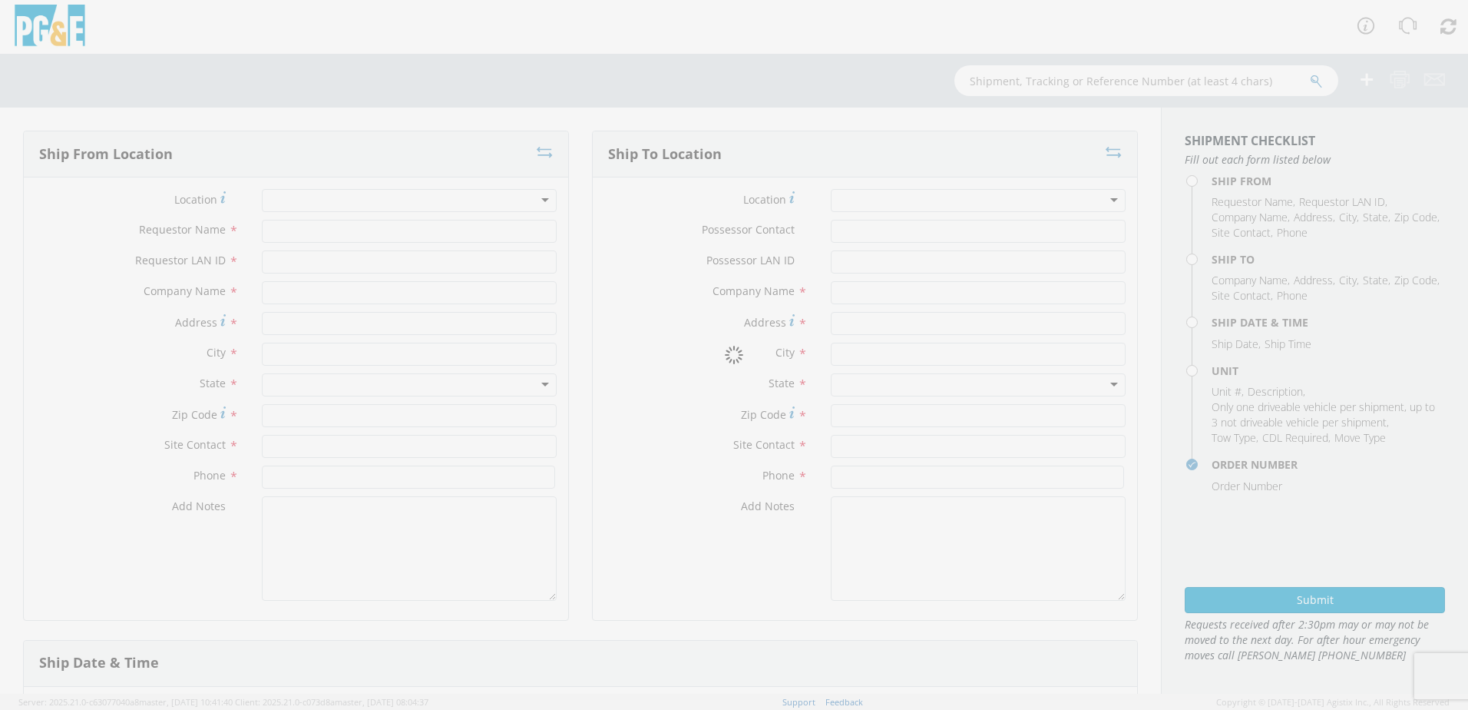
type input "95838"
type input "[PERSON_NAME] Material Handling"
type input "[PHONE_NUMBER]"
type textarea ";"
type input "[PERSON_NAME]"
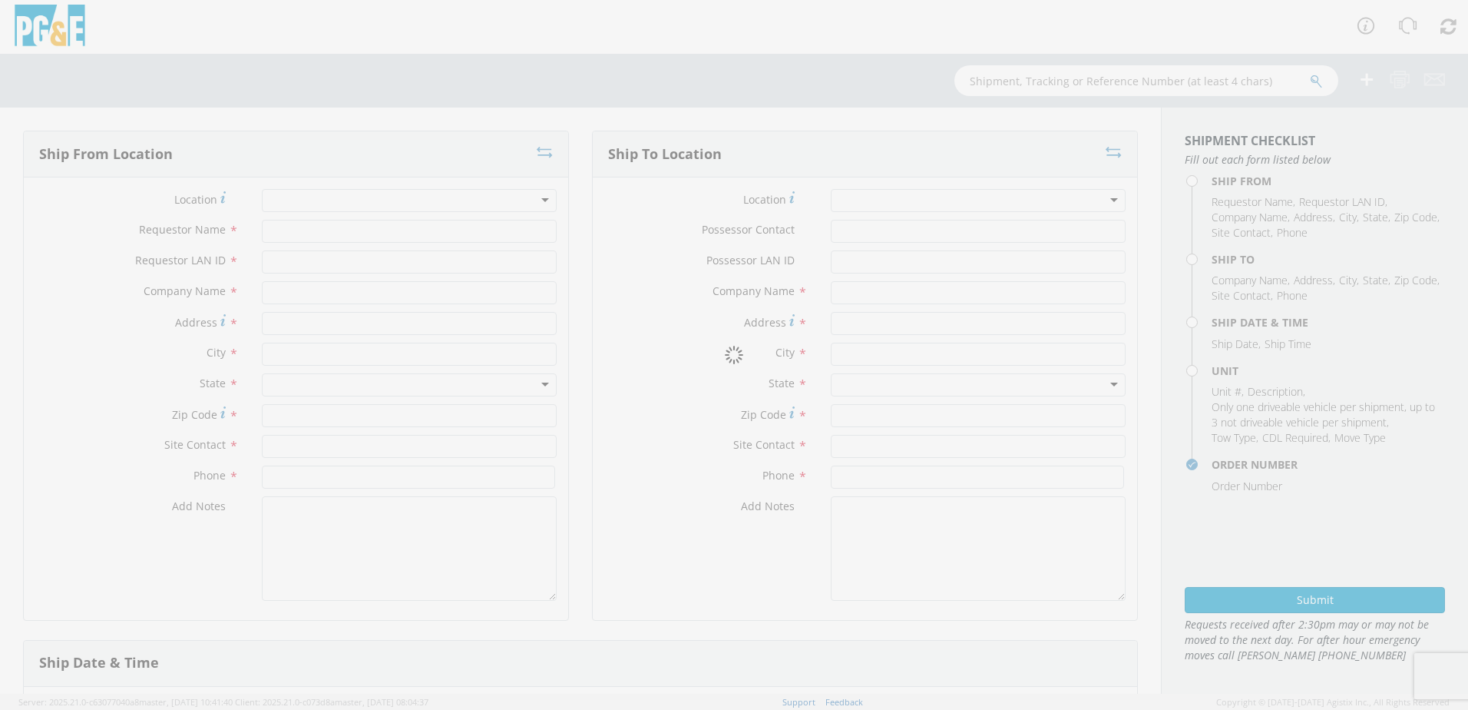
type input "M8SV"
type input "PG&E"
type input "[STREET_ADDRESS][US_STATE]"
type input "[GEOGRAPHIC_DATA]"
type input "93702"
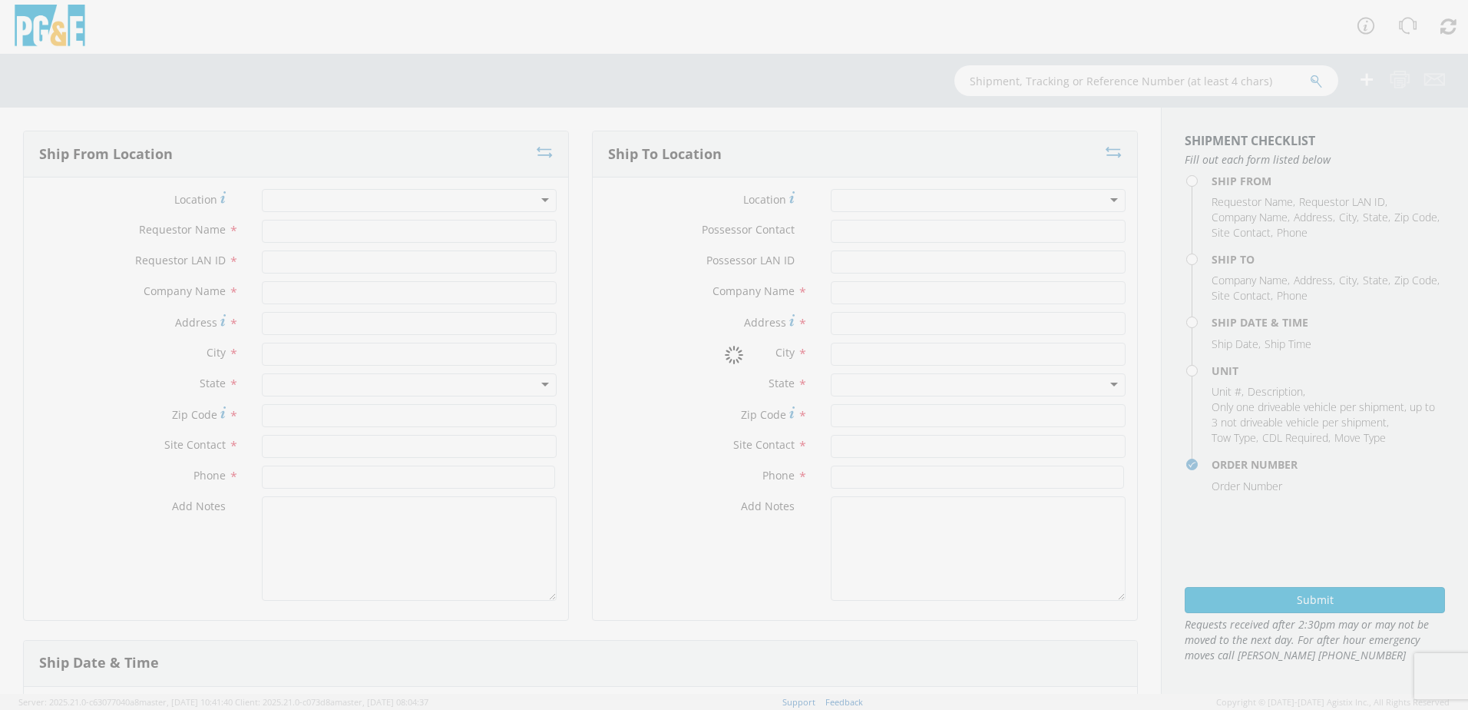
type input "[PERSON_NAME]"
type input "[PHONE_NUMBER]"
type textarea "ALT CONTACT: [PERSON_NAME] @ [PHONE_NUMBER] GARAGE: [PHONE_NUMBER]"
type input "[DATE]"
type input "8:00 AM"
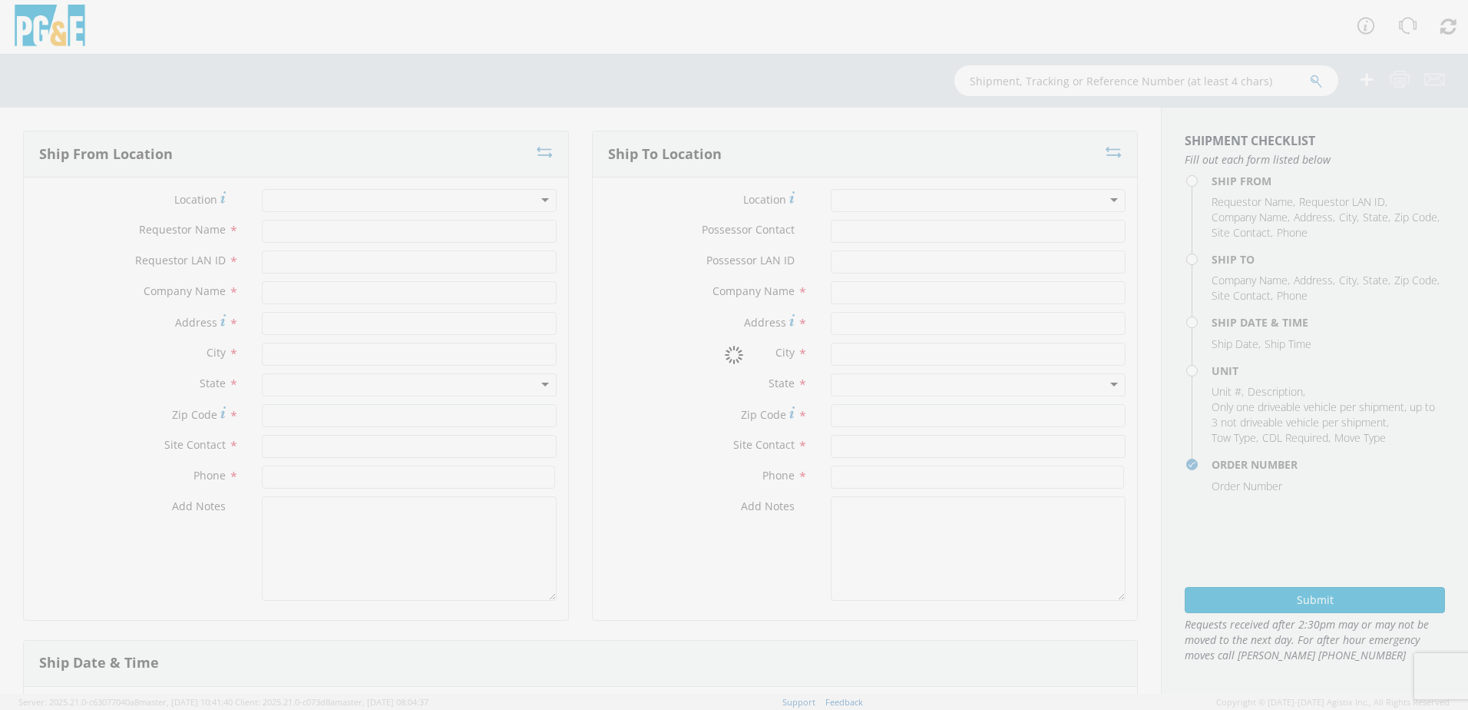
type input "TRAILER; TRAFFIC CONTROLLER"
type input "0"
select select "B44233"
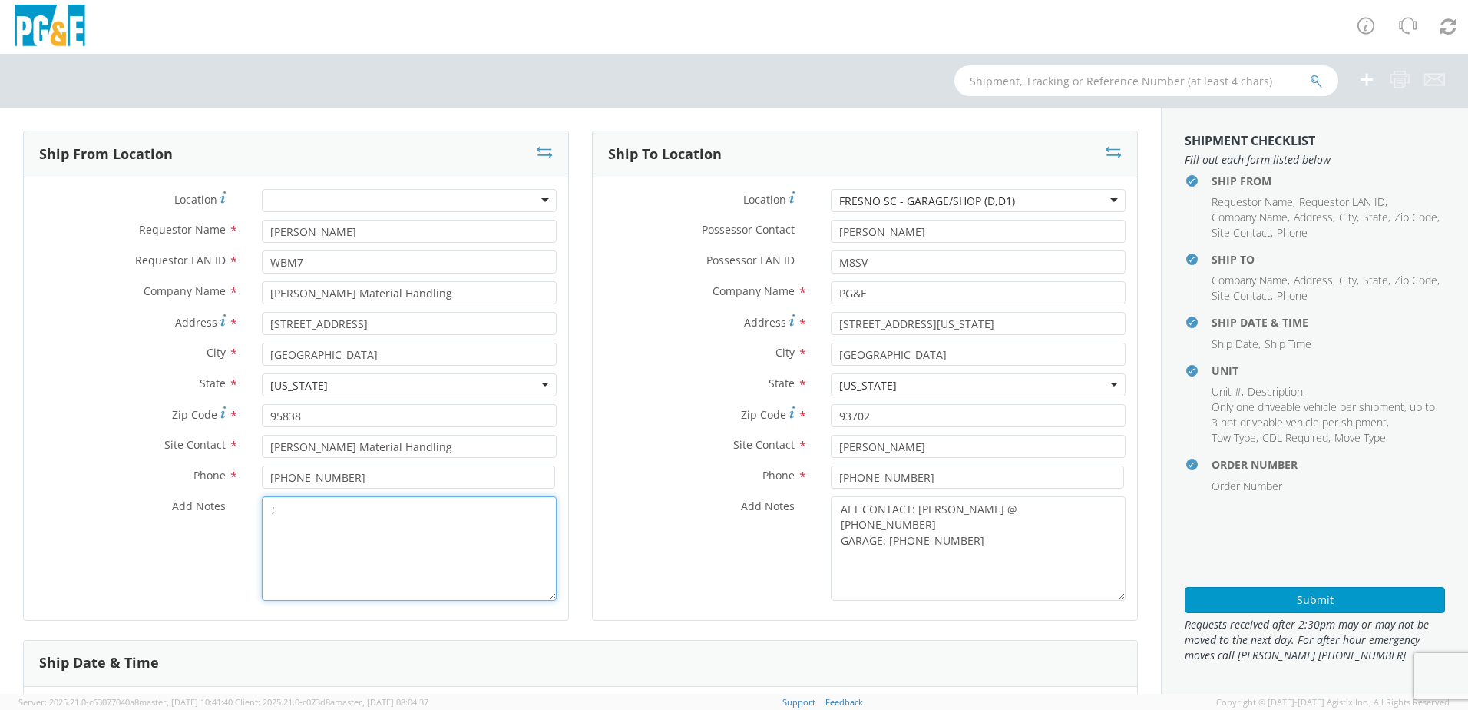
click at [289, 521] on textarea ";" at bounding box center [409, 548] width 295 height 104
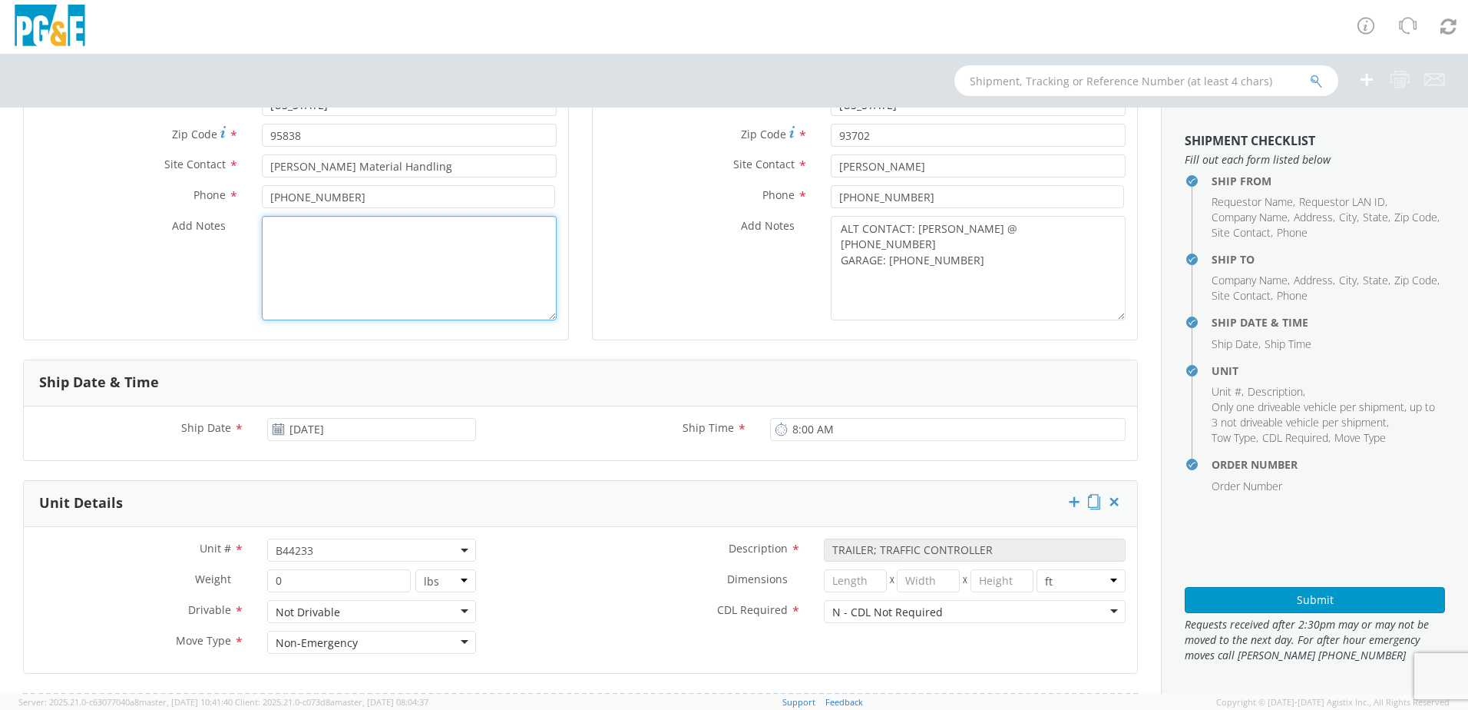
scroll to position [307, 0]
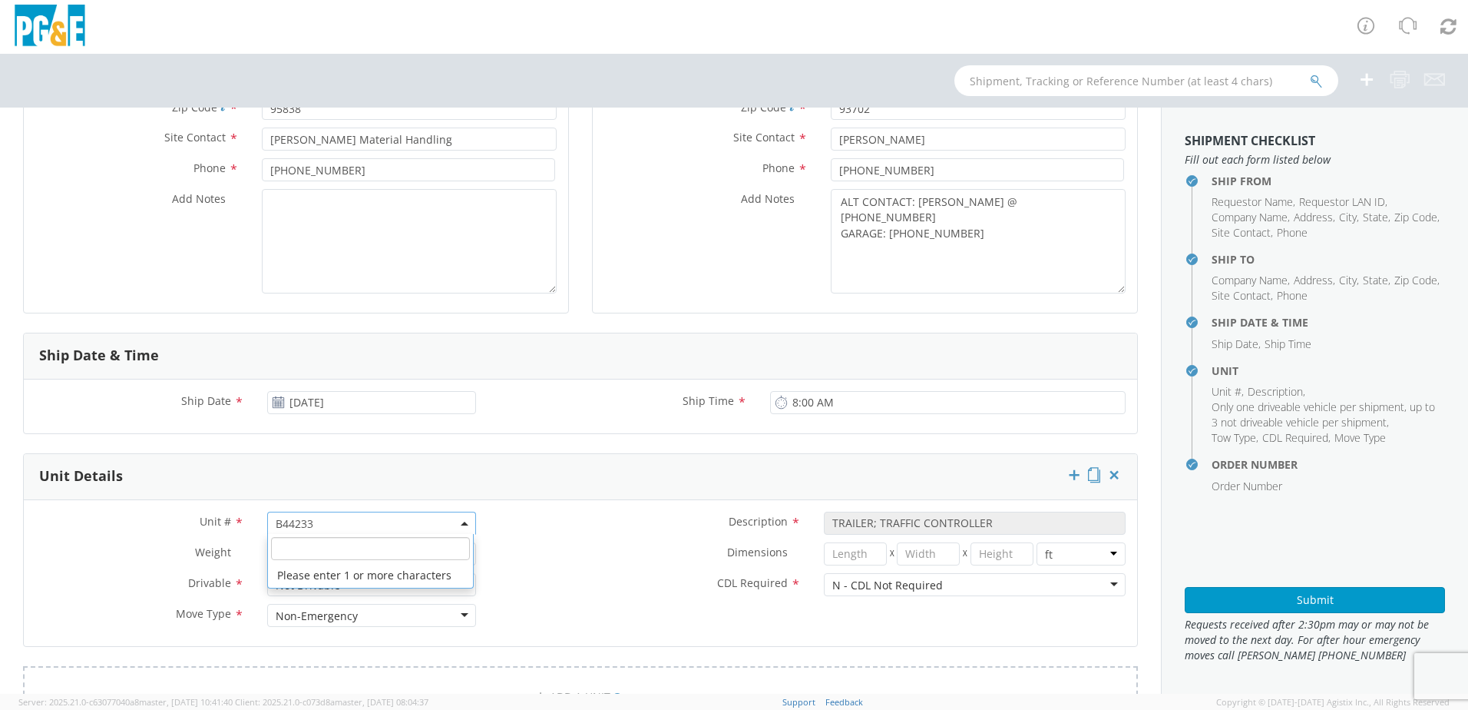
click at [343, 518] on span "B44233" at bounding box center [372, 523] width 192 height 15
click at [308, 547] on input "search" at bounding box center [370, 548] width 199 height 23
paste input "B44241"
type input "B44241"
select select "B44241"
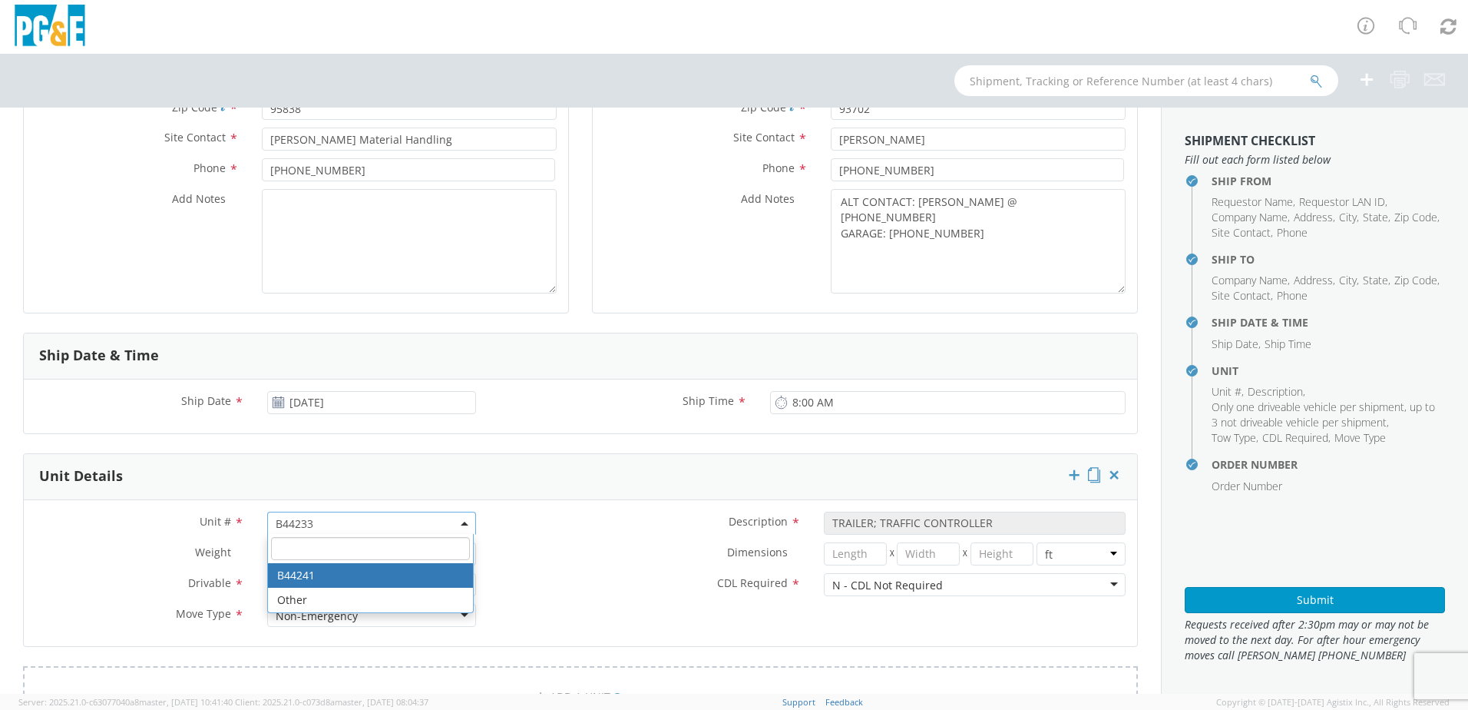
select select "? object:null ?"
click at [532, 562] on div "Dimensions * X X in cm ft" at bounding box center [813, 553] width 650 height 23
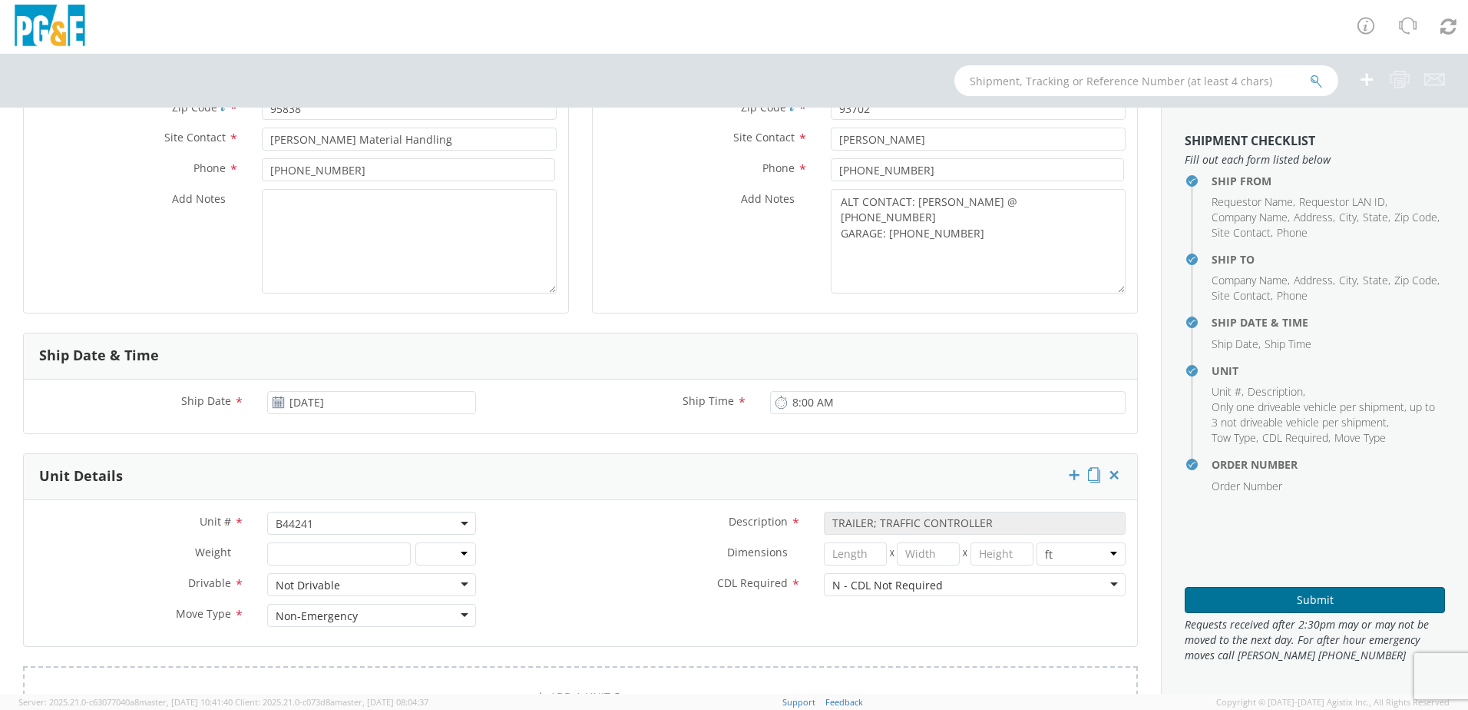
click at [1242, 604] on button "Submit" at bounding box center [1315, 600] width 260 height 26
